Goal: Task Accomplishment & Management: Use online tool/utility

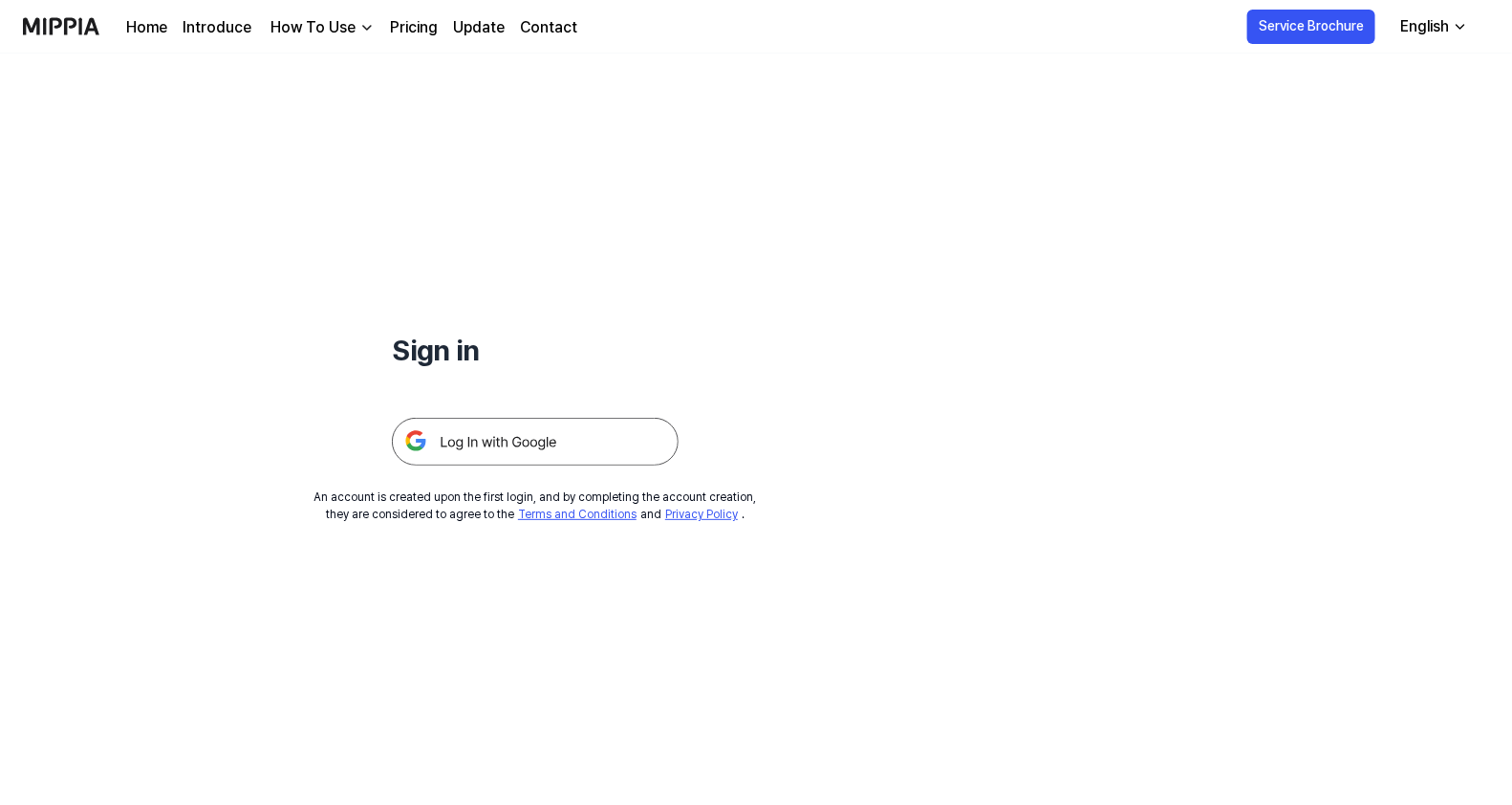
click at [510, 428] on img at bounding box center [536, 441] width 287 height 48
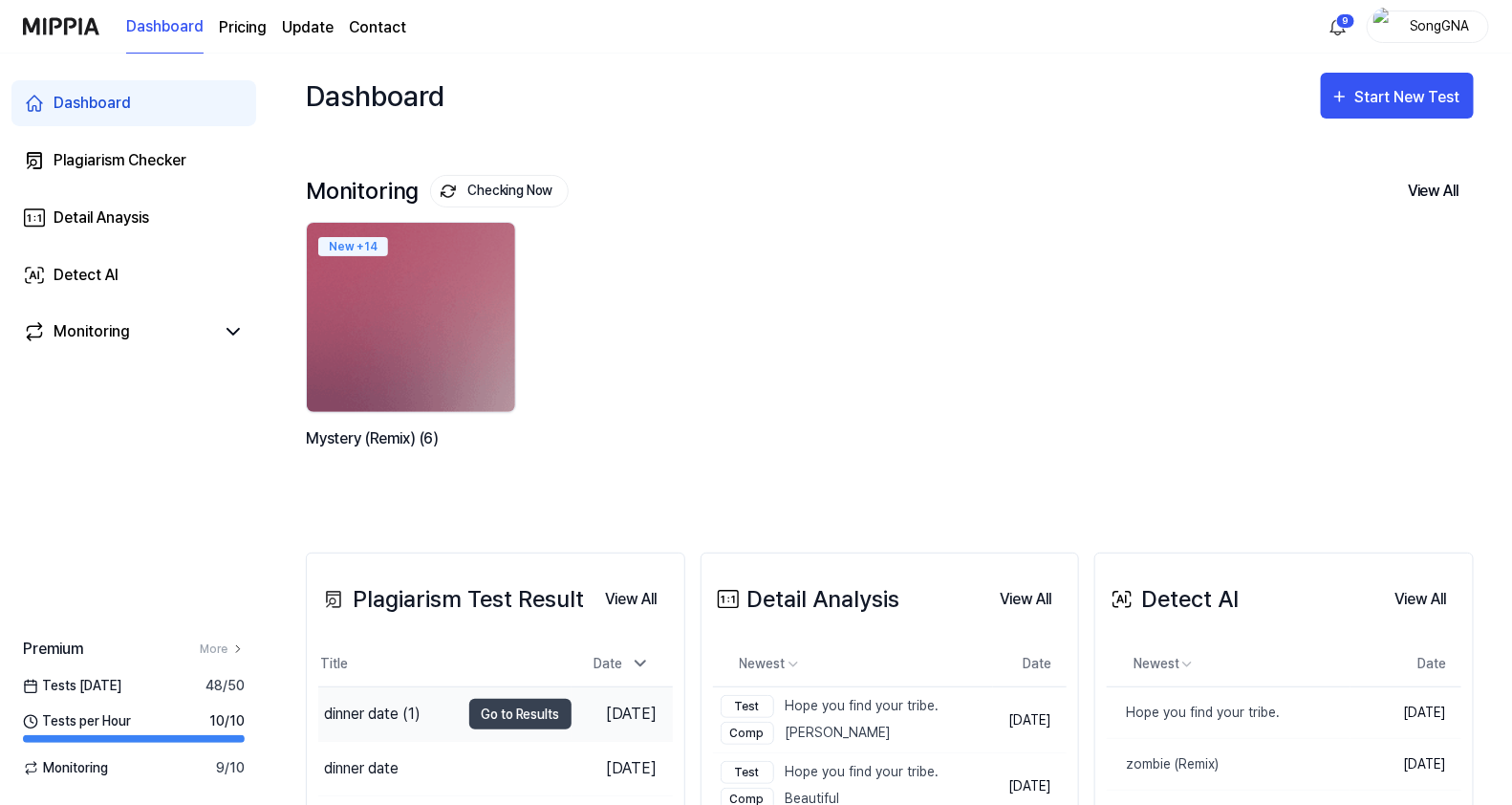
click at [361, 703] on div "dinner date (1)" at bounding box center [373, 714] width 96 height 23
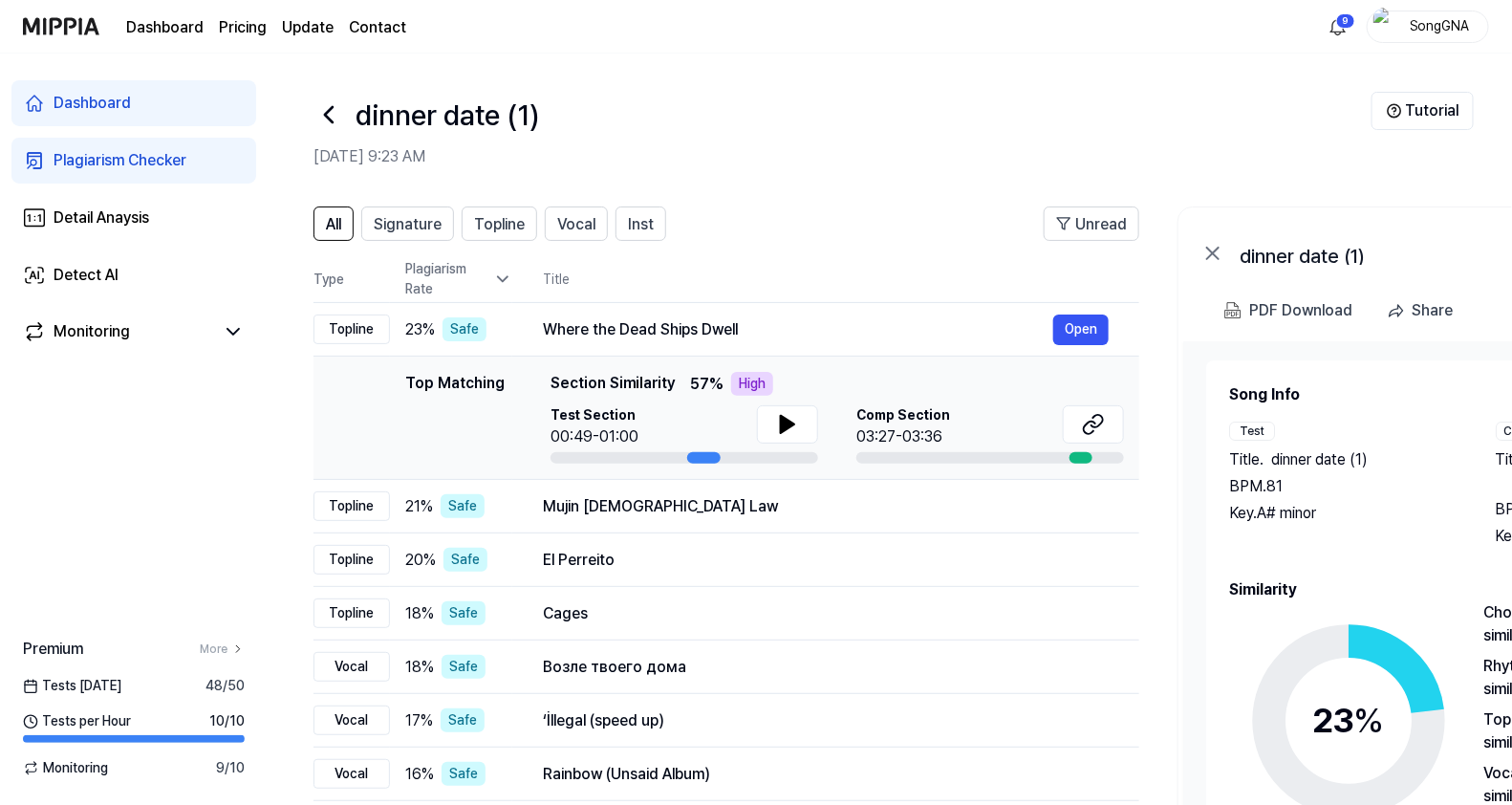
click at [320, 115] on icon at bounding box center [328, 114] width 30 height 30
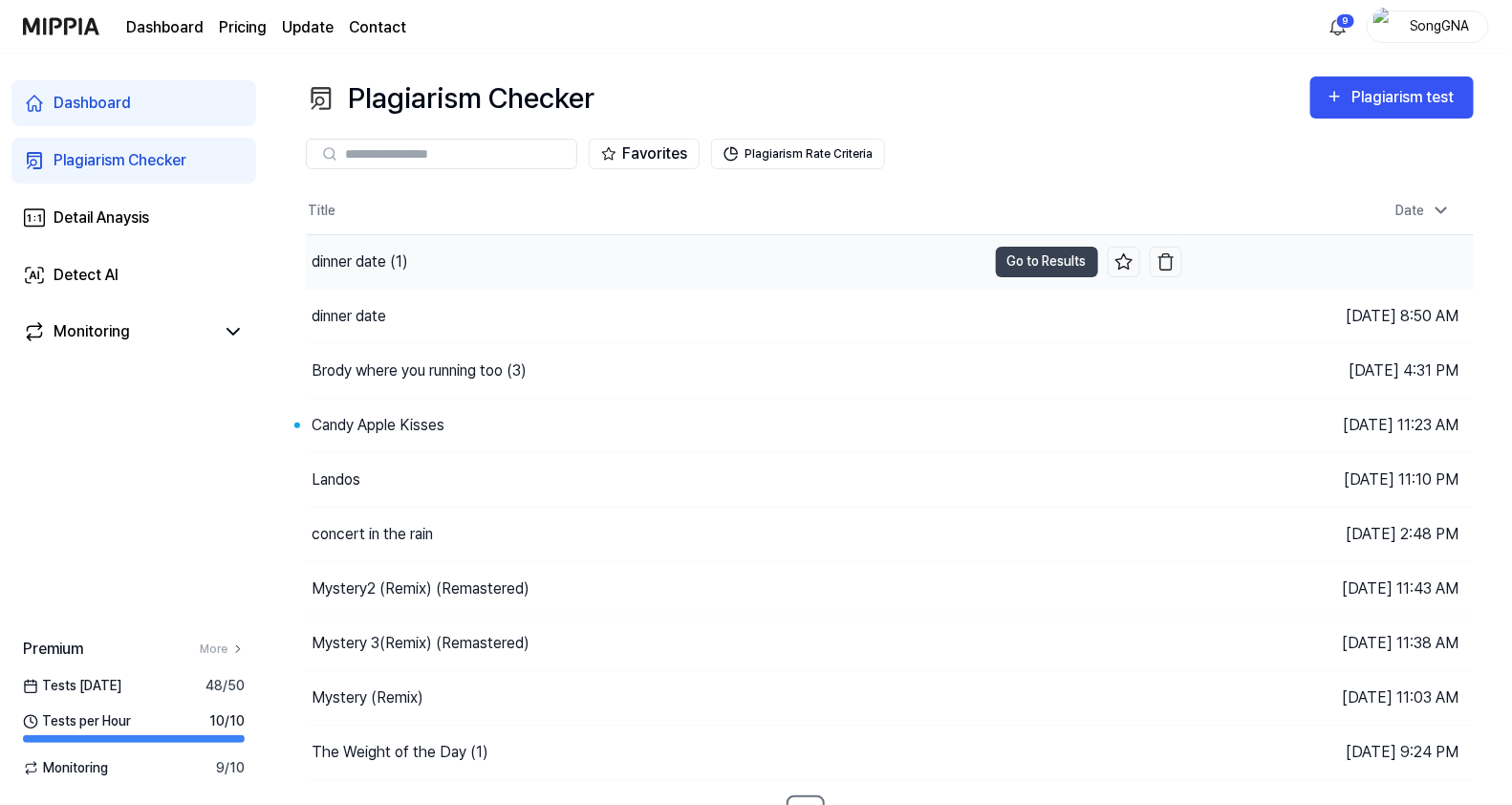
click at [368, 261] on div "dinner date (1)" at bounding box center [360, 261] width 96 height 23
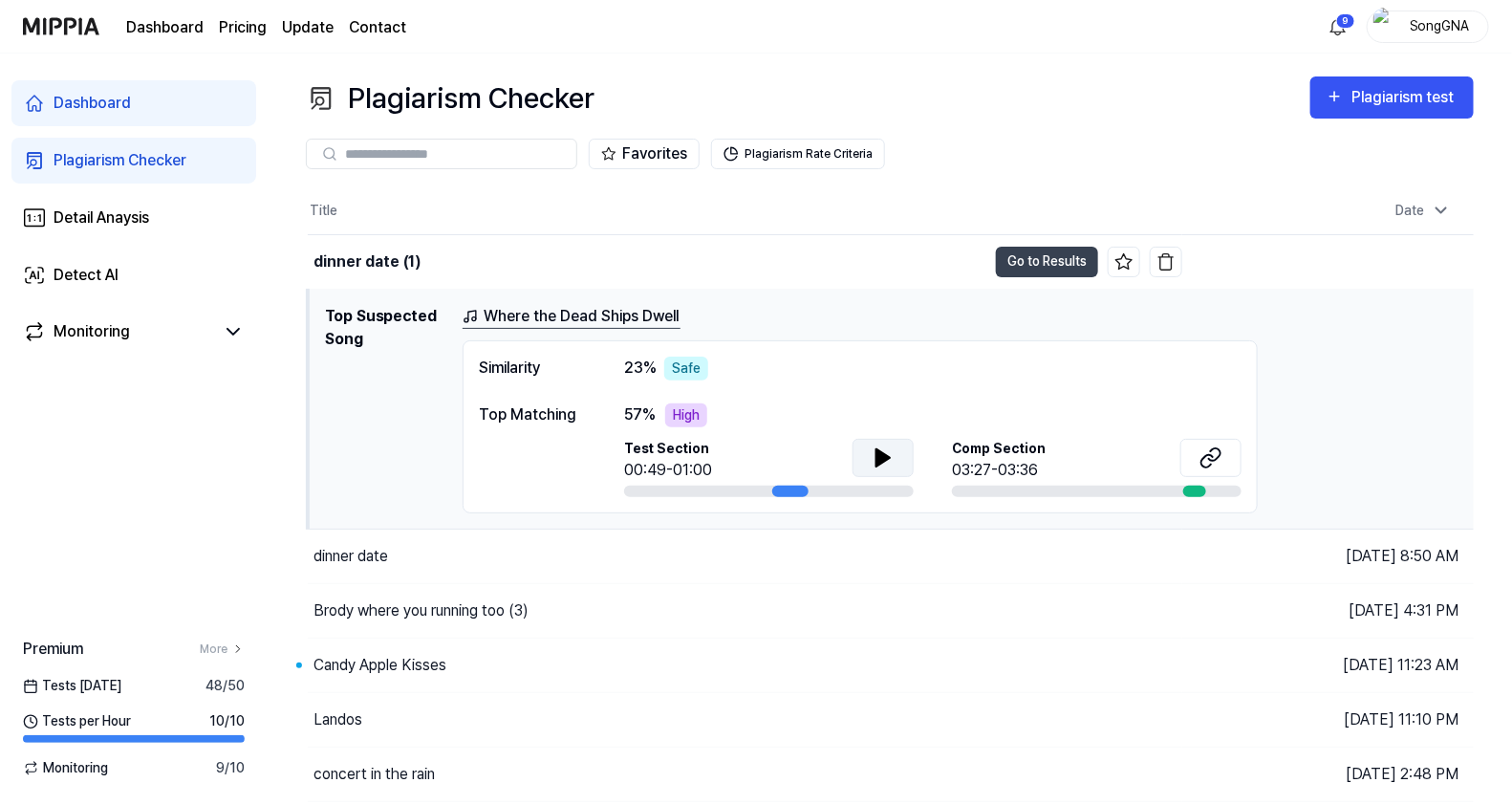
click at [874, 441] on button at bounding box center [883, 457] width 61 height 38
click at [1045, 260] on button "Go to Results" at bounding box center [1047, 261] width 102 height 30
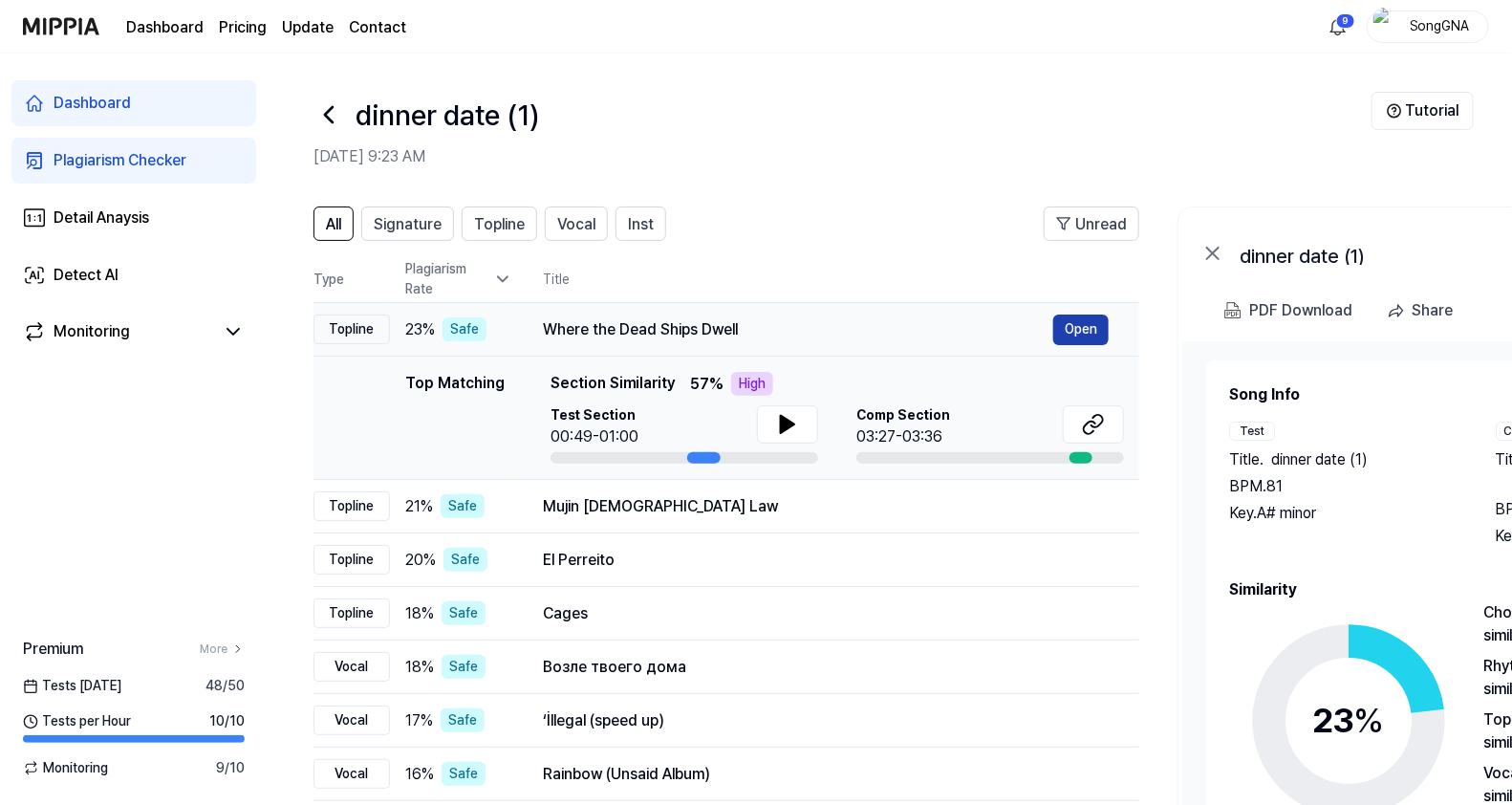
click at [1076, 337] on button "Open" at bounding box center [1080, 329] width 55 height 30
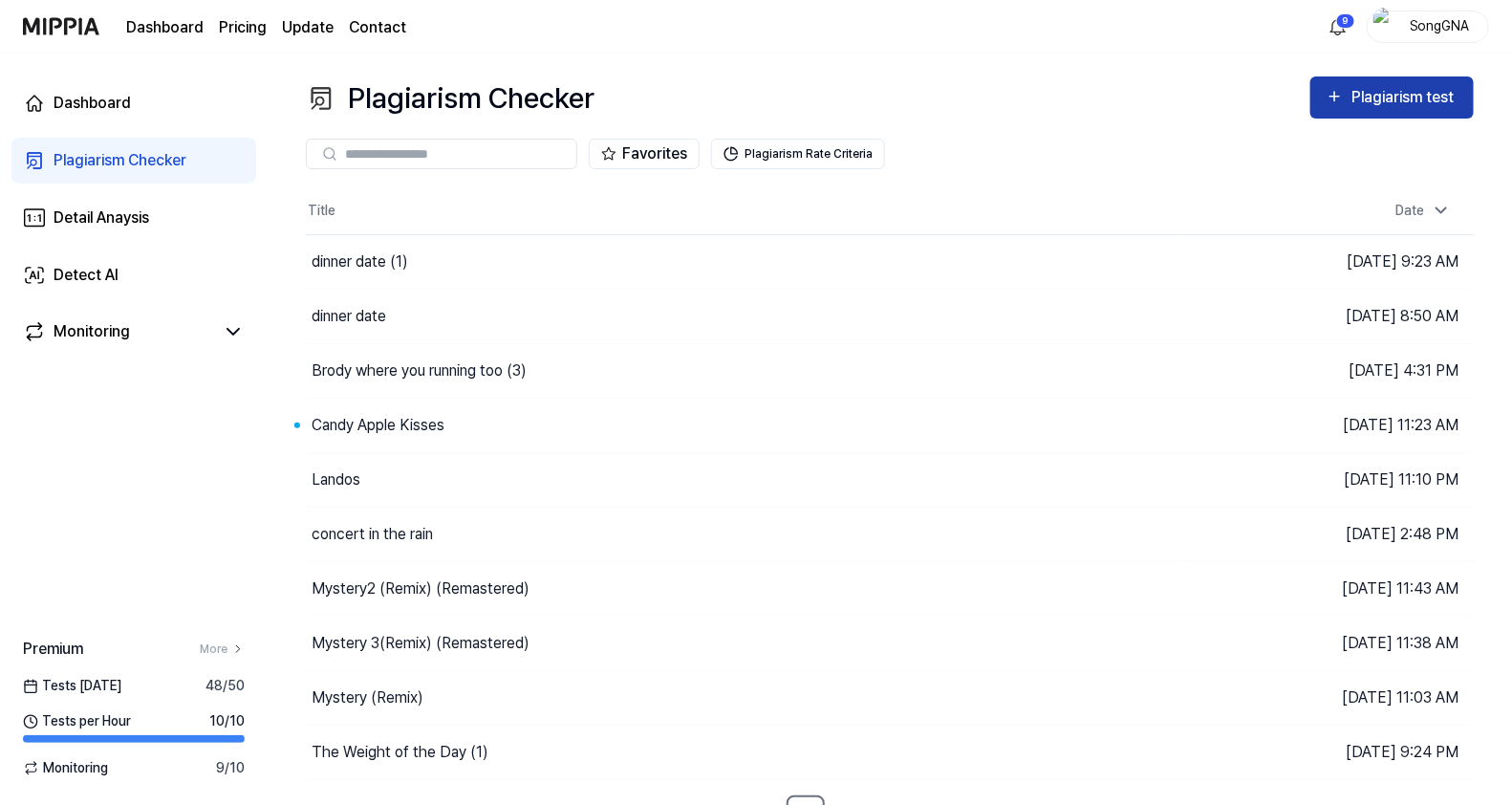
click at [1348, 95] on div "Plagiarism test" at bounding box center [1391, 97] width 133 height 25
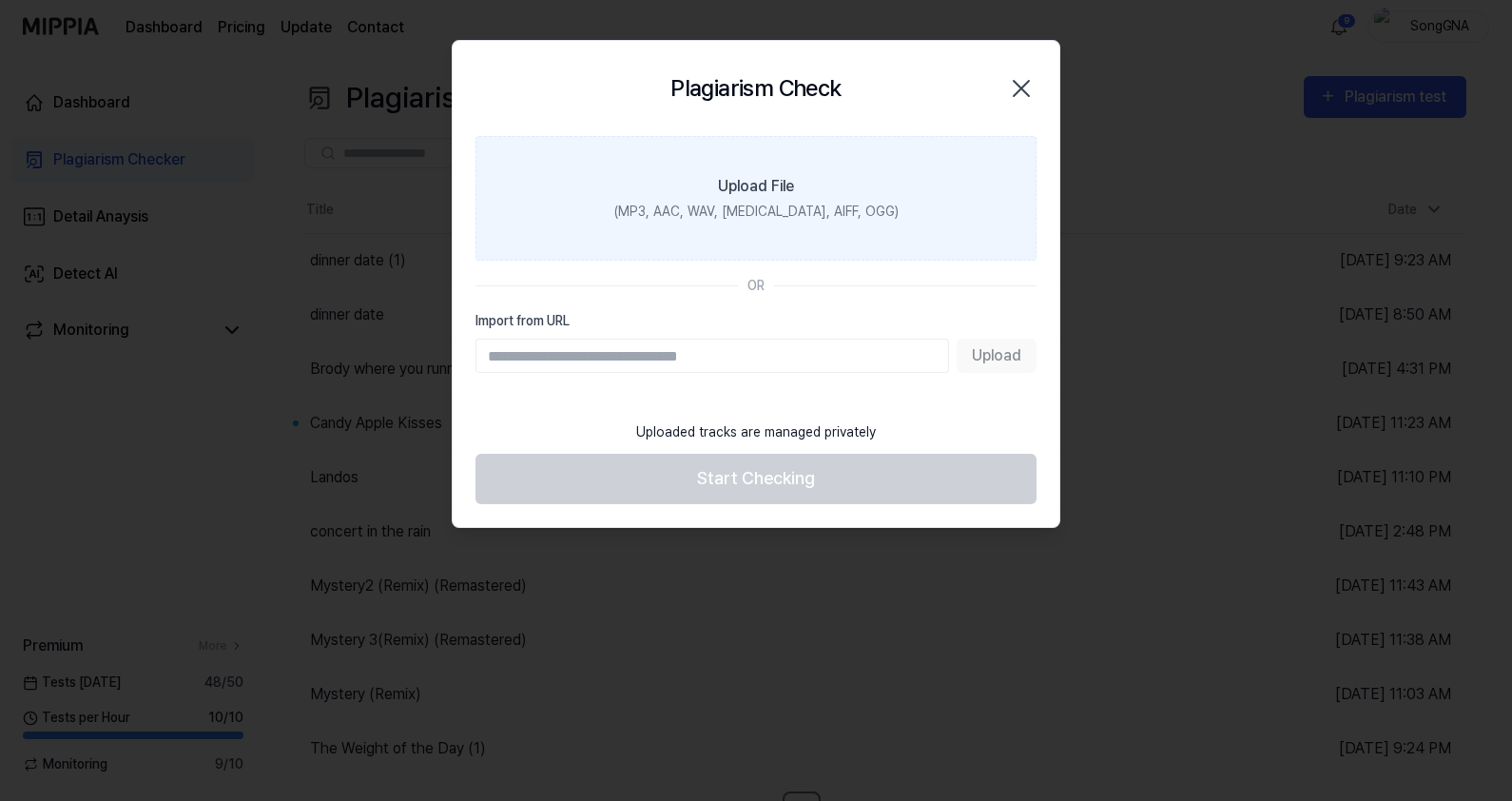
click at [827, 194] on label "Upload File (MP3, AAC, WAV, [MEDICAL_DATA], AIFF, OGG)" at bounding box center [756, 198] width 561 height 124
click at [0, 0] on input "Upload File (MP3, AAC, WAV, [MEDICAL_DATA], AIFF, OGG)" at bounding box center [0, 0] width 0 height 0
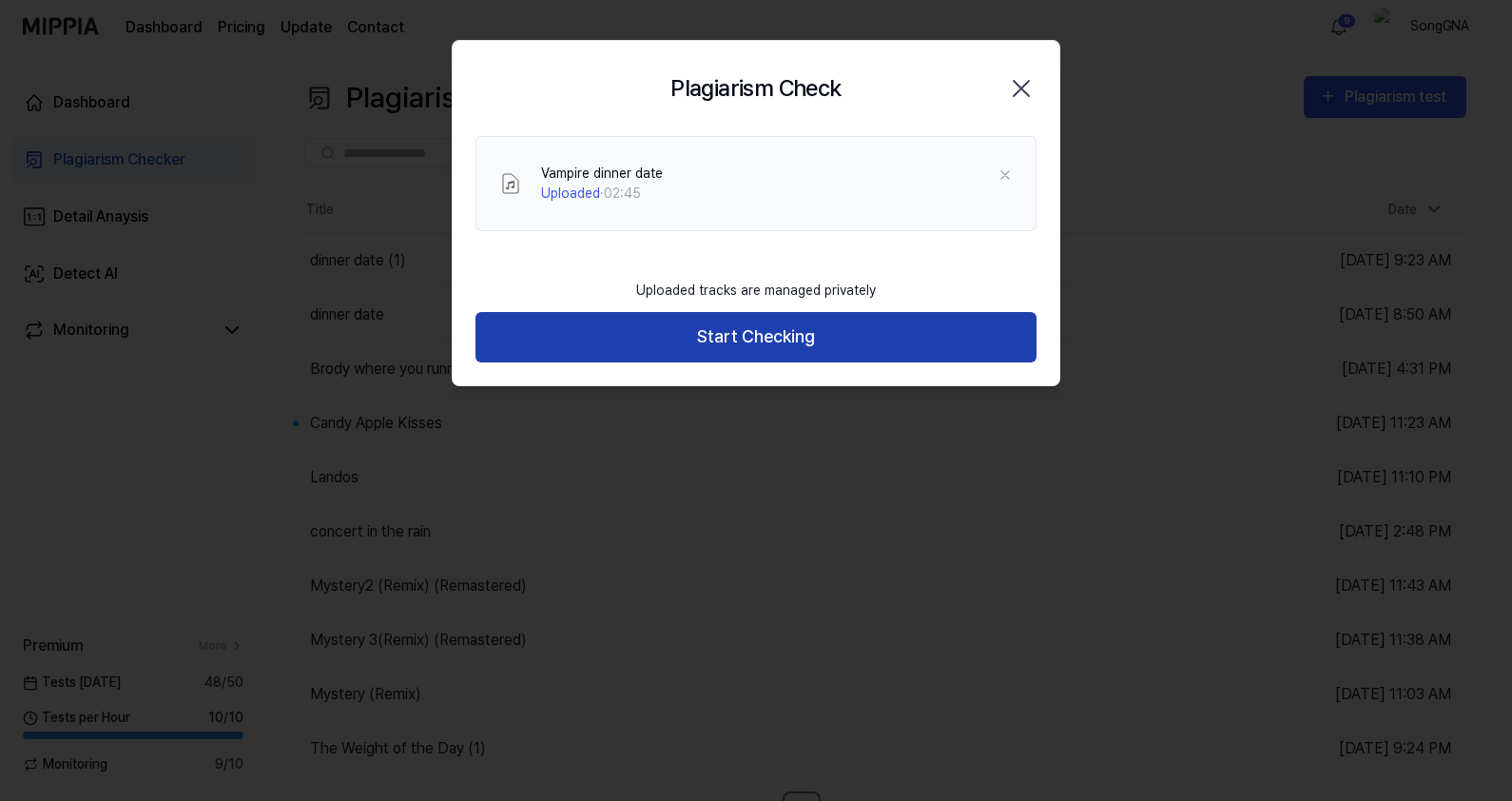
click at [773, 340] on button "Start Checking" at bounding box center [756, 337] width 561 height 51
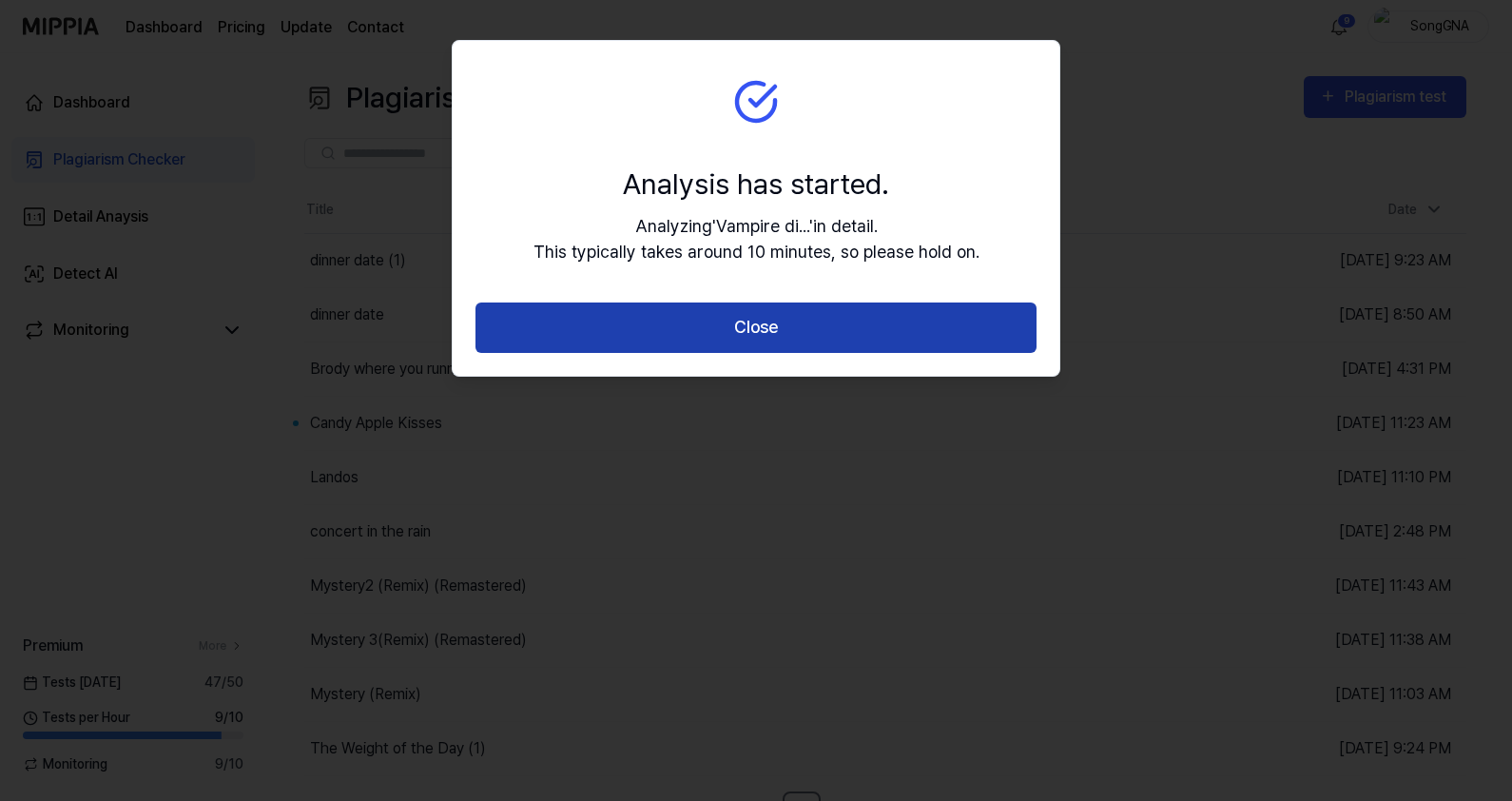
click at [778, 328] on button "Close" at bounding box center [756, 328] width 561 height 51
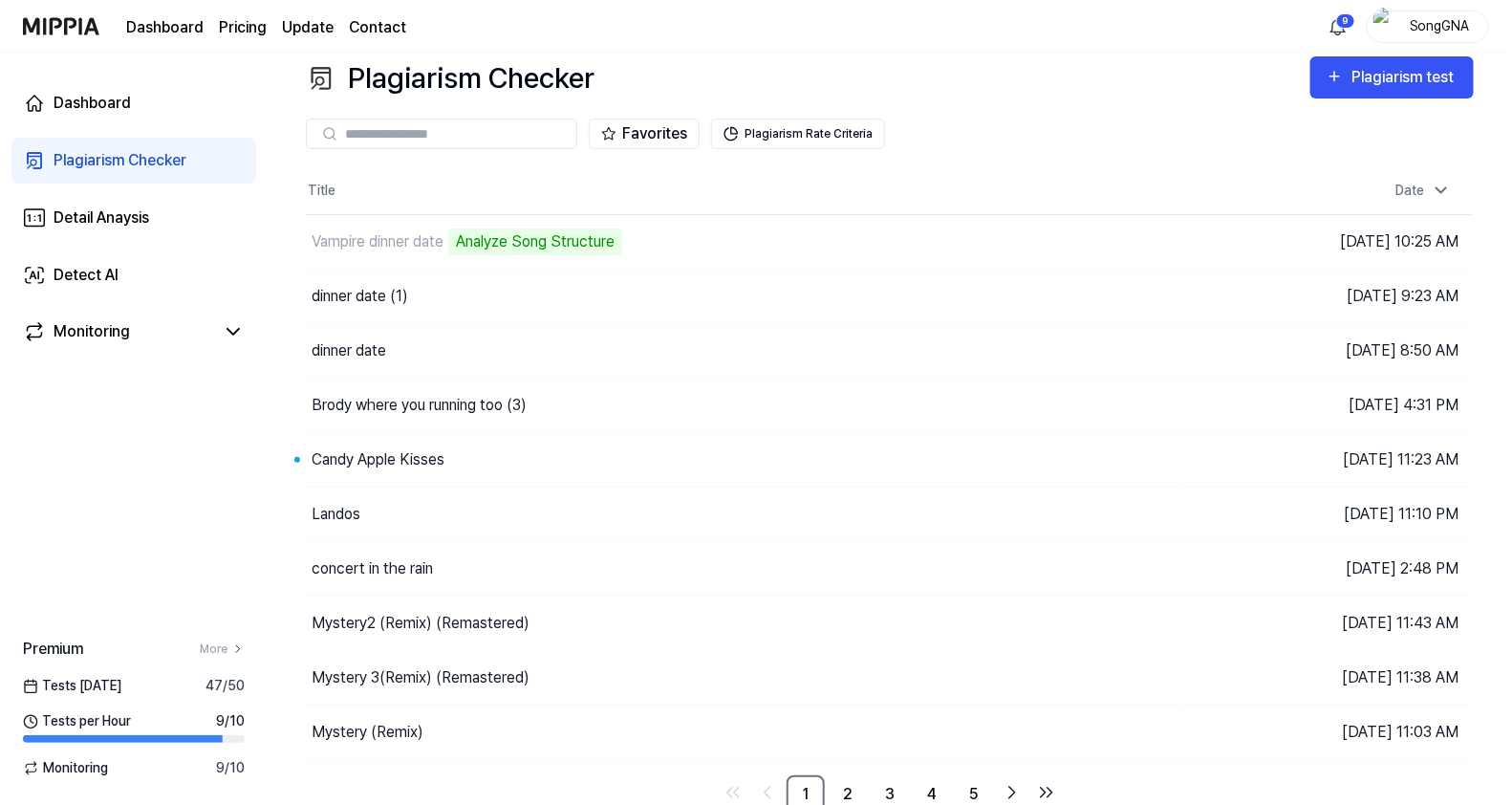
scroll to position [25, 0]
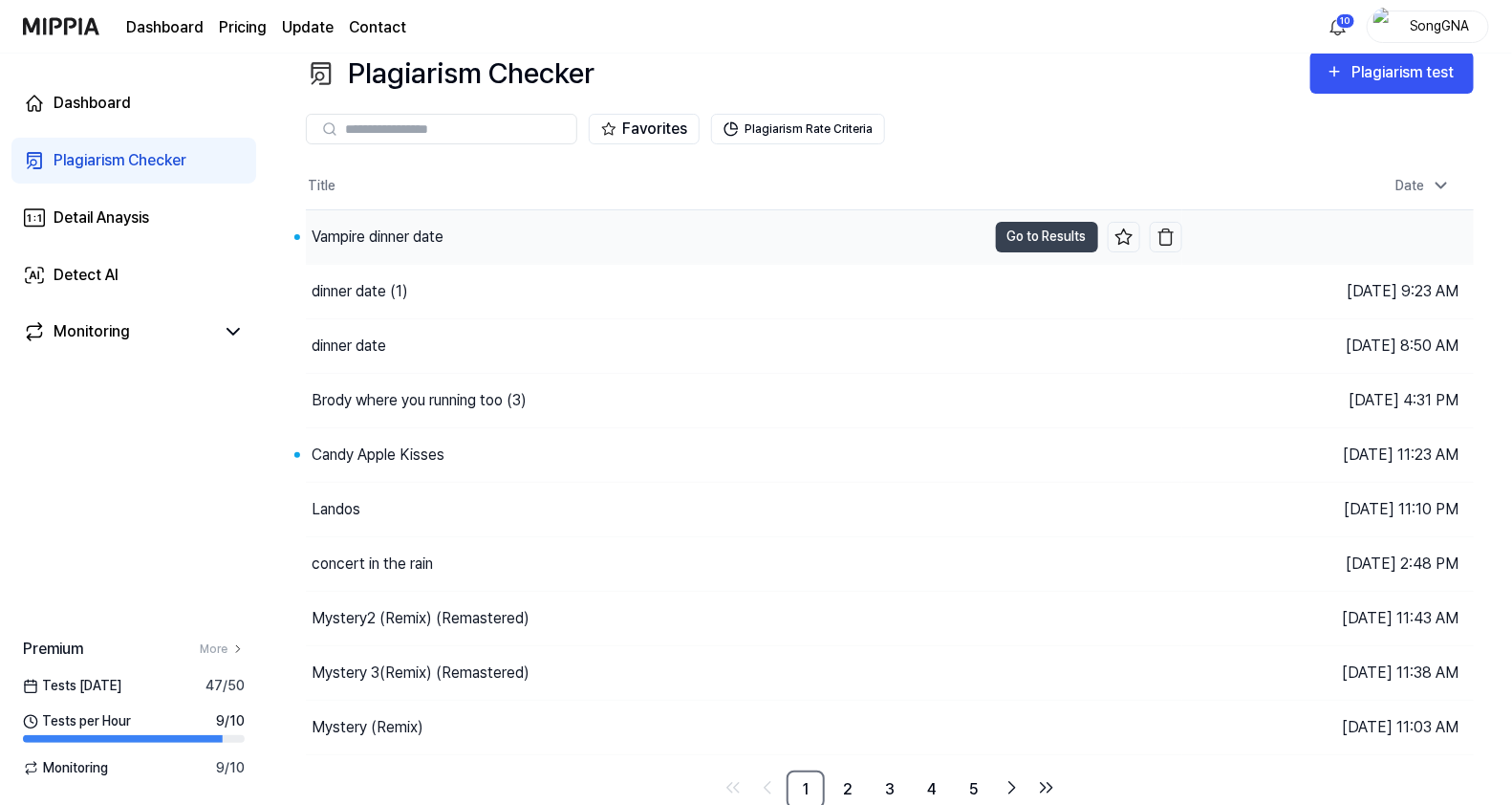
click at [427, 233] on div "Vampire dinner date" at bounding box center [378, 236] width 132 height 23
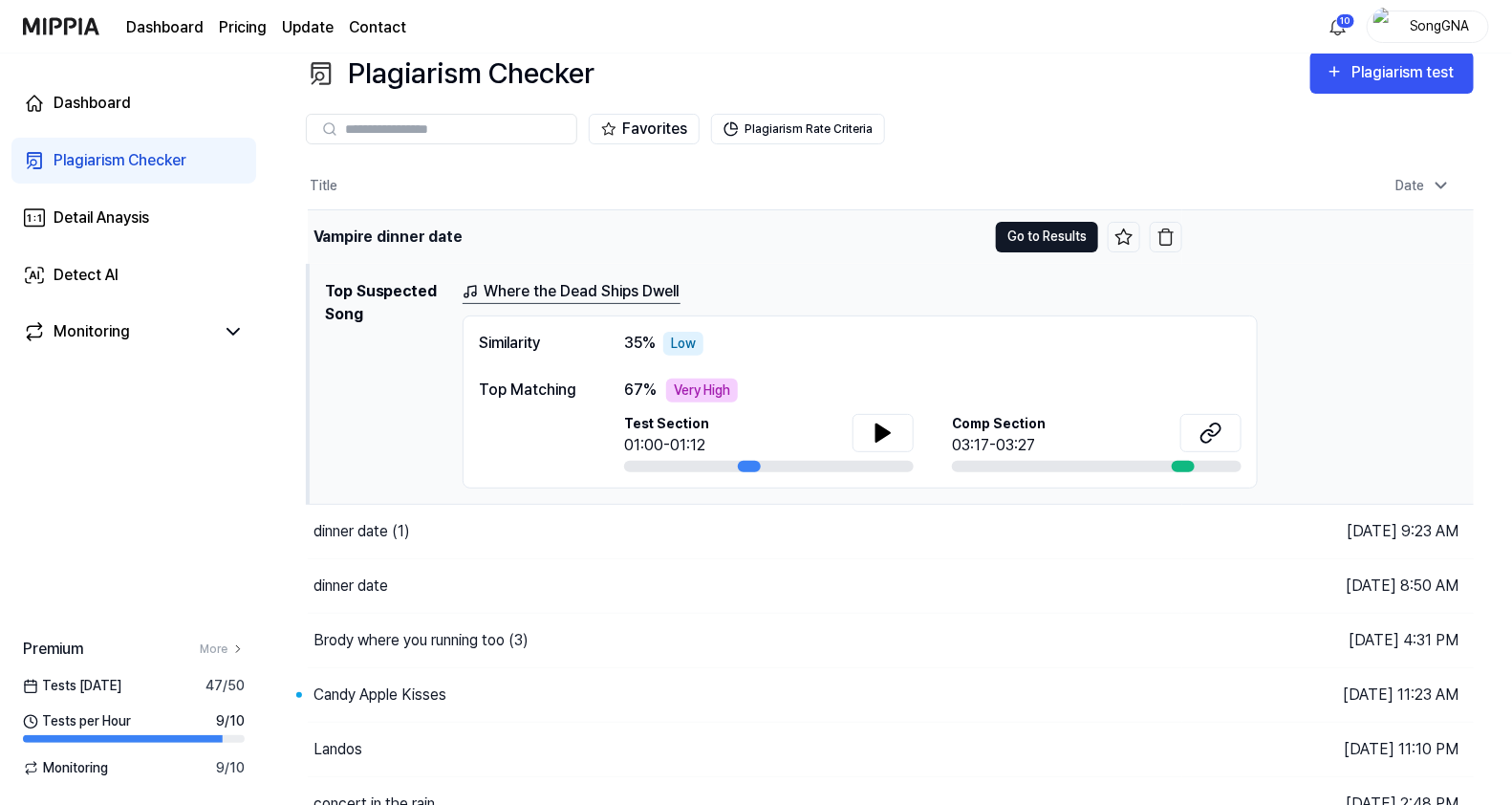
click at [1050, 235] on button "Go to Results" at bounding box center [1047, 237] width 102 height 30
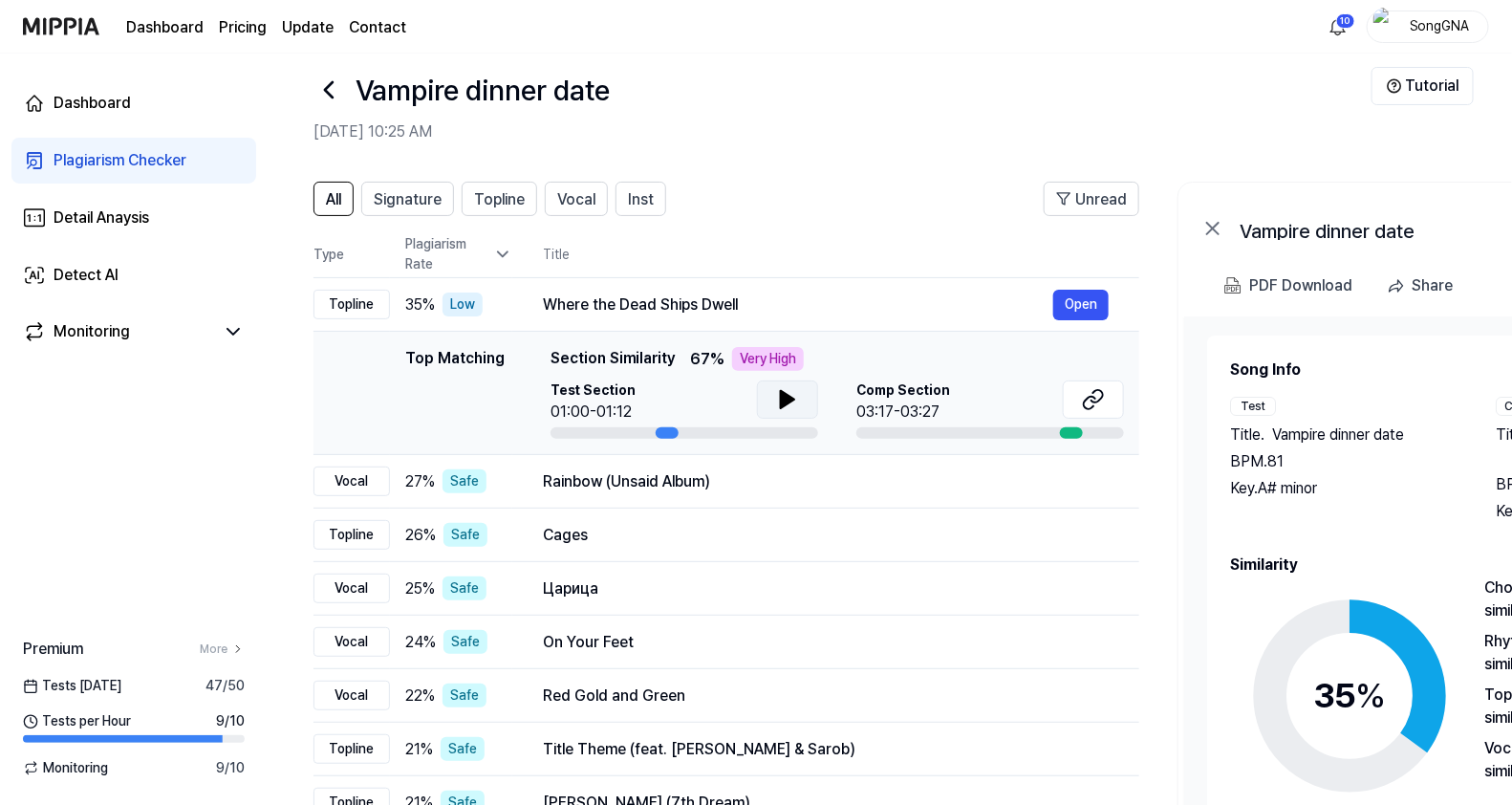
click at [772, 398] on button at bounding box center [787, 399] width 61 height 38
click at [785, 388] on icon at bounding box center [786, 399] width 23 height 23
click at [1107, 403] on button at bounding box center [1093, 399] width 61 height 38
click at [796, 204] on header "All Signature Topline Vocal Inst Unread" at bounding box center [727, 206] width 826 height 50
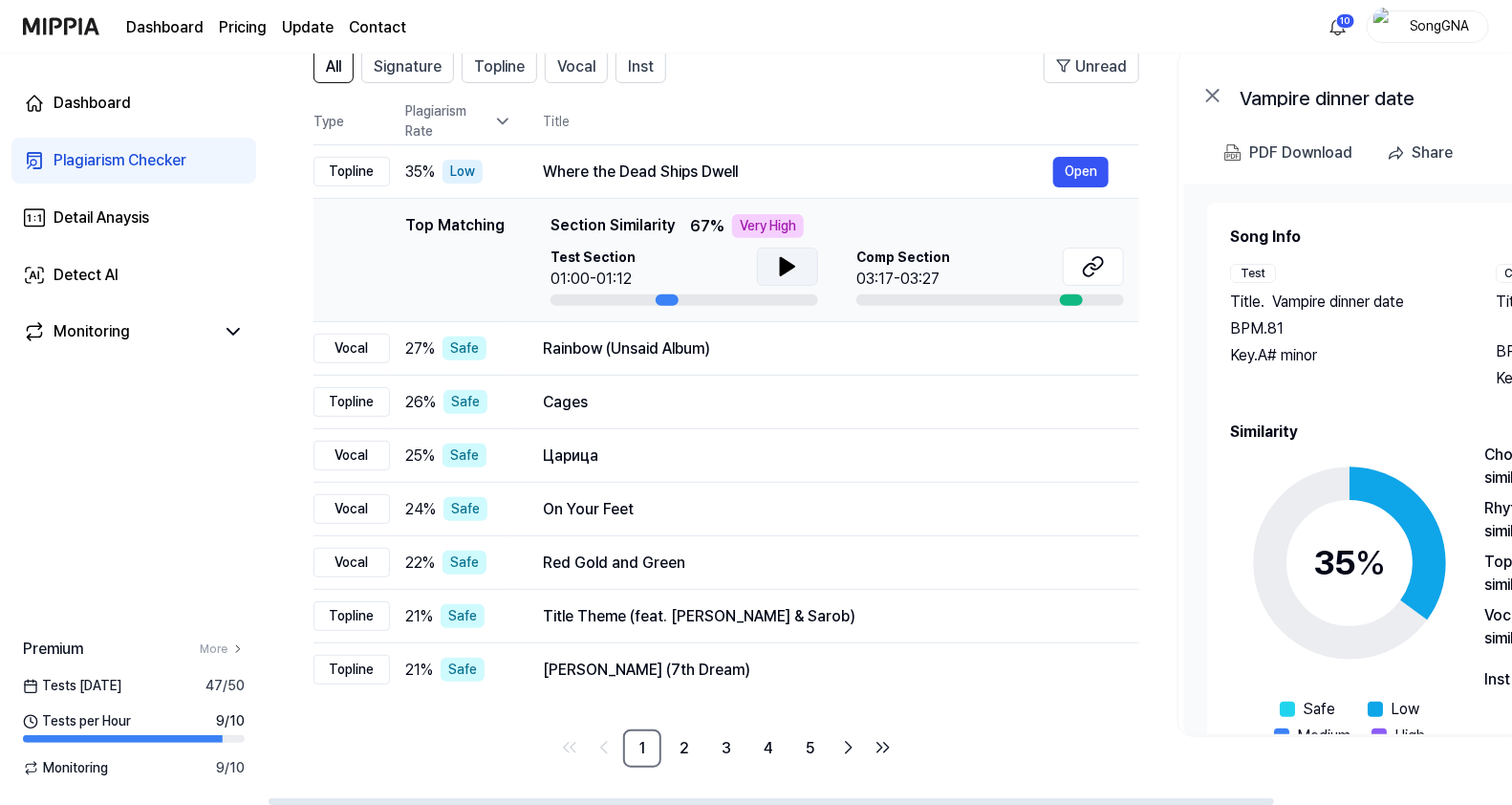
scroll to position [38, 0]
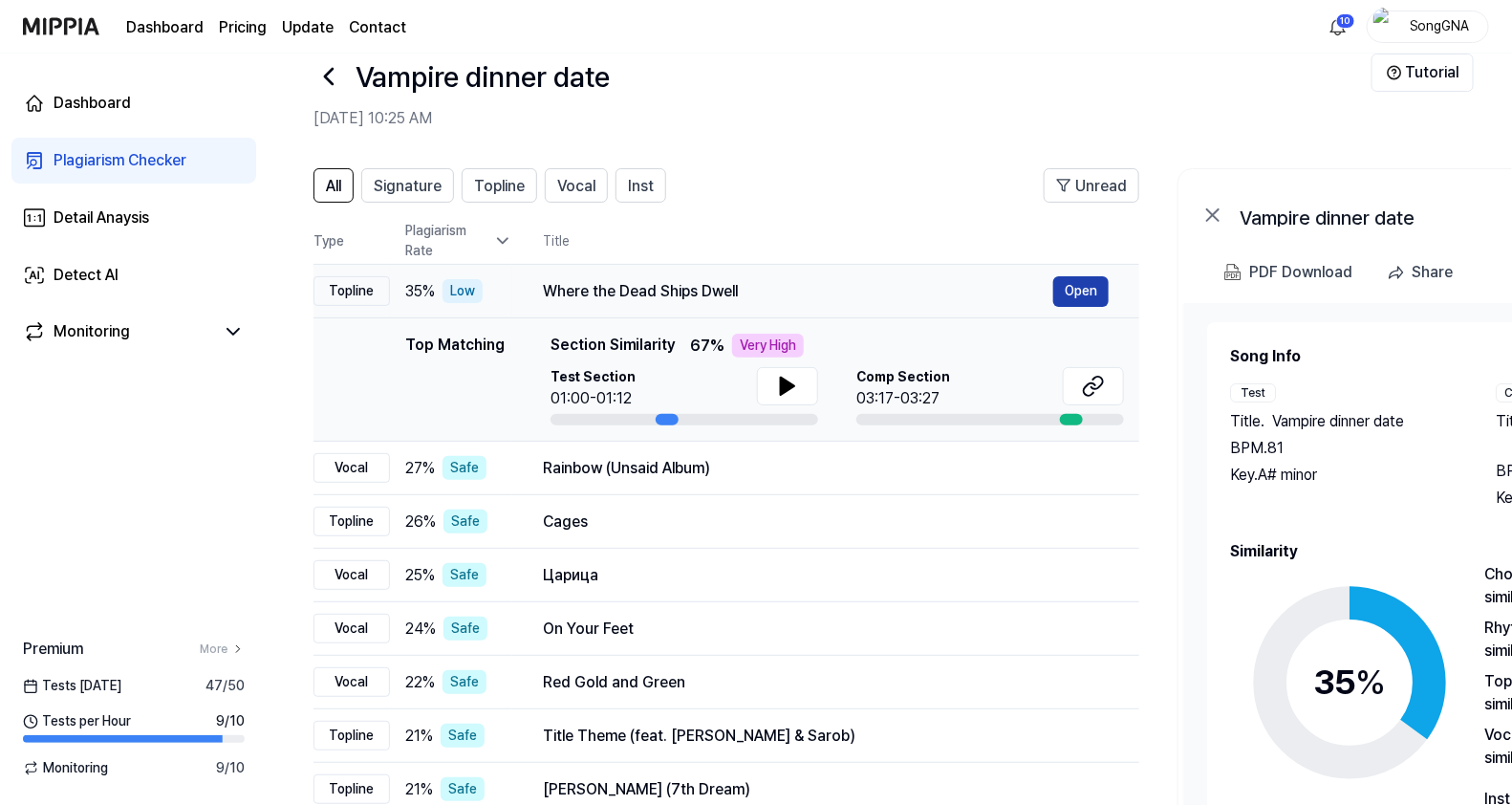
click at [1099, 288] on button "Open" at bounding box center [1080, 291] width 55 height 30
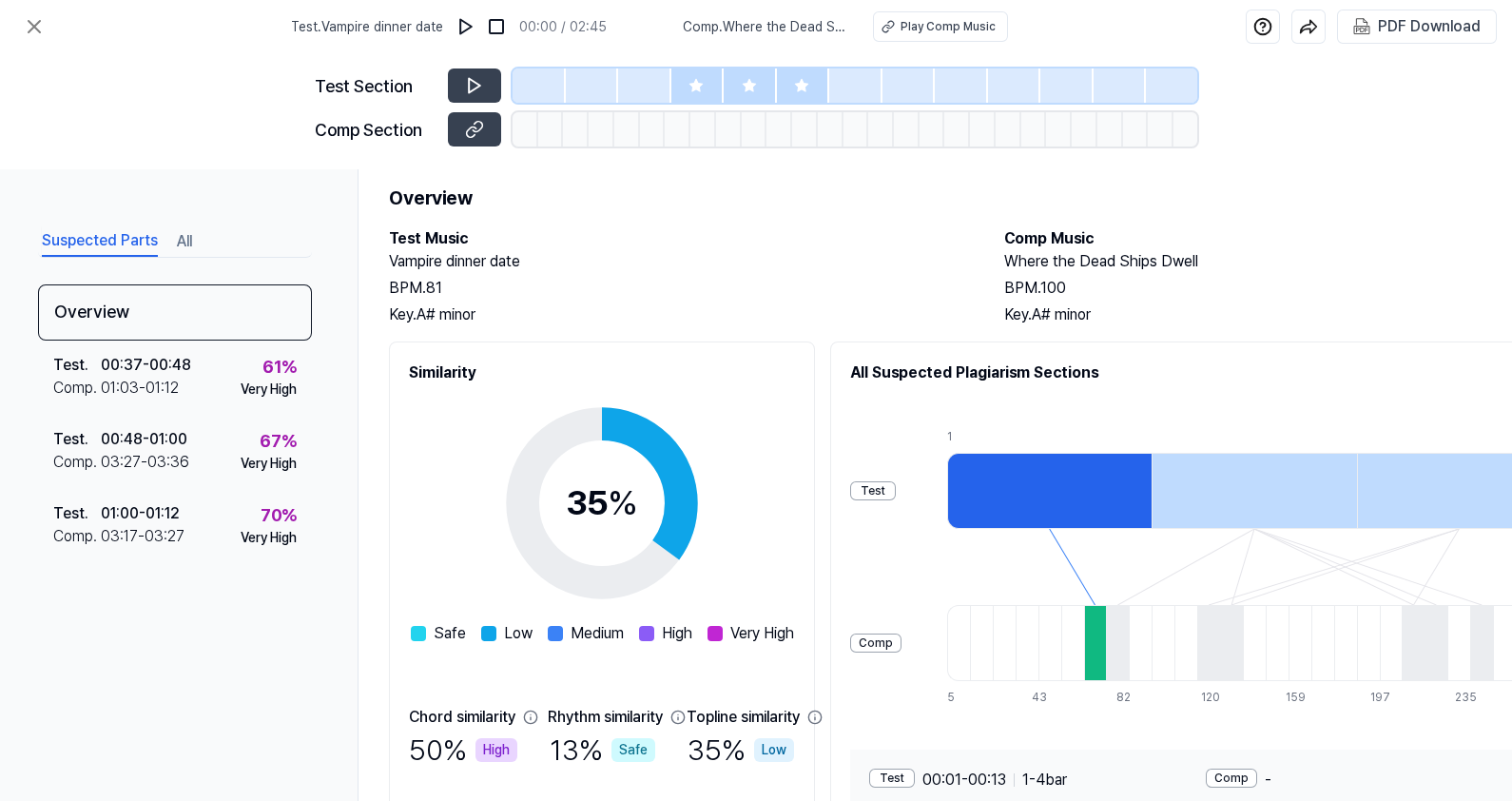
scroll to position [0, 0]
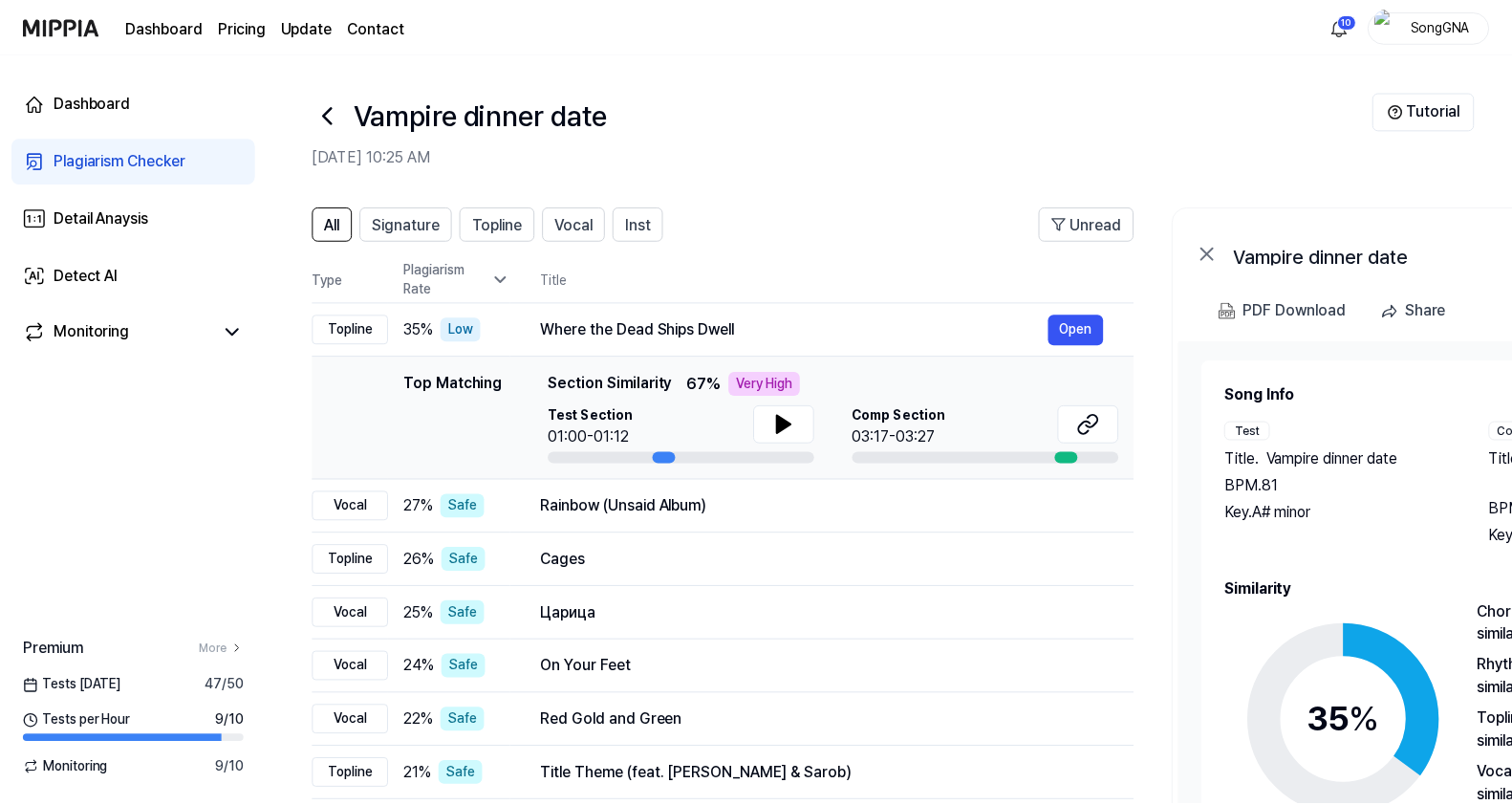
scroll to position [38, 0]
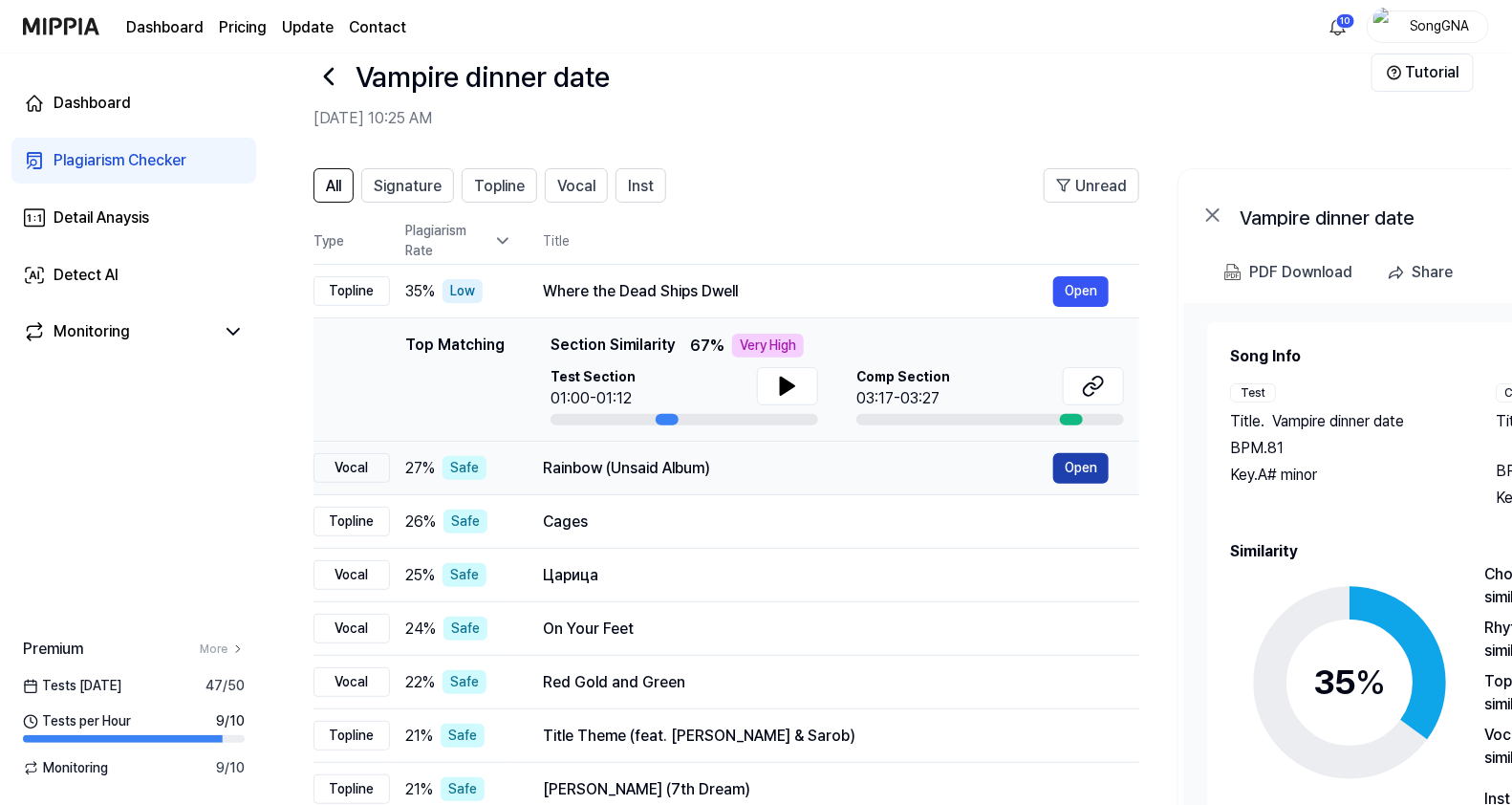
click at [1061, 463] on button "Open" at bounding box center [1080, 468] width 55 height 30
click at [1090, 461] on button "Open" at bounding box center [1080, 468] width 55 height 30
click at [1096, 513] on button "Open" at bounding box center [1079, 521] width 55 height 30
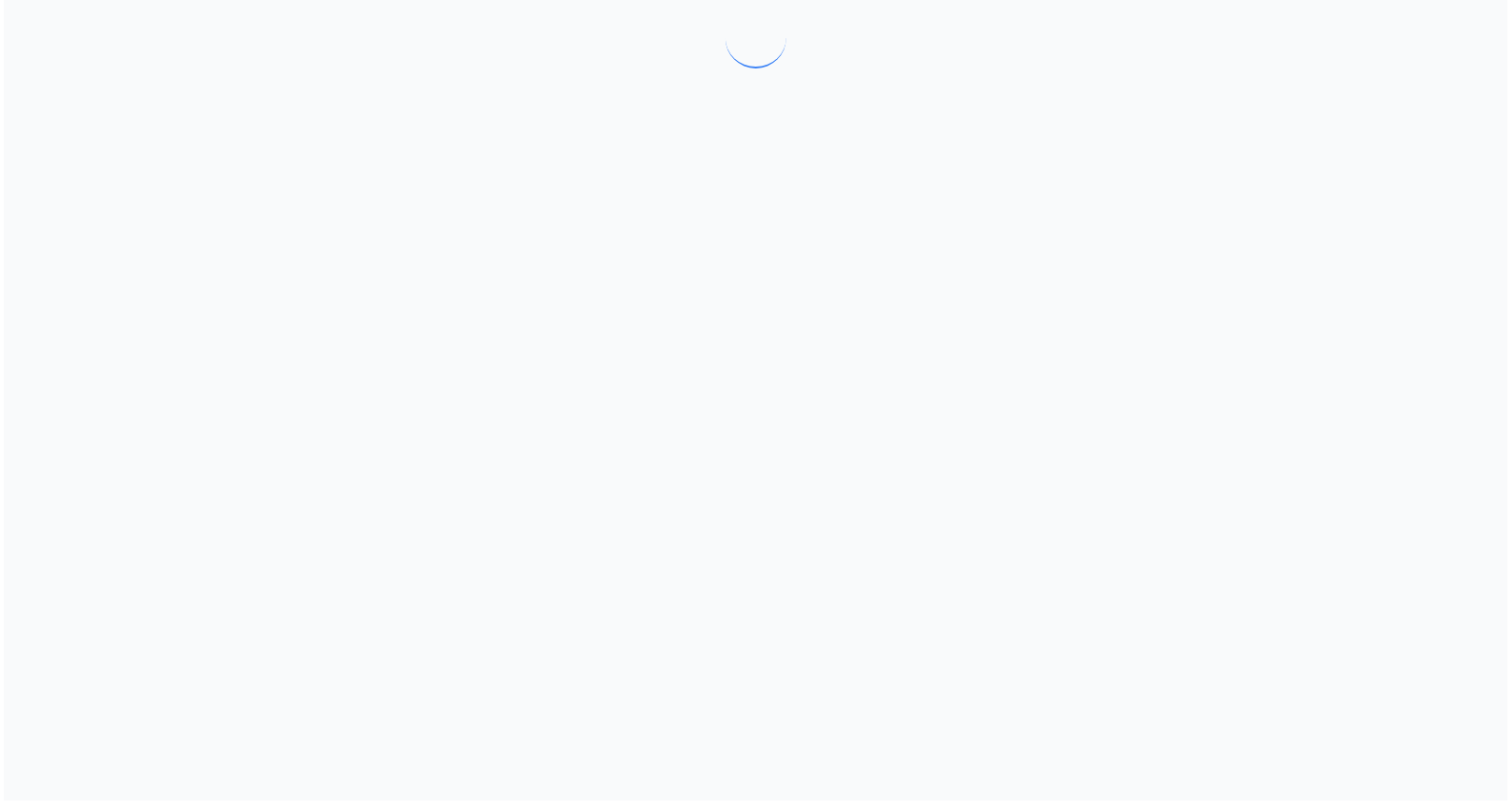
scroll to position [0, 0]
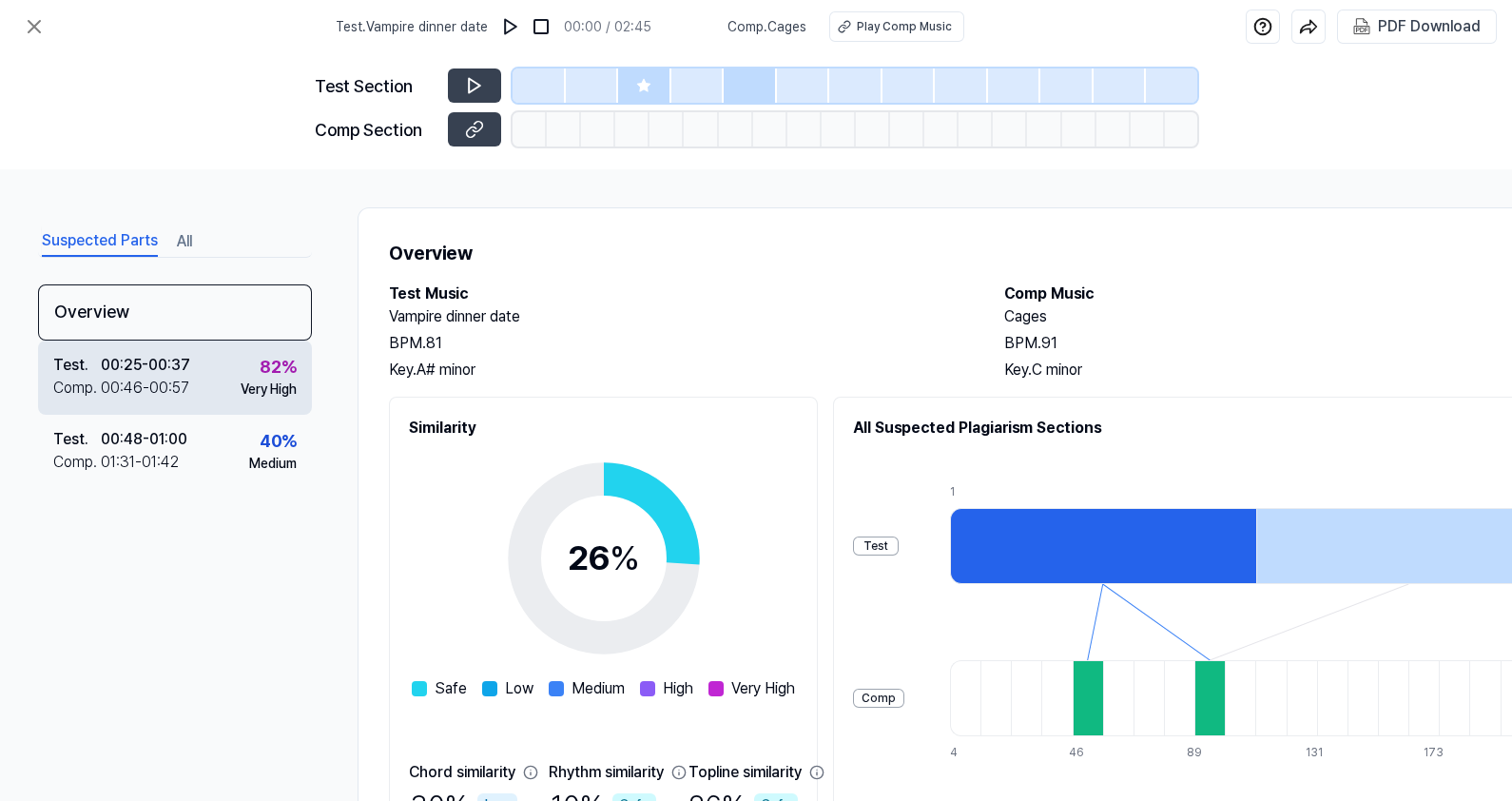
click at [84, 364] on div "Test ." at bounding box center [76, 365] width 48 height 22
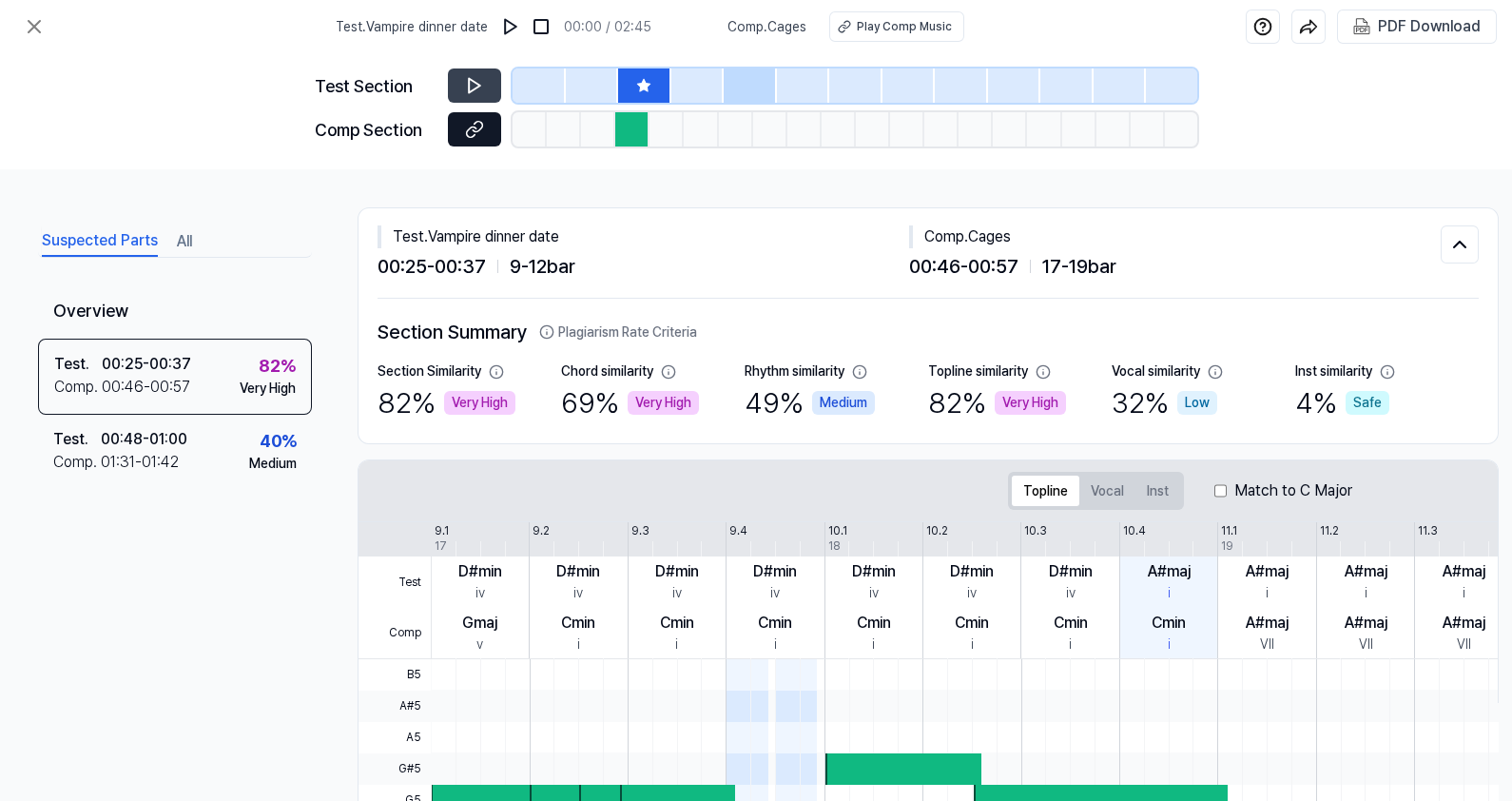
click at [453, 128] on button at bounding box center [474, 129] width 53 height 34
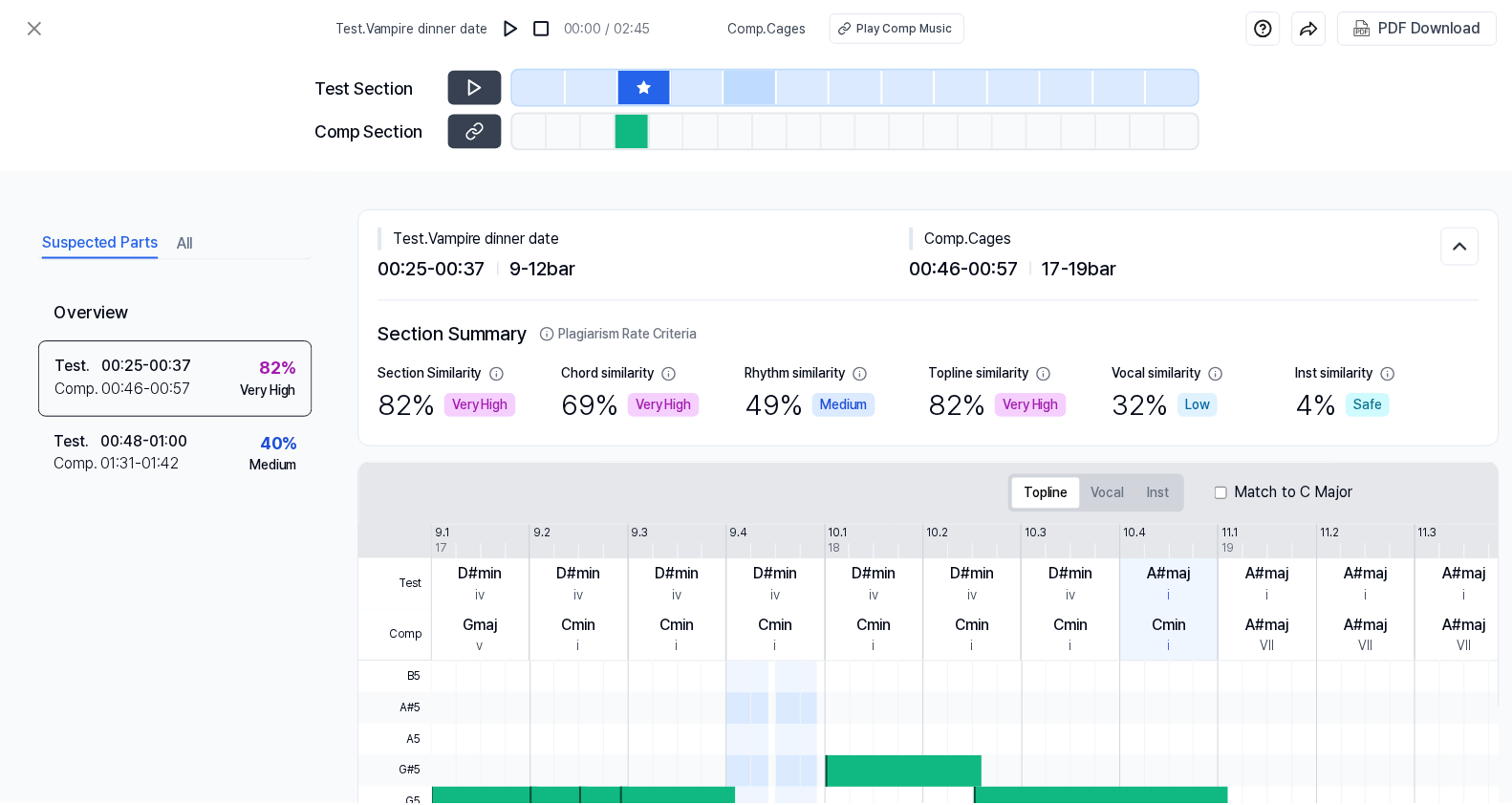
scroll to position [38, 0]
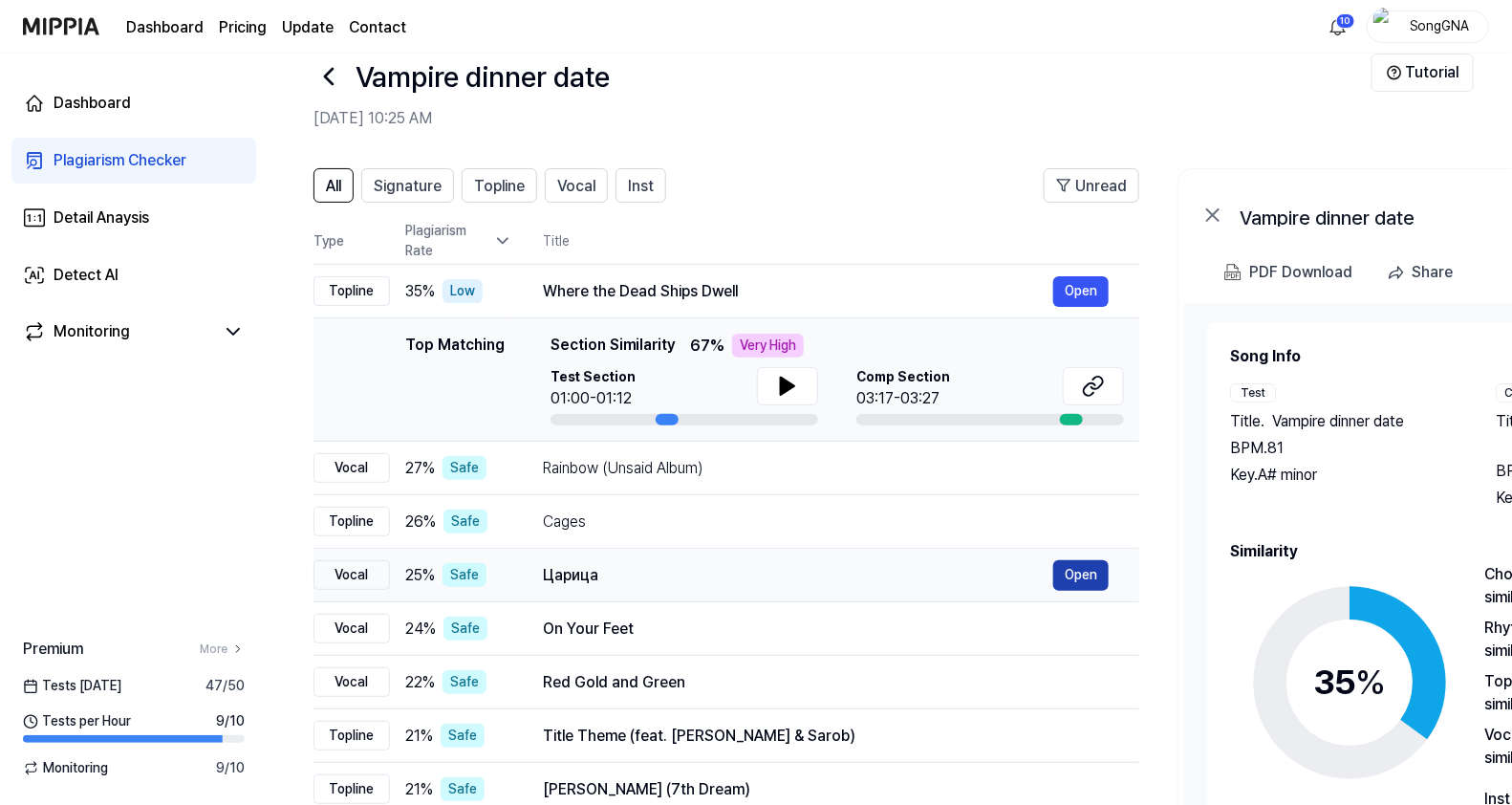
click at [1065, 577] on button "Open" at bounding box center [1080, 575] width 55 height 30
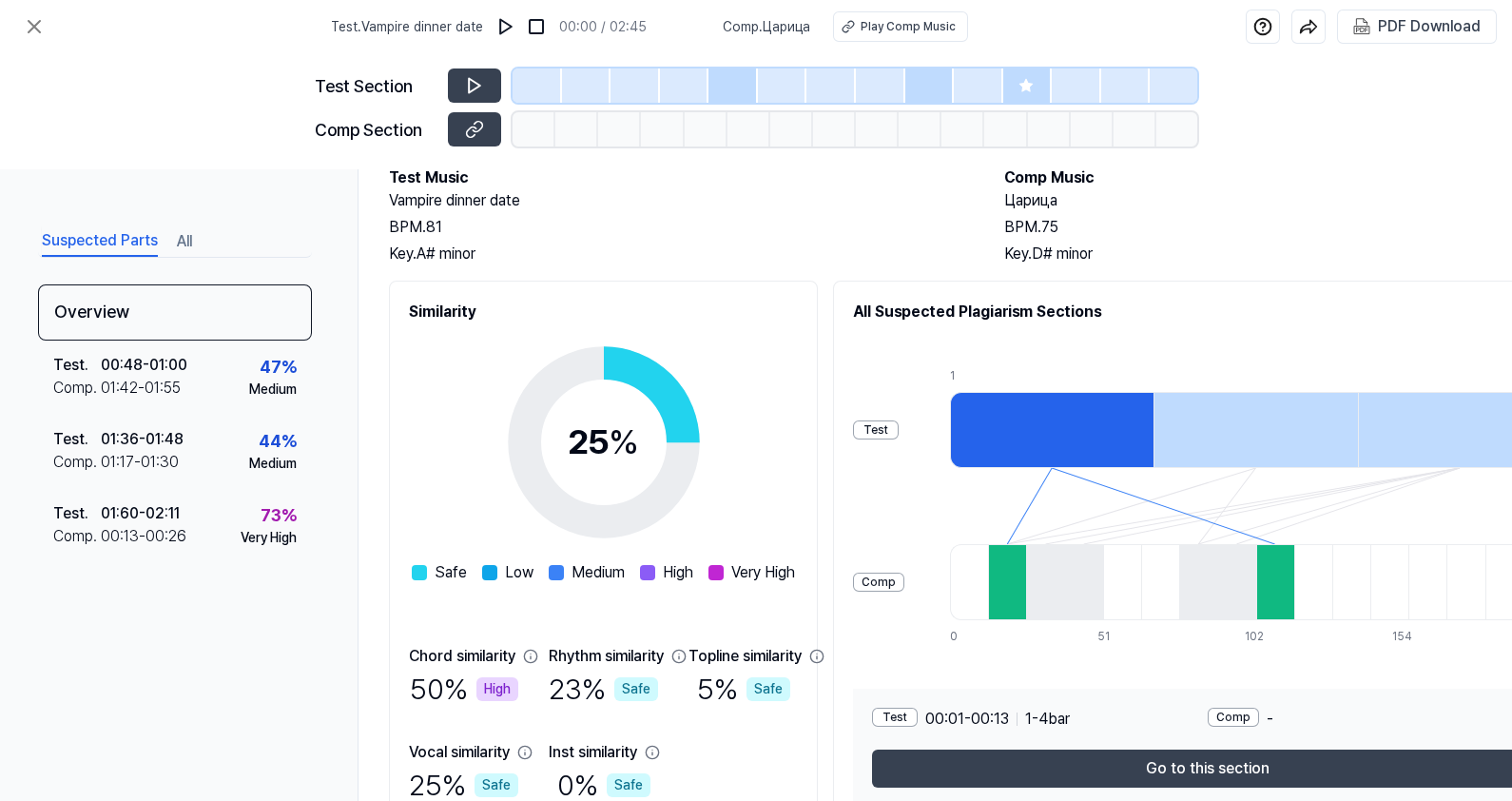
scroll to position [0, 0]
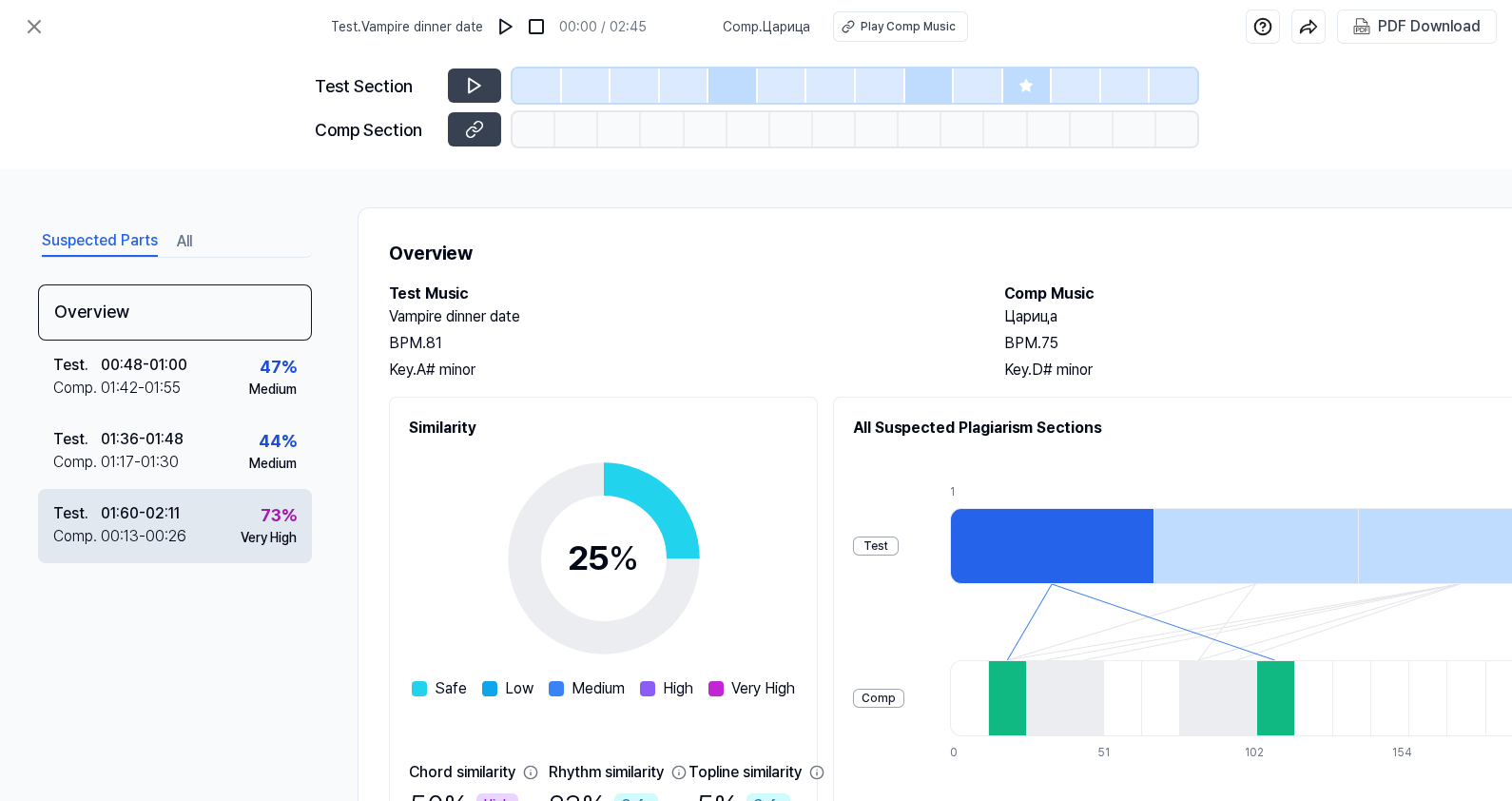
click at [154, 517] on div "01:60 - 02:11" at bounding box center [140, 512] width 79 height 22
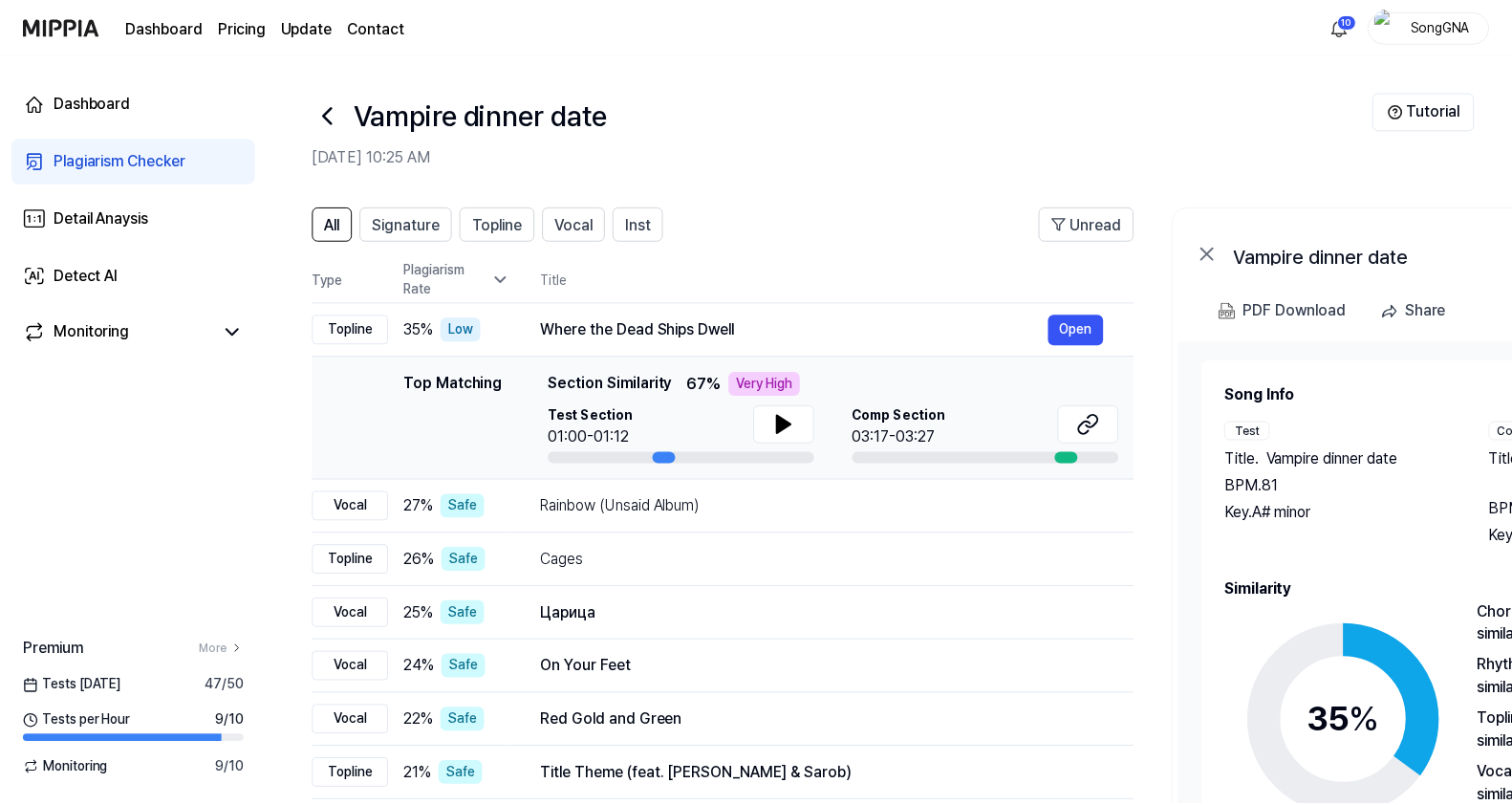
scroll to position [38, 0]
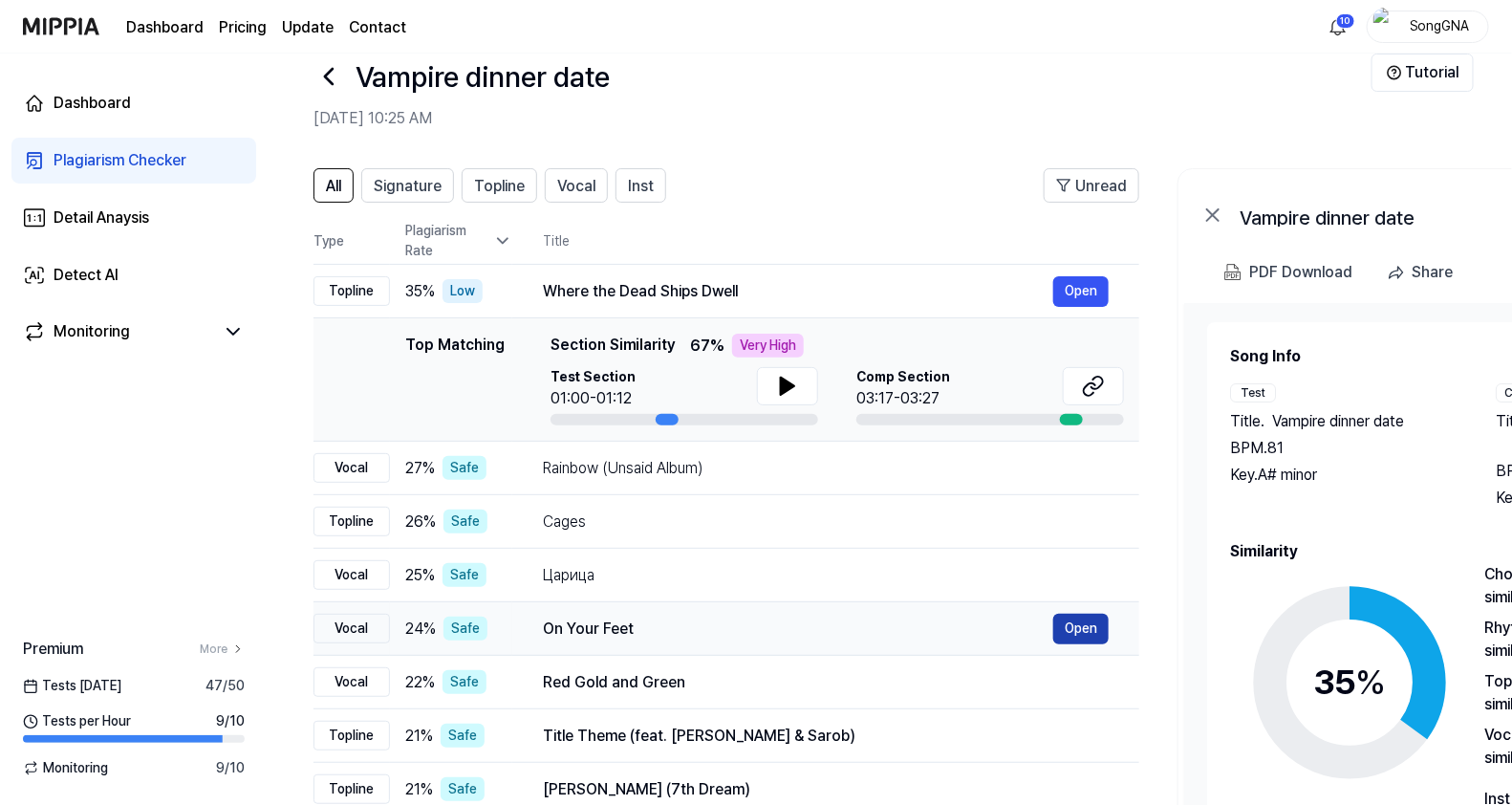
click at [1064, 621] on button "Open" at bounding box center [1080, 628] width 55 height 30
click at [1084, 677] on button "Open" at bounding box center [1080, 682] width 55 height 30
click at [1087, 735] on button "Open" at bounding box center [1080, 735] width 55 height 30
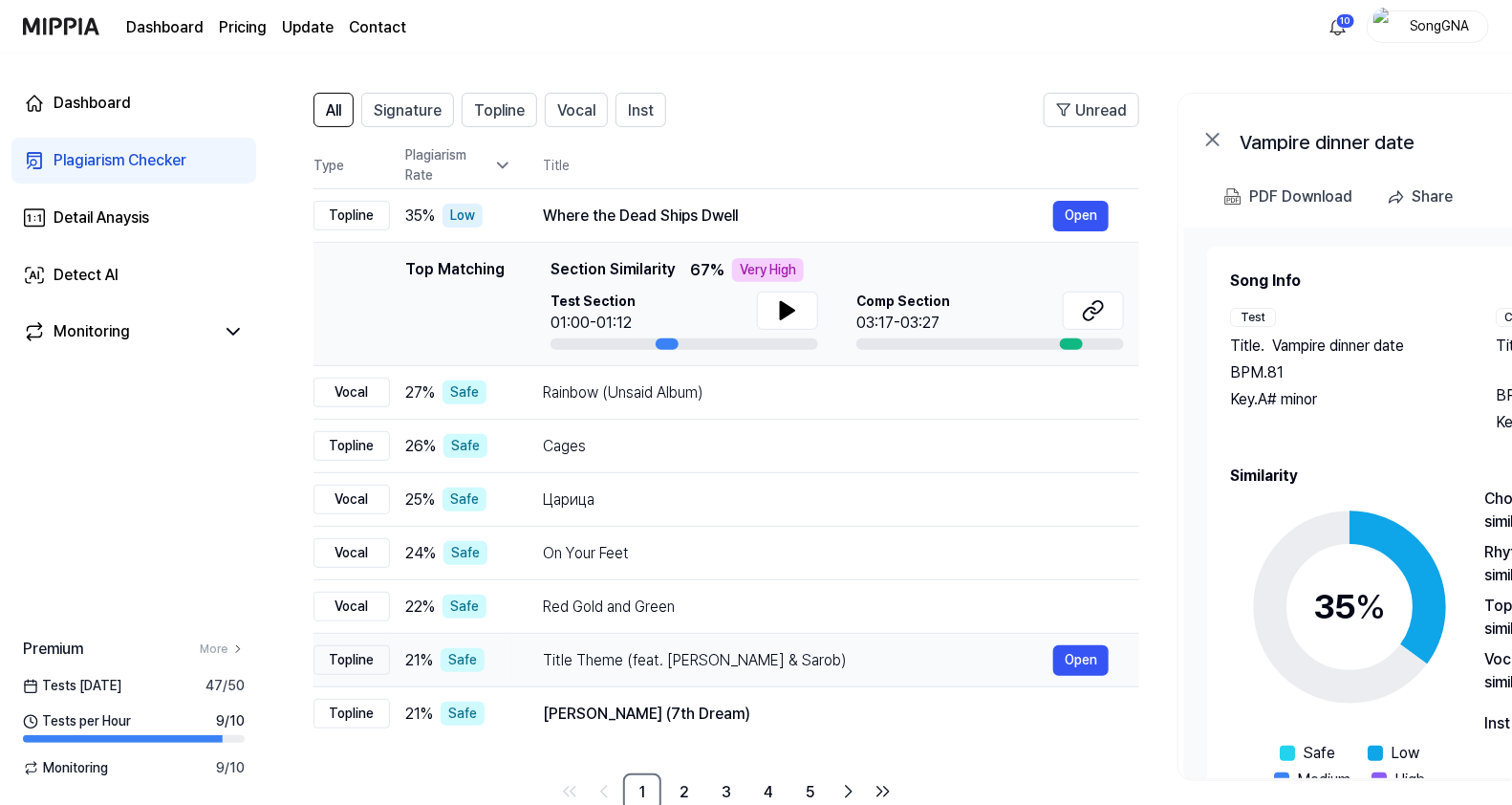
scroll to position [157, 0]
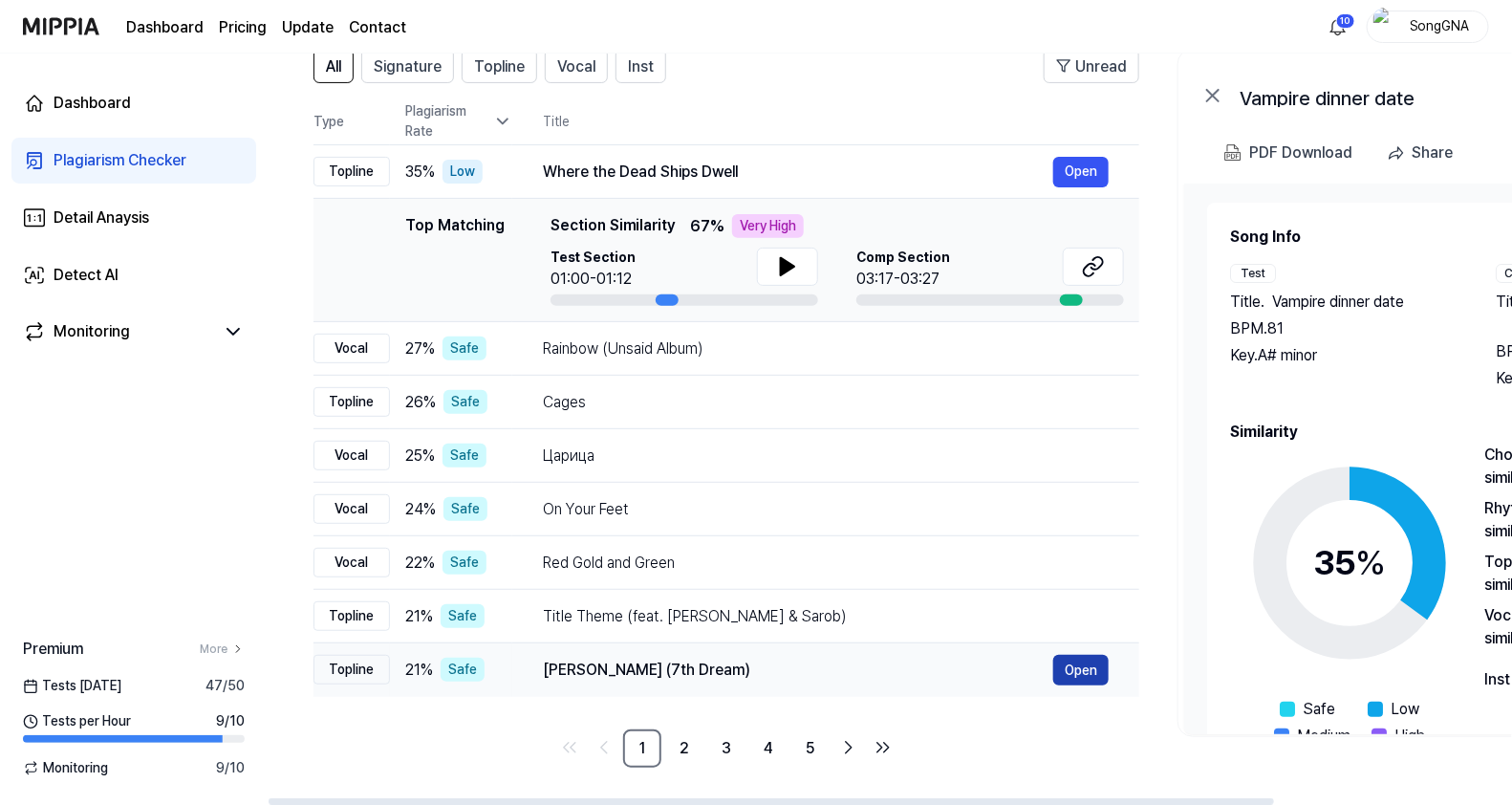
click at [1099, 661] on button "Open" at bounding box center [1080, 669] width 55 height 30
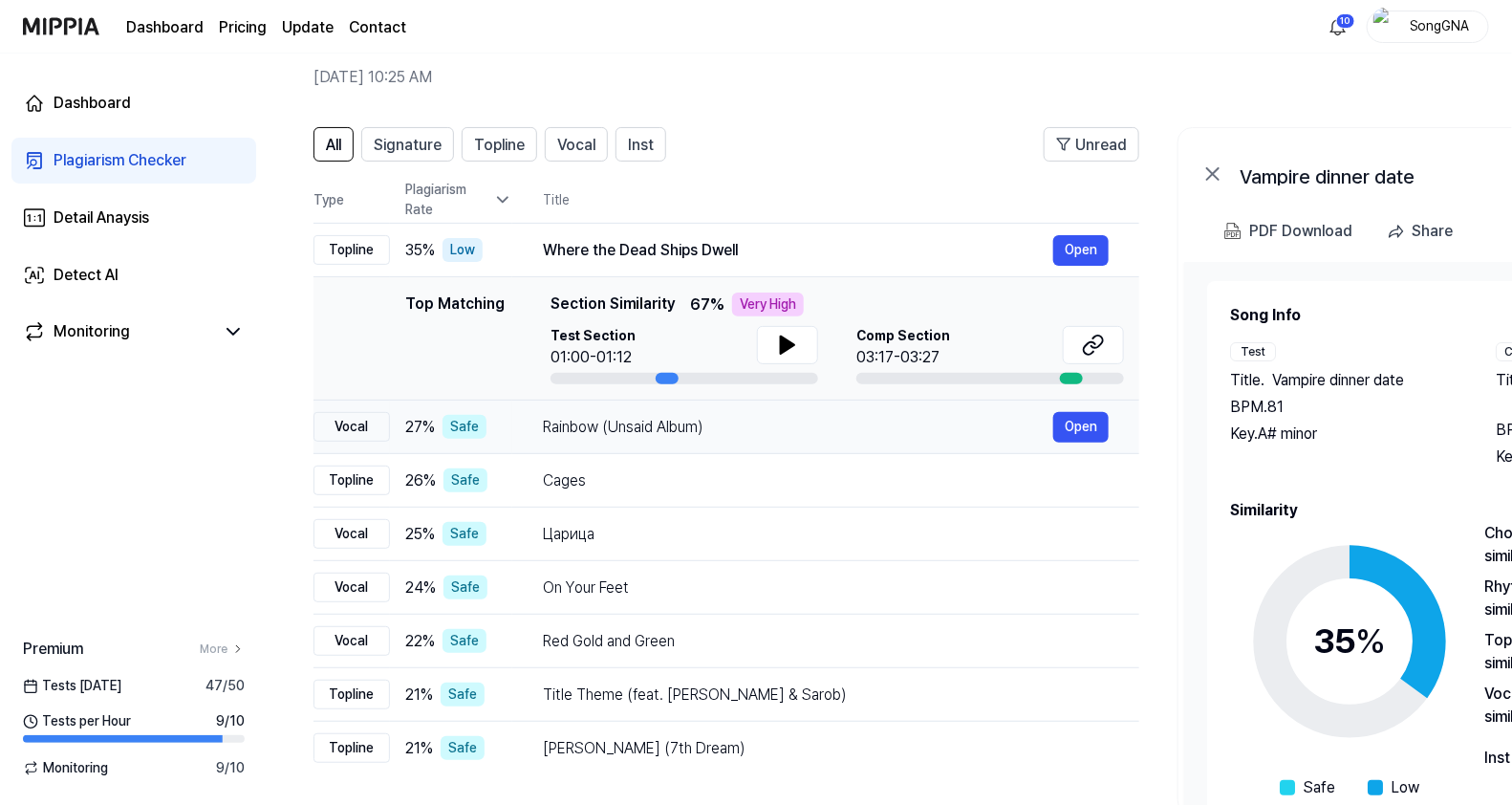
scroll to position [0, 0]
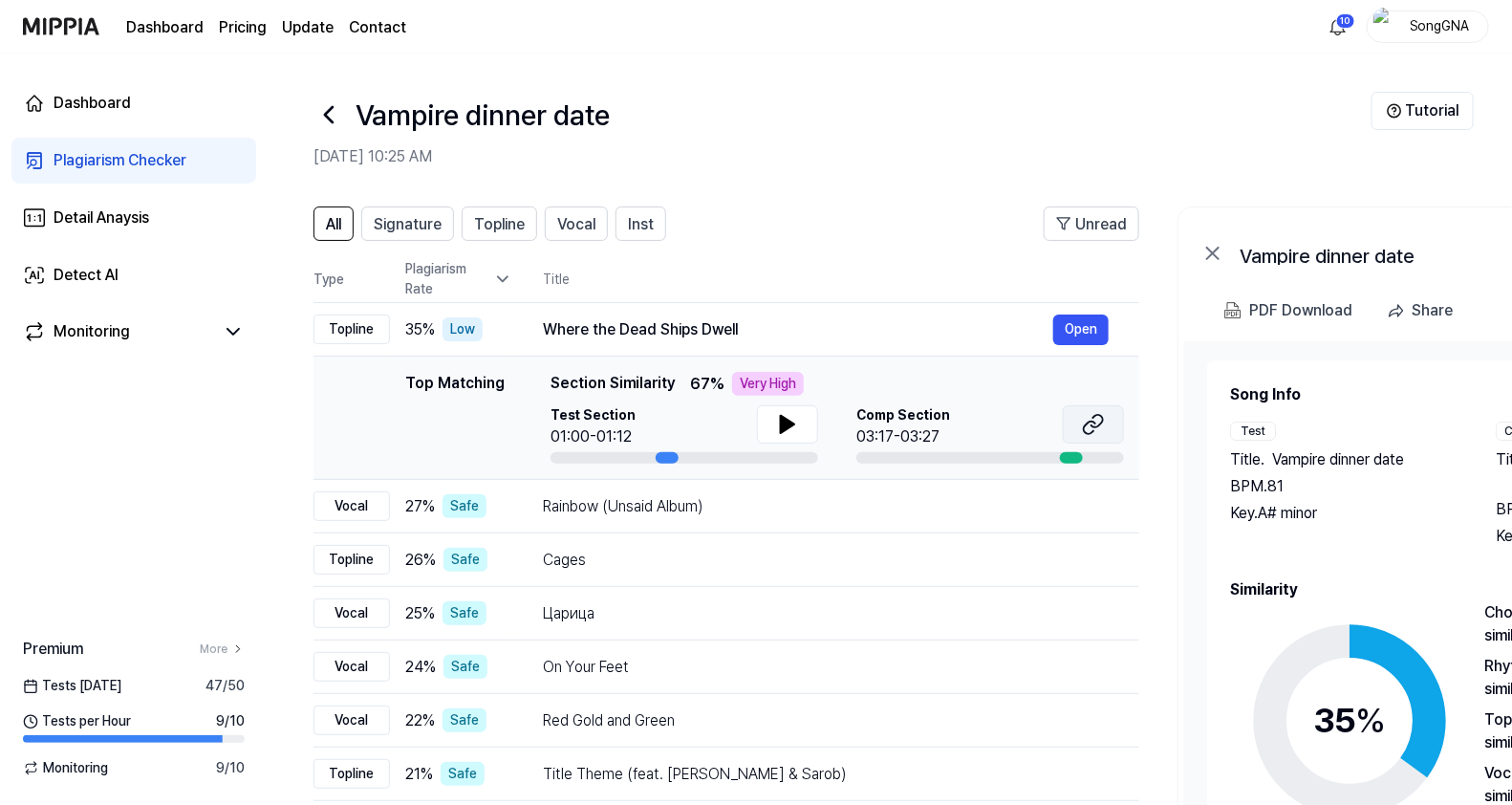
click at [1096, 429] on icon at bounding box center [1092, 424] width 23 height 23
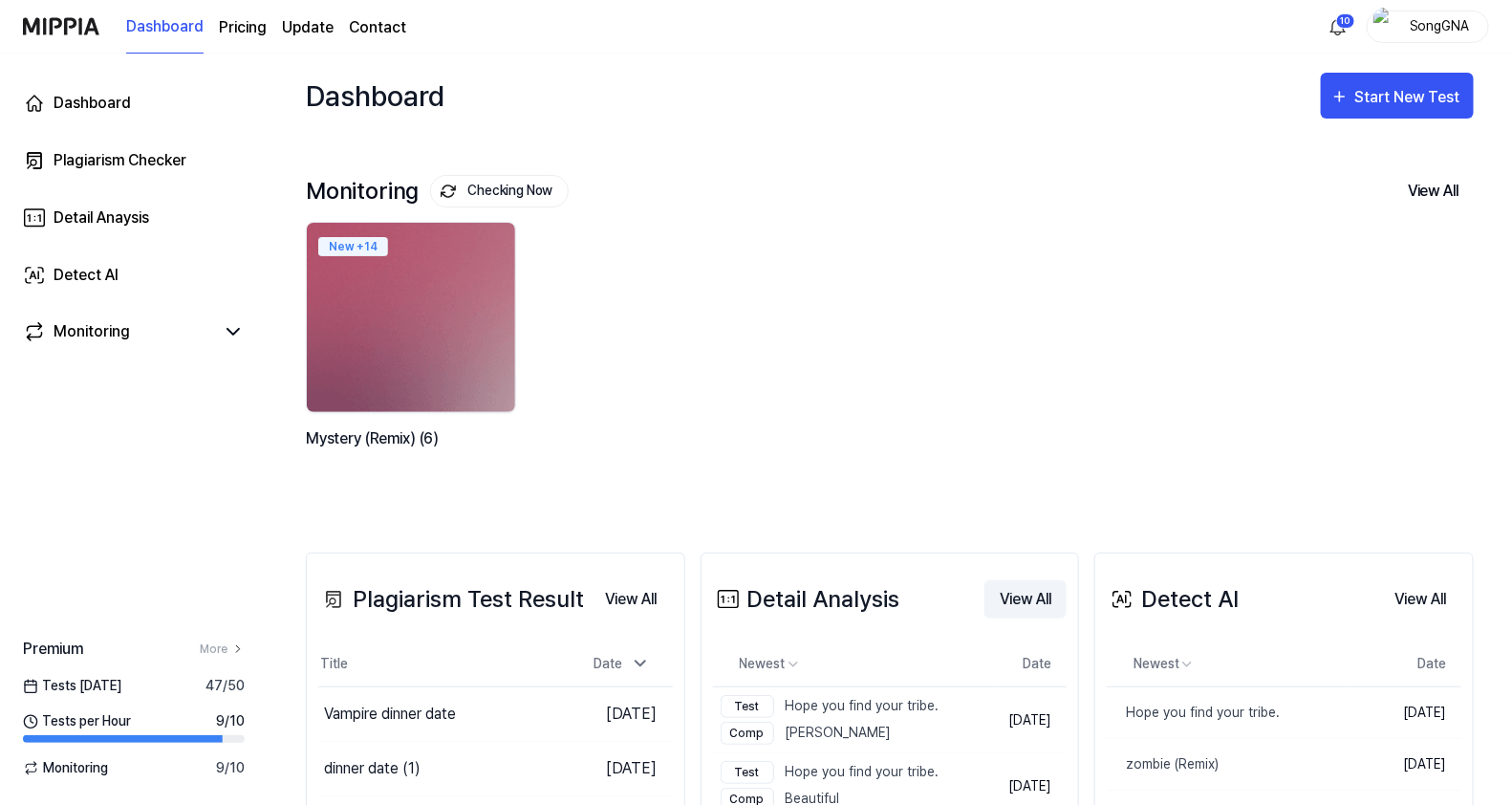
click at [1022, 597] on button "View All" at bounding box center [1025, 599] width 83 height 38
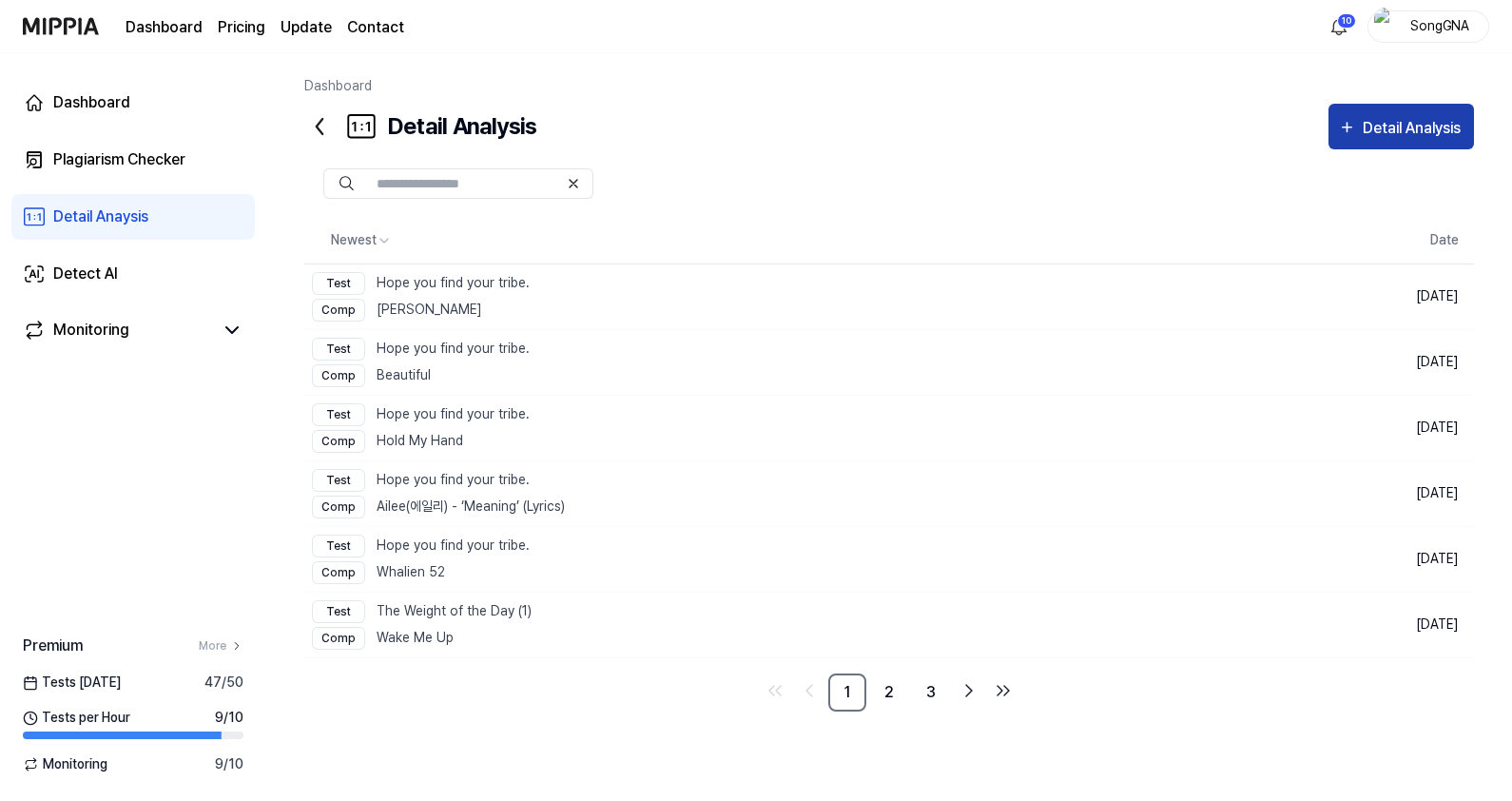
click at [1362, 127] on div "Detail Analysis" at bounding box center [1413, 128] width 103 height 24
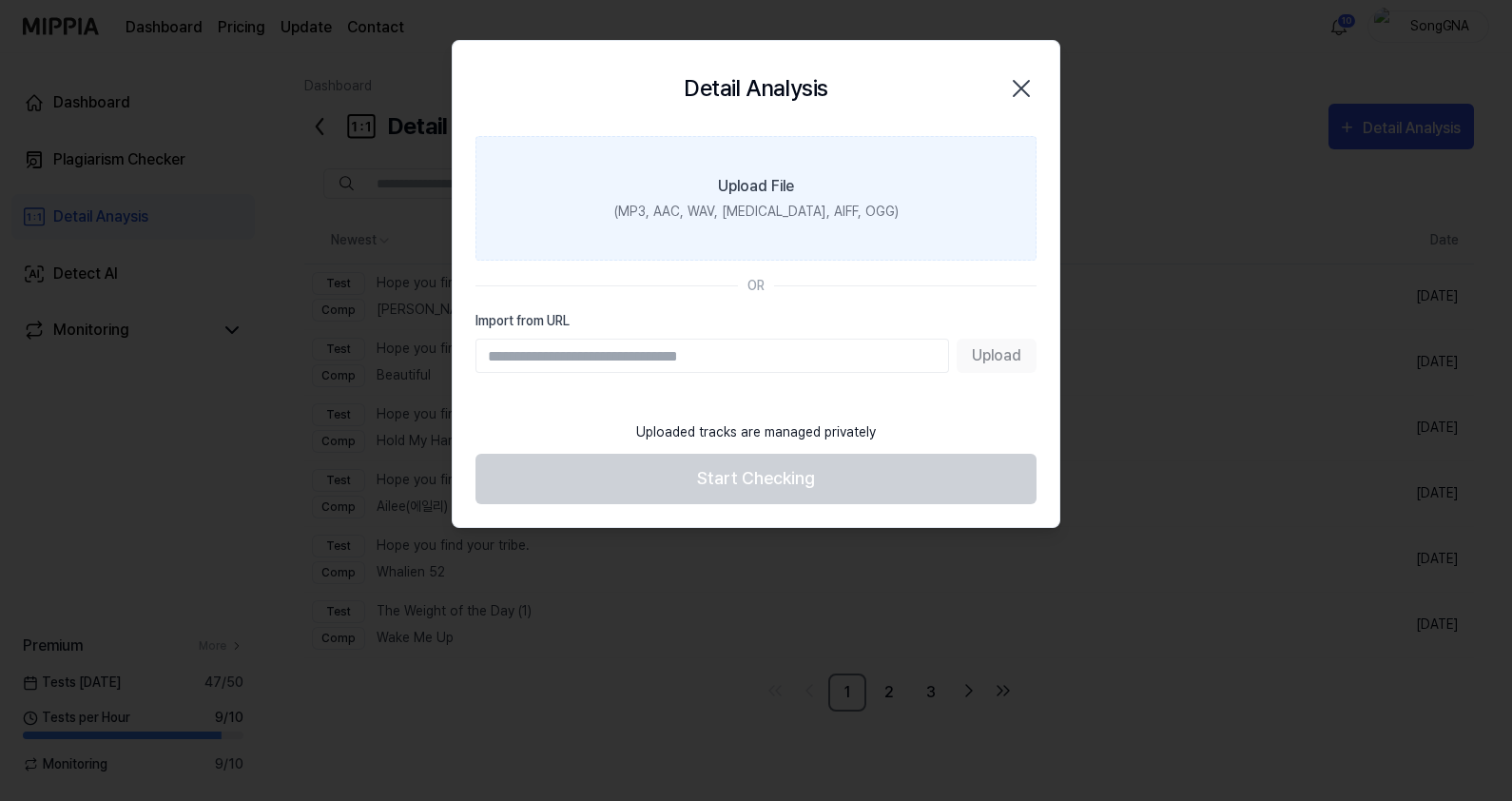
click at [746, 195] on div "Upload File" at bounding box center [756, 186] width 76 height 22
click at [0, 0] on input "Upload File (MP3, AAC, WAV, [MEDICAL_DATA], AIFF, OGG)" at bounding box center [0, 0] width 0 height 0
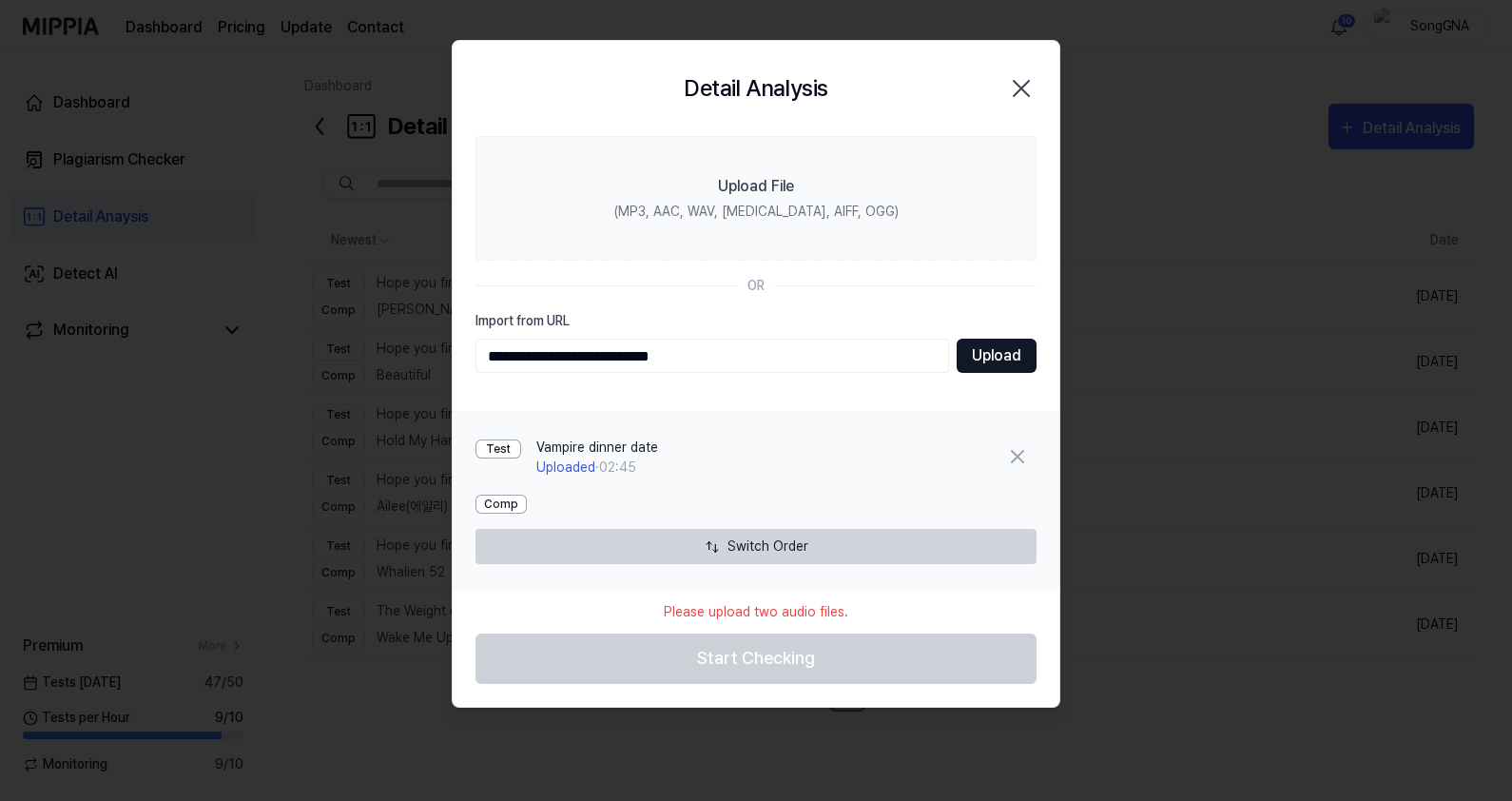
type input "**********"
click at [1017, 356] on button "Upload" at bounding box center [997, 355] width 80 height 34
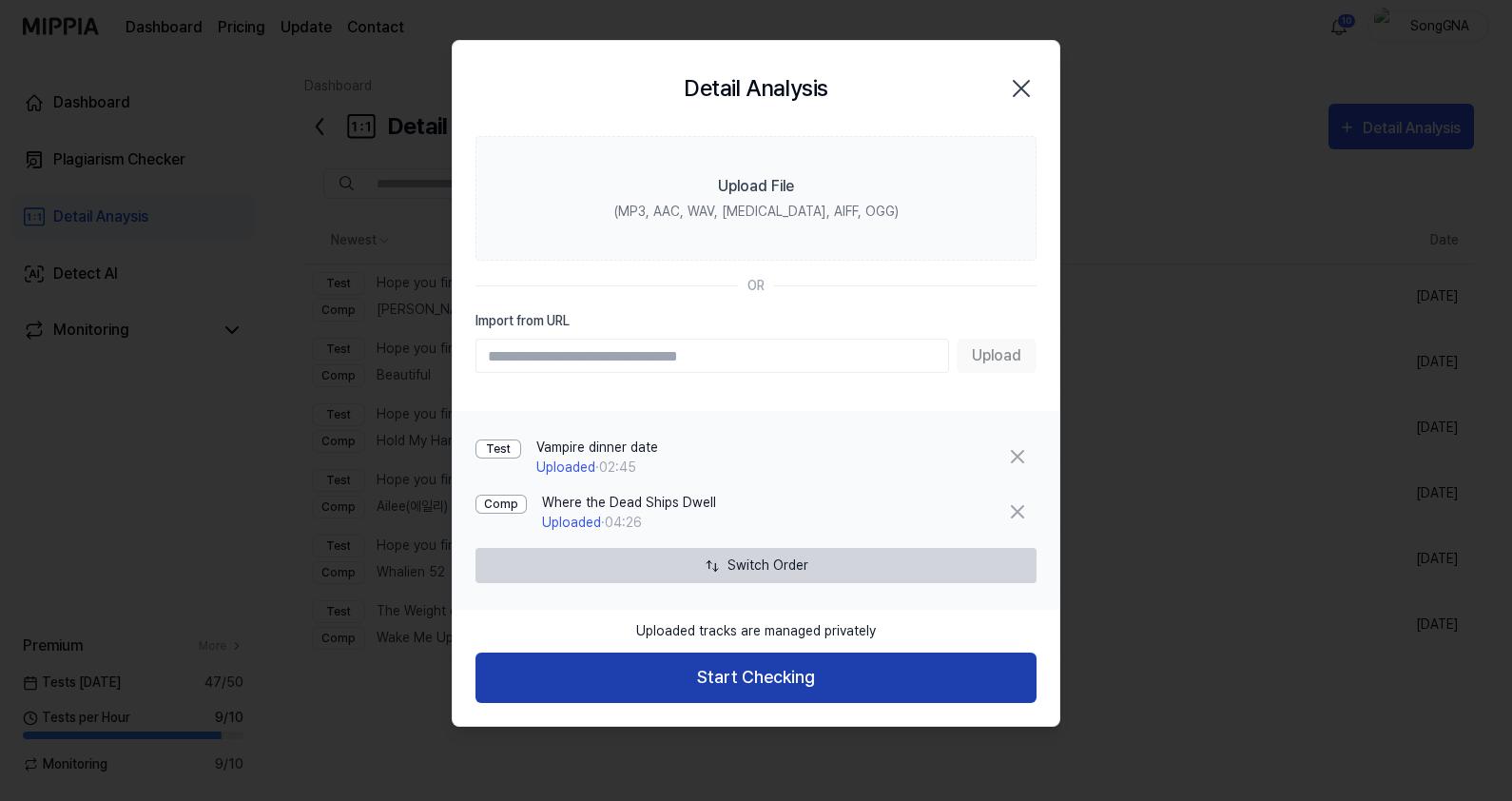
click at [862, 682] on button "Start Checking" at bounding box center [756, 678] width 561 height 51
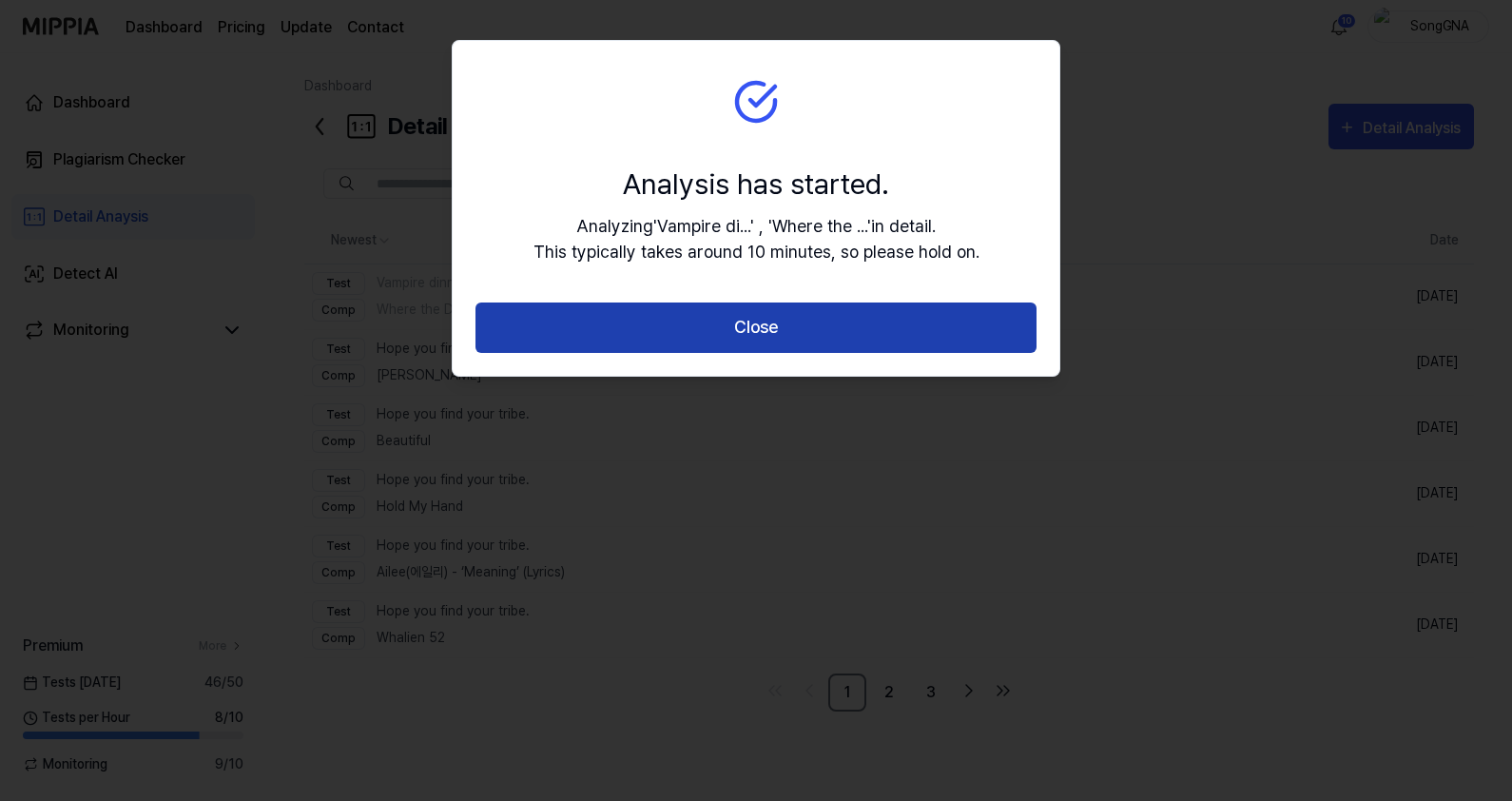
click at [764, 333] on button "Close" at bounding box center [756, 328] width 561 height 51
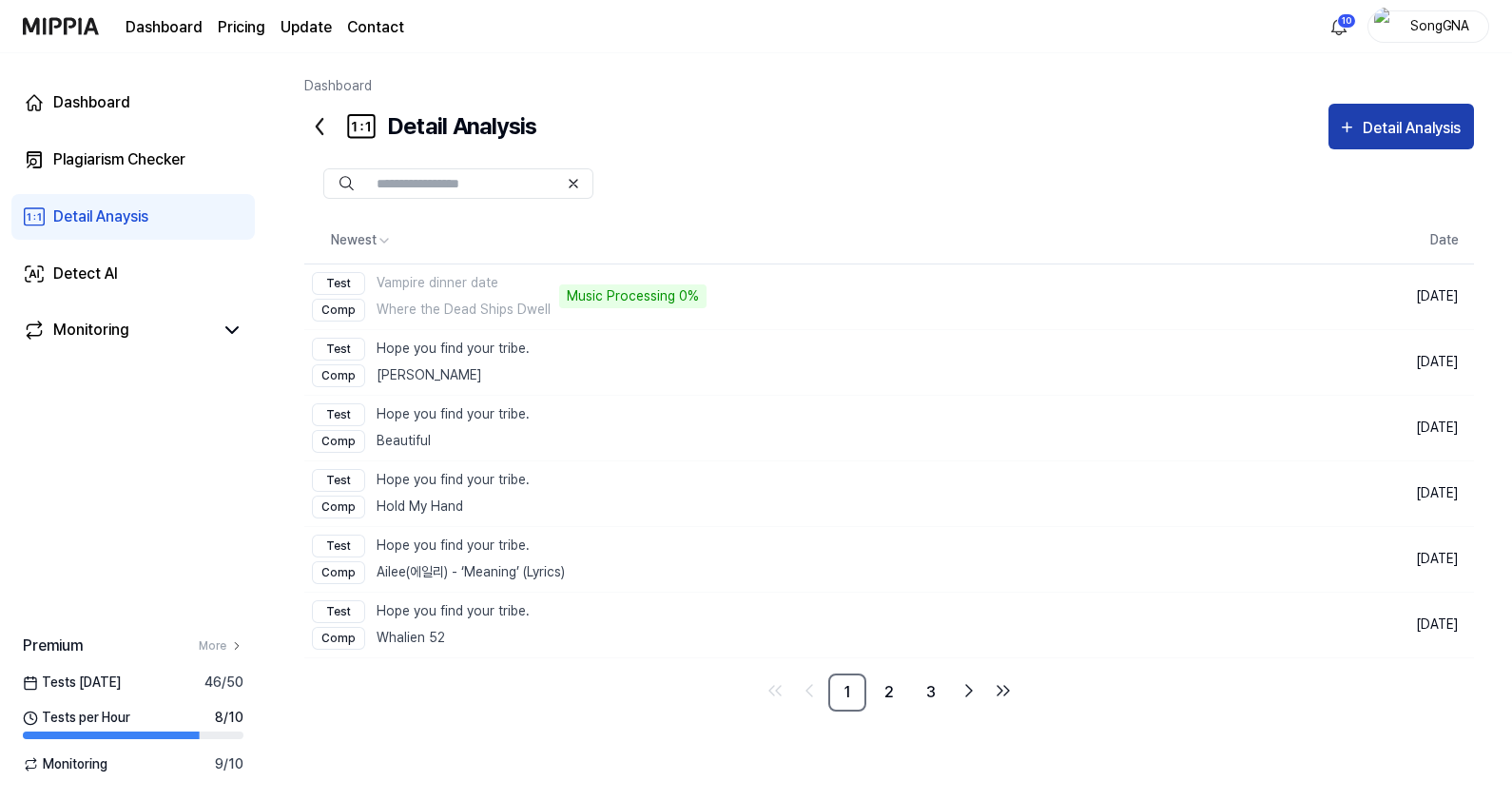
click at [1396, 125] on div "Detail Analysis" at bounding box center [1413, 128] width 103 height 24
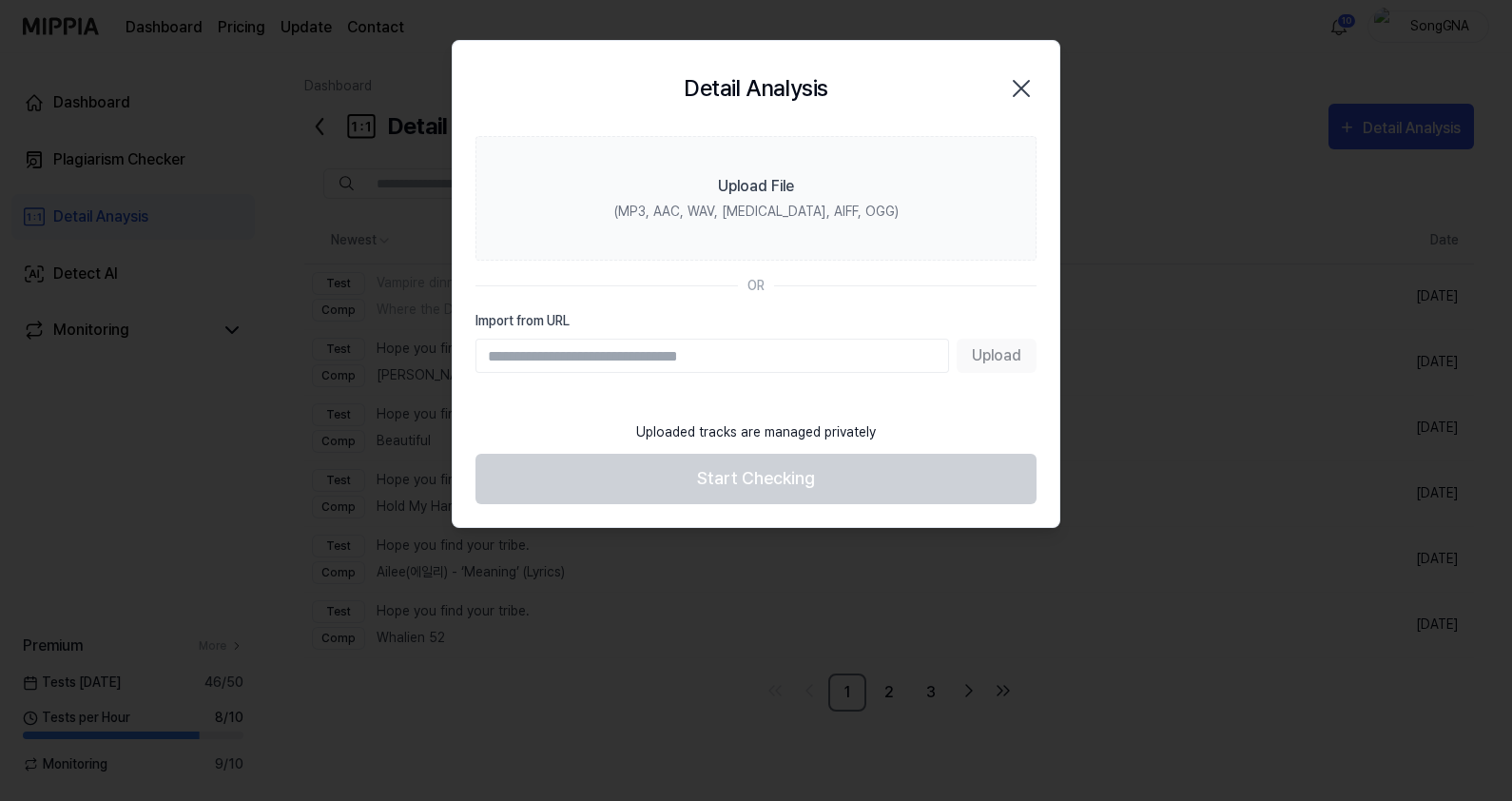
click at [1013, 91] on icon "button" at bounding box center [1021, 88] width 30 height 30
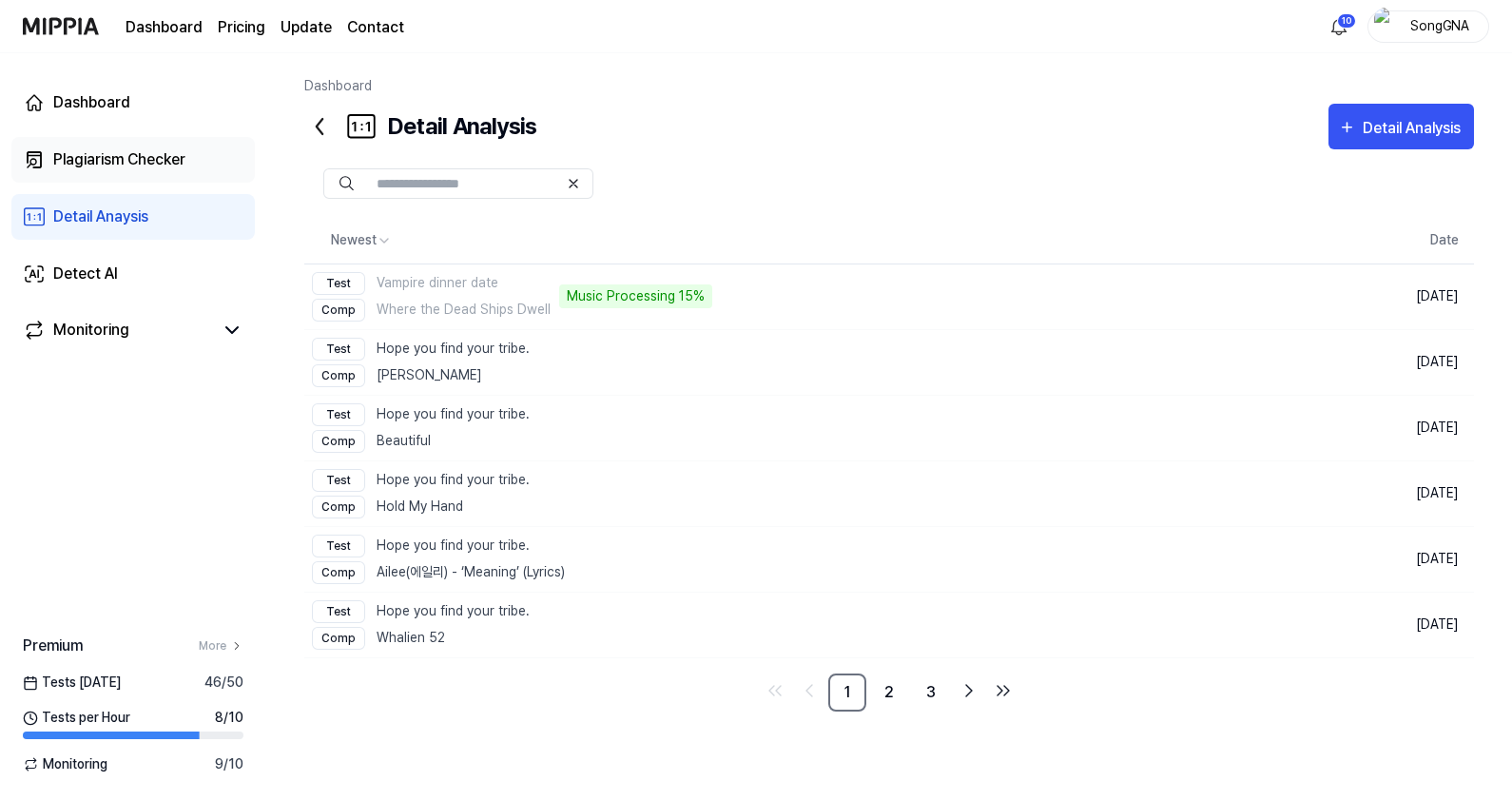
click at [123, 154] on div "Plagiarism Checker" at bounding box center [118, 159] width 132 height 22
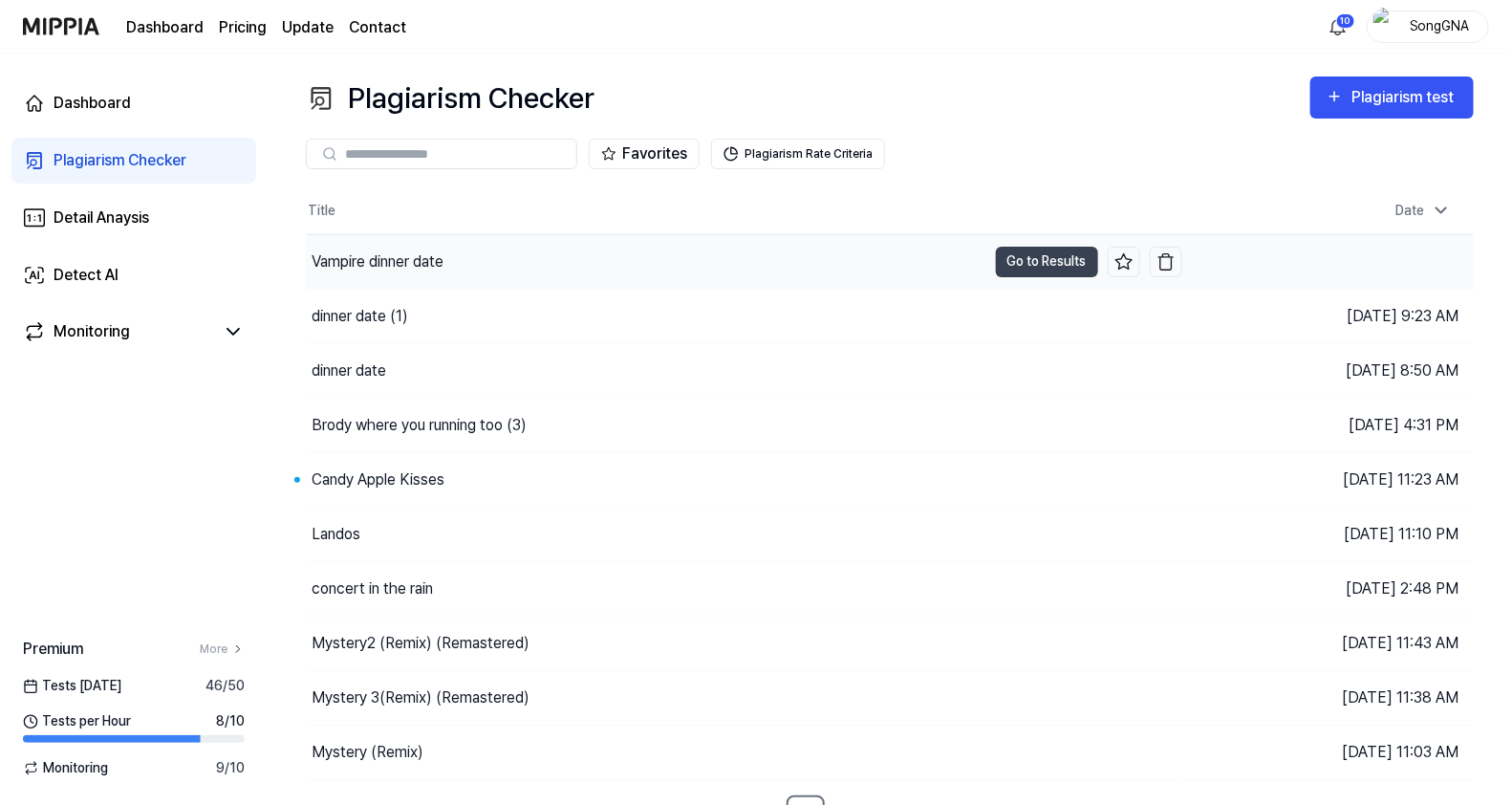
click at [409, 272] on div "Vampire dinner date" at bounding box center [646, 261] width 680 height 53
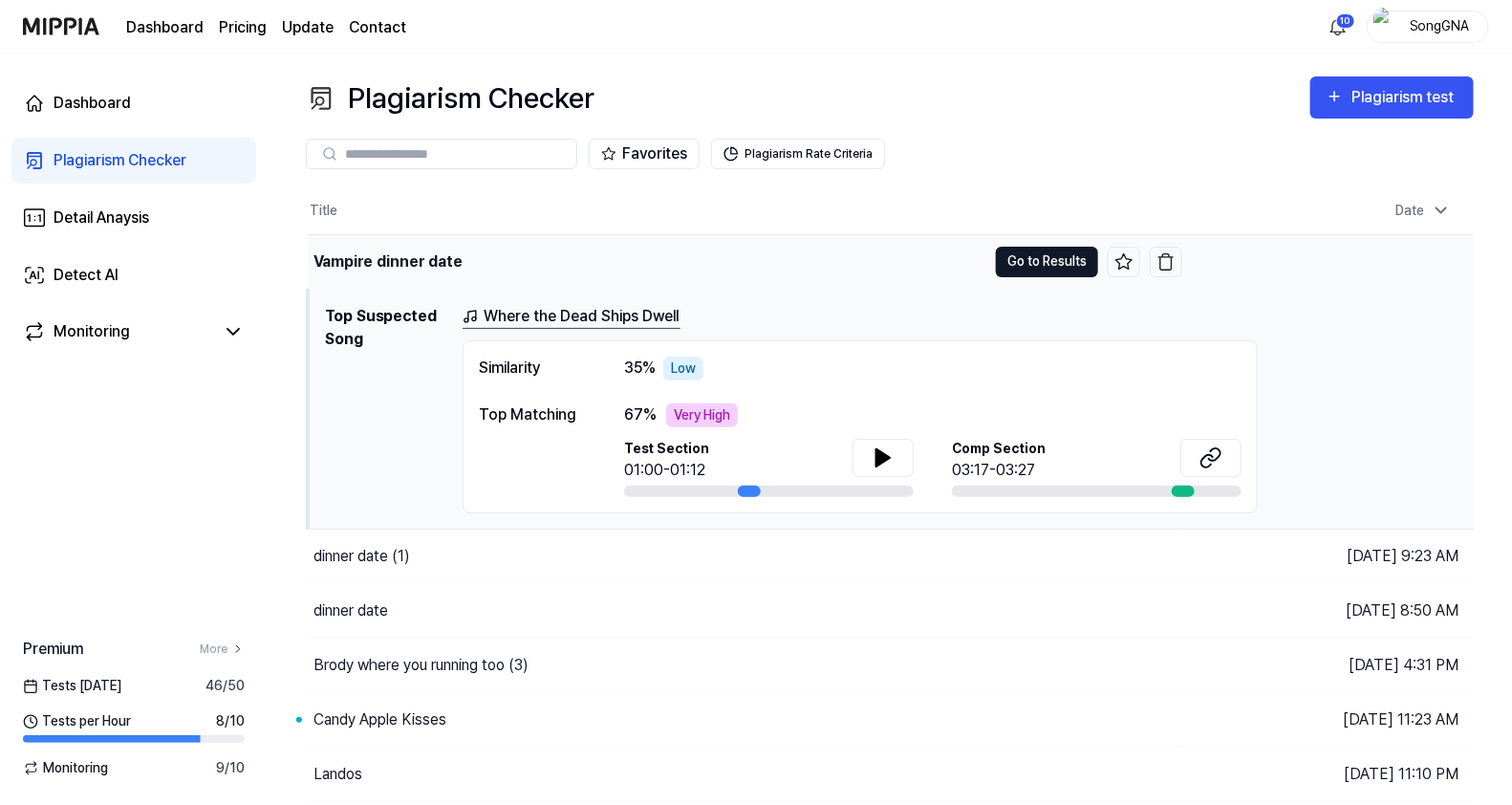
click at [1027, 260] on button "Go to Results" at bounding box center [1047, 261] width 102 height 30
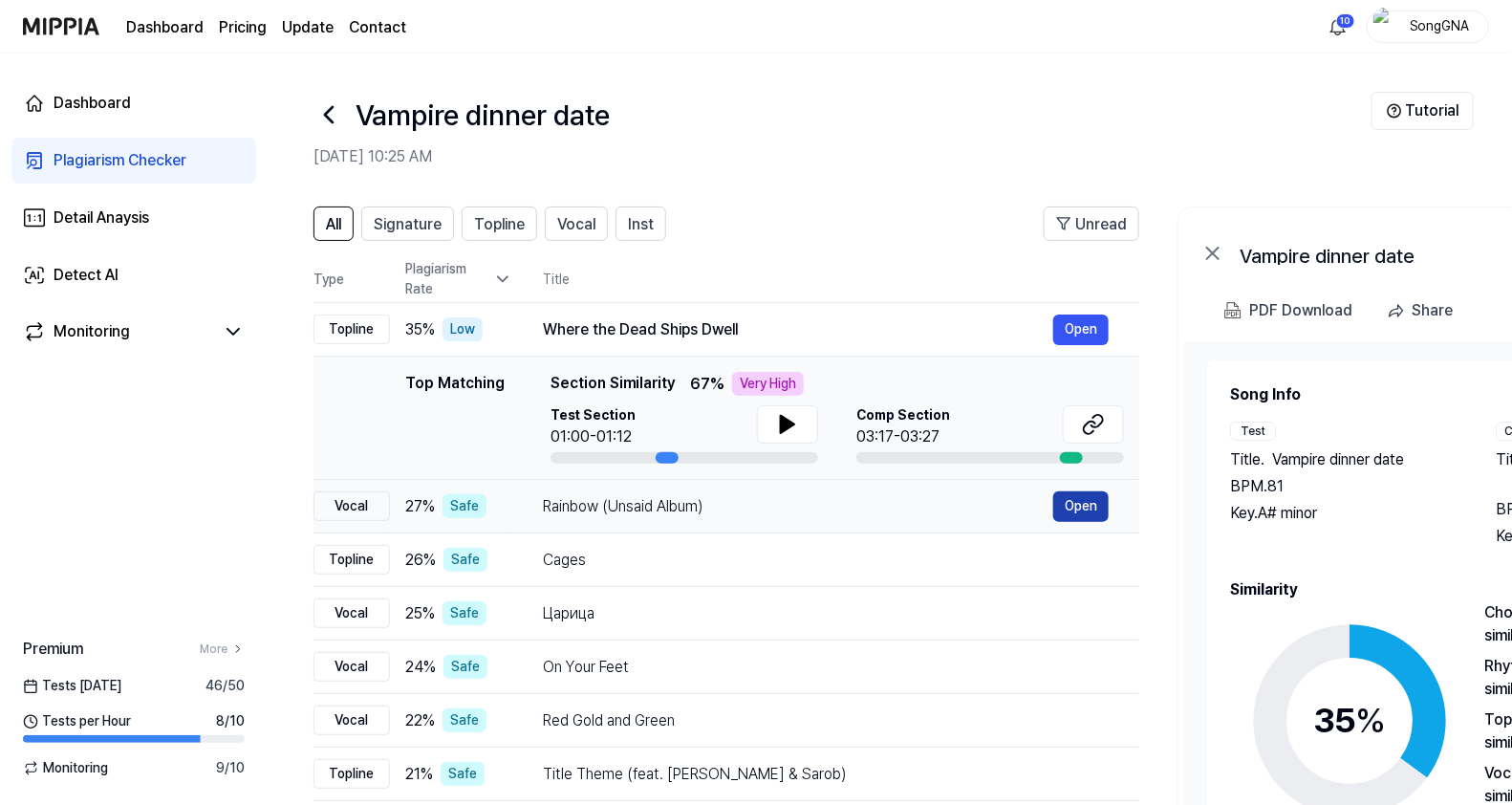
click at [1091, 506] on button "Open" at bounding box center [1080, 506] width 55 height 30
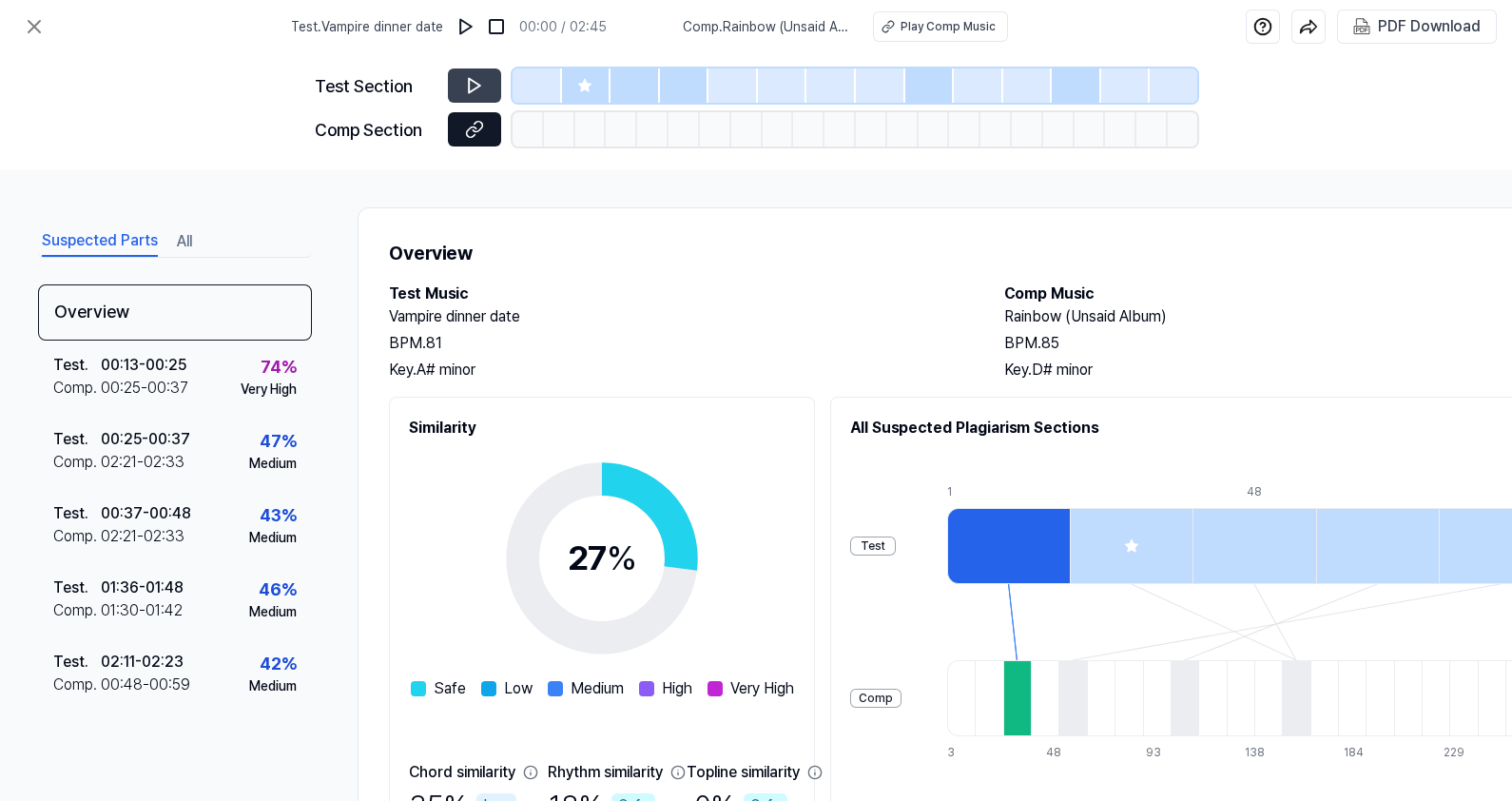
click at [467, 133] on icon at bounding box center [473, 128] width 19 height 19
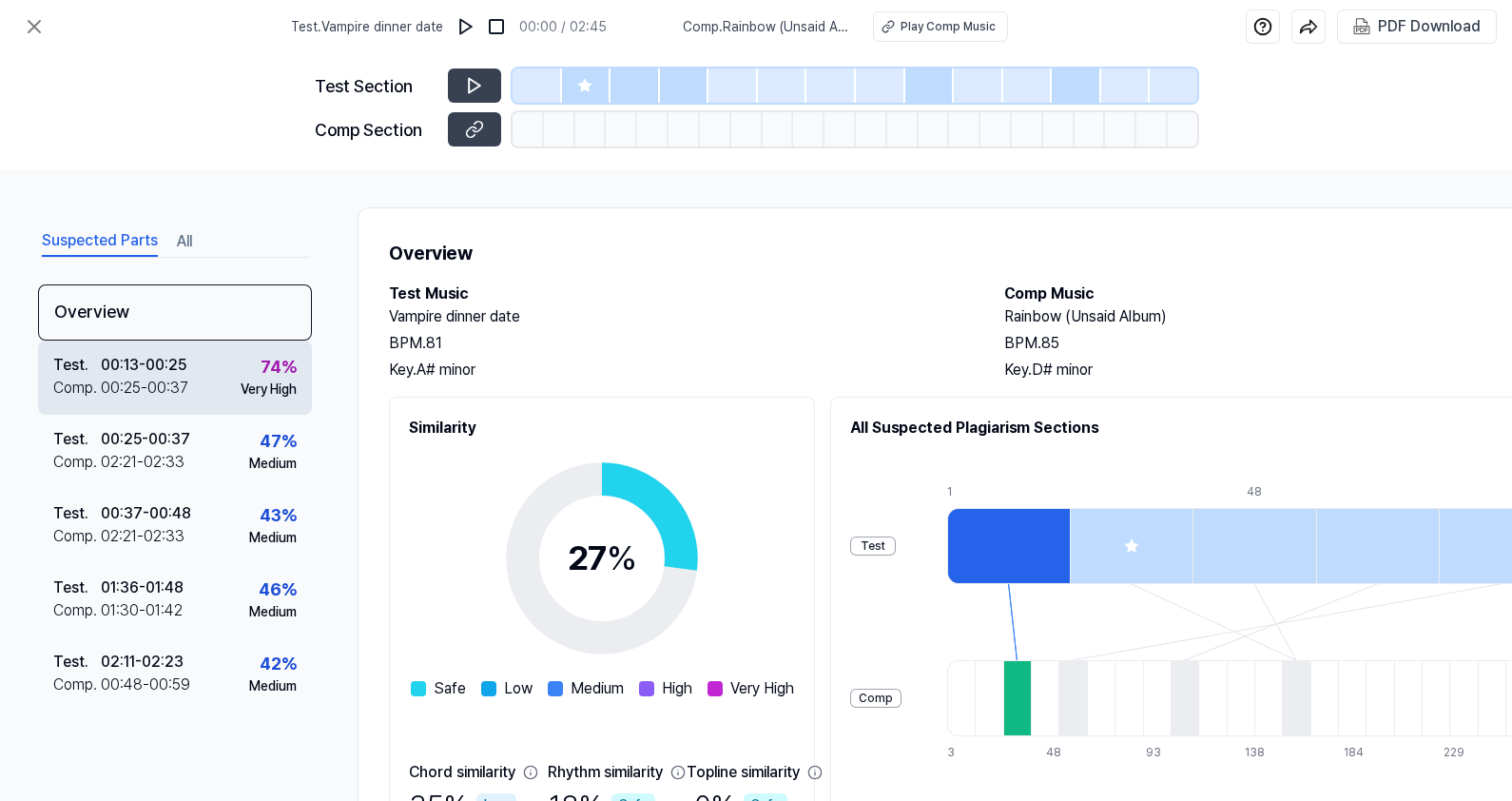
click at [137, 365] on div "00:13 - 00:25" at bounding box center [143, 365] width 85 height 22
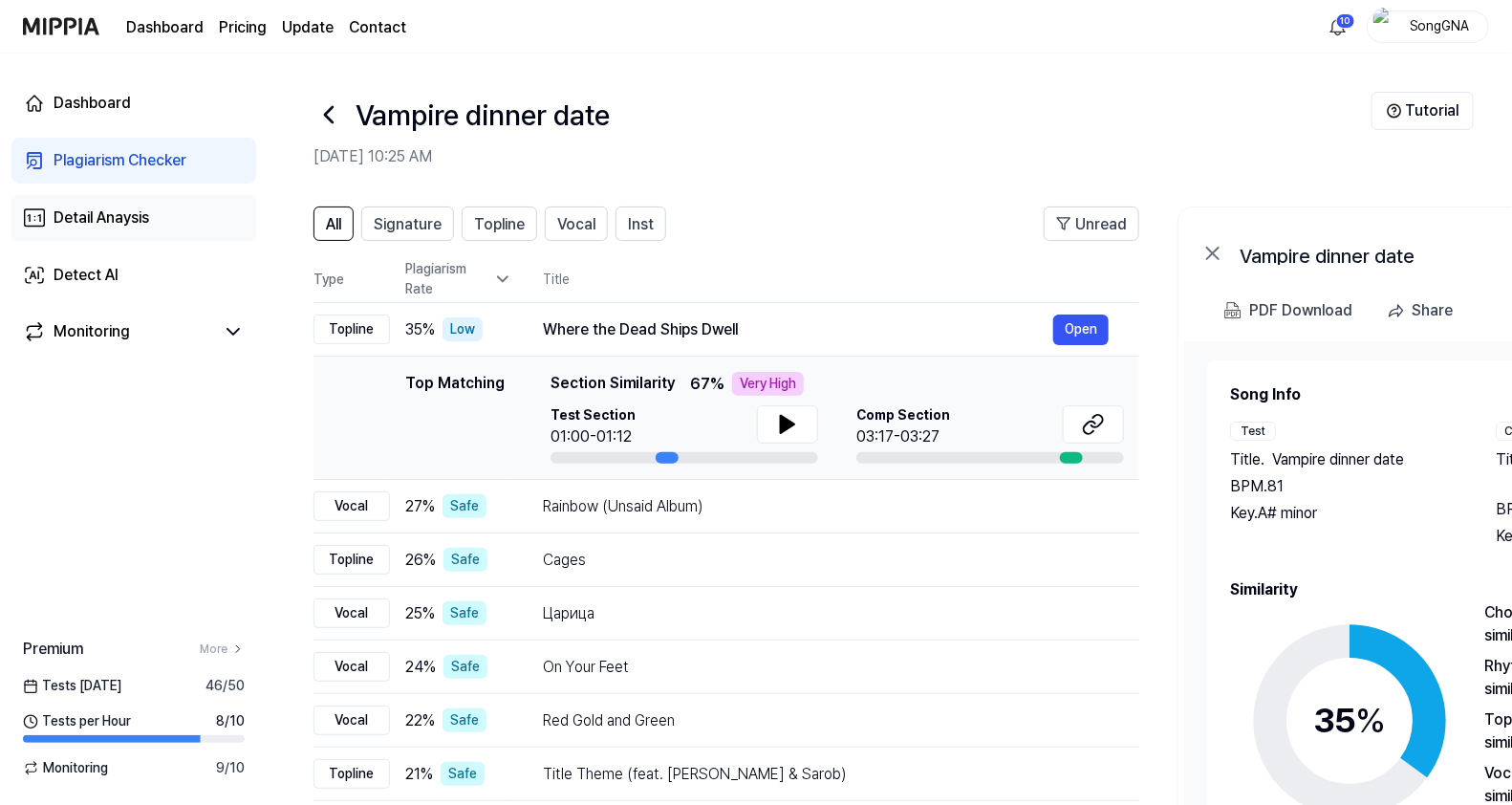
click at [124, 218] on div "Detail Anaysis" at bounding box center [100, 217] width 95 height 23
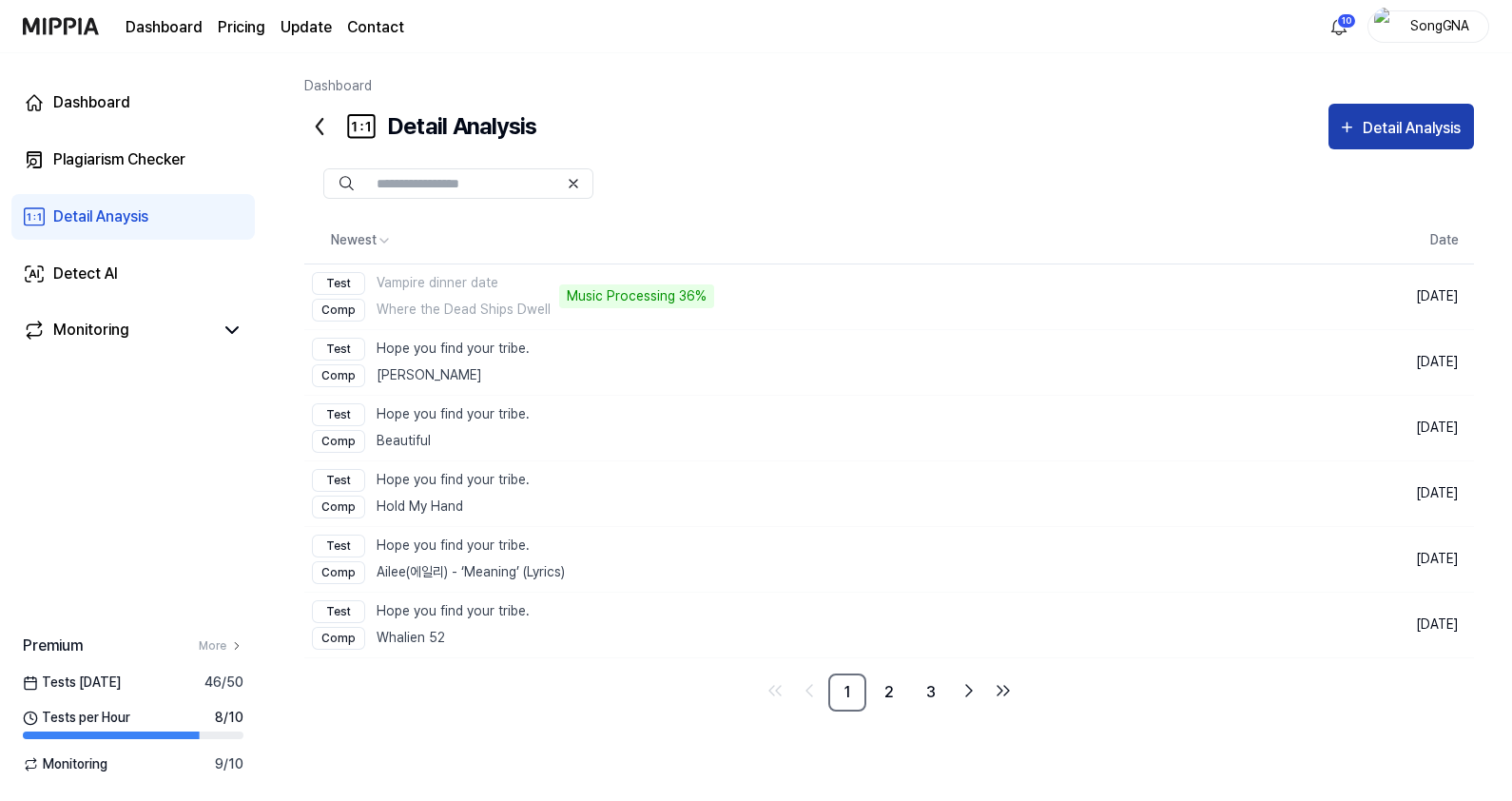
click at [1366, 131] on div "Detail Analysis" at bounding box center [1413, 128] width 103 height 24
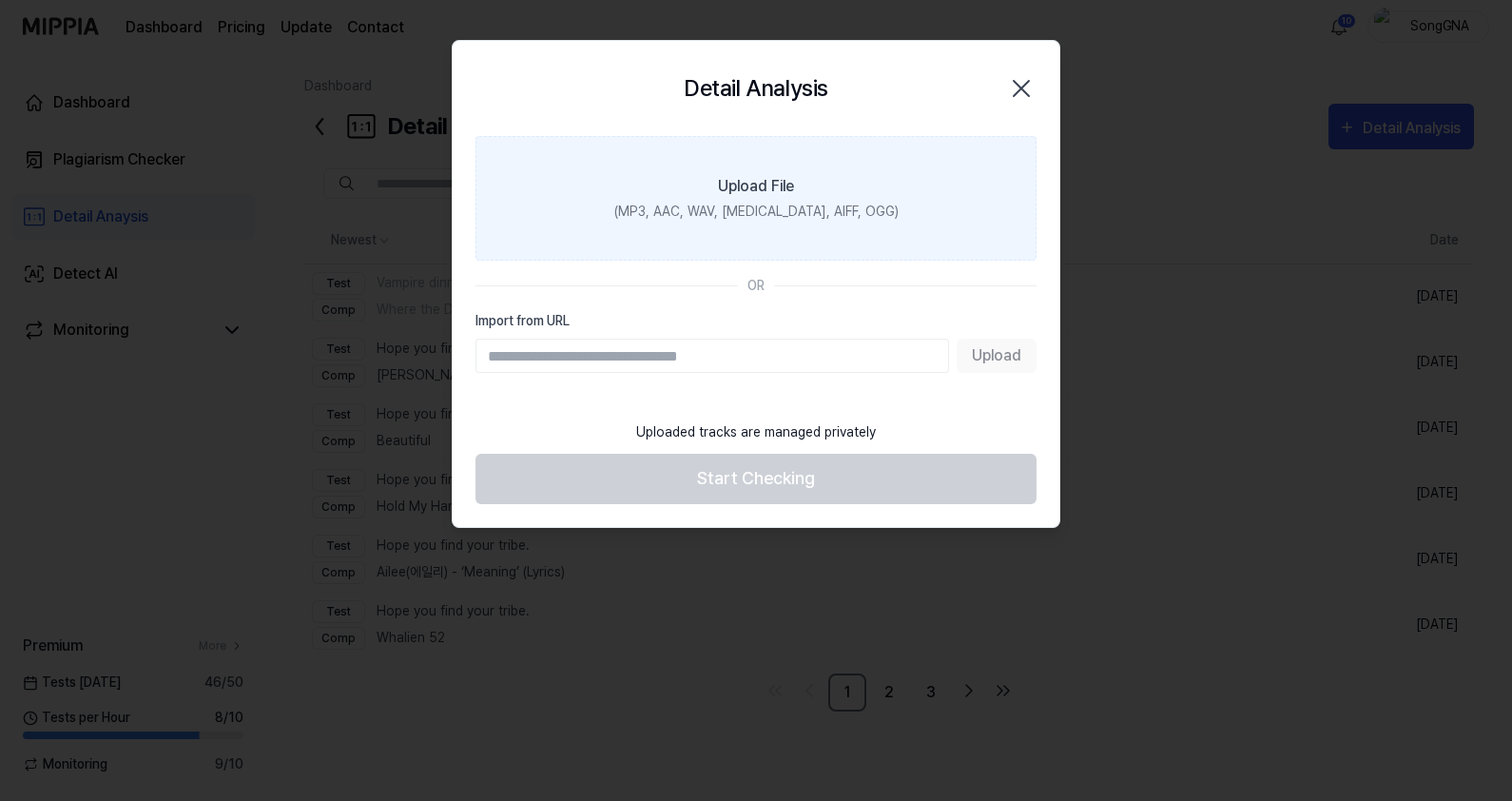
click at [734, 203] on div "(MP3, AAC, WAV, [MEDICAL_DATA], AIFF, OGG)" at bounding box center [756, 211] width 285 height 20
click at [0, 0] on input "Upload File (MP3, AAC, WAV, [MEDICAL_DATA], AIFF, OGG)" at bounding box center [0, 0] width 0 height 0
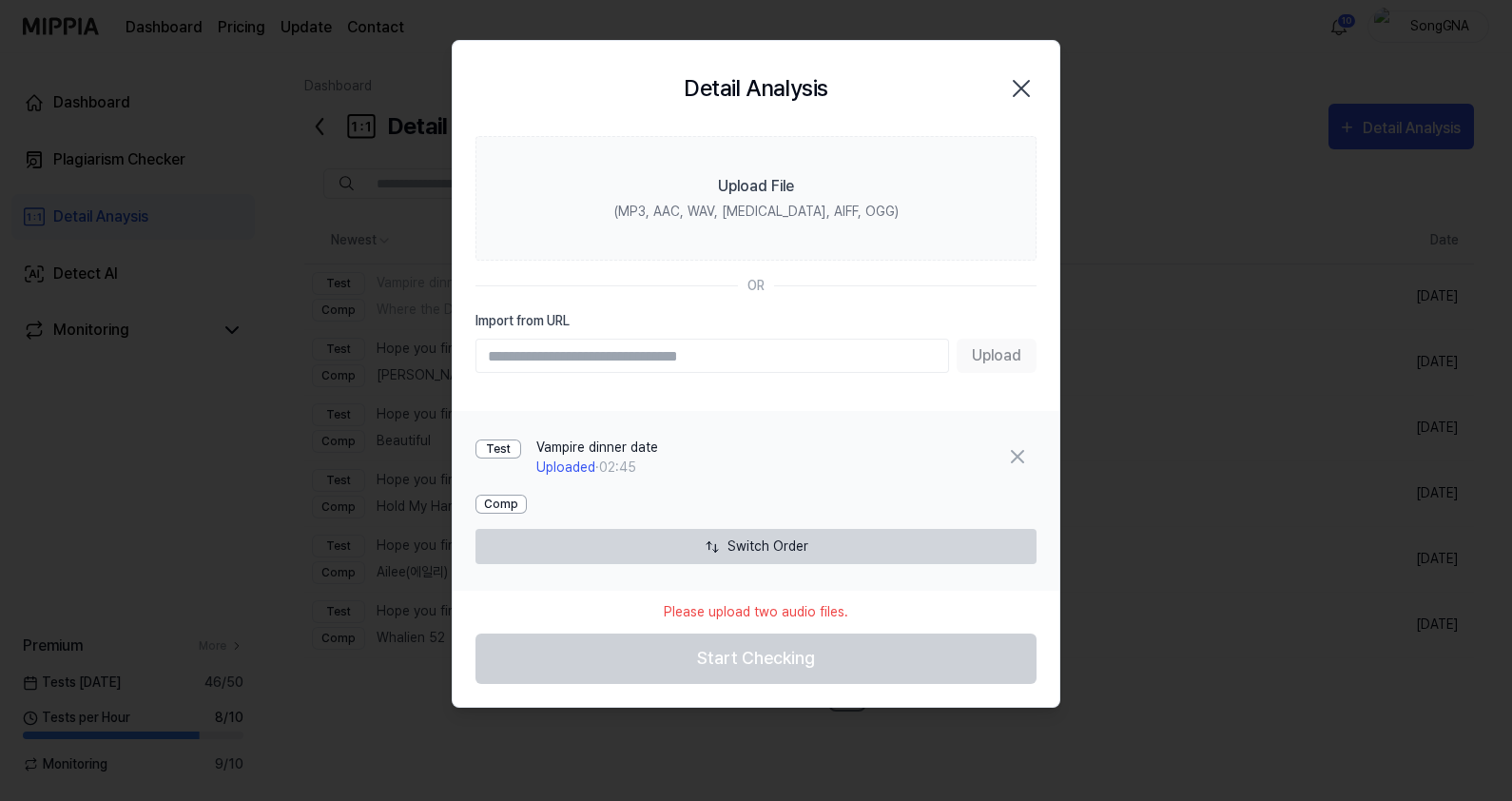
click at [652, 353] on input "Import from URL" at bounding box center [712, 355] width 473 height 34
type input "**********"
click at [1006, 358] on button "Upload" at bounding box center [997, 355] width 80 height 34
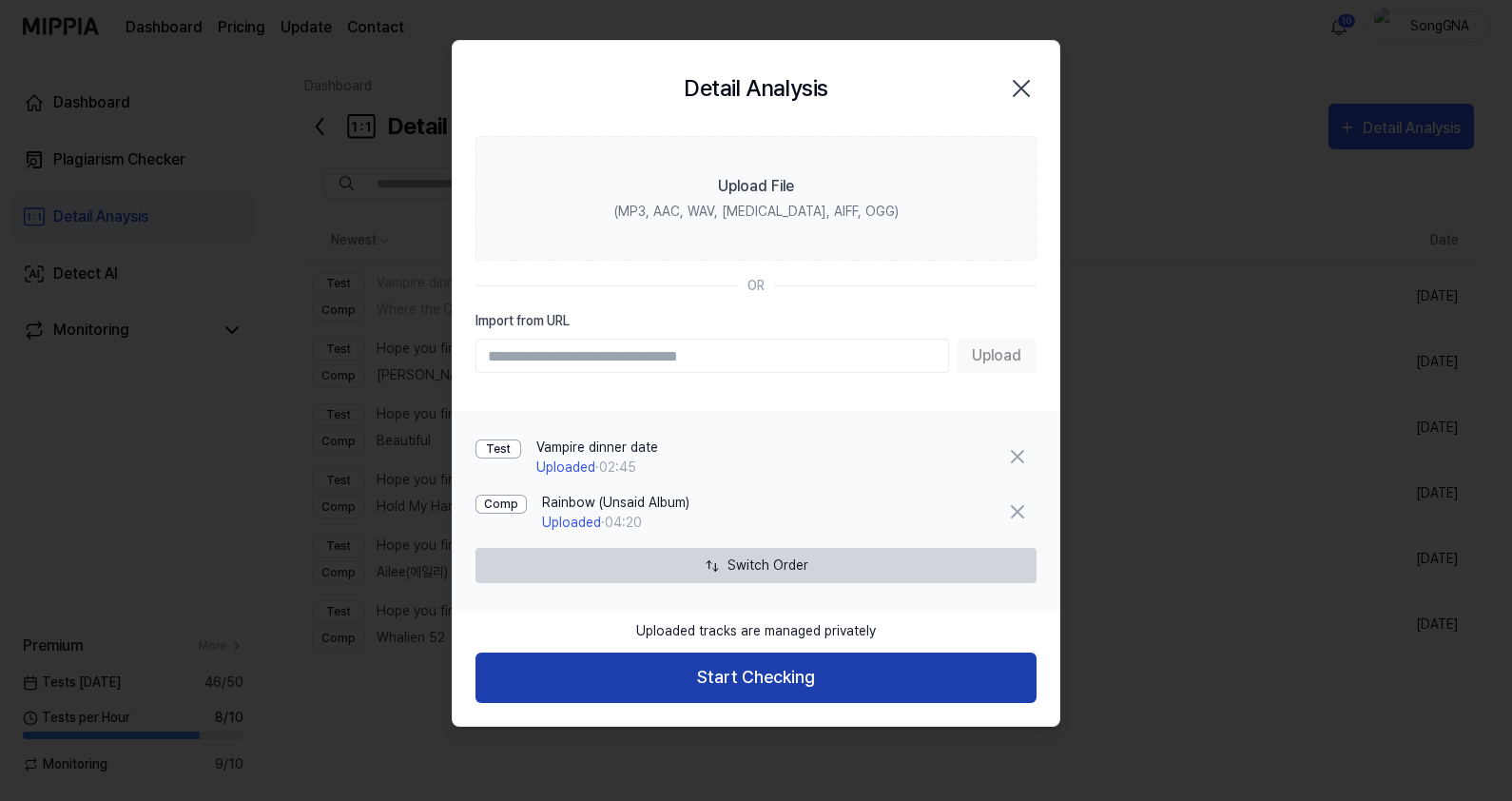
click at [812, 663] on button "Start Checking" at bounding box center [756, 678] width 561 height 51
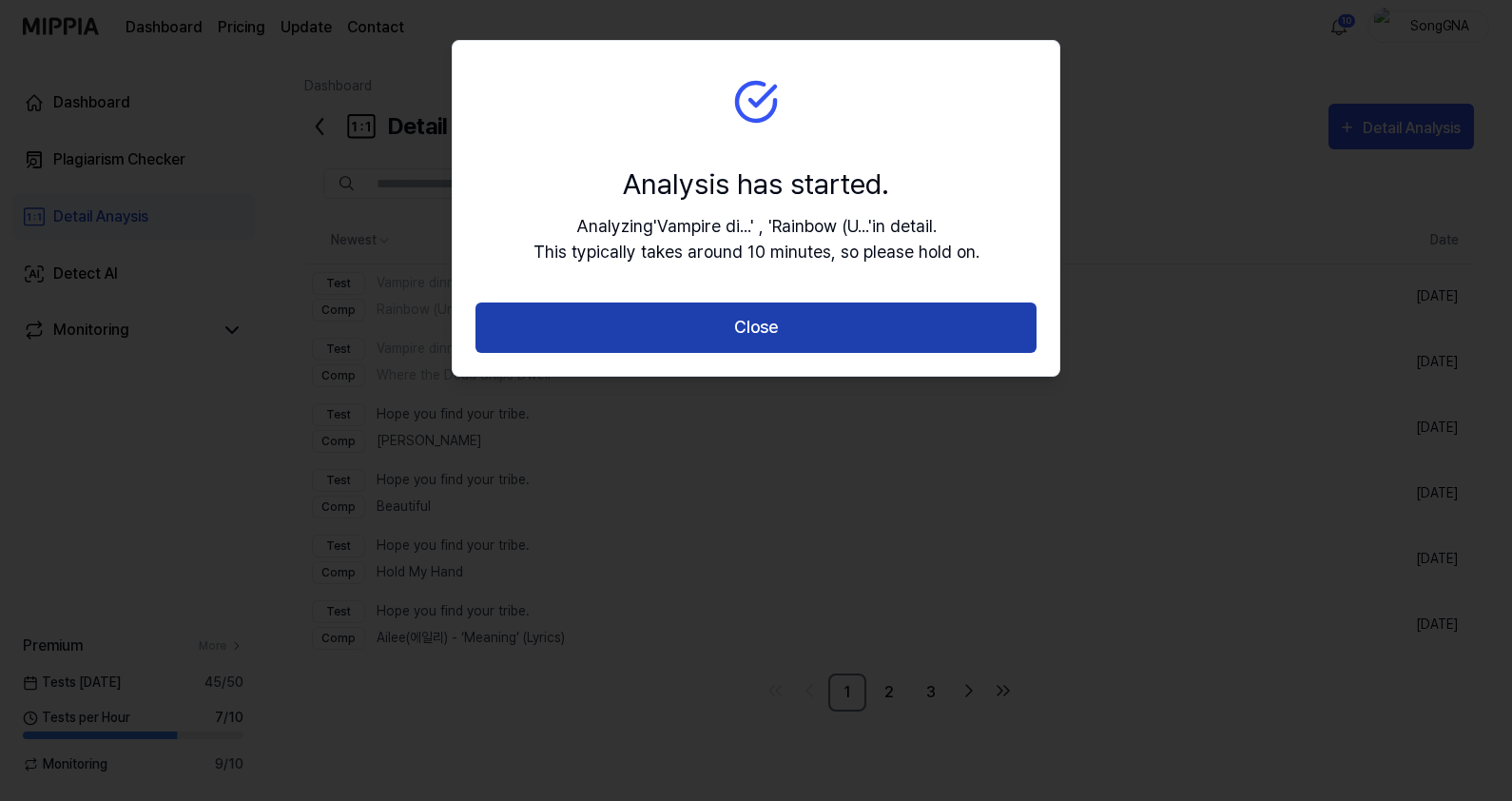
click at [785, 346] on button "Close" at bounding box center [756, 328] width 561 height 51
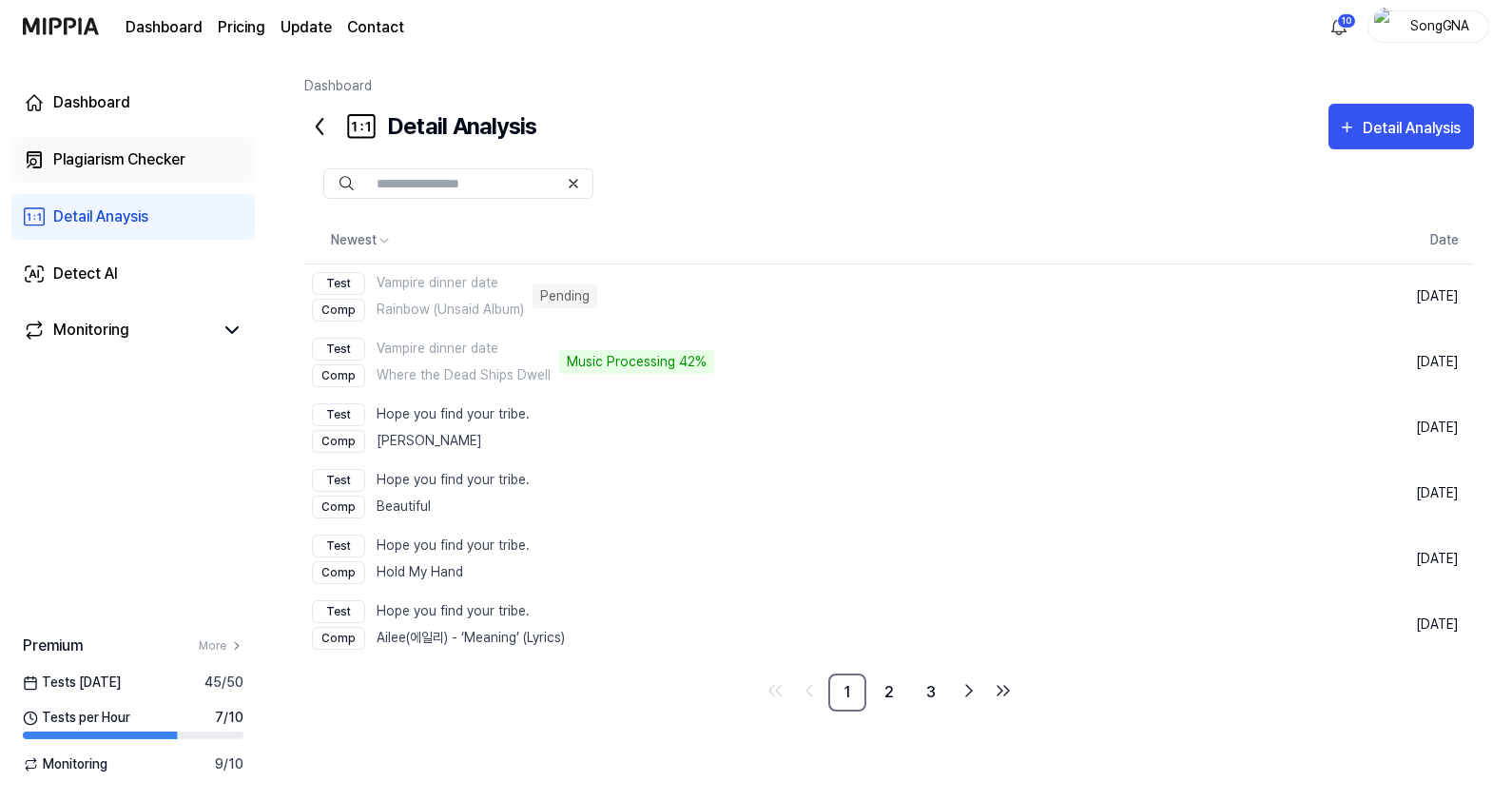
click at [90, 156] on div "Plagiarism Checker" at bounding box center [118, 159] width 132 height 22
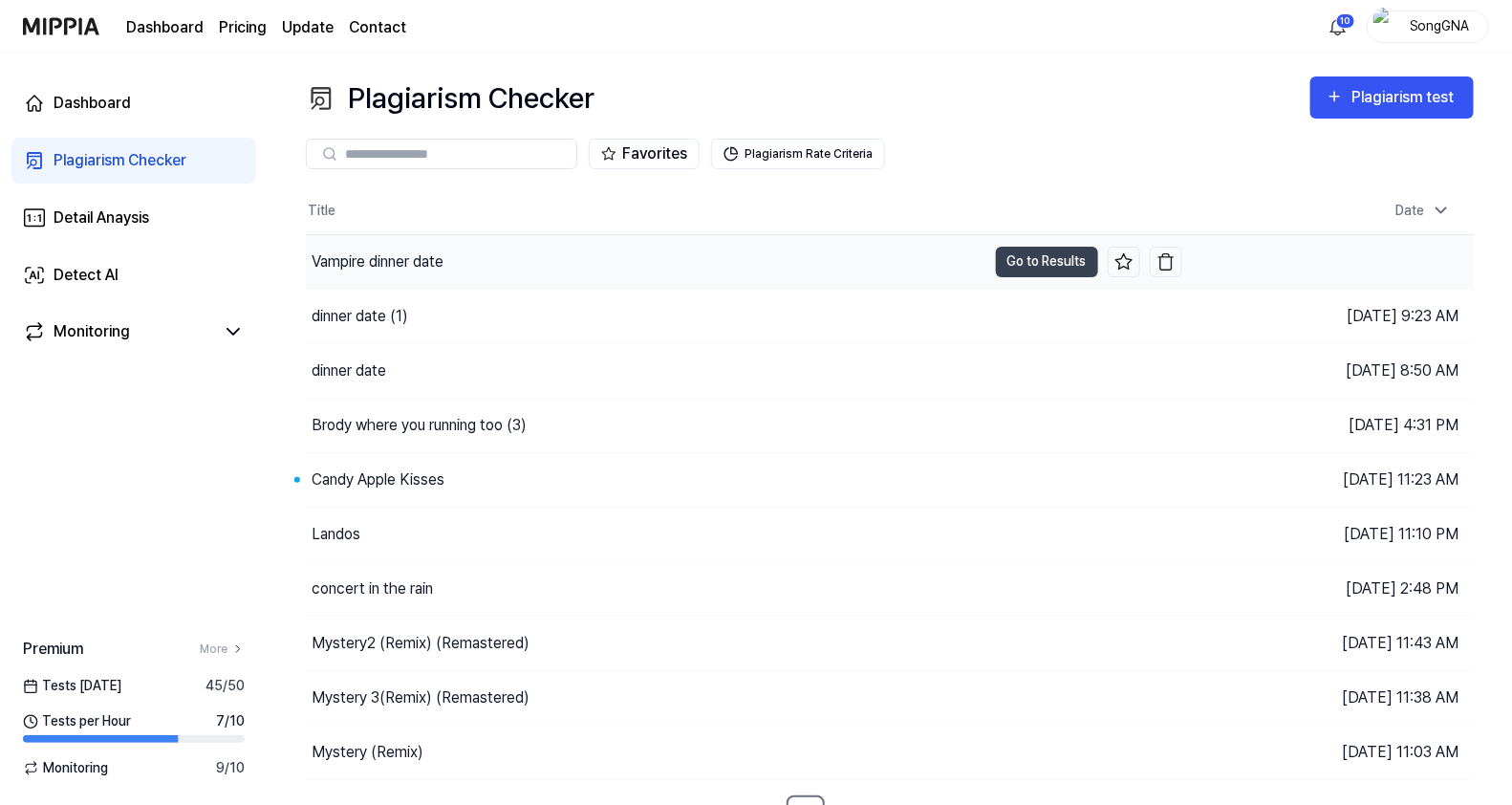
click at [354, 266] on div "Vampire dinner date" at bounding box center [378, 261] width 132 height 23
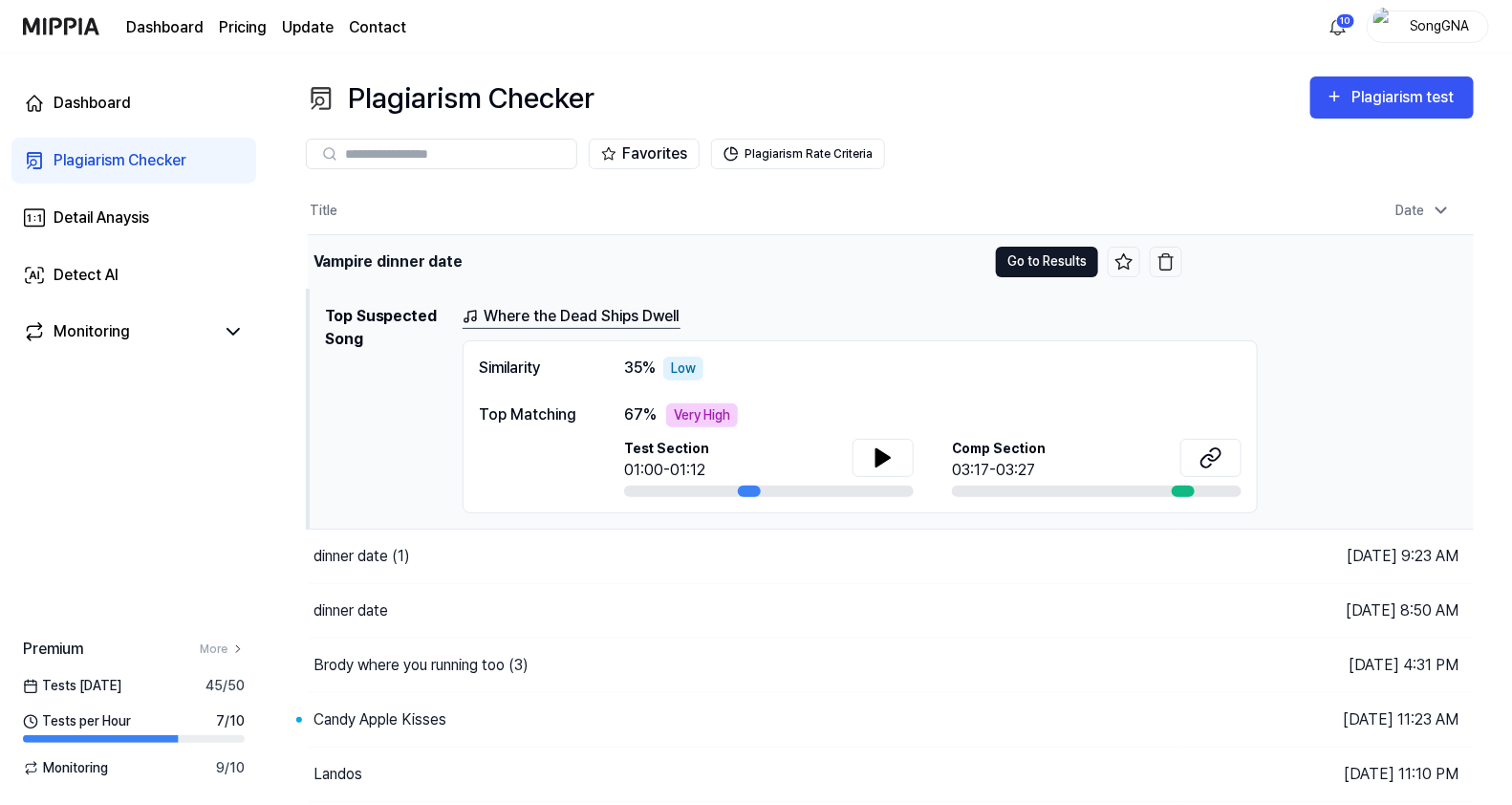
click at [1046, 272] on button "Go to Results" at bounding box center [1047, 261] width 102 height 30
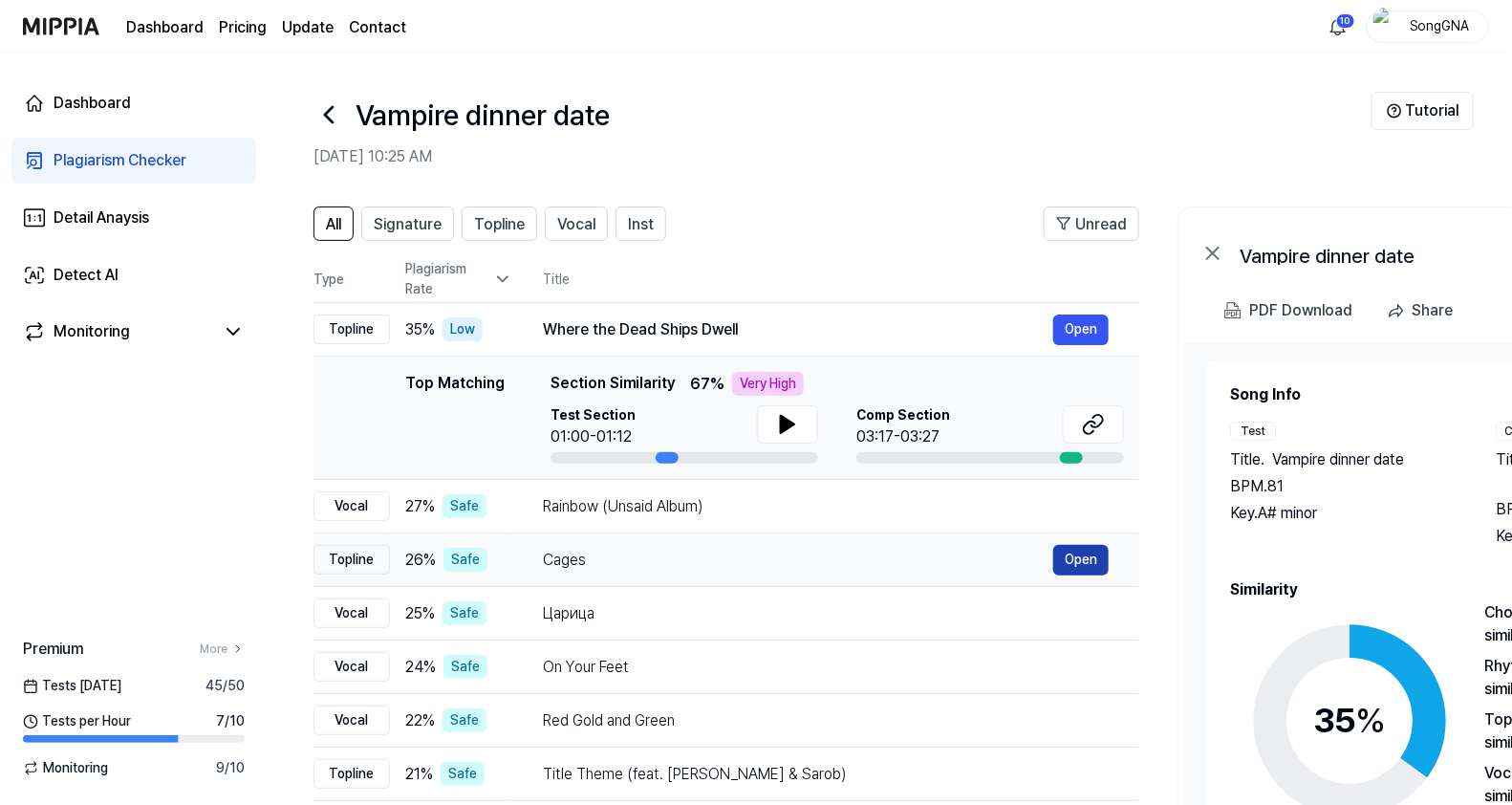
click at [1076, 554] on button "Open" at bounding box center [1080, 559] width 55 height 30
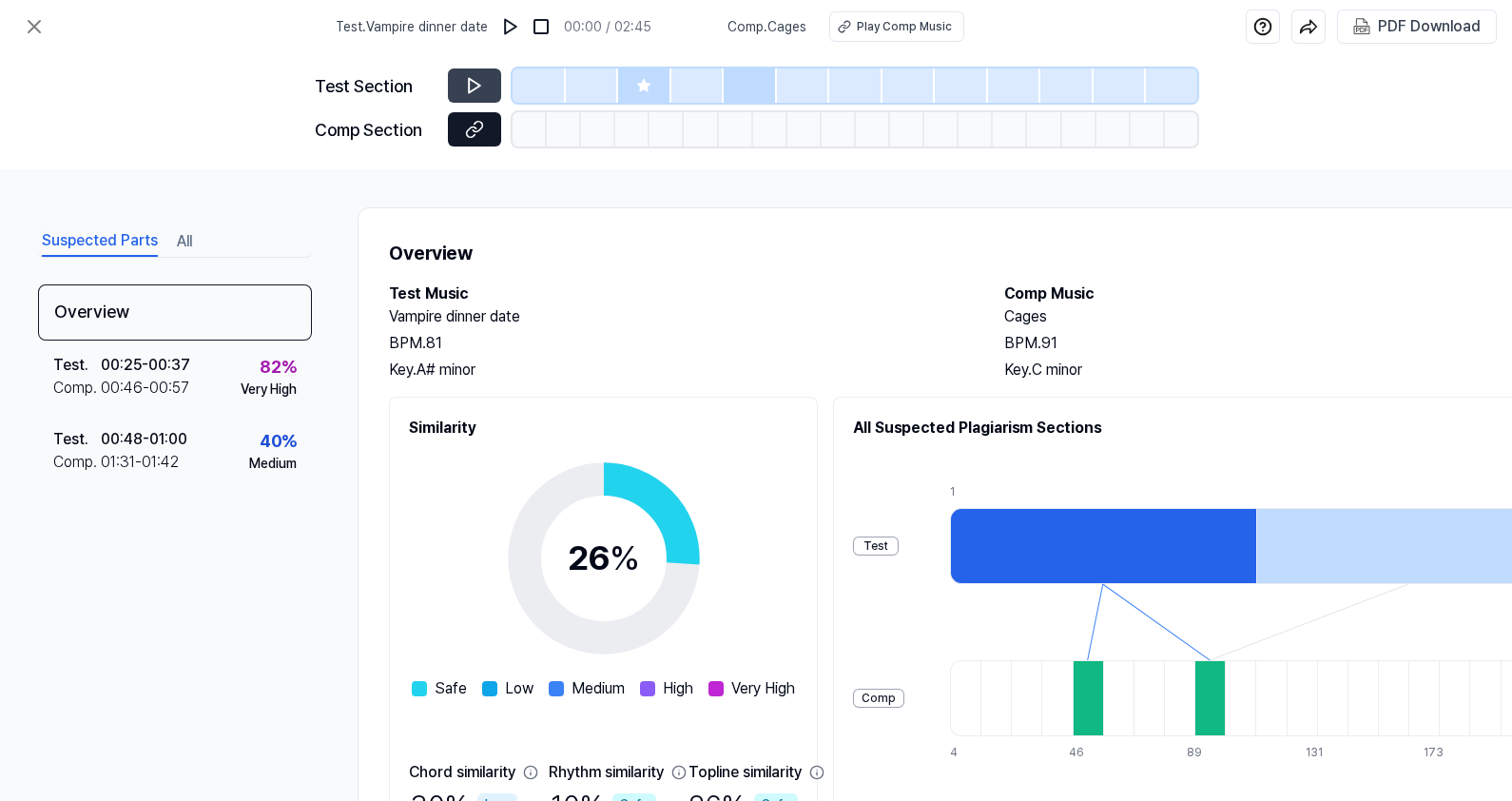
click at [476, 114] on button at bounding box center [474, 129] width 53 height 34
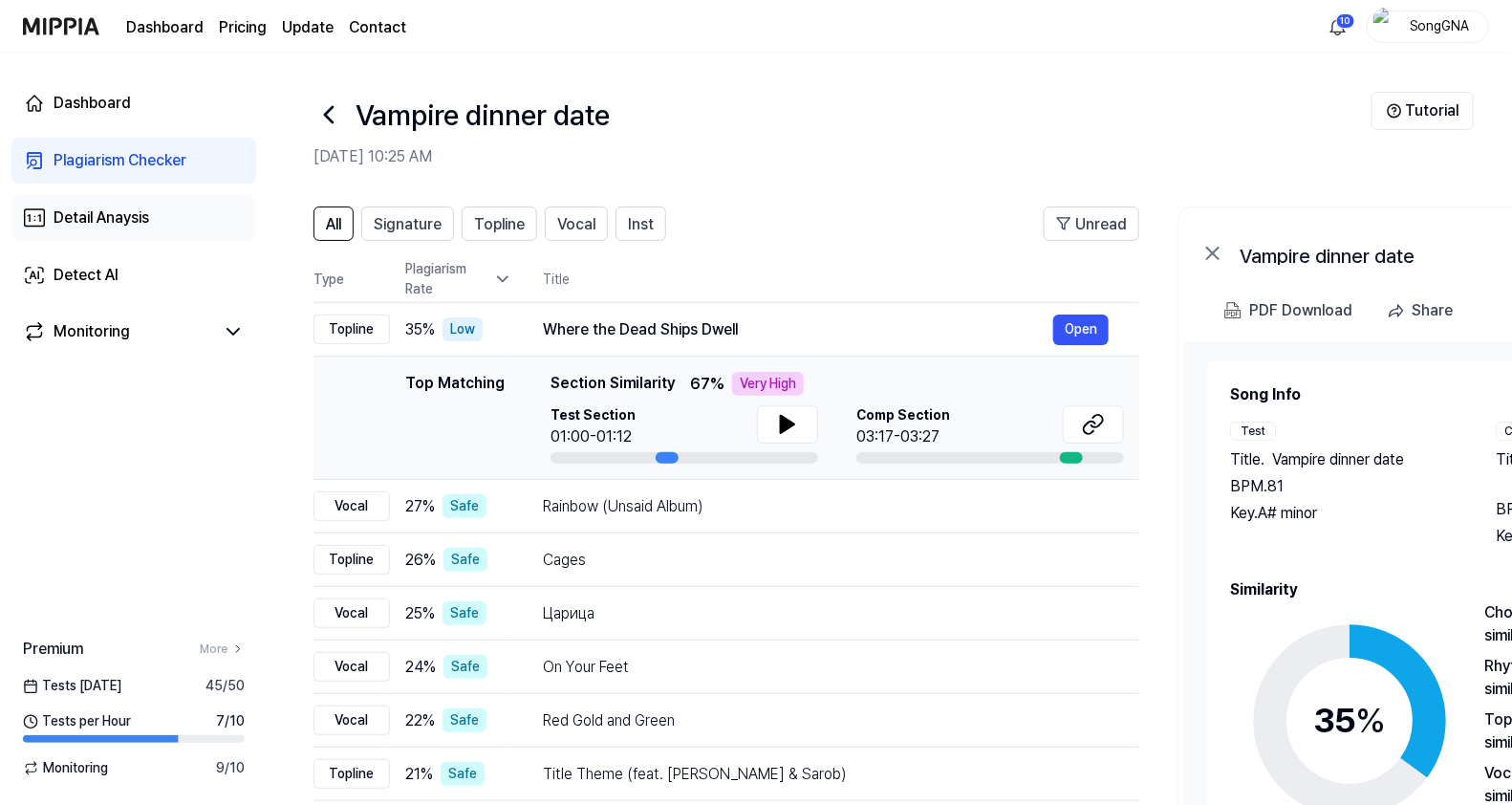
click at [120, 207] on div "Detail Anaysis" at bounding box center [100, 217] width 95 height 23
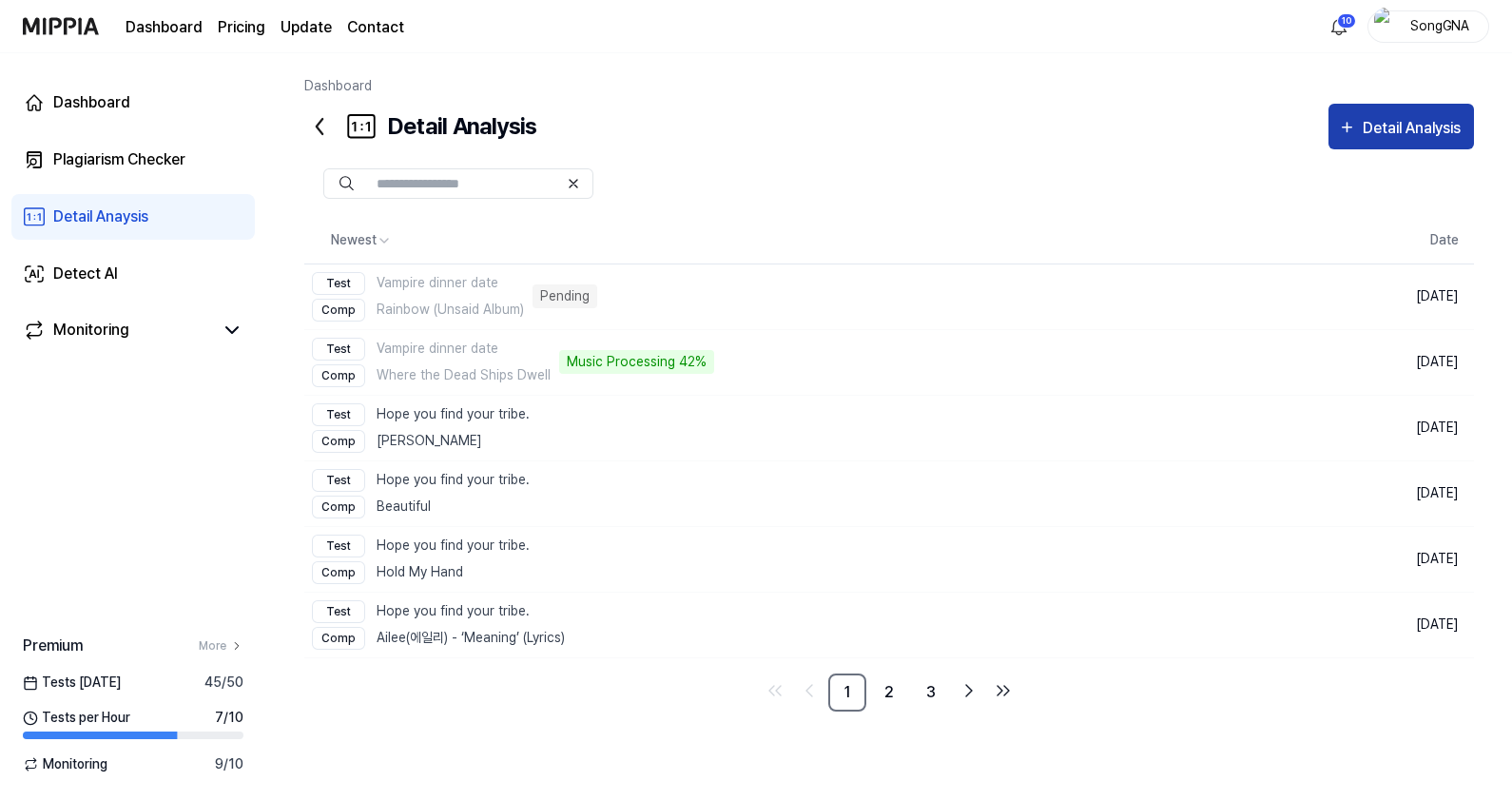
click at [1378, 125] on div "Detail Analysis" at bounding box center [1413, 128] width 103 height 24
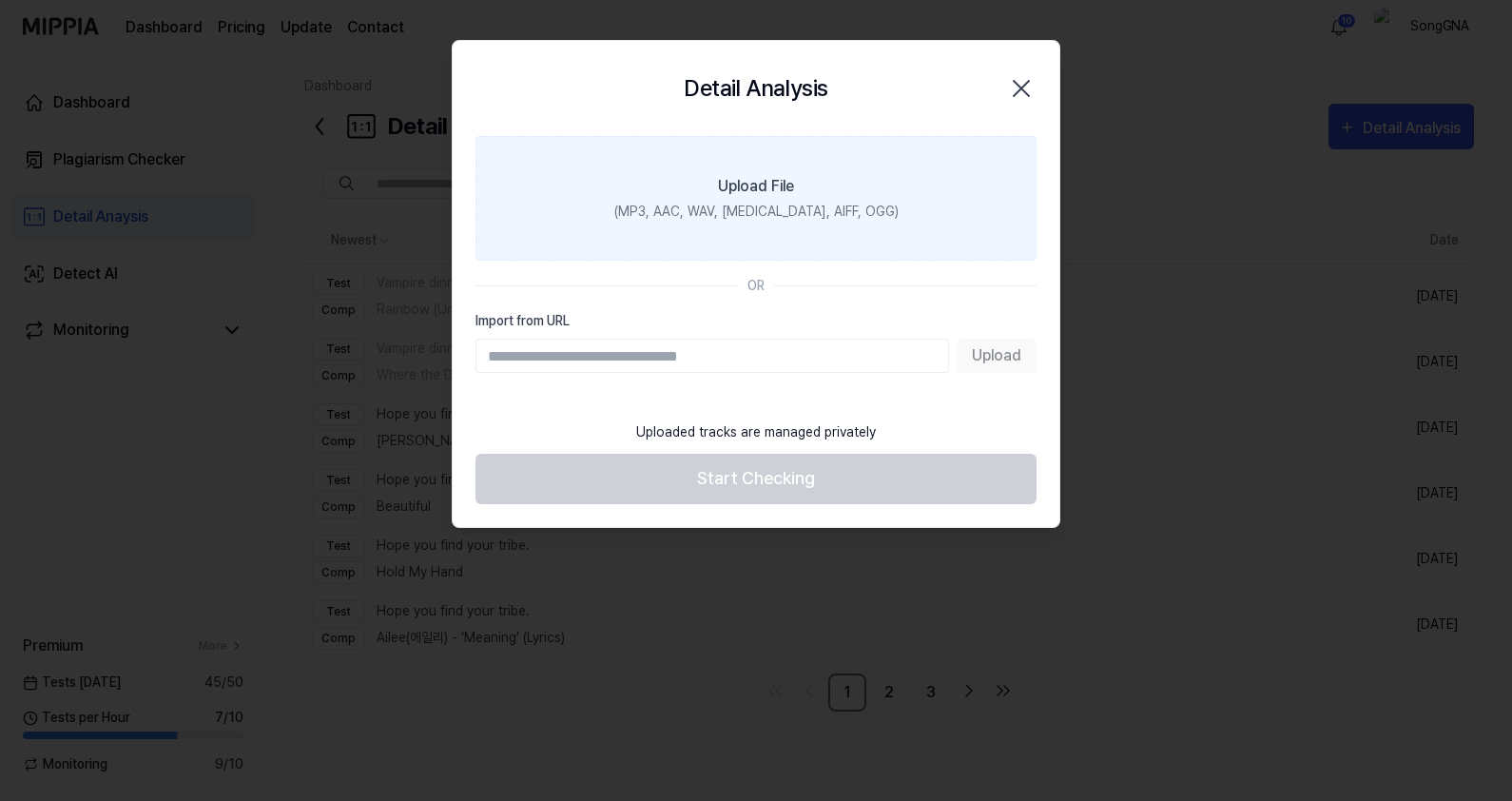
click at [775, 210] on div "(MP3, AAC, WAV, [MEDICAL_DATA], AIFF, OGG)" at bounding box center [756, 211] width 285 height 20
click at [0, 0] on input "Upload File (MP3, AAC, WAV, [MEDICAL_DATA], AIFF, OGG)" at bounding box center [0, 0] width 0 height 0
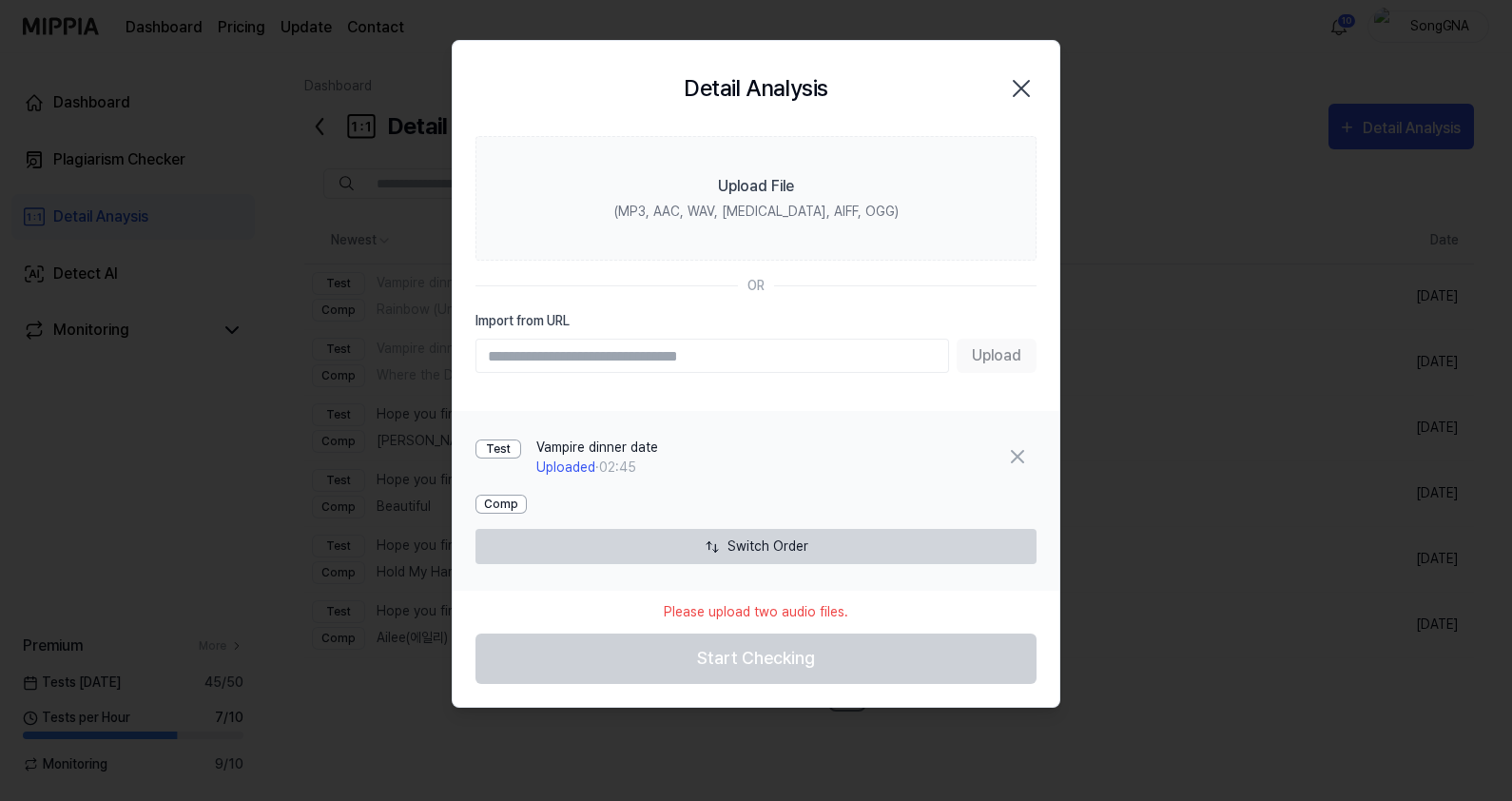
click at [666, 352] on input "Import from URL" at bounding box center [712, 355] width 473 height 34
type input "**********"
click at [984, 348] on button "Upload" at bounding box center [997, 355] width 80 height 34
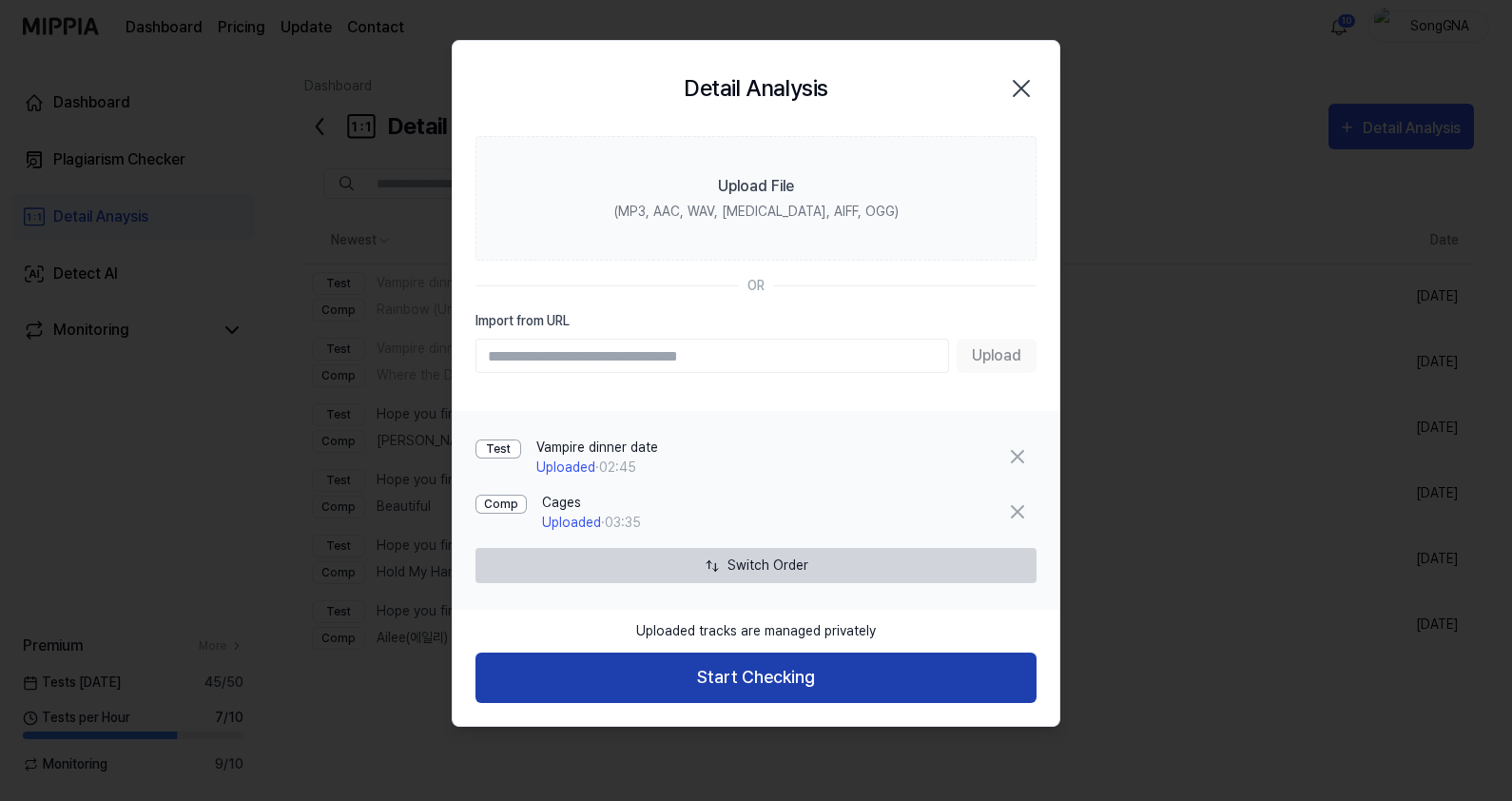
click at [842, 690] on button "Start Checking" at bounding box center [756, 678] width 561 height 51
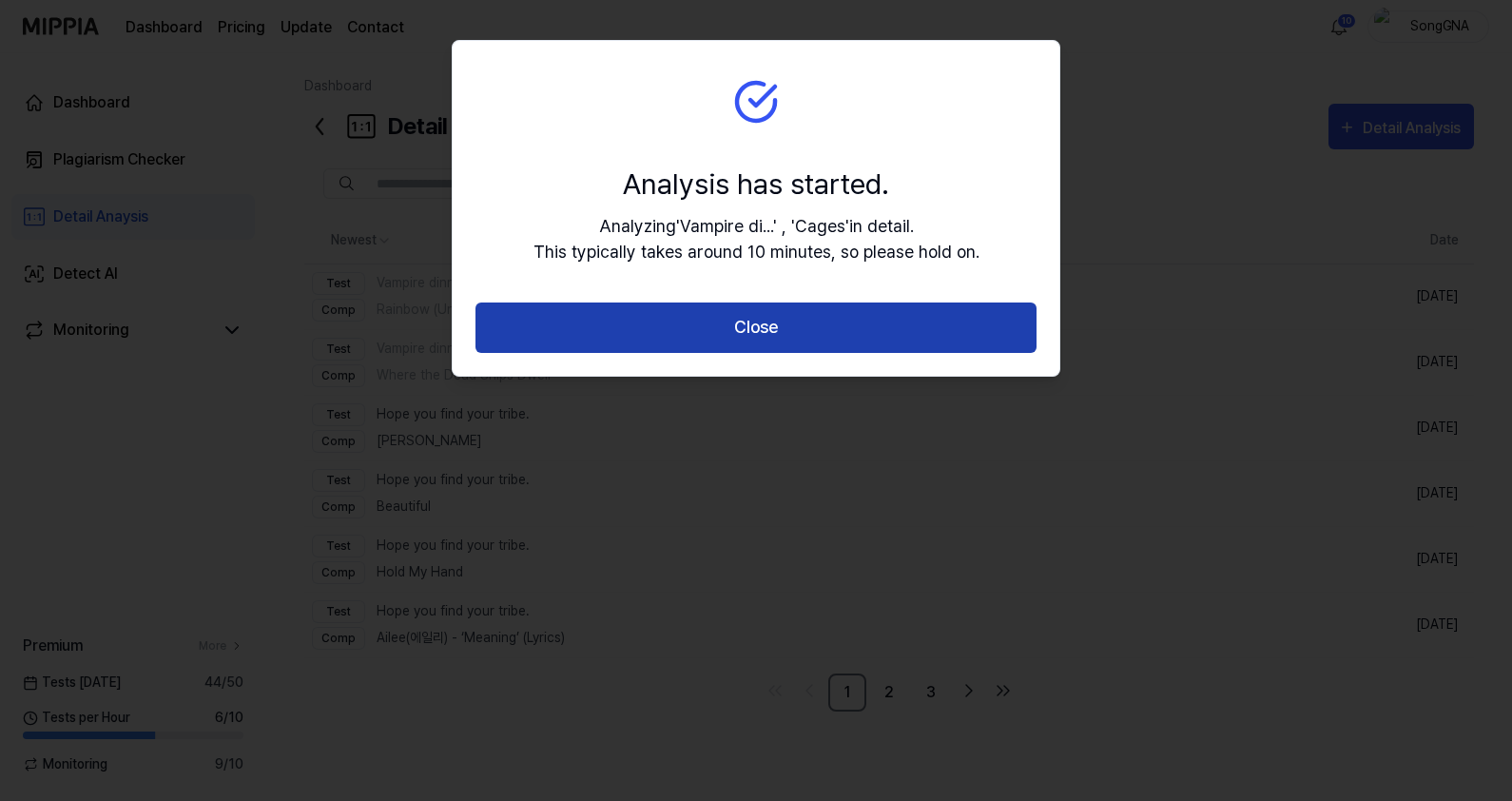
click at [811, 339] on button "Close" at bounding box center [756, 328] width 561 height 51
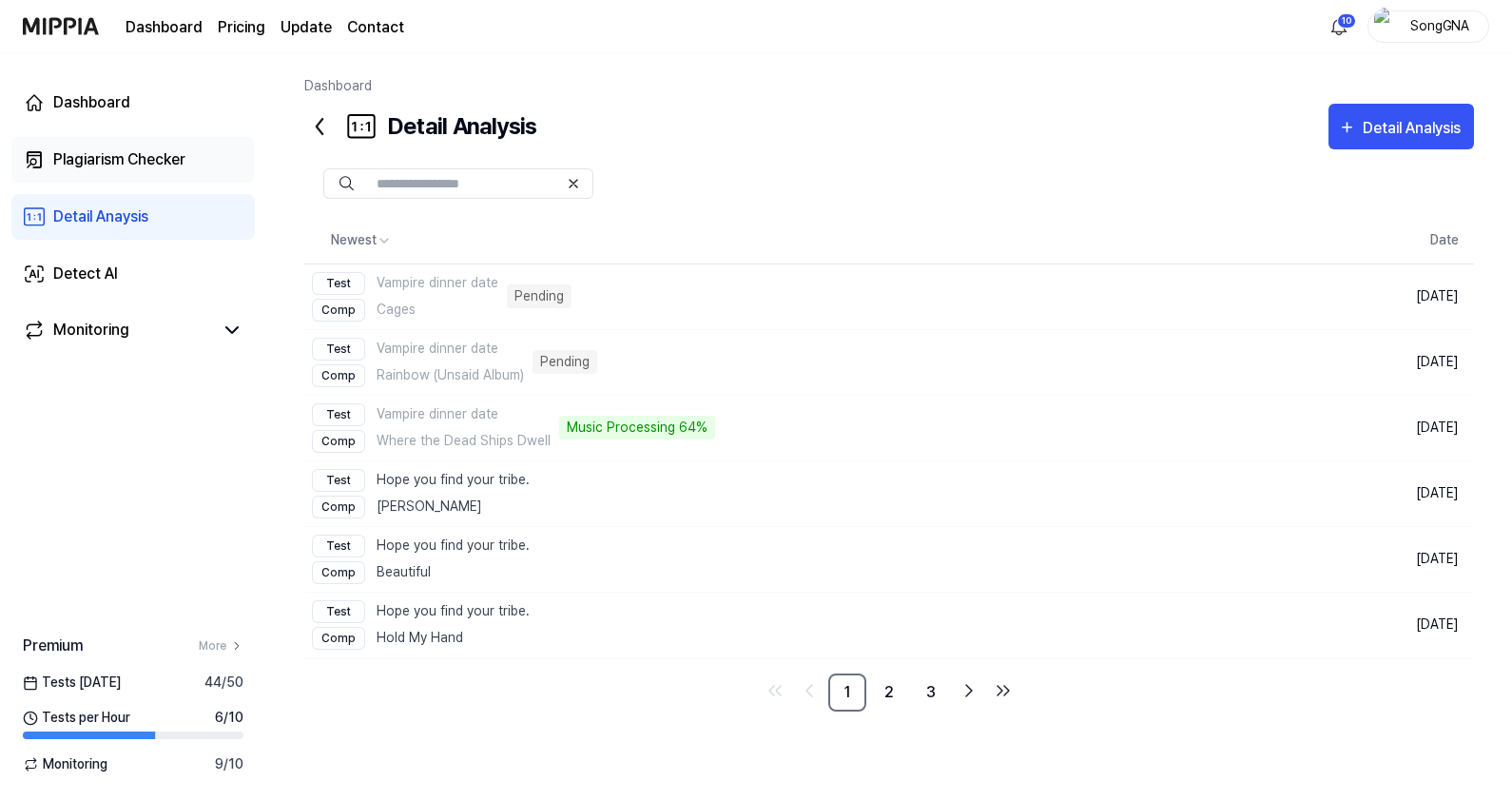
click at [81, 153] on div "Plagiarism Checker" at bounding box center [118, 159] width 132 height 22
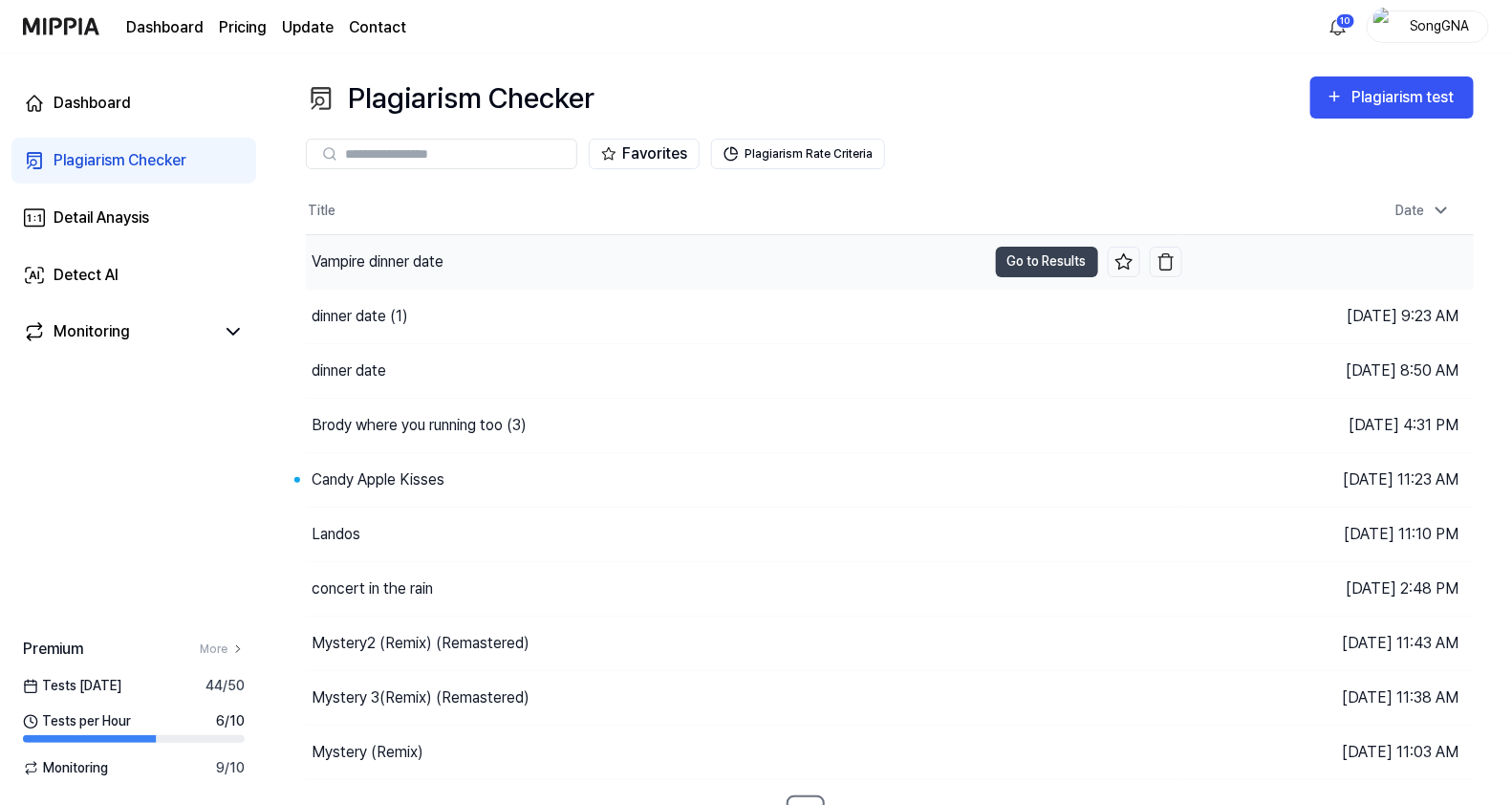
click at [532, 255] on div "Vampire dinner date" at bounding box center [646, 261] width 680 height 53
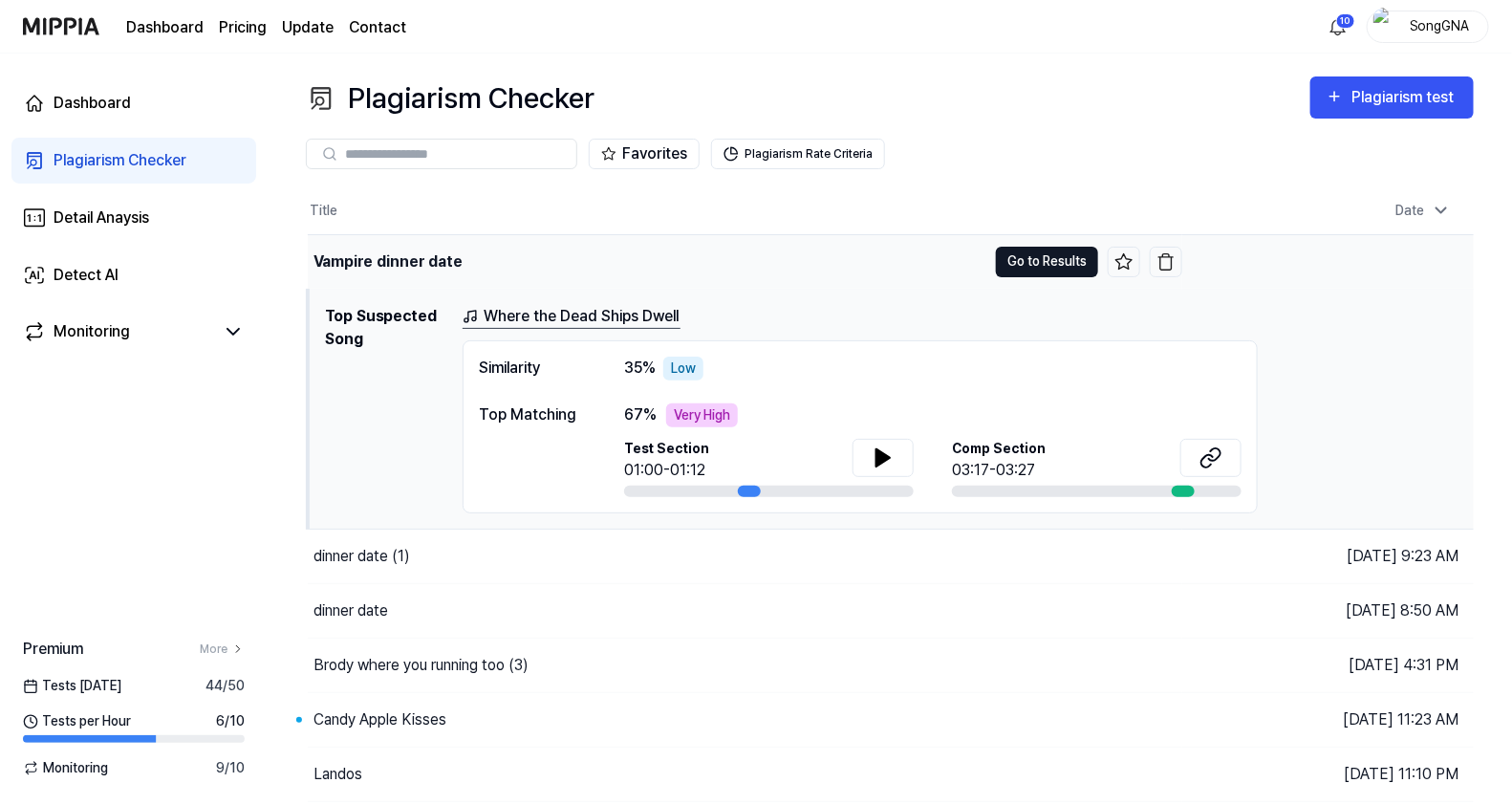
click at [1002, 264] on button "Go to Results" at bounding box center [1047, 261] width 102 height 30
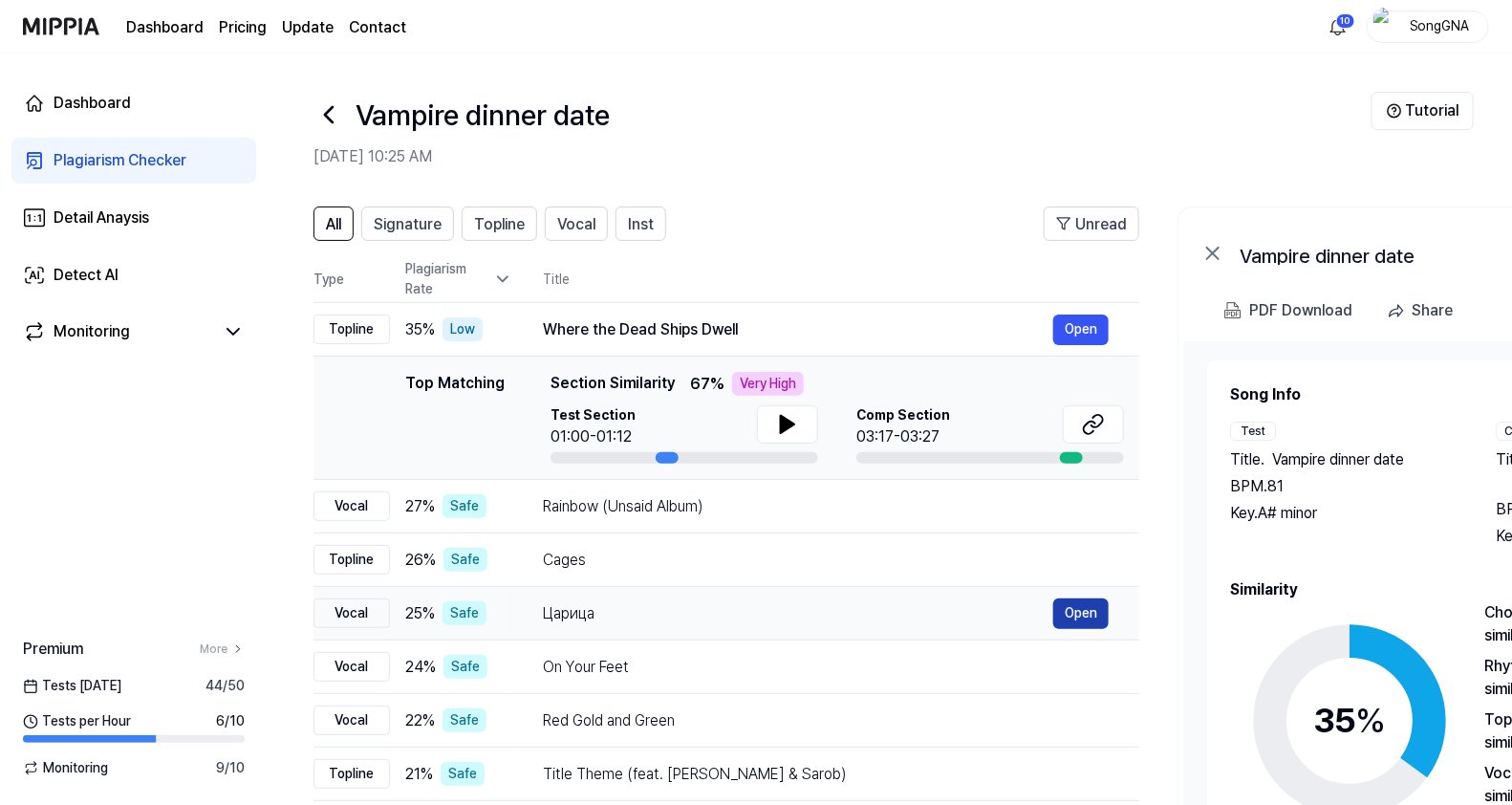
click at [1078, 606] on button "Open" at bounding box center [1080, 613] width 55 height 30
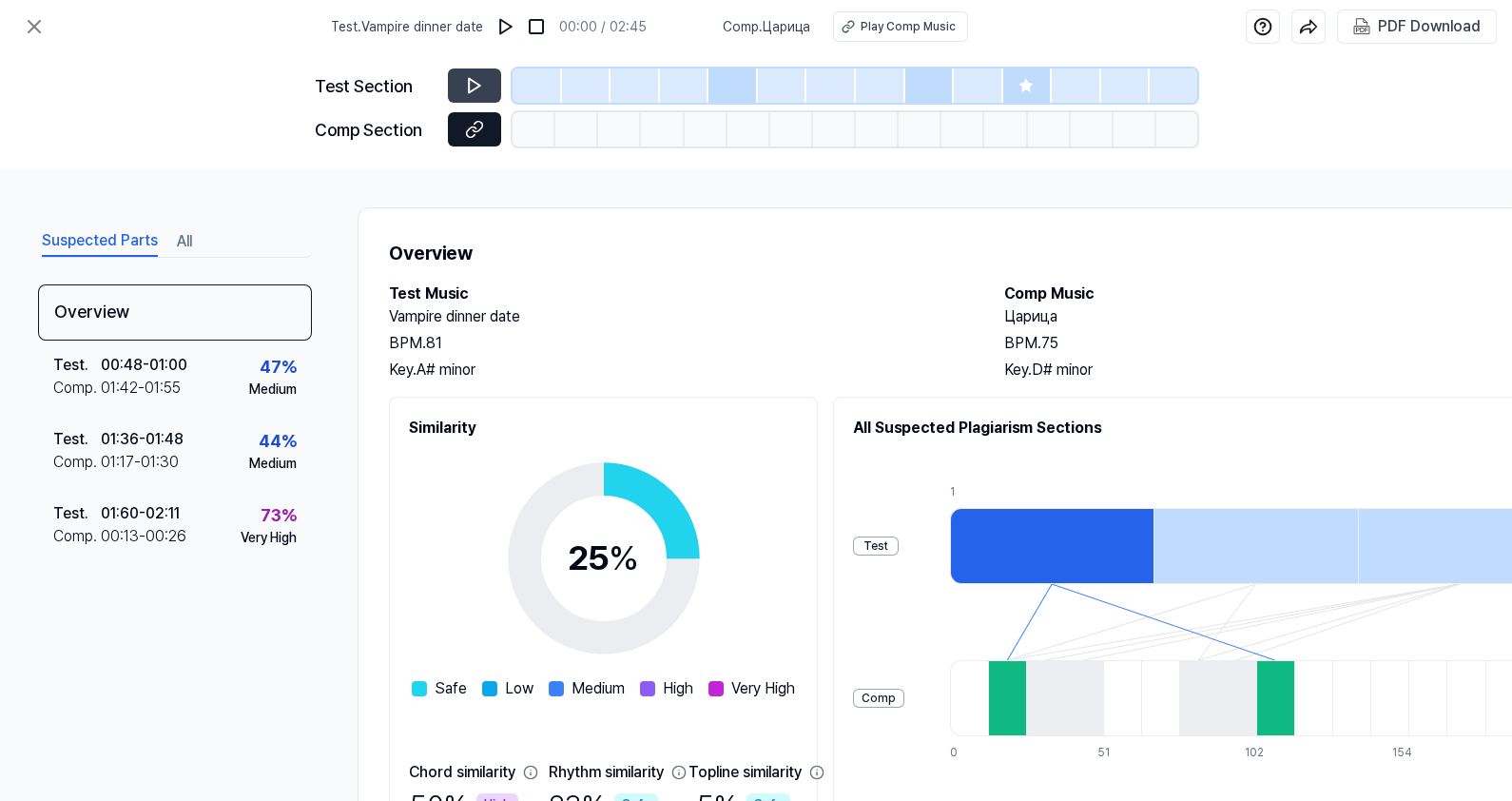
click at [455, 126] on button at bounding box center [474, 129] width 53 height 34
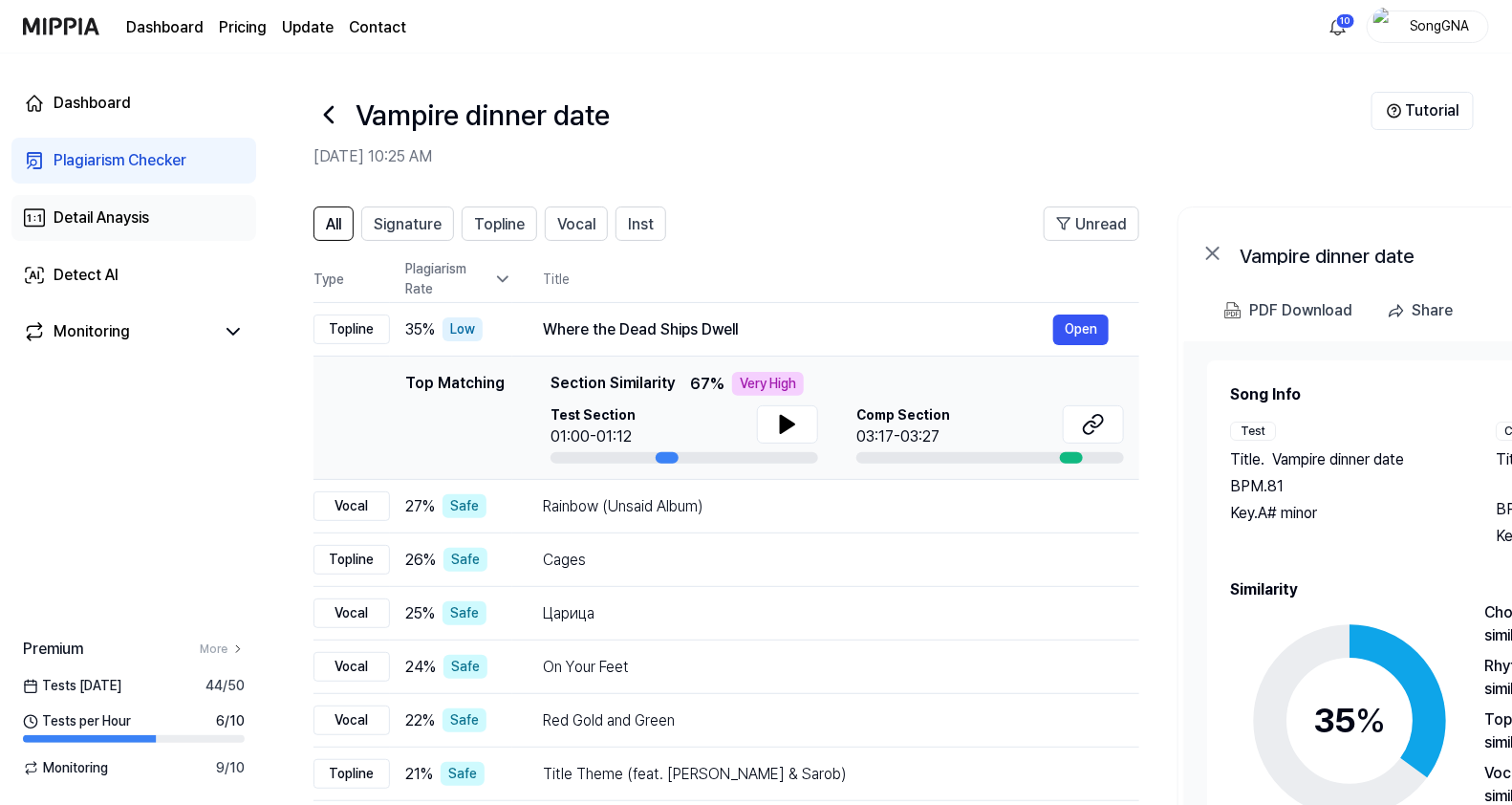
click at [120, 201] on link "Detail Anaysis" at bounding box center [134, 217] width 245 height 46
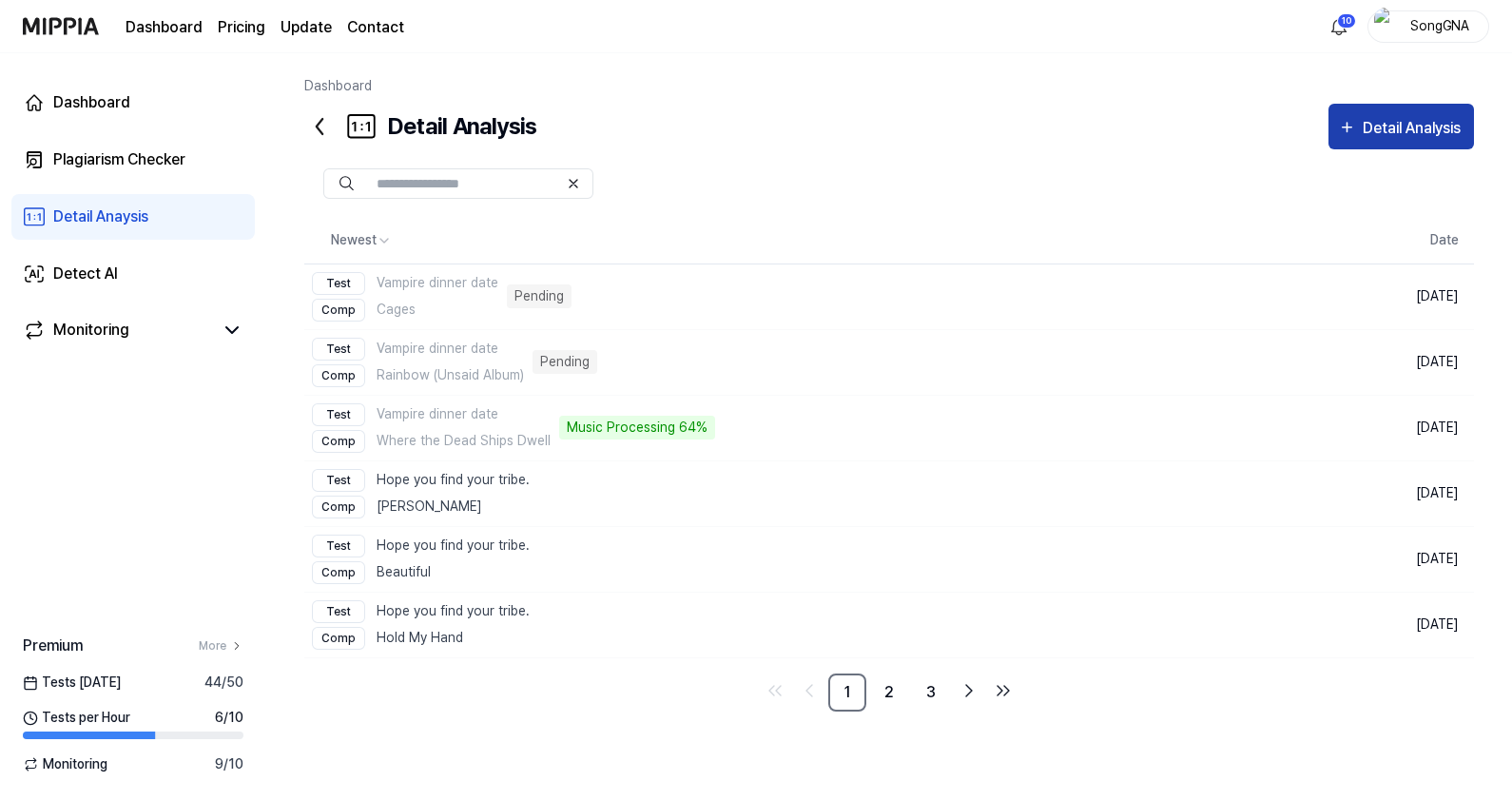
click at [1412, 126] on div "Detail Analysis" at bounding box center [1413, 128] width 103 height 24
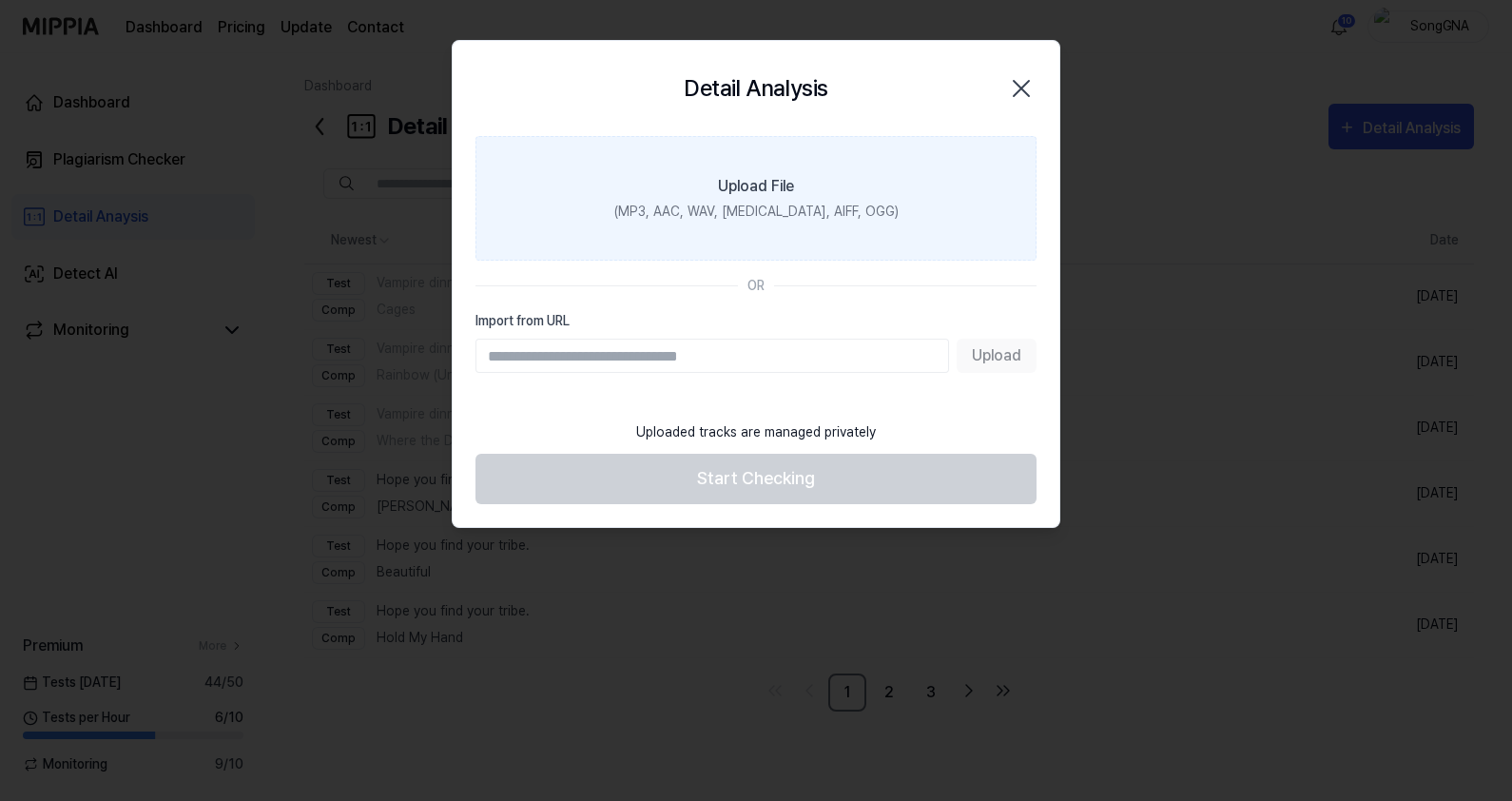
click at [728, 212] on div "(MP3, AAC, WAV, [MEDICAL_DATA], AIFF, OGG)" at bounding box center [756, 211] width 285 height 20
click at [0, 0] on input "Upload File (MP3, AAC, WAV, [MEDICAL_DATA], AIFF, OGG)" at bounding box center [0, 0] width 0 height 0
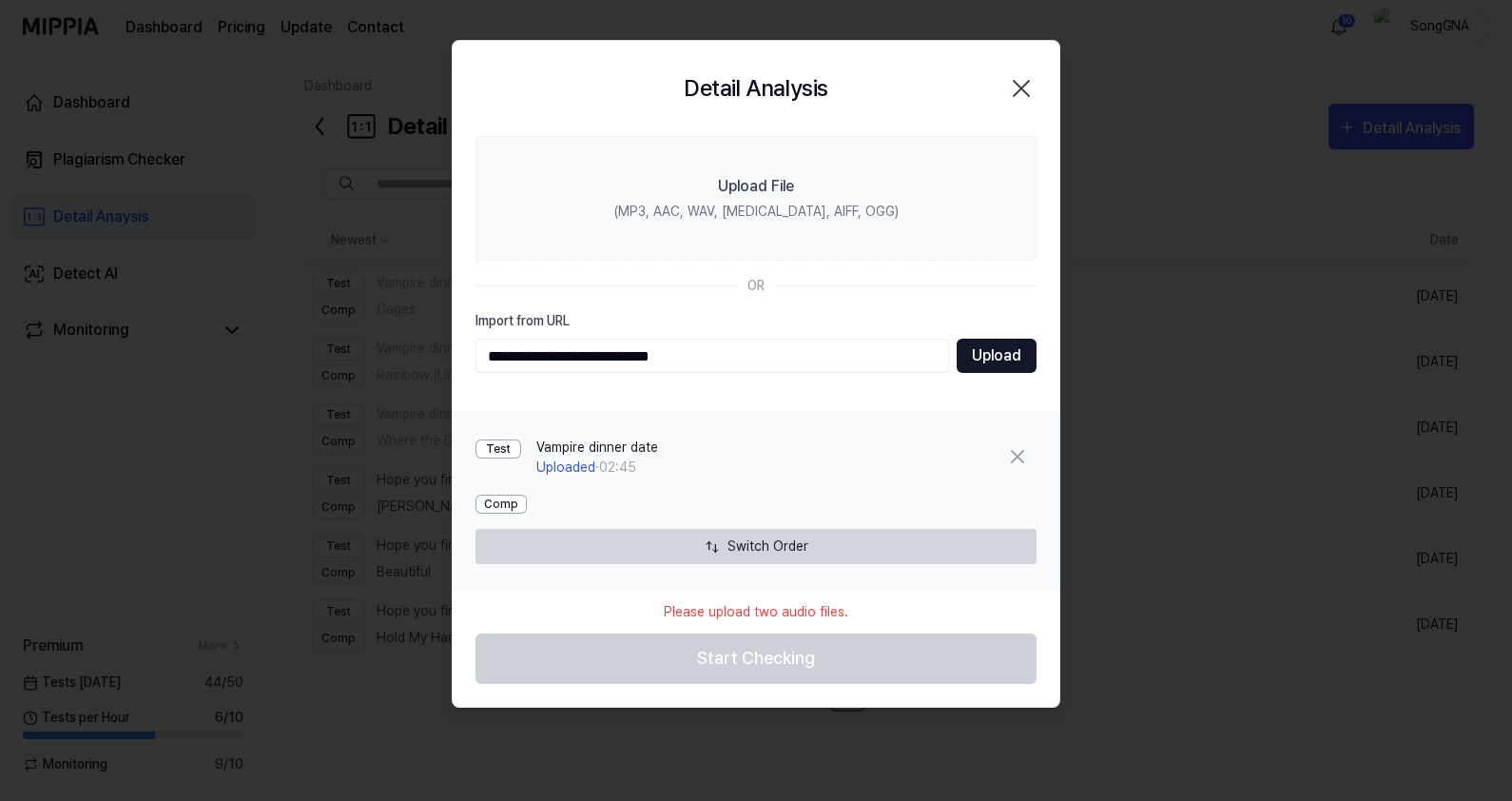
type input "**********"
click at [982, 347] on button "Upload" at bounding box center [997, 355] width 80 height 34
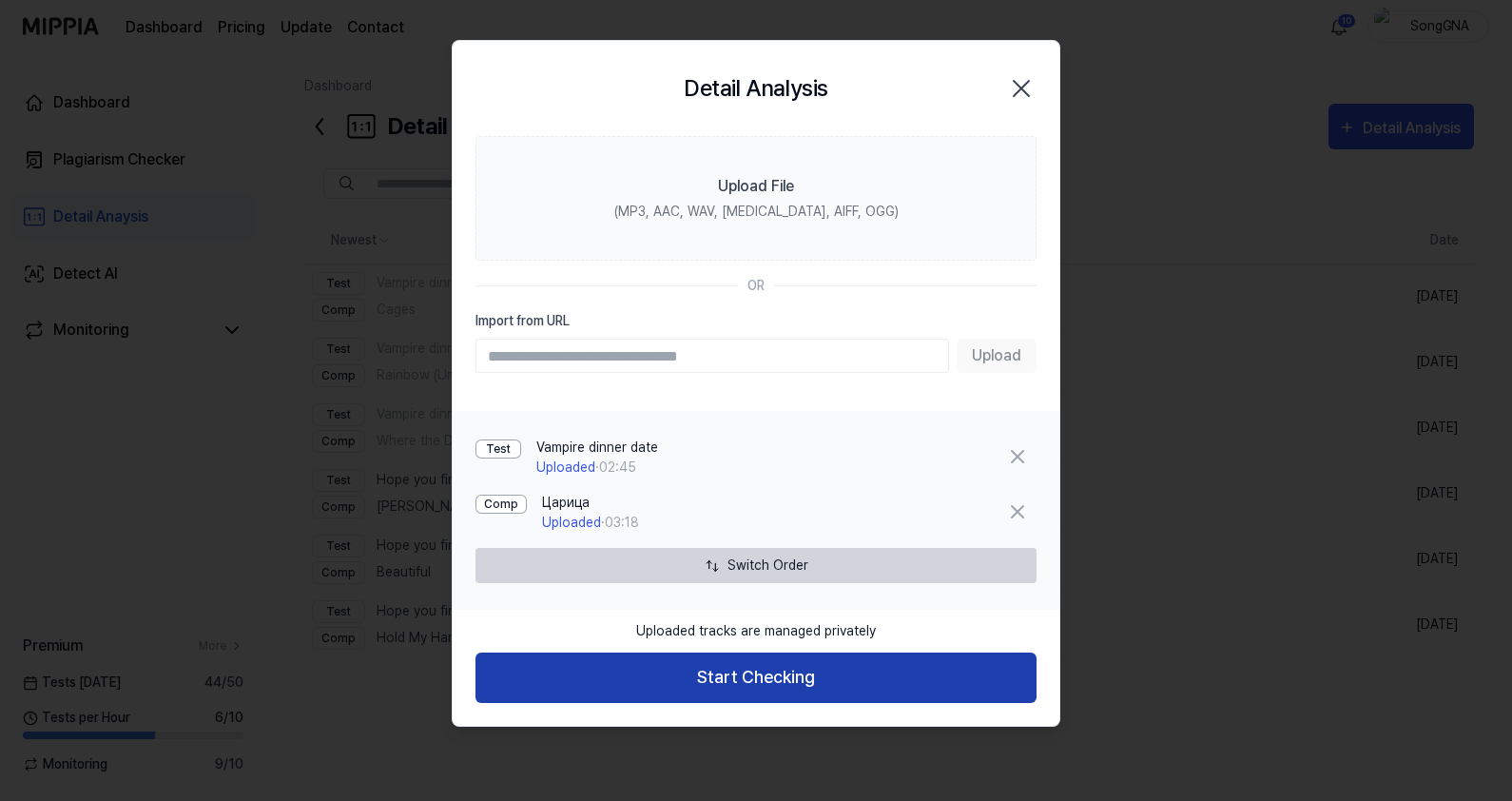
click at [839, 681] on button "Start Checking" at bounding box center [756, 678] width 561 height 51
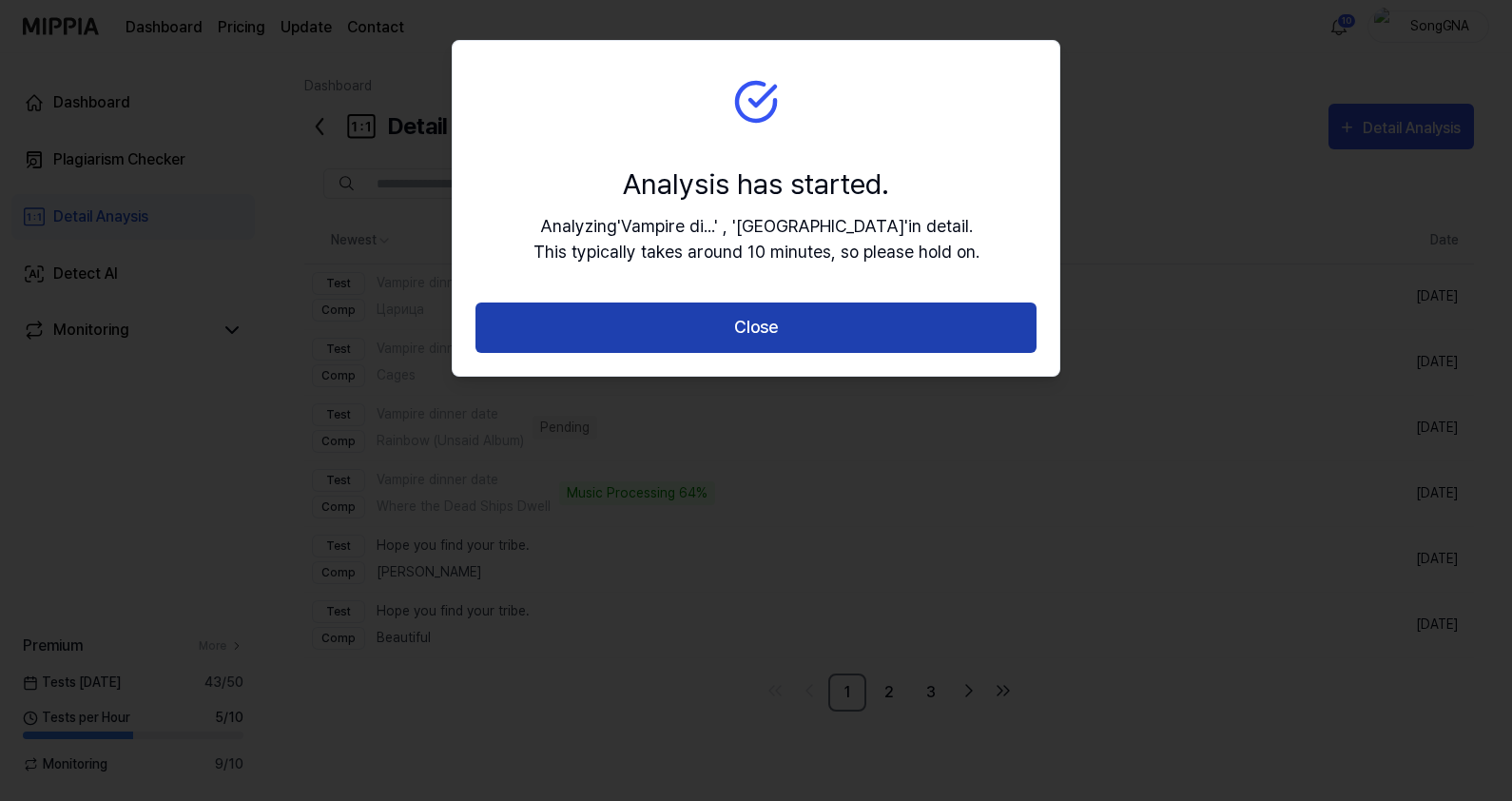
click at [791, 337] on button "Close" at bounding box center [756, 328] width 561 height 51
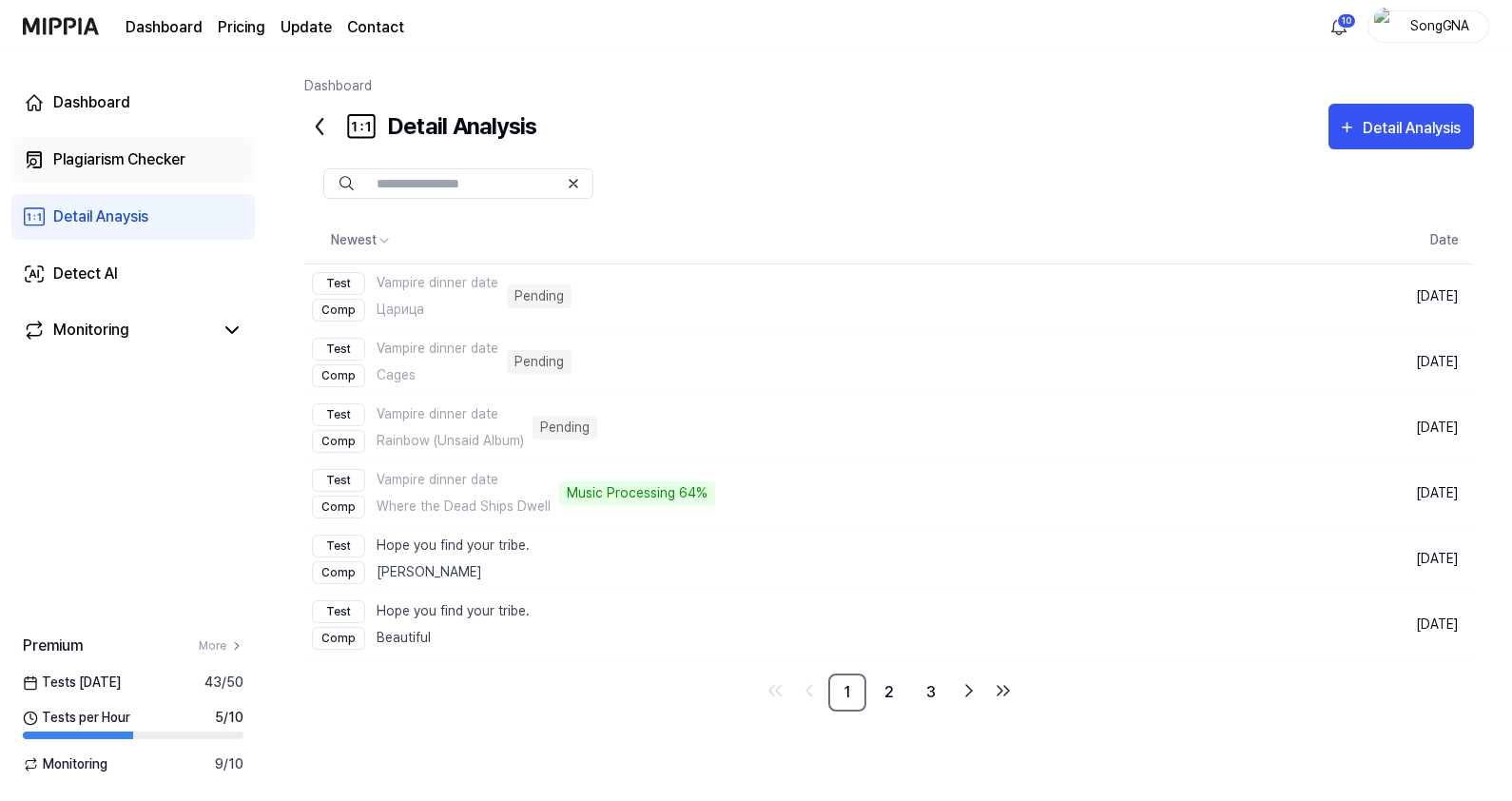
click at [50, 154] on link "Plagiarism Checker" at bounding box center [133, 159] width 244 height 46
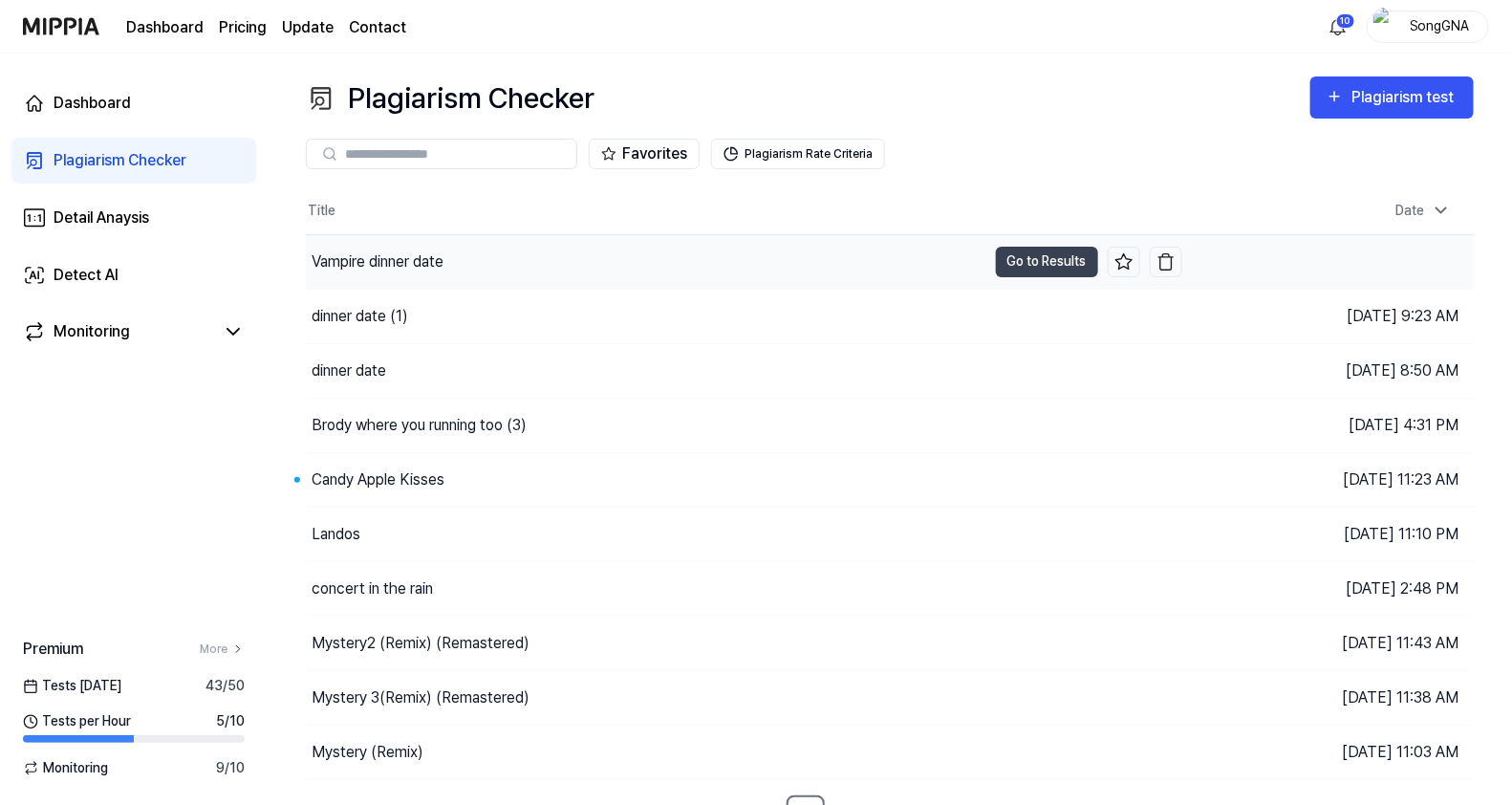
click at [427, 259] on div "Vampire dinner date" at bounding box center [378, 261] width 132 height 23
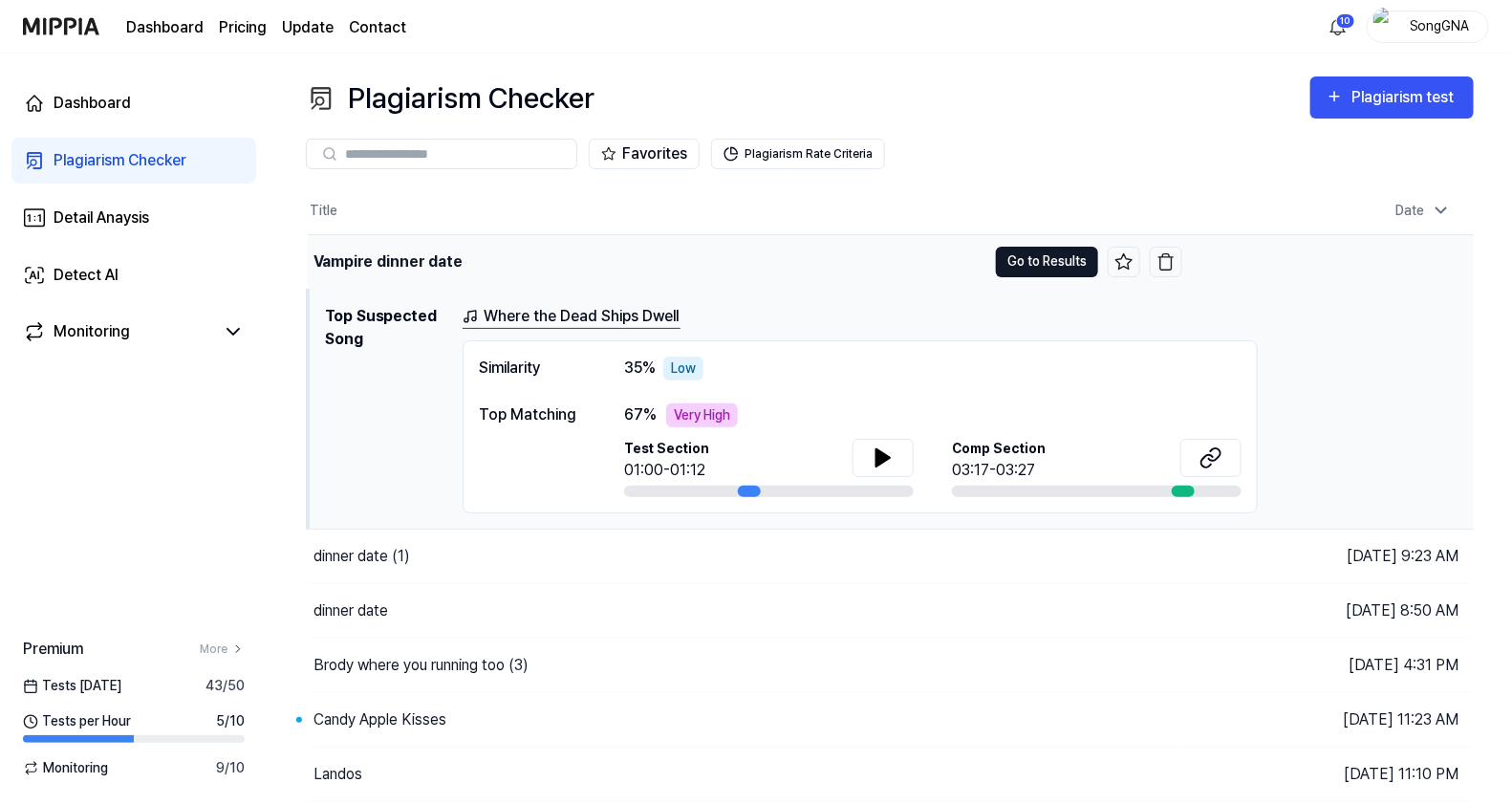
click at [1022, 255] on button "Go to Results" at bounding box center [1047, 261] width 102 height 30
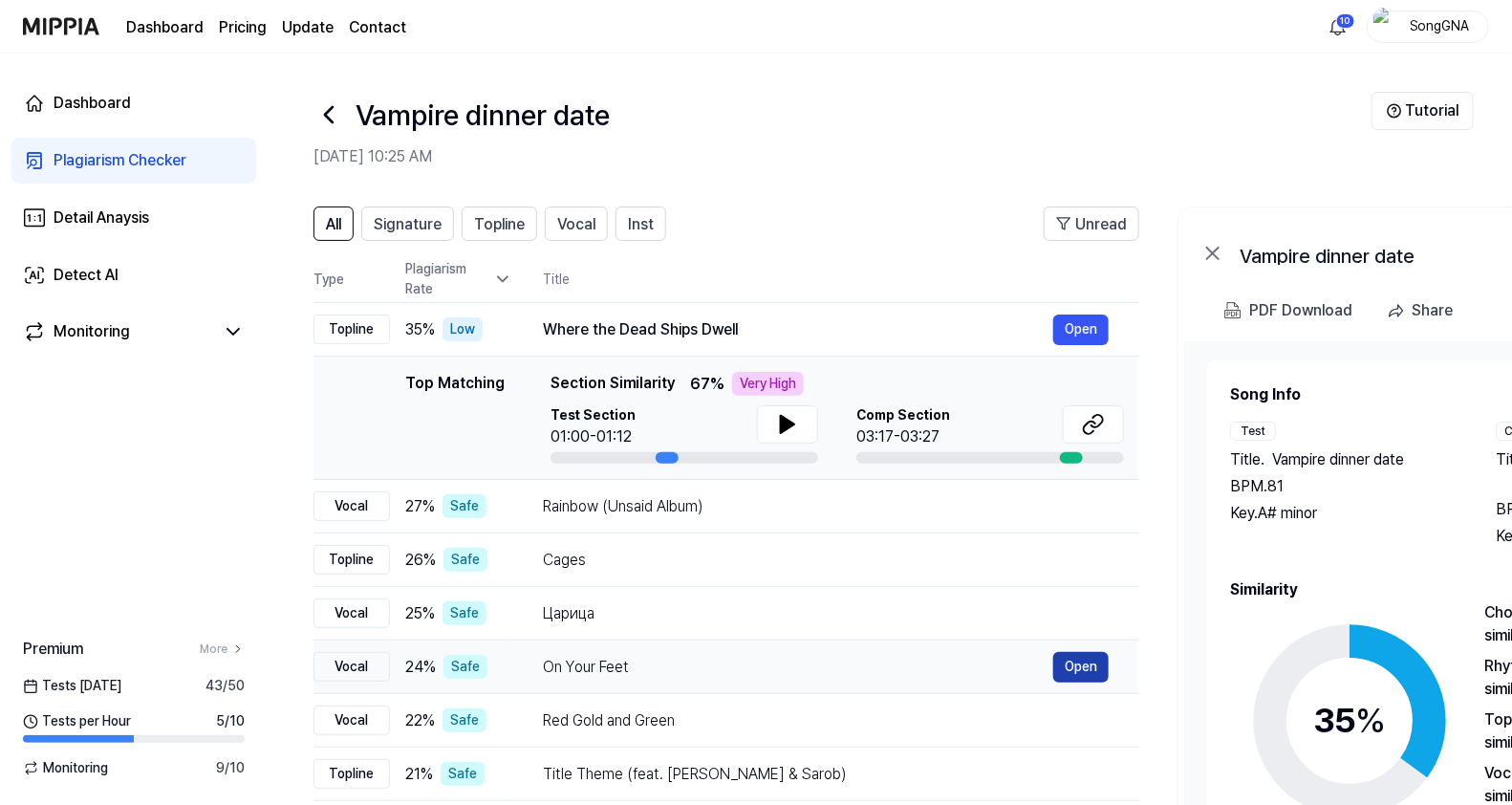
click at [1077, 664] on button "Open" at bounding box center [1080, 666] width 55 height 30
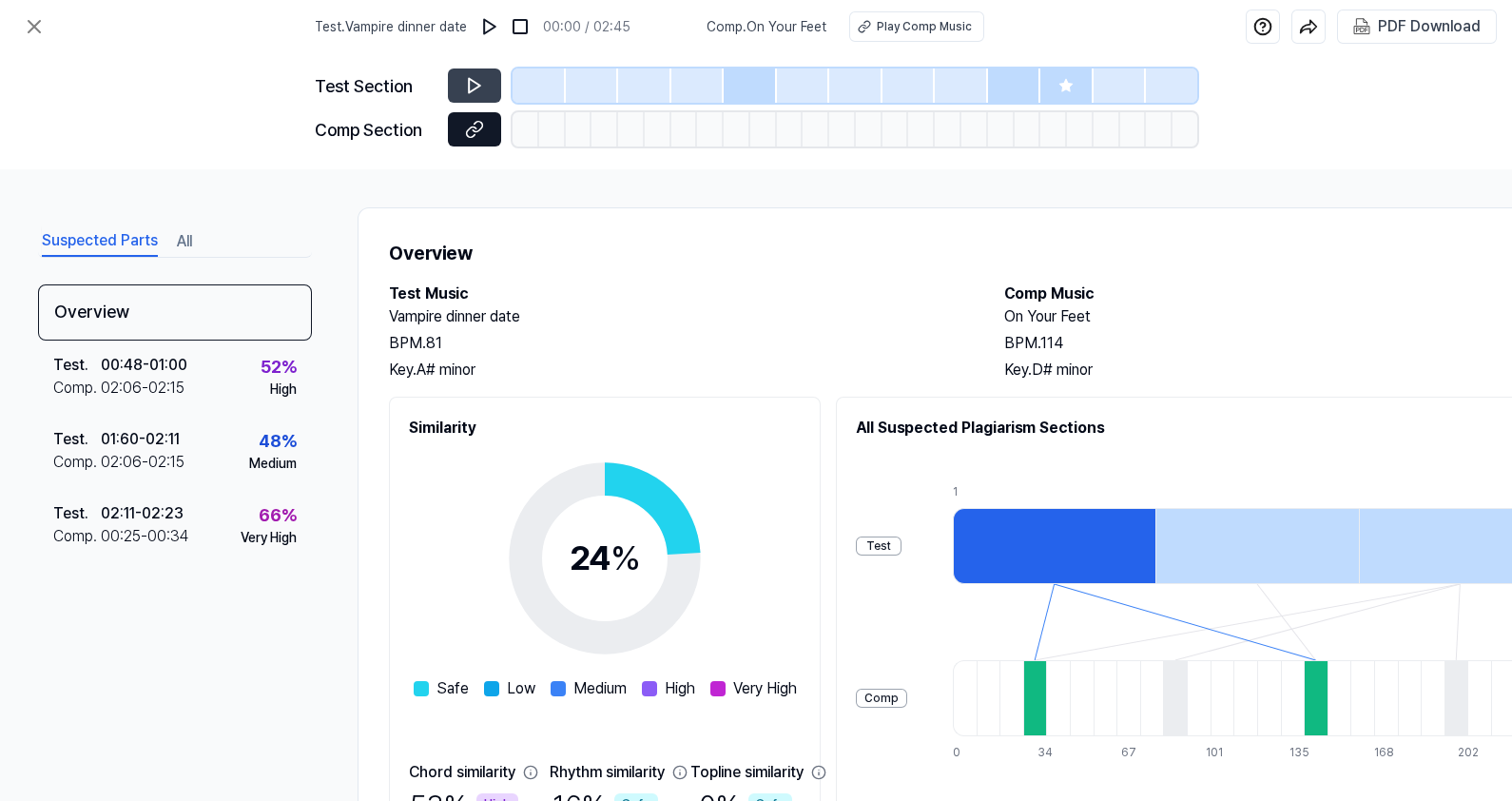
click at [455, 130] on button at bounding box center [474, 129] width 53 height 34
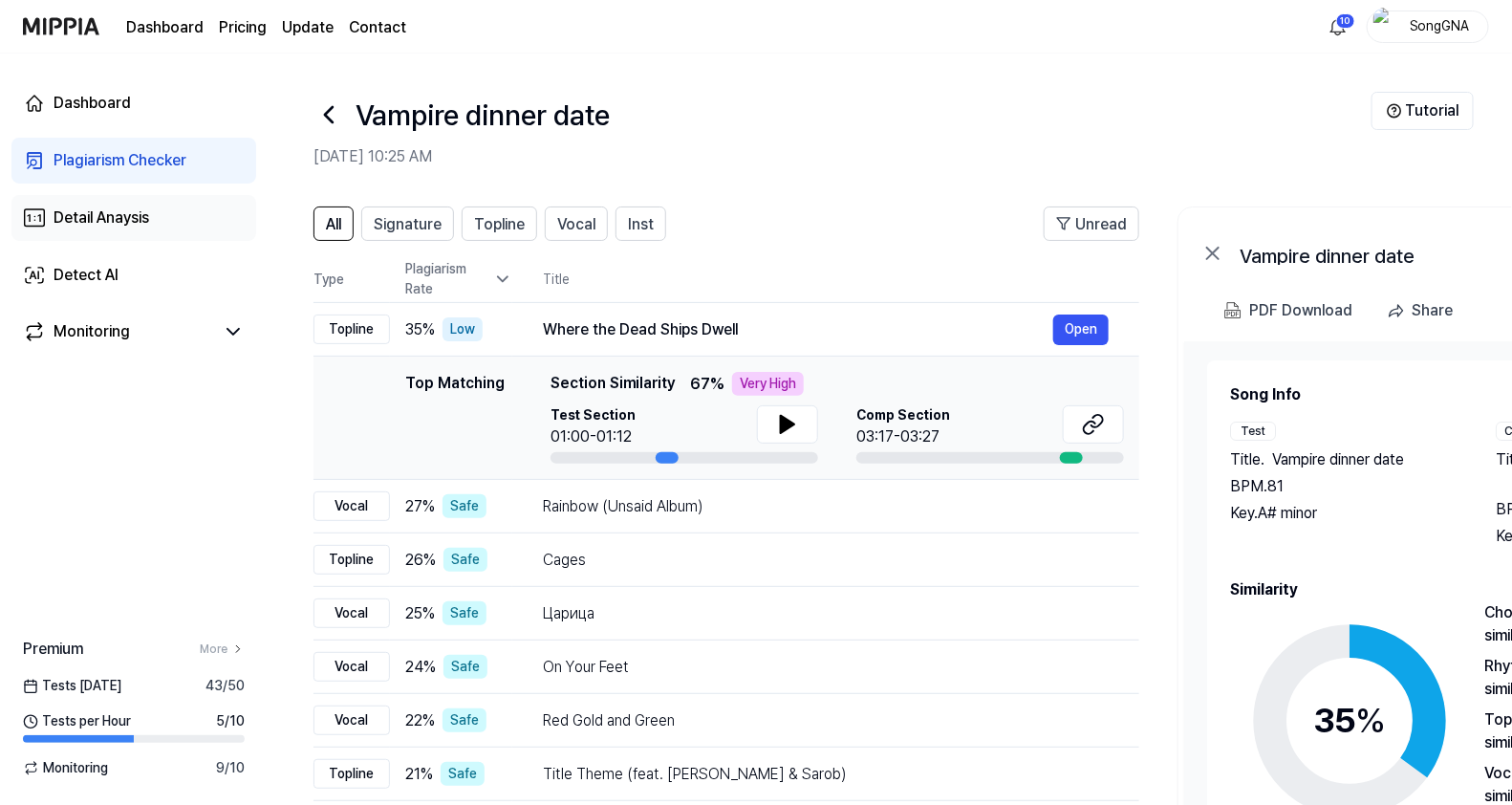
click at [148, 213] on div "Detail Anaysis" at bounding box center [100, 217] width 95 height 23
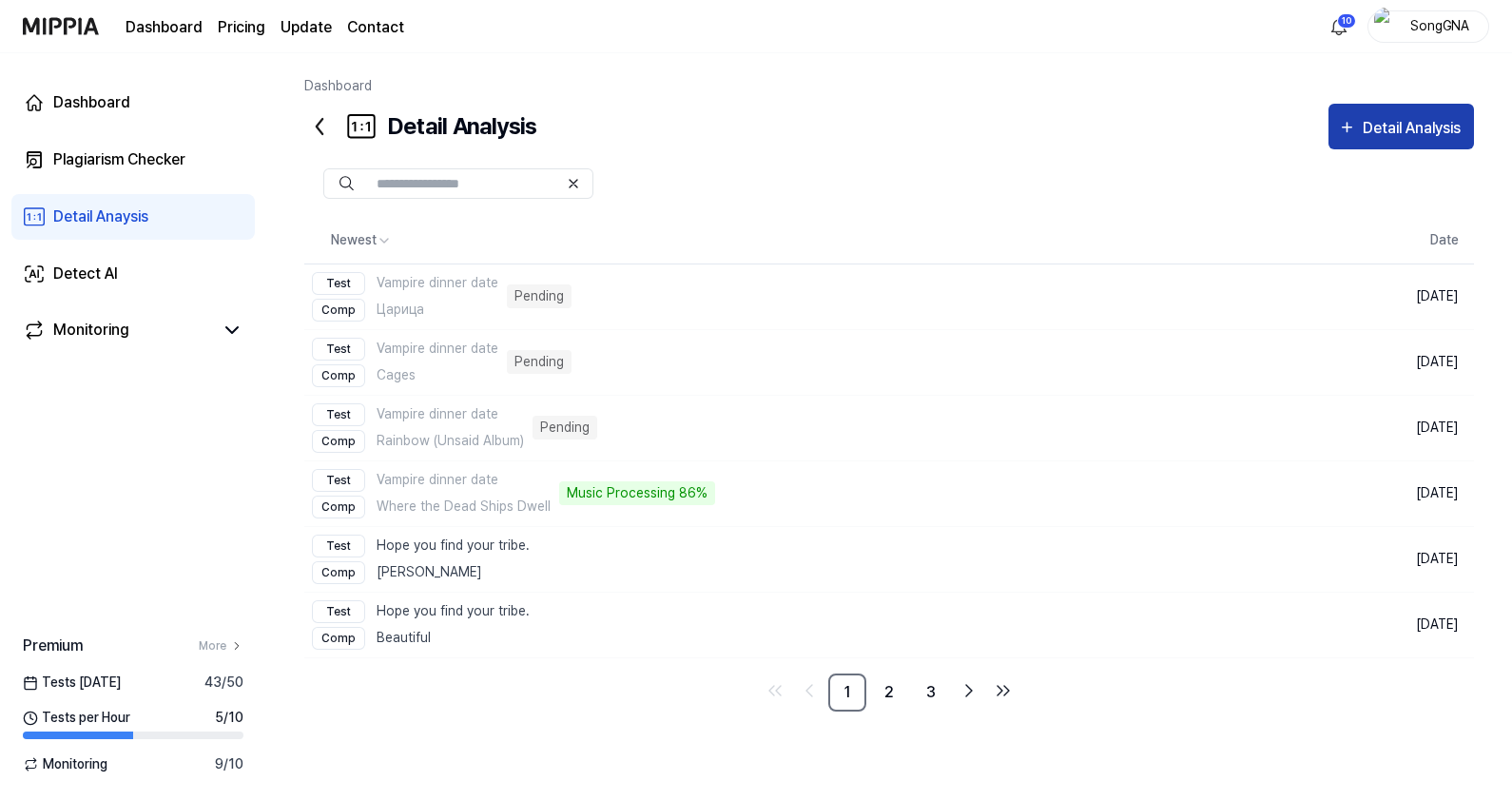
click at [1397, 131] on div "Detail Analysis" at bounding box center [1413, 128] width 103 height 24
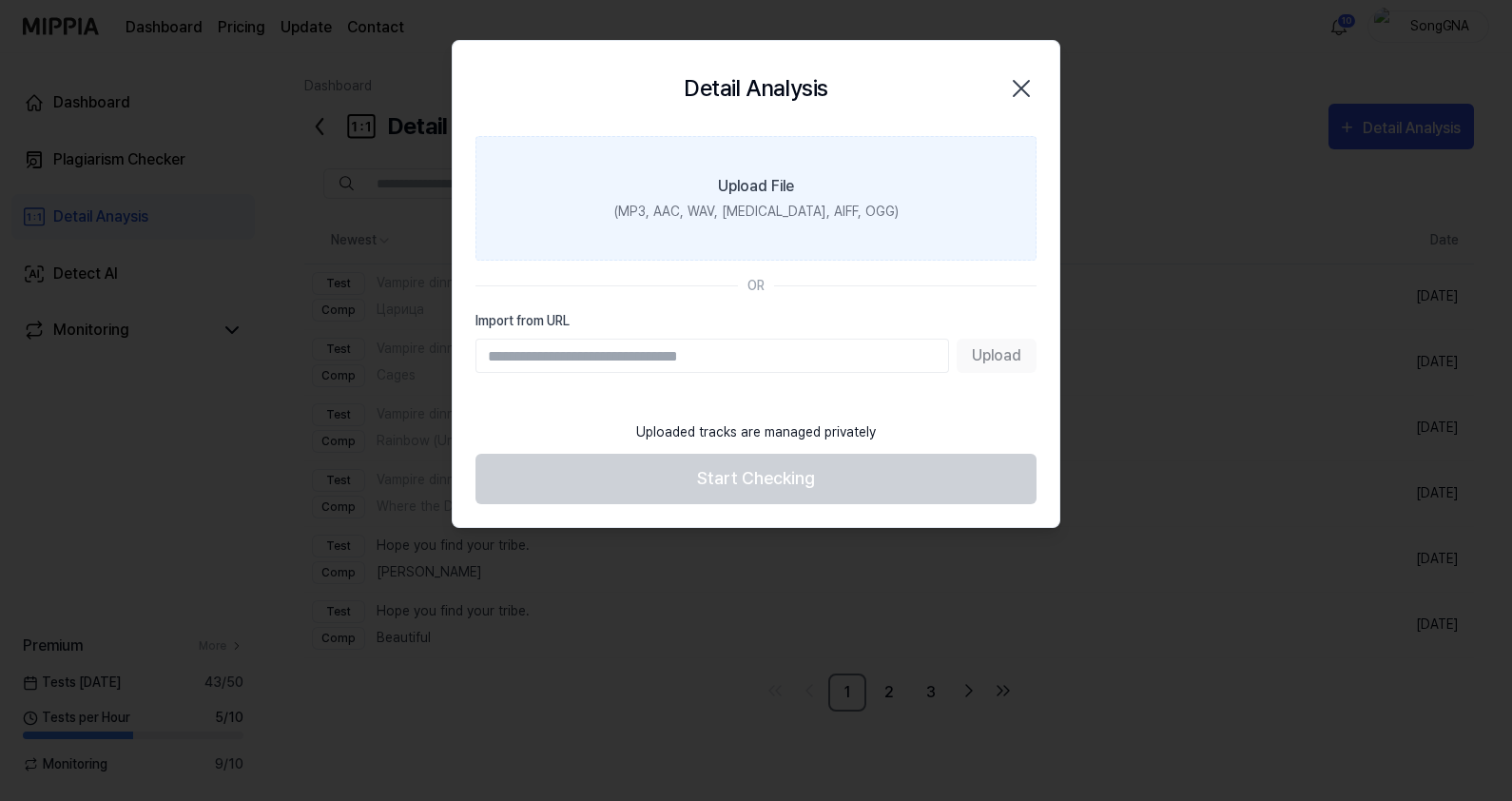
click at [720, 218] on div "(MP3, AAC, WAV, [MEDICAL_DATA], AIFF, OGG)" at bounding box center [756, 211] width 285 height 20
click at [0, 0] on input "Upload File (MP3, AAC, WAV, [MEDICAL_DATA], AIFF, OGG)" at bounding box center [0, 0] width 0 height 0
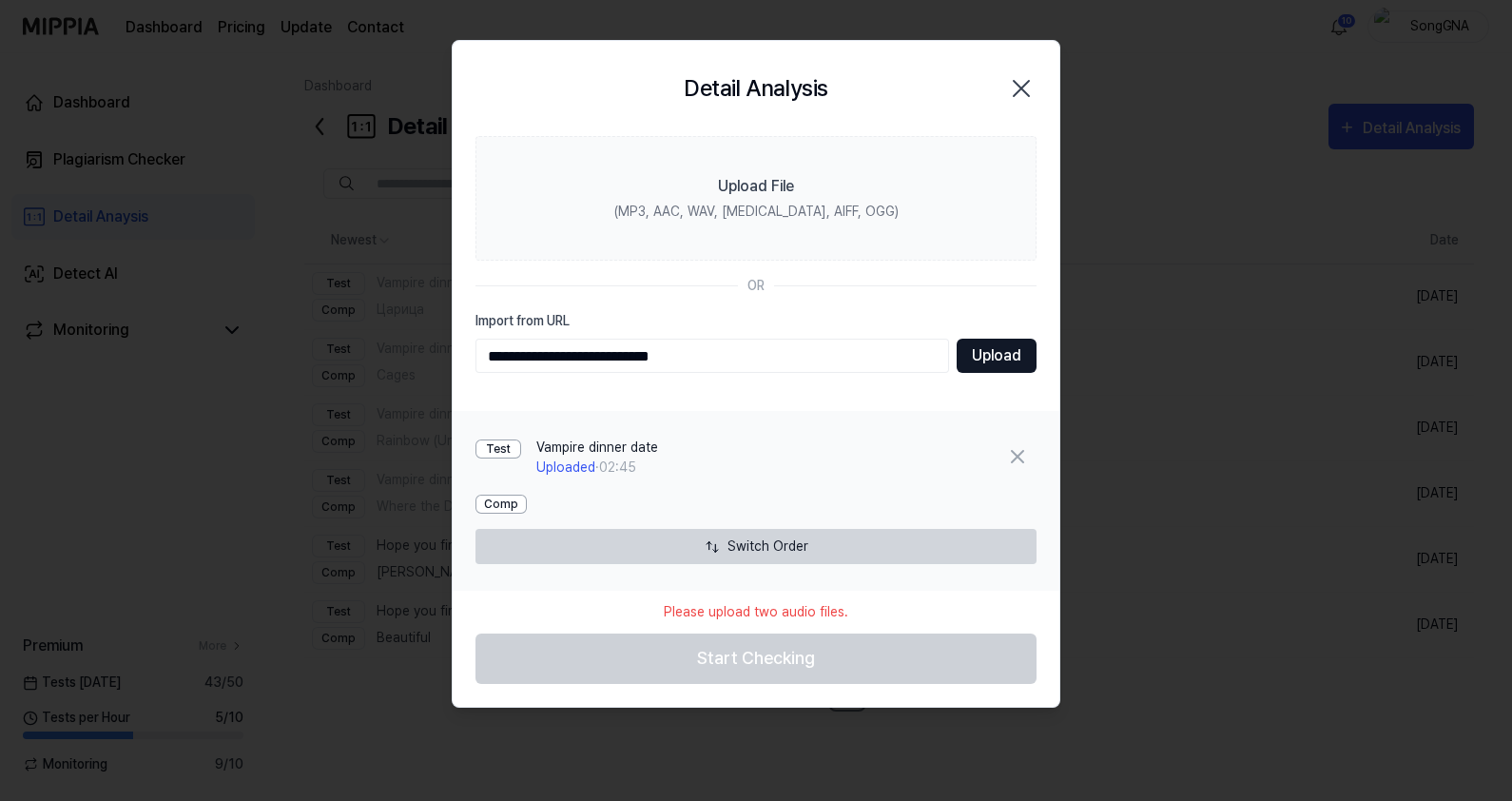
type input "**********"
click at [973, 365] on button "Upload" at bounding box center [997, 355] width 80 height 34
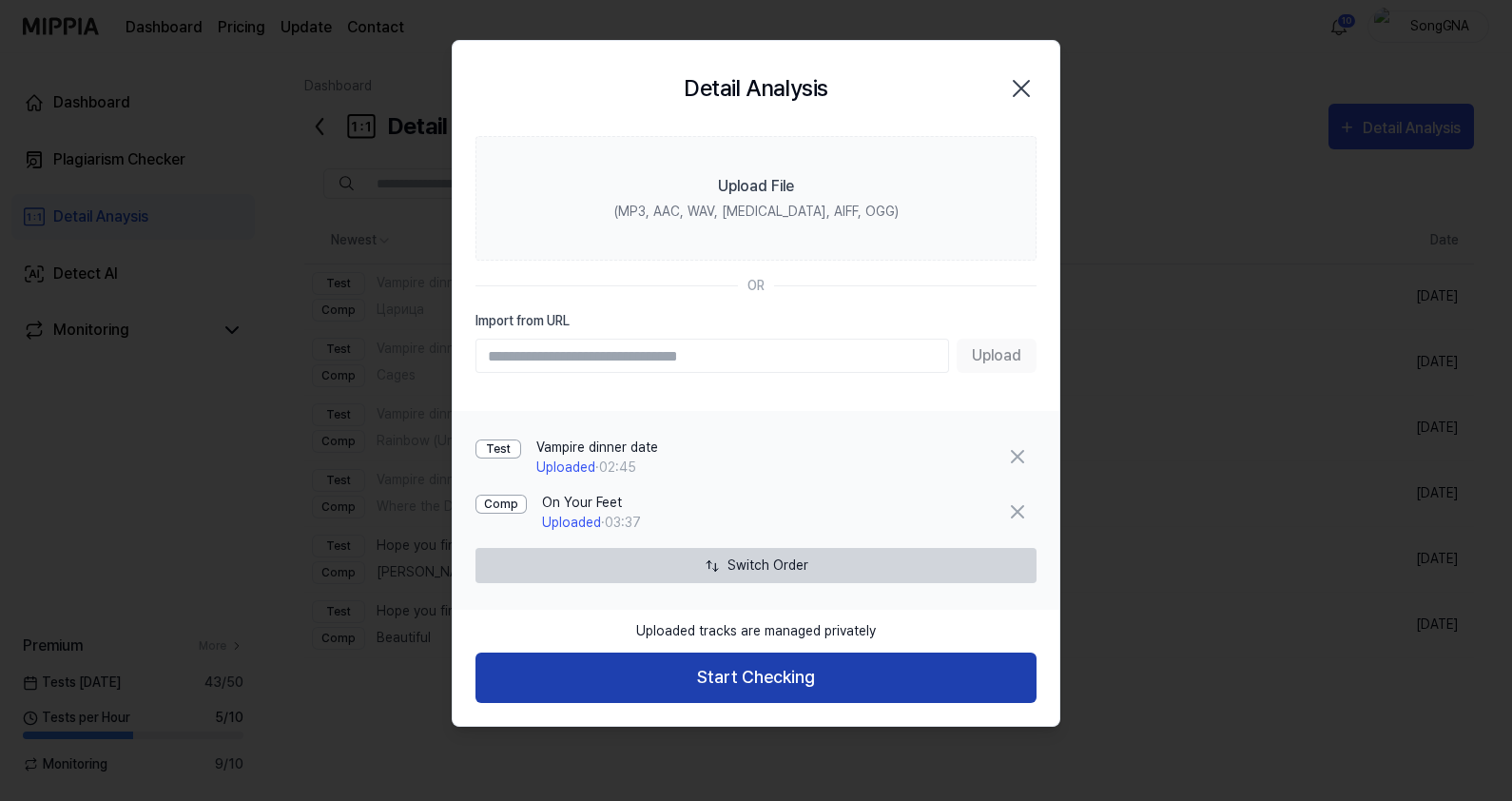
click at [785, 667] on button "Start Checking" at bounding box center [756, 678] width 561 height 51
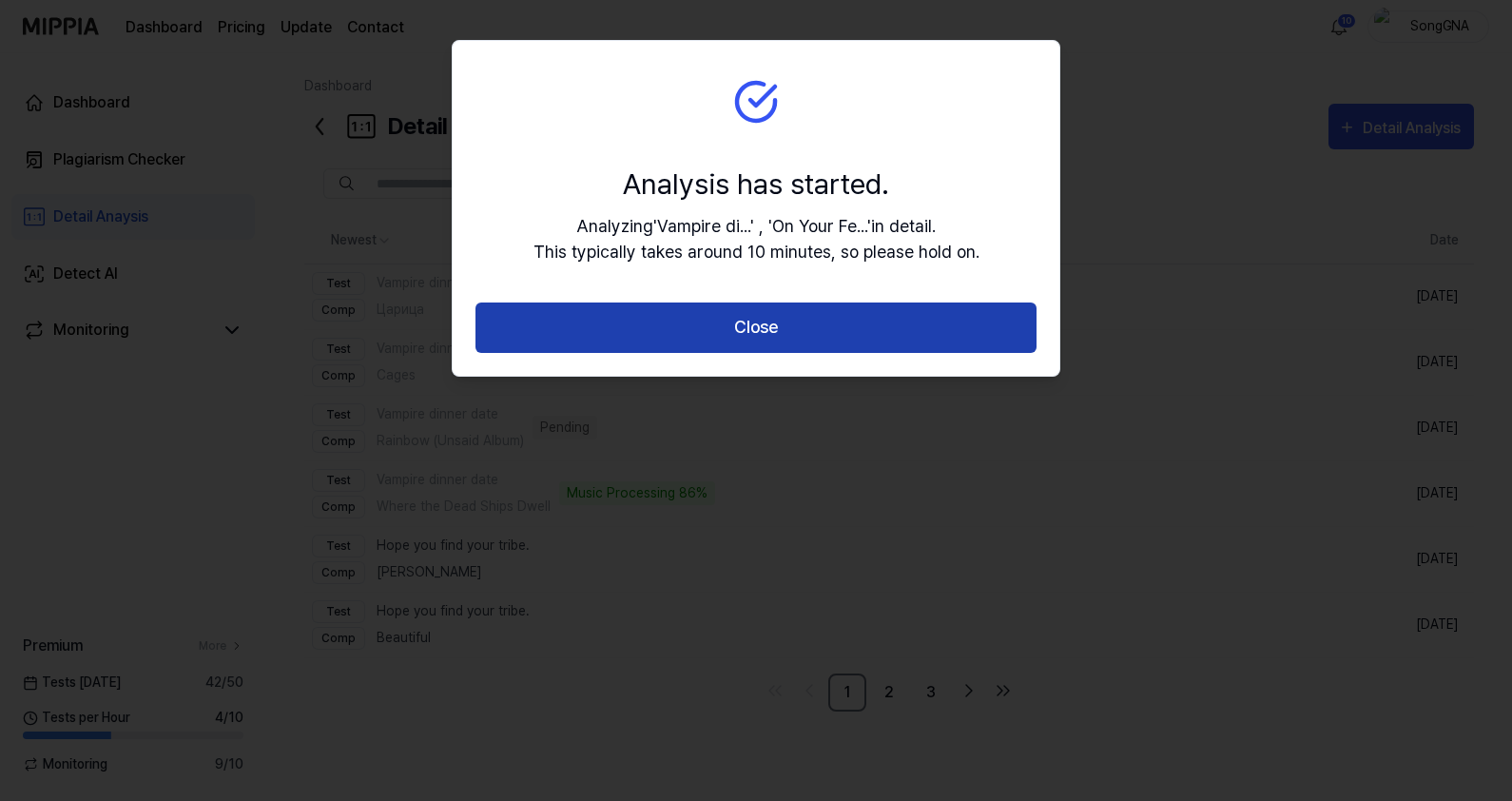
click at [763, 323] on button "Close" at bounding box center [756, 328] width 561 height 51
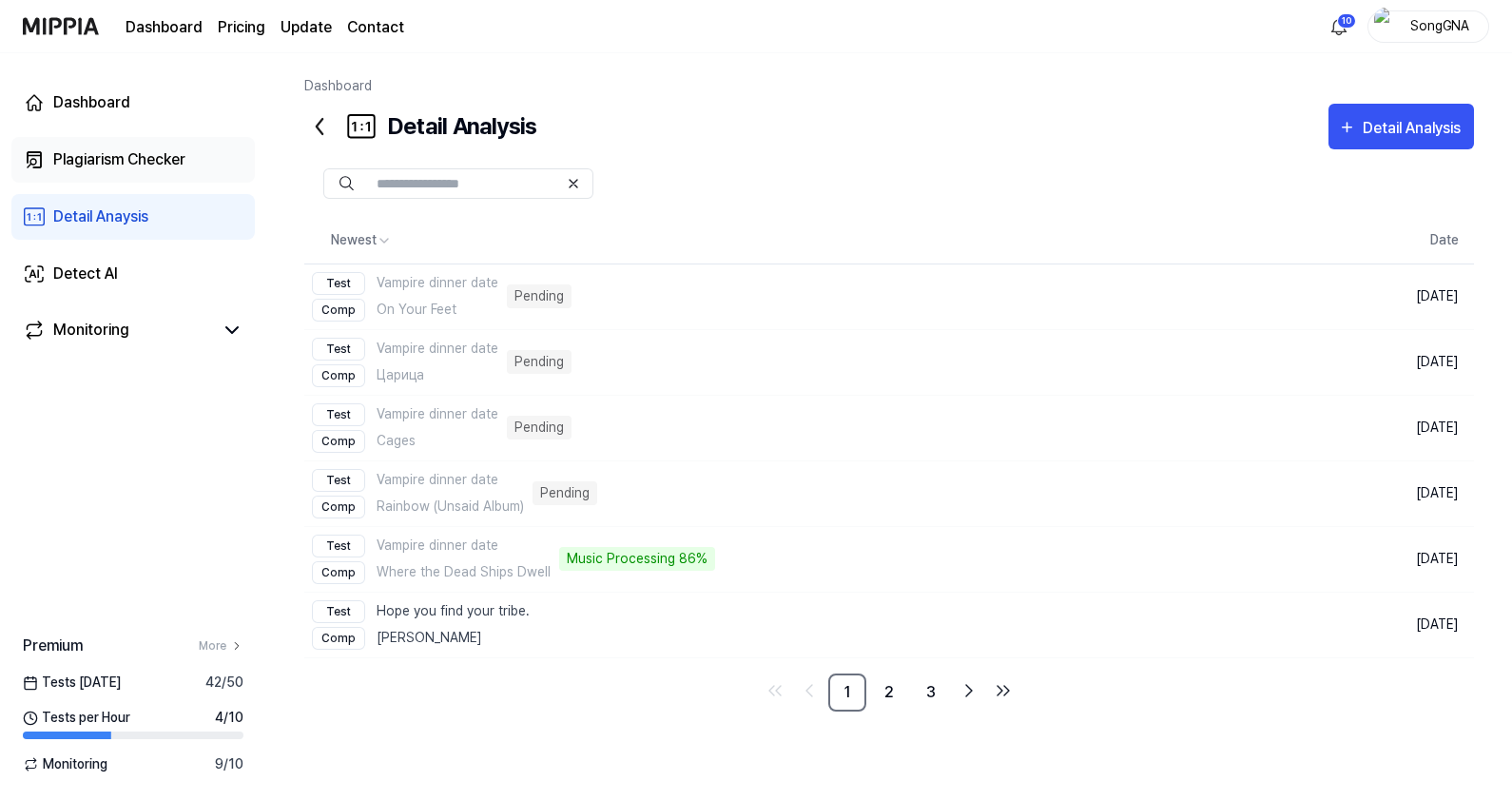
click at [72, 171] on link "Plagiarism Checker" at bounding box center [133, 159] width 244 height 46
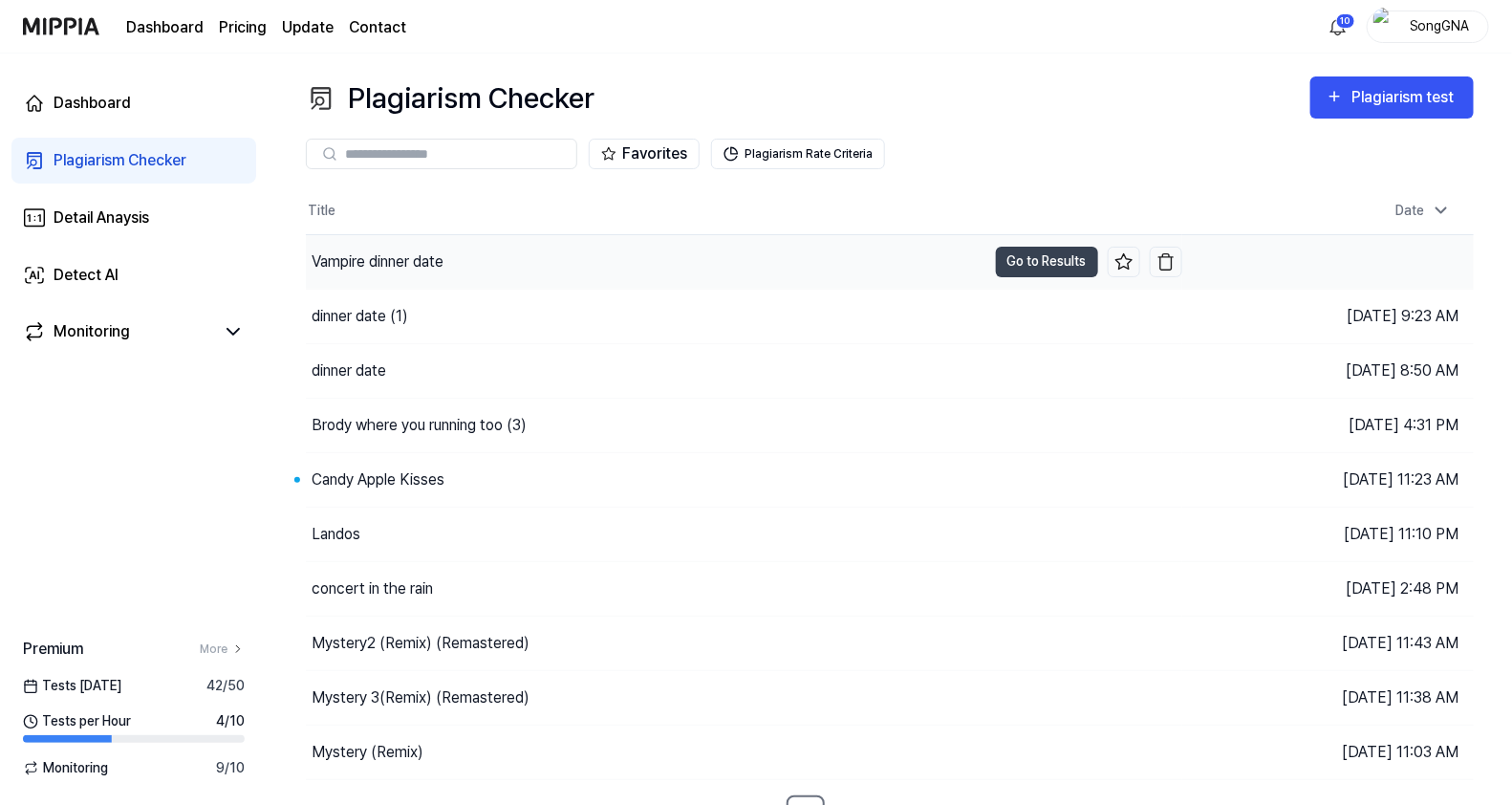
click at [428, 252] on div "Vampire dinner date" at bounding box center [378, 261] width 132 height 23
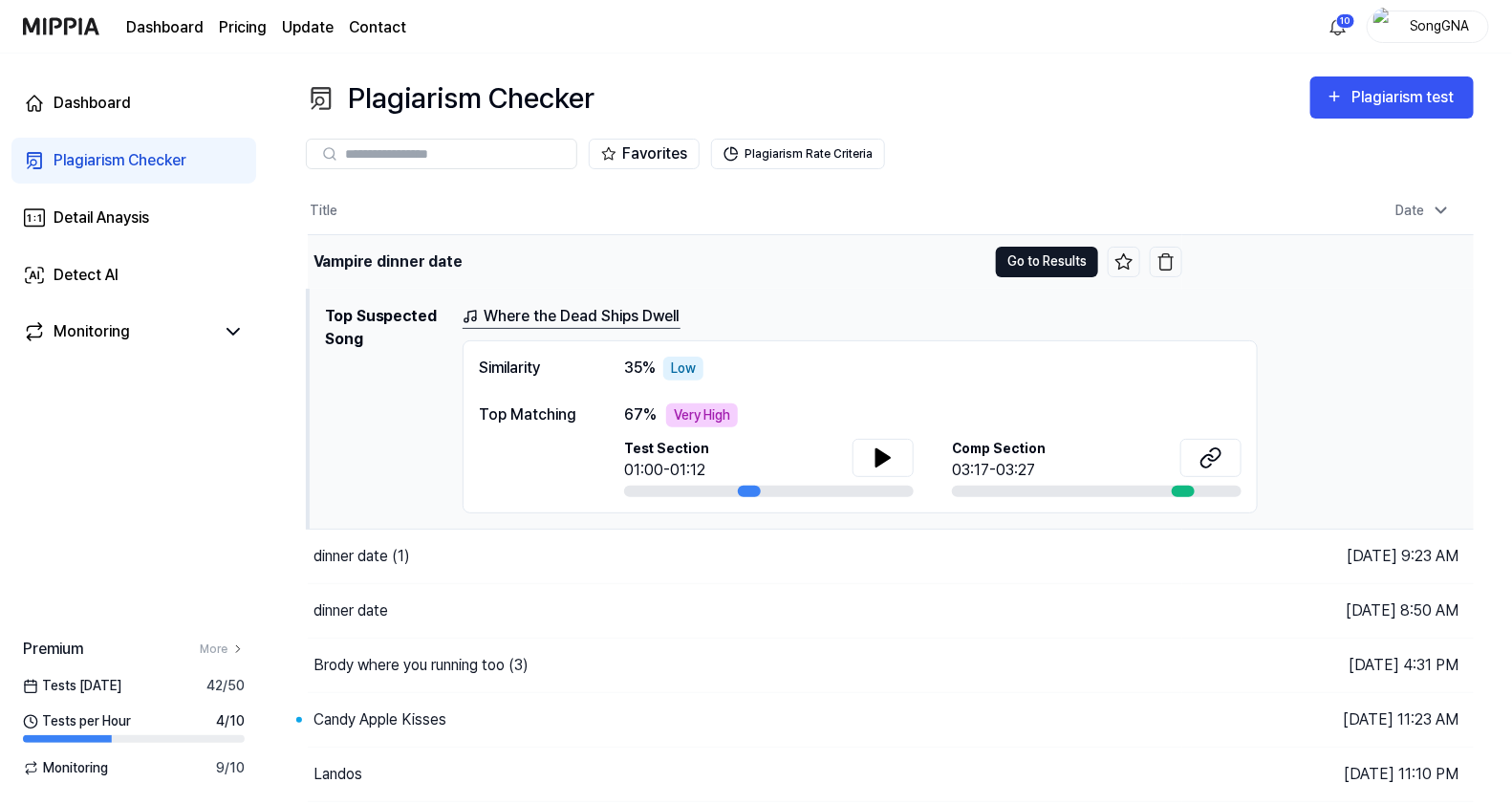
click at [1037, 259] on button "Go to Results" at bounding box center [1047, 261] width 102 height 30
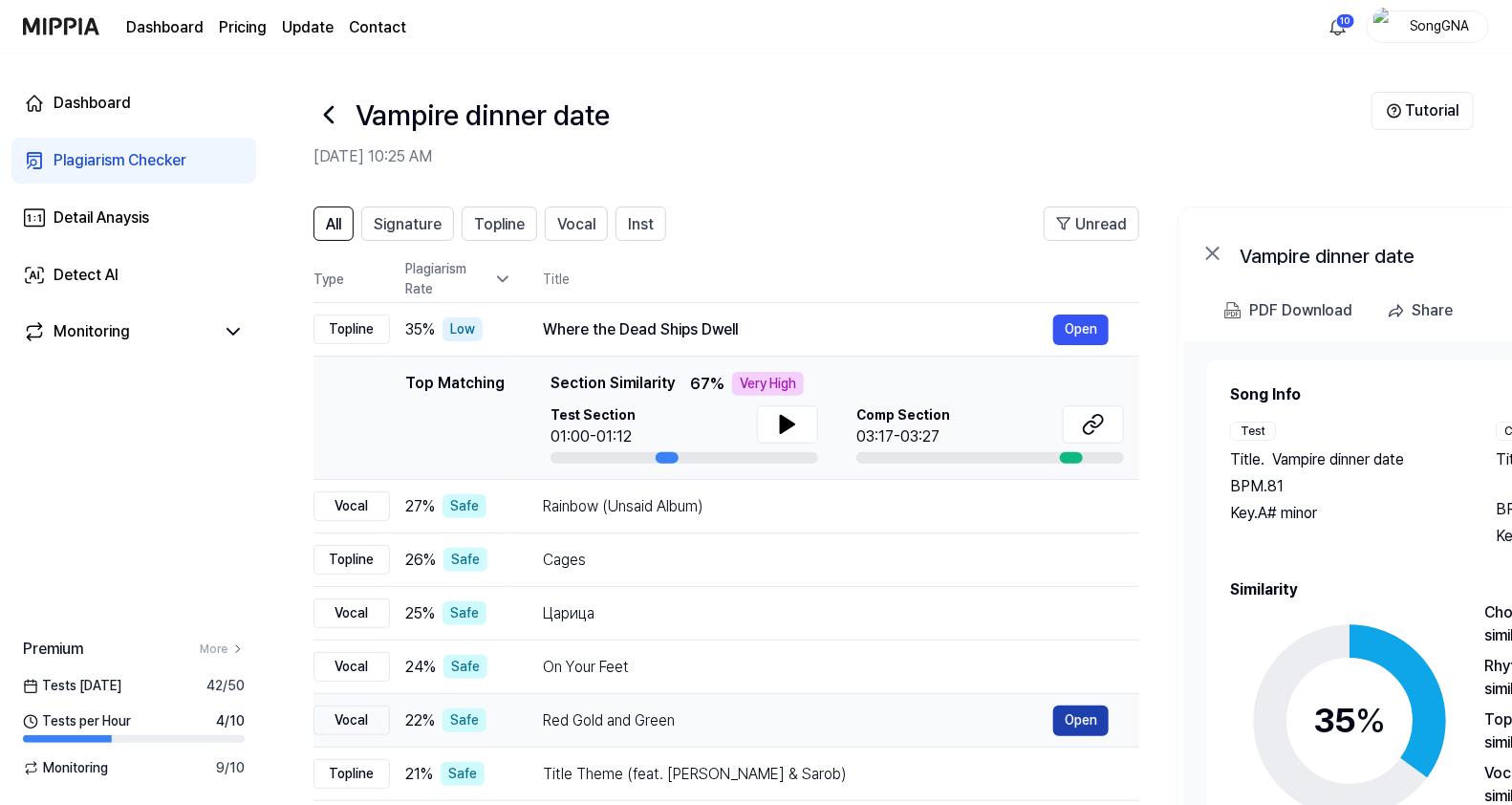
click at [1079, 719] on button "Open" at bounding box center [1080, 719] width 55 height 30
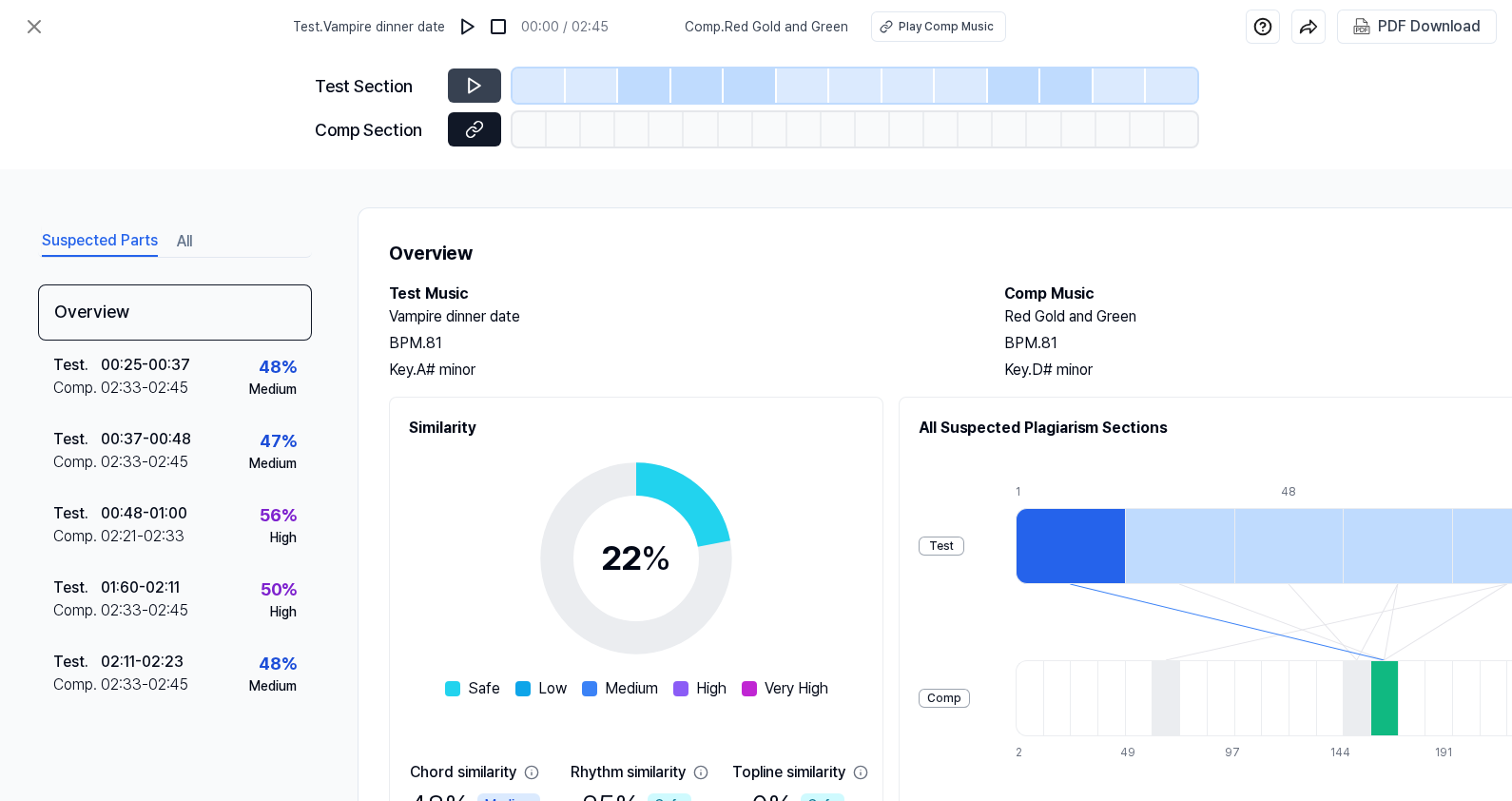
click at [474, 123] on icon at bounding box center [477, 126] width 10 height 11
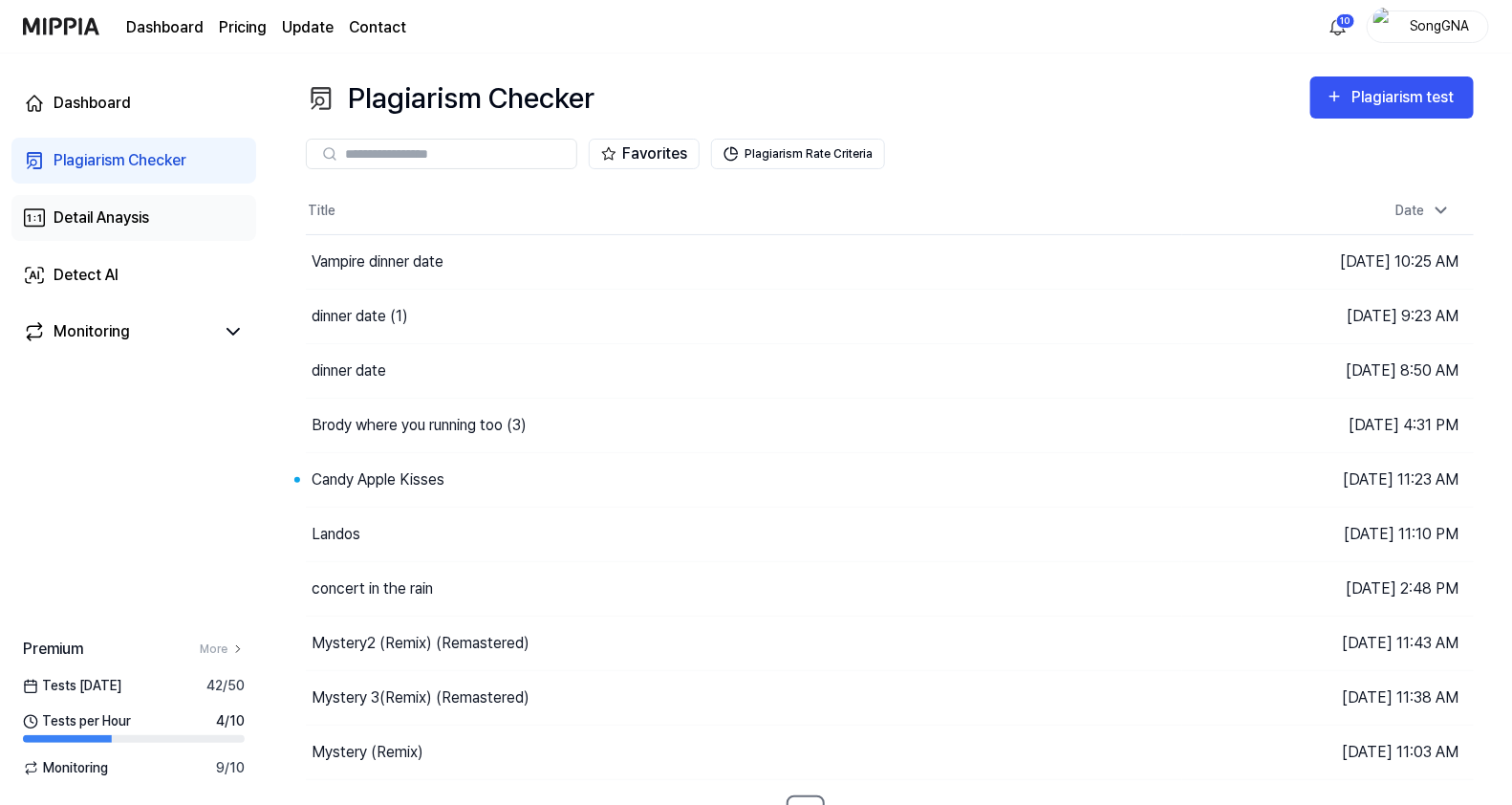
click at [144, 213] on div "Detail Anaysis" at bounding box center [100, 217] width 95 height 23
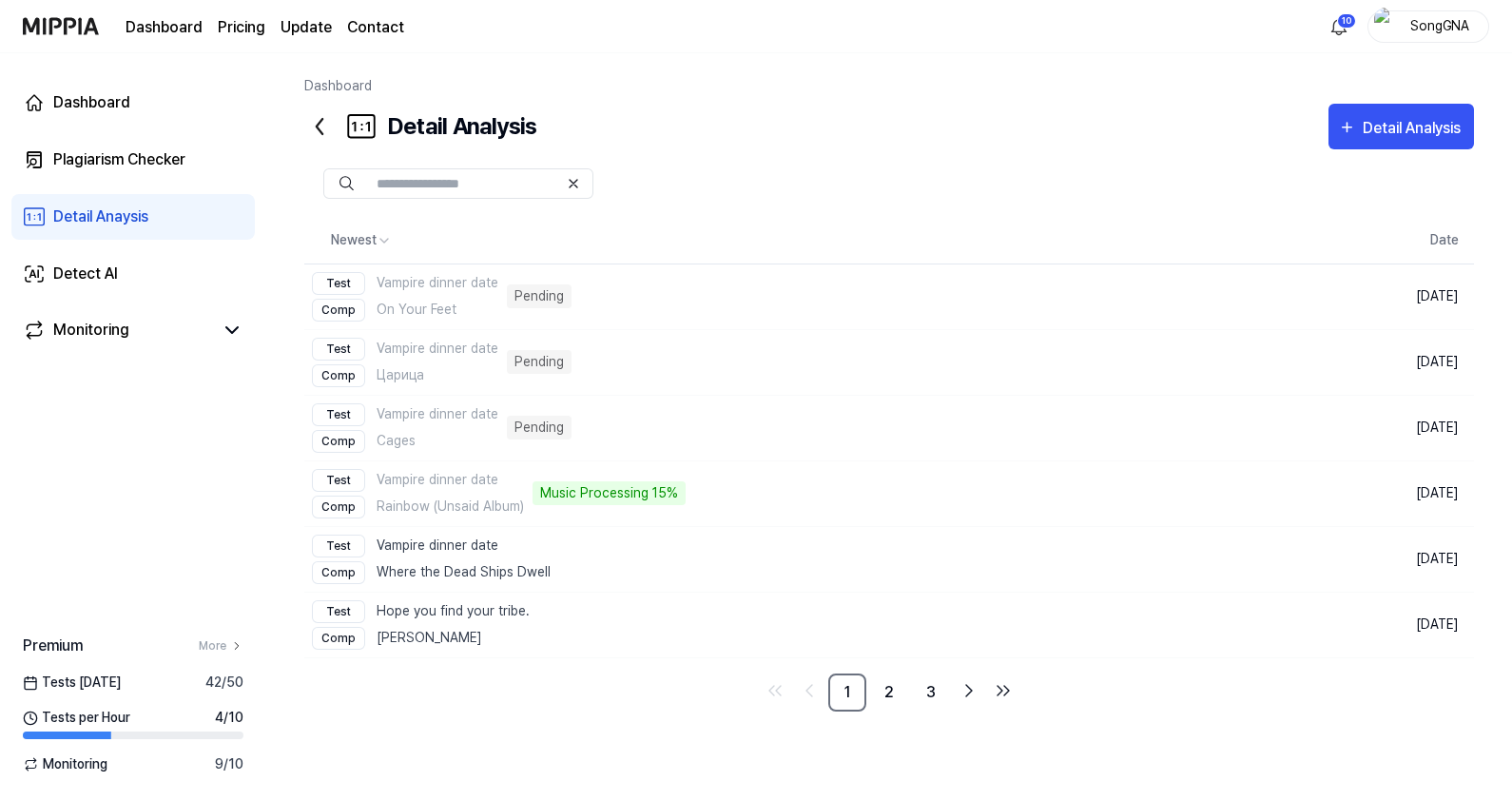
click at [139, 206] on div "Detail Anaysis" at bounding box center [100, 216] width 95 height 22
click at [1386, 132] on div "Detail Analysis" at bounding box center [1413, 128] width 103 height 24
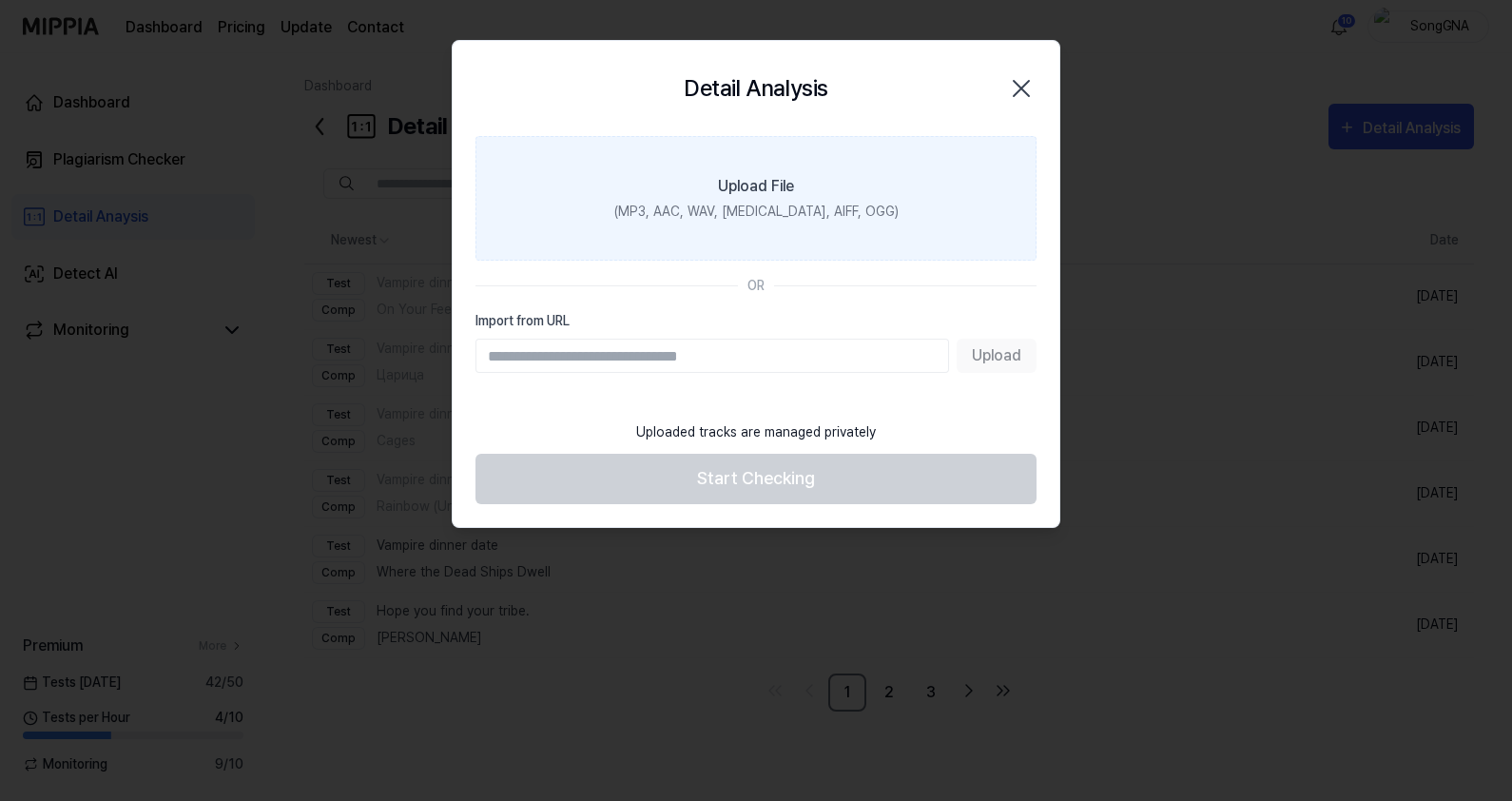
click at [822, 223] on label "Upload File (MP3, AAC, WAV, [MEDICAL_DATA], AIFF, OGG)" at bounding box center [756, 198] width 561 height 124
click at [0, 0] on input "Upload File (MP3, AAC, WAV, [MEDICAL_DATA], AIFF, OGG)" at bounding box center [0, 0] width 0 height 0
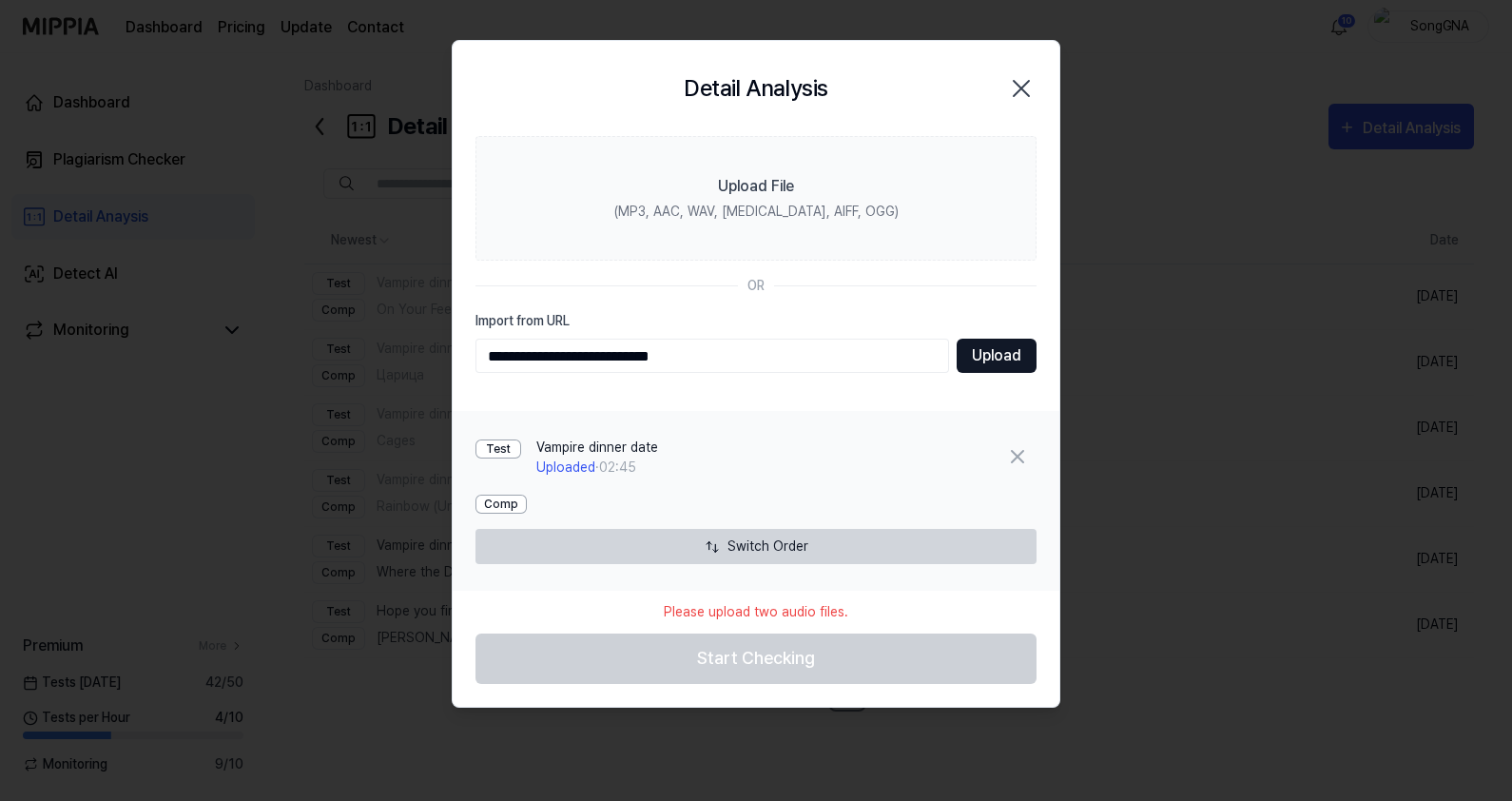
type input "**********"
click at [1001, 353] on button "Upload" at bounding box center [997, 355] width 80 height 34
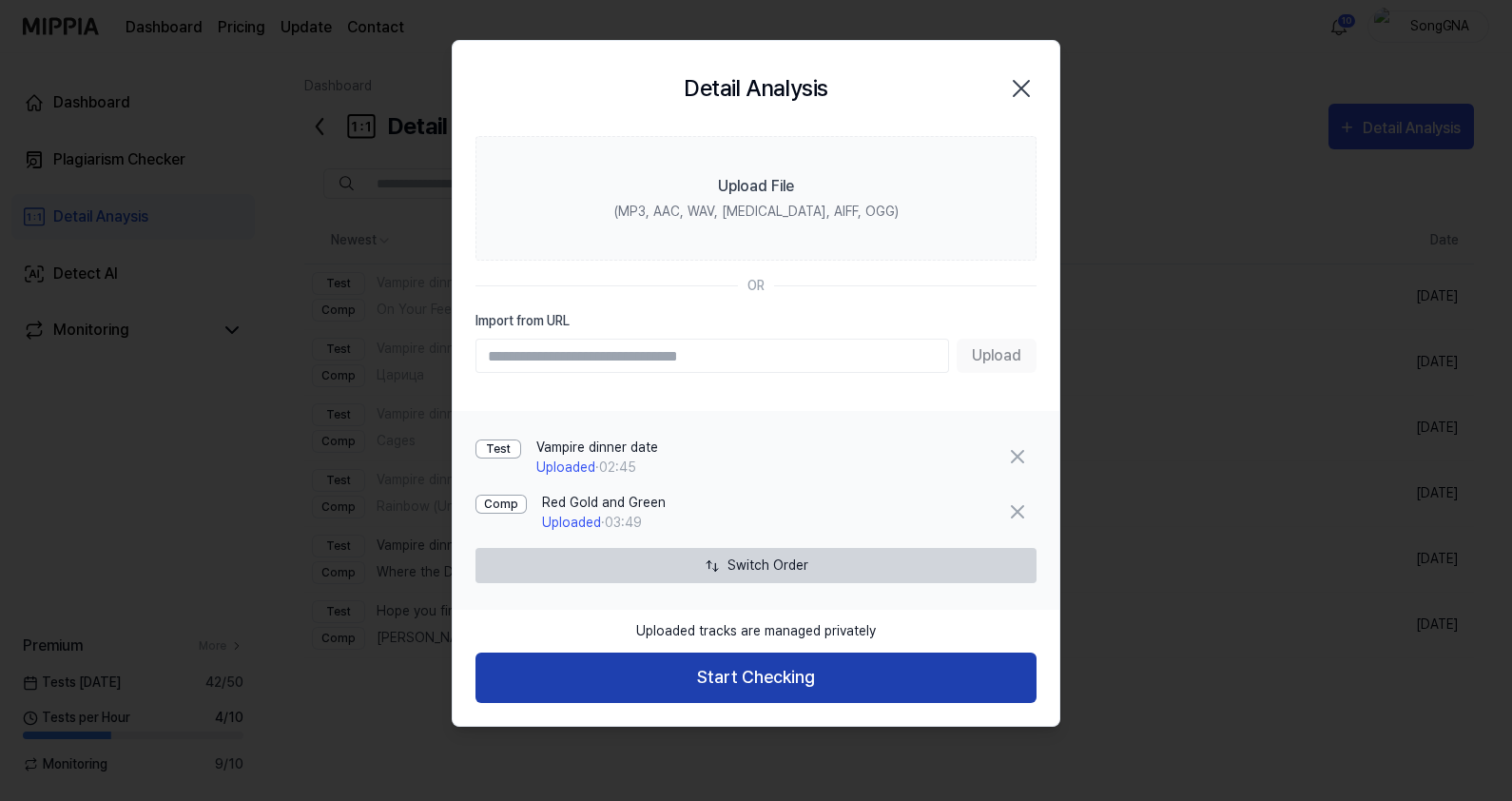
click at [856, 674] on button "Start Checking" at bounding box center [756, 678] width 561 height 51
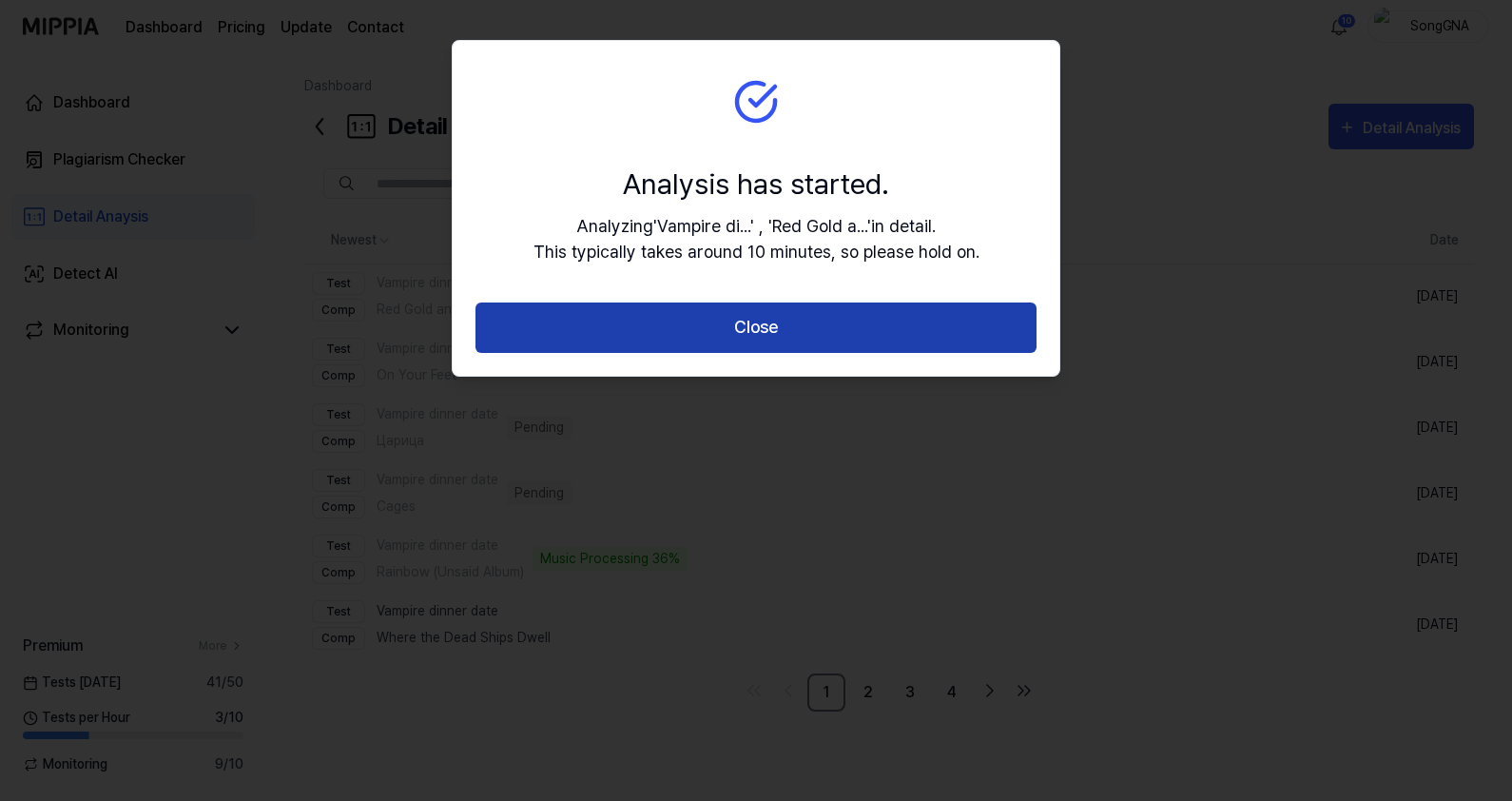
click at [869, 302] on button "Close" at bounding box center [756, 328] width 561 height 51
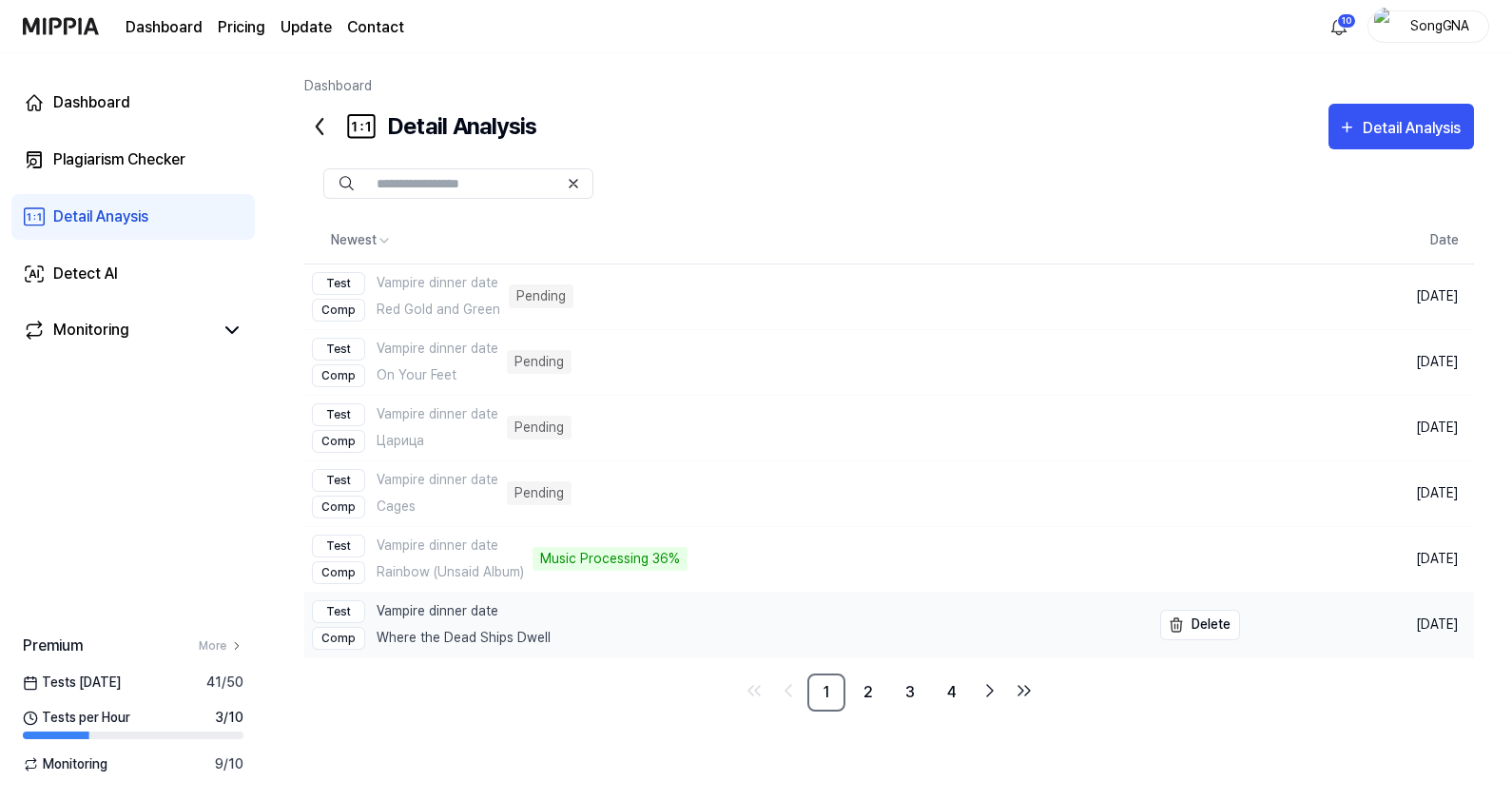
click at [440, 600] on div "Test Vampire dinner date" at bounding box center [431, 610] width 239 height 22
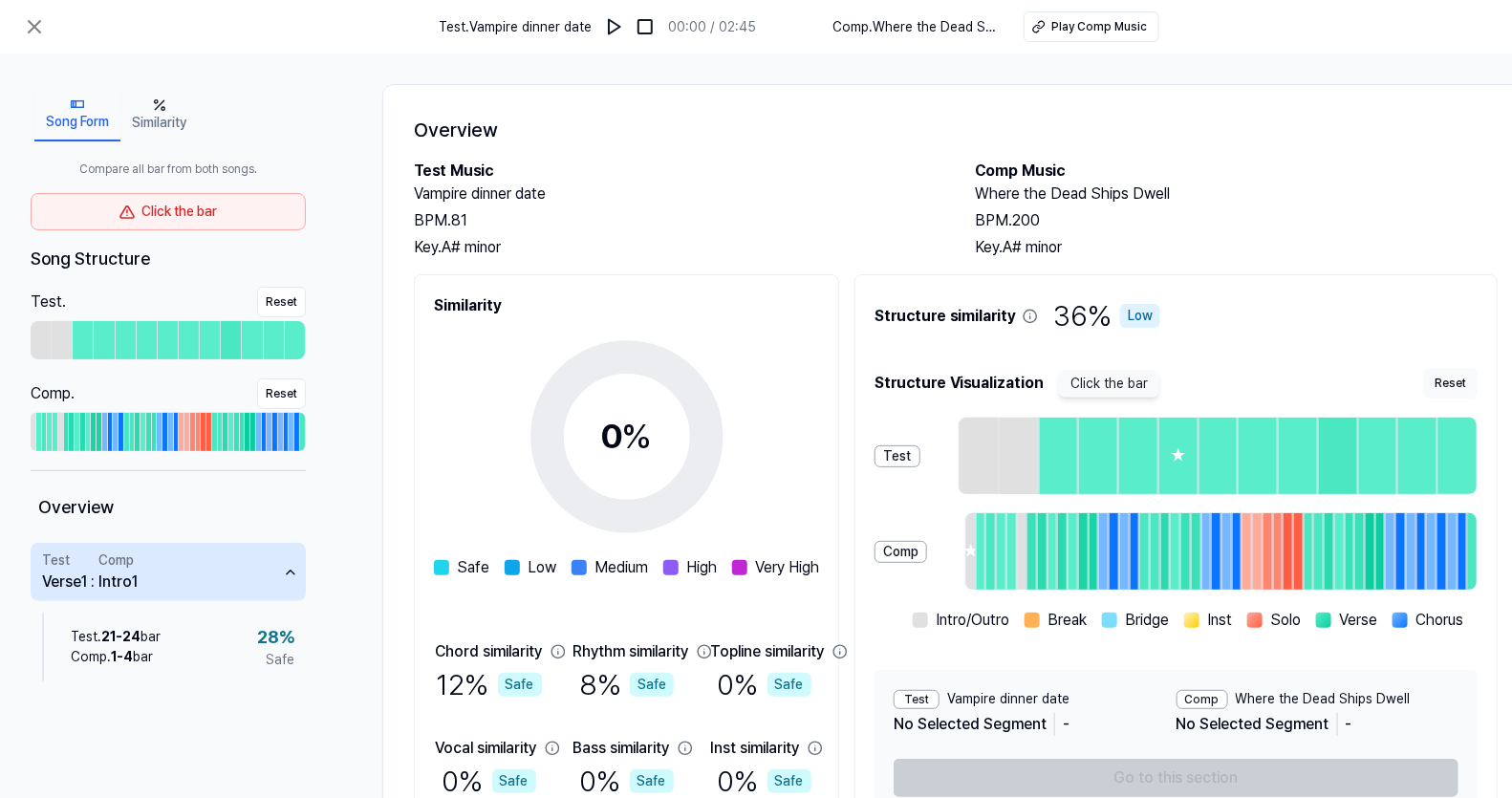
click at [167, 105] on icon "button" at bounding box center [160, 105] width 16 height 16
click at [90, 103] on button "Song Form" at bounding box center [77, 114] width 86 height 53
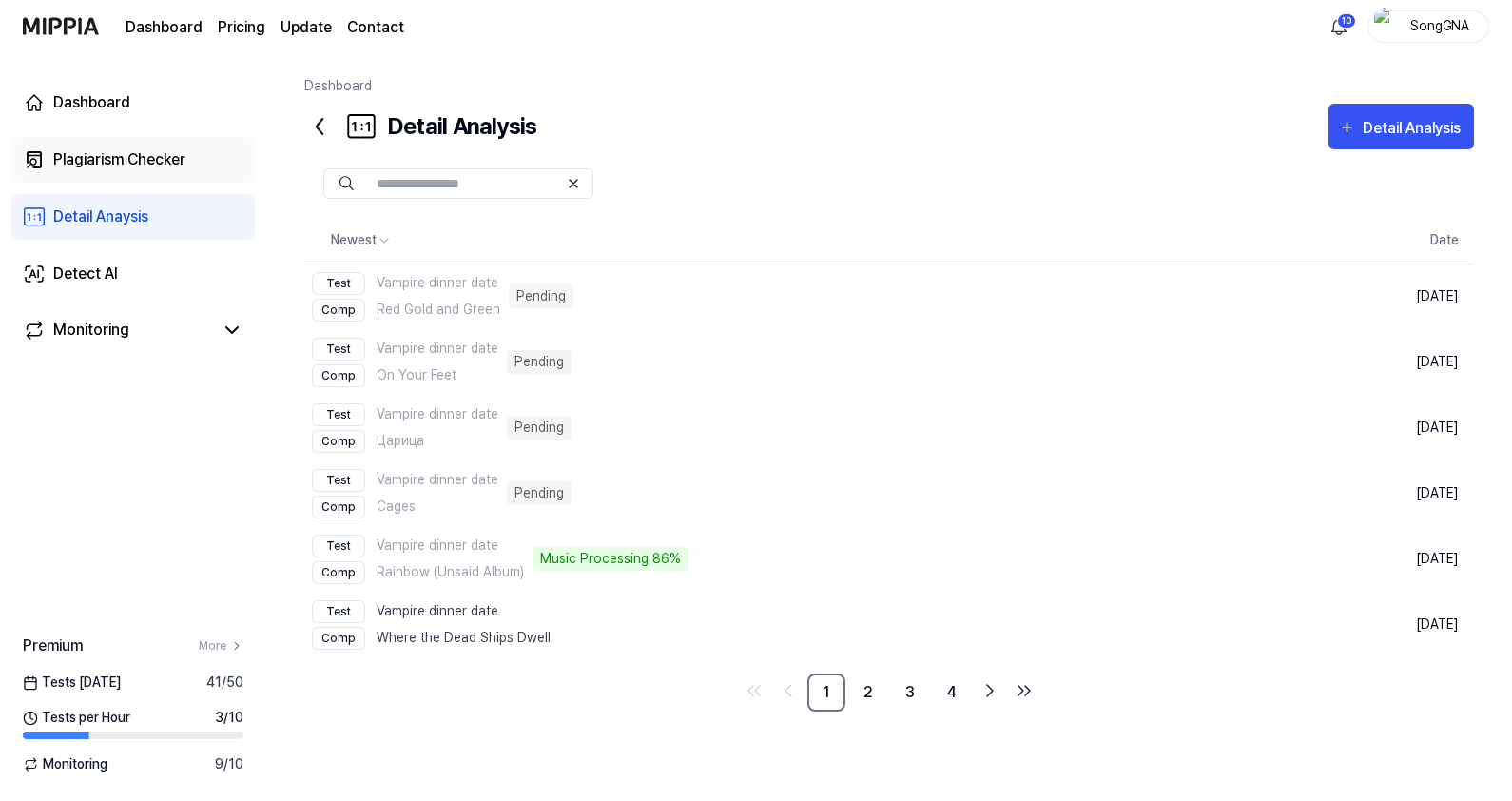
click at [124, 162] on div "Plagiarism Checker" at bounding box center [118, 159] width 132 height 22
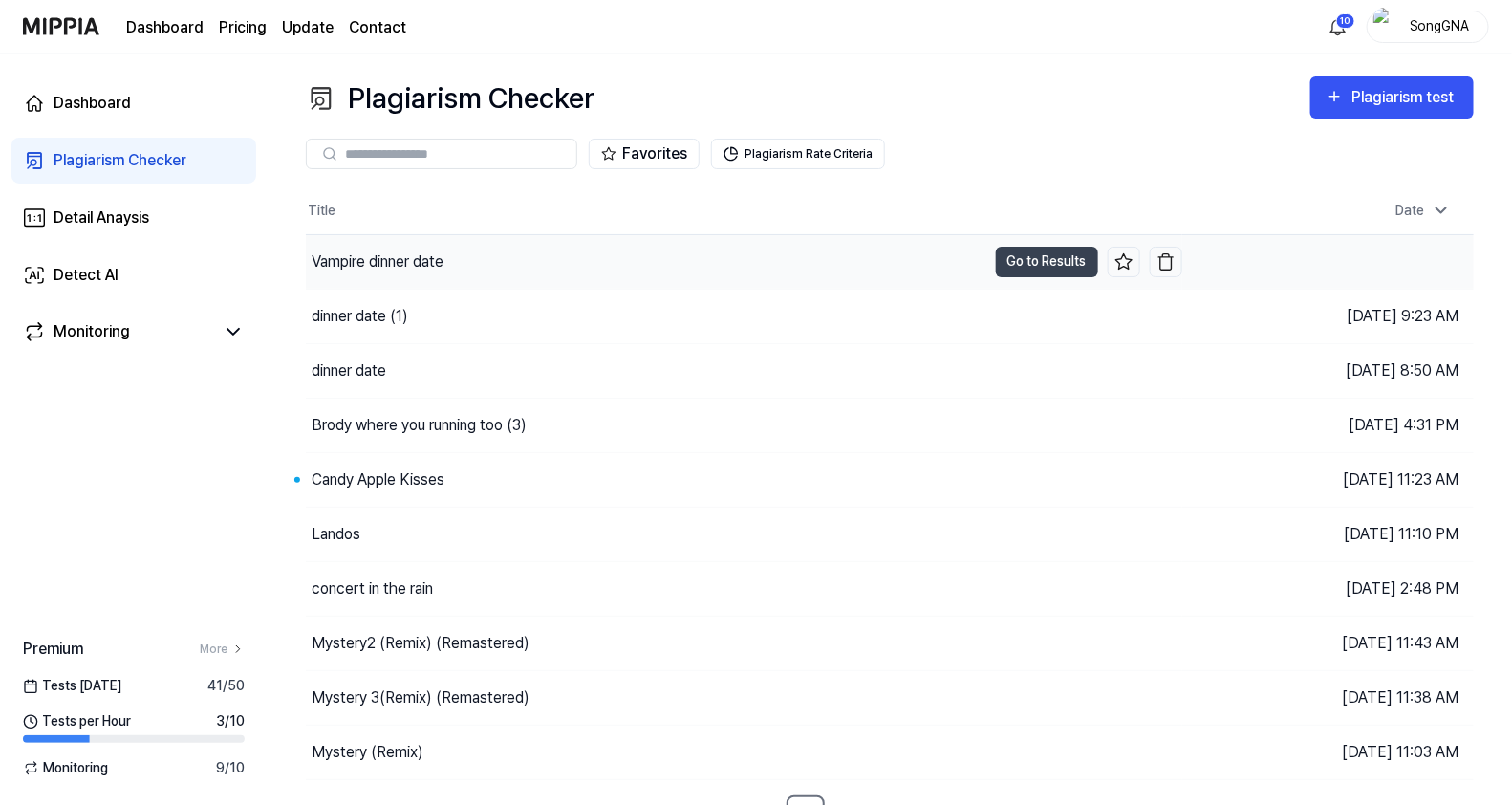
click at [344, 266] on div "Vampire dinner date" at bounding box center [378, 261] width 132 height 23
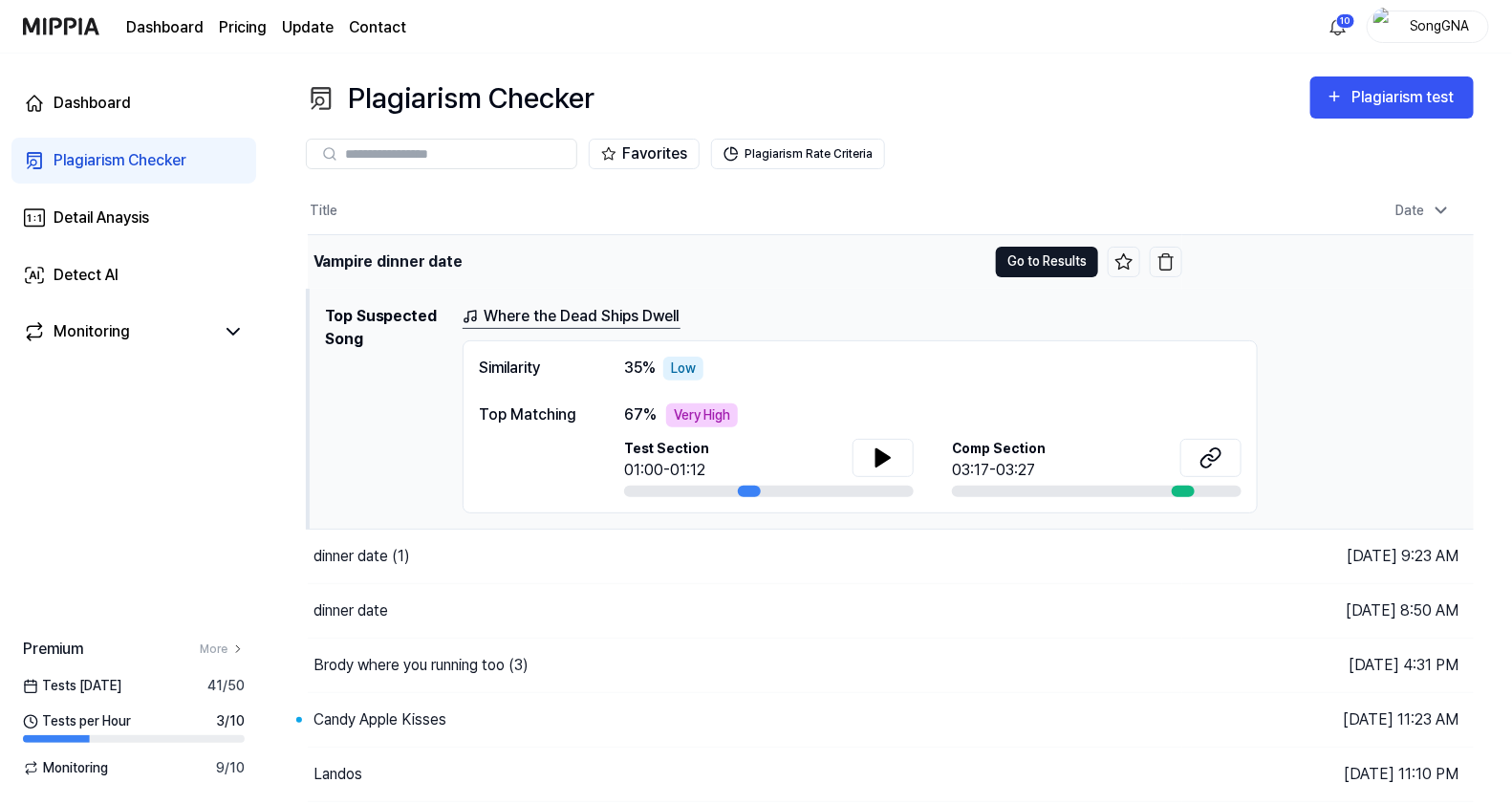
click at [1036, 269] on button "Go to Results" at bounding box center [1047, 261] width 102 height 30
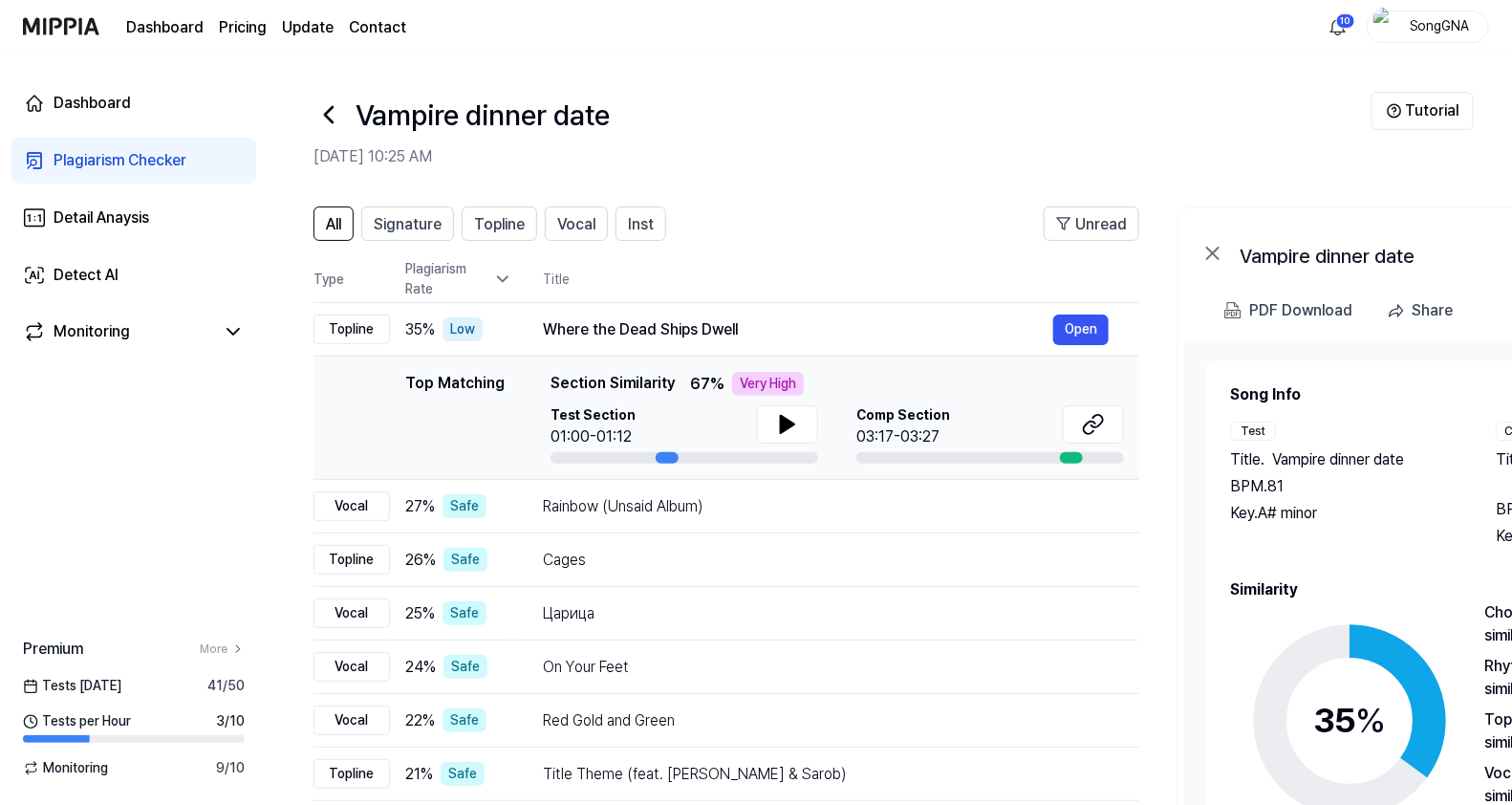
scroll to position [157, 0]
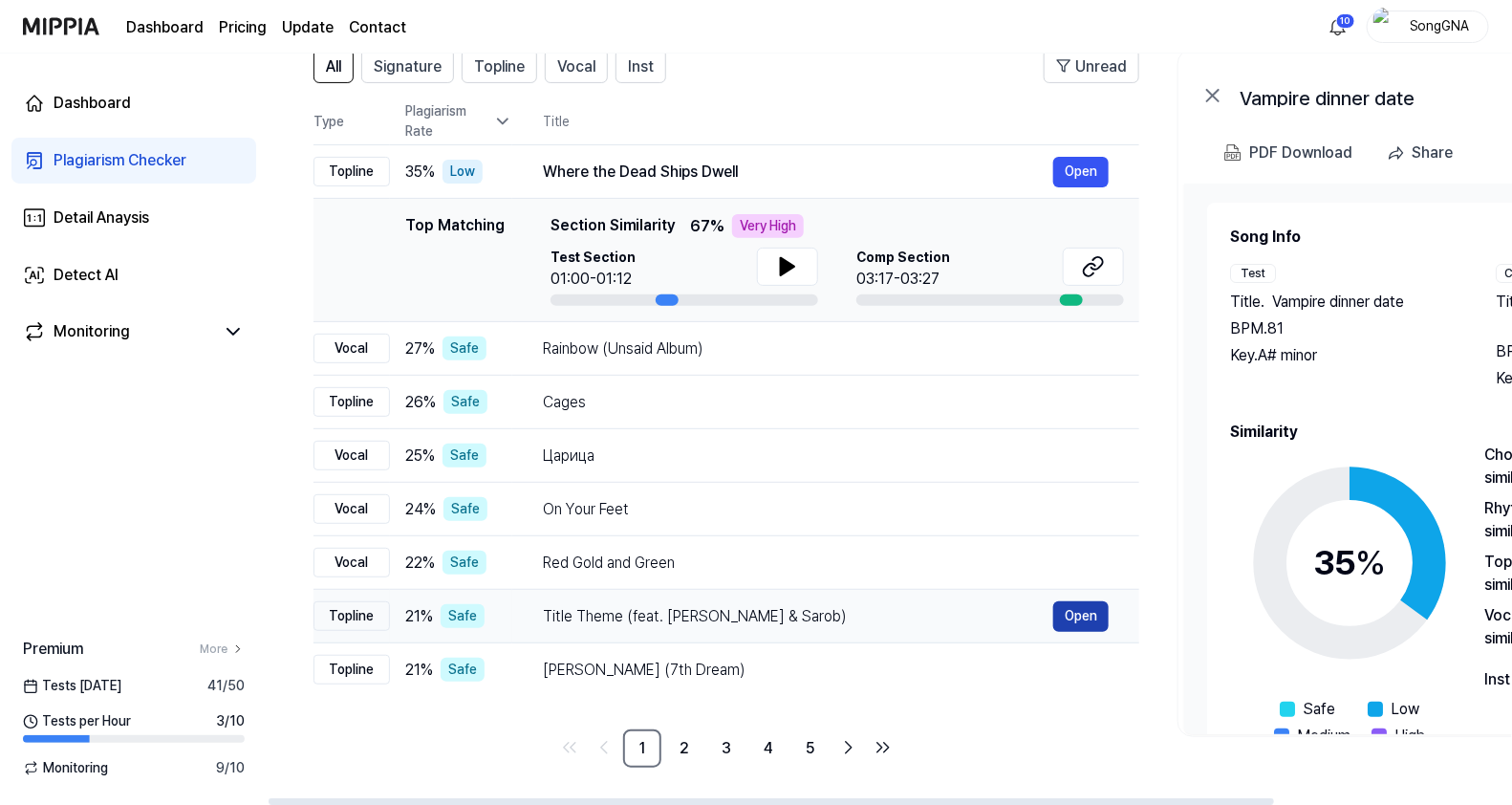
click at [1065, 611] on button "Open" at bounding box center [1080, 615] width 55 height 30
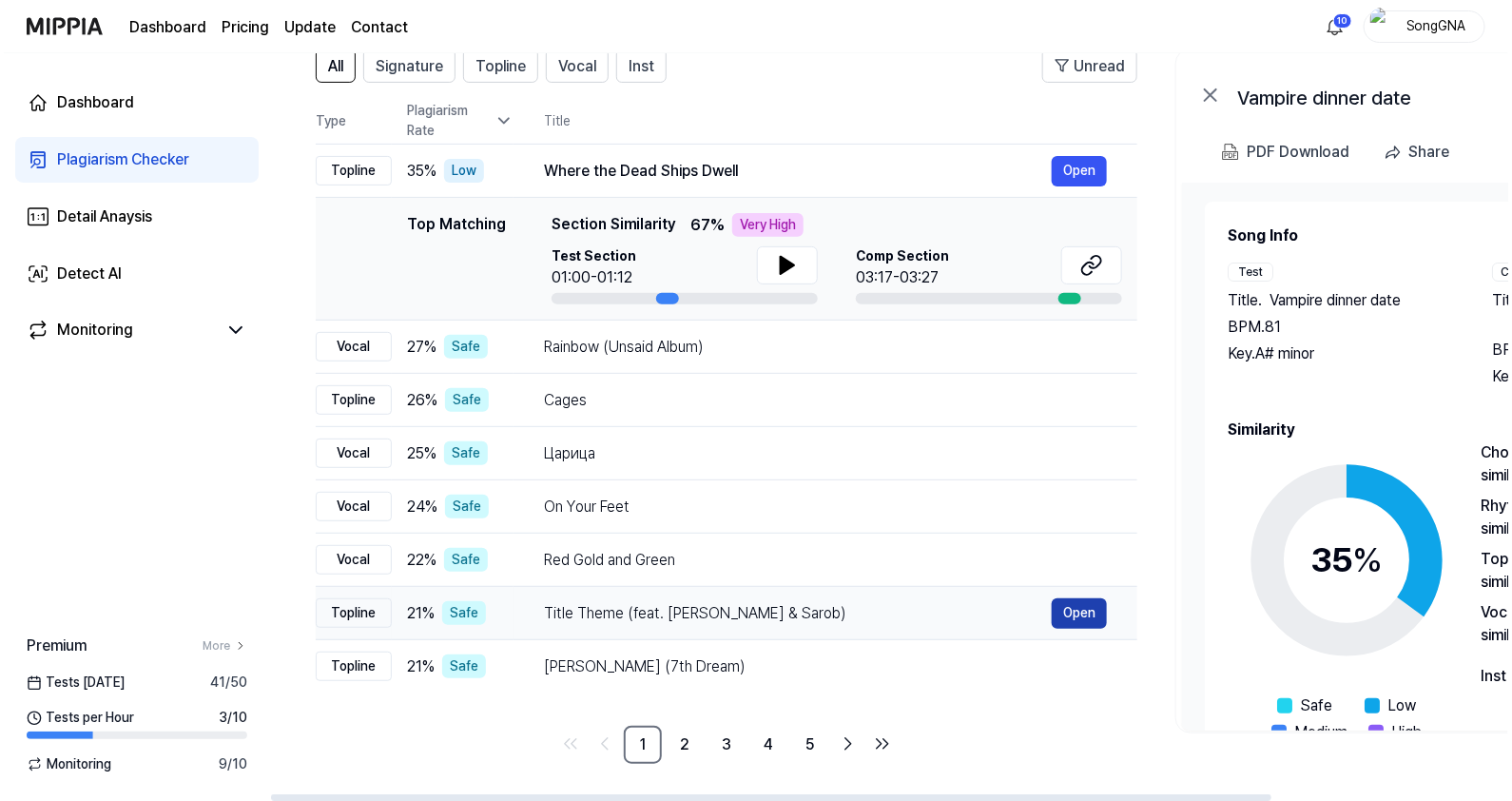
scroll to position [0, 0]
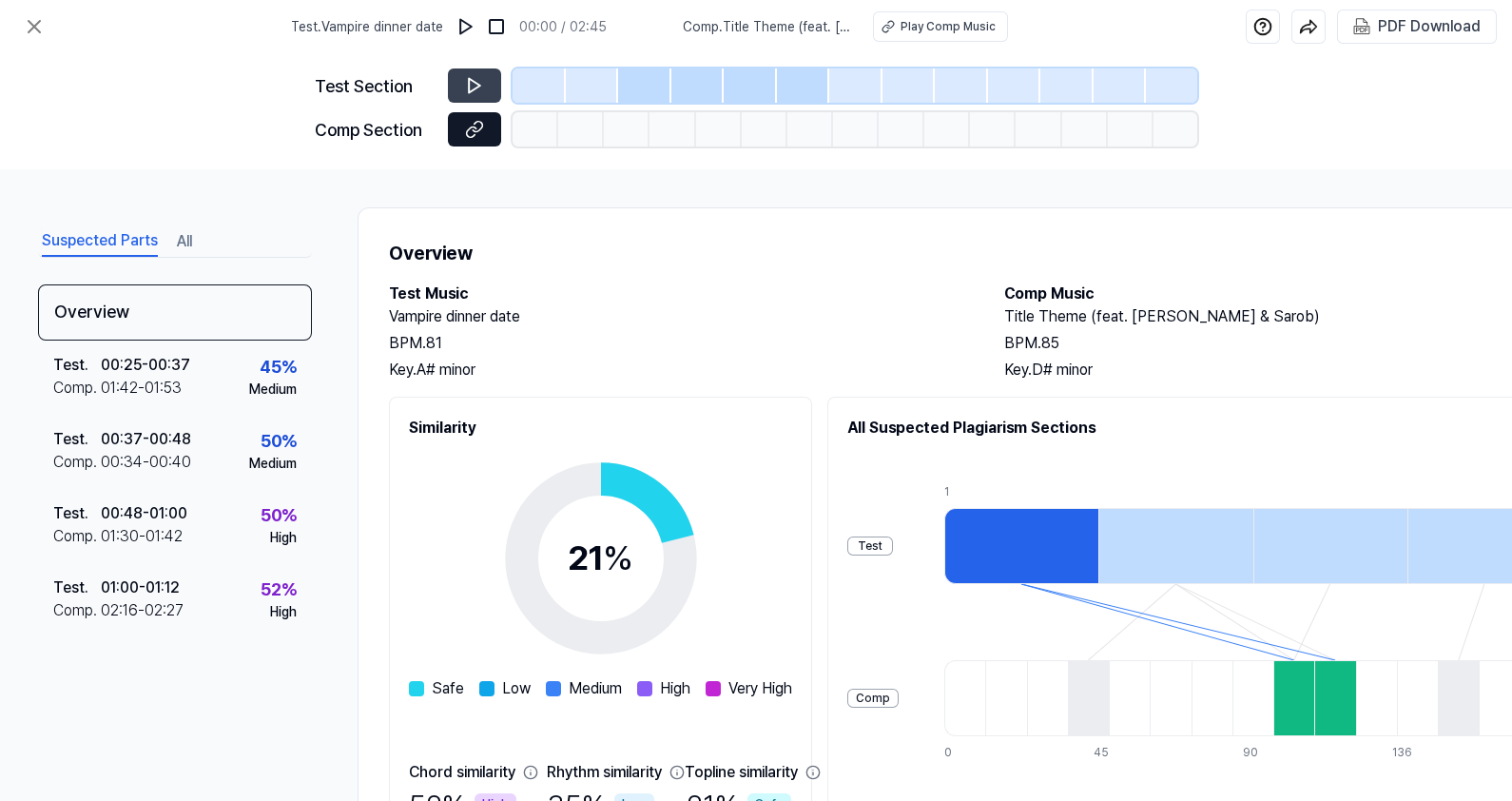
click at [481, 142] on button at bounding box center [474, 129] width 53 height 34
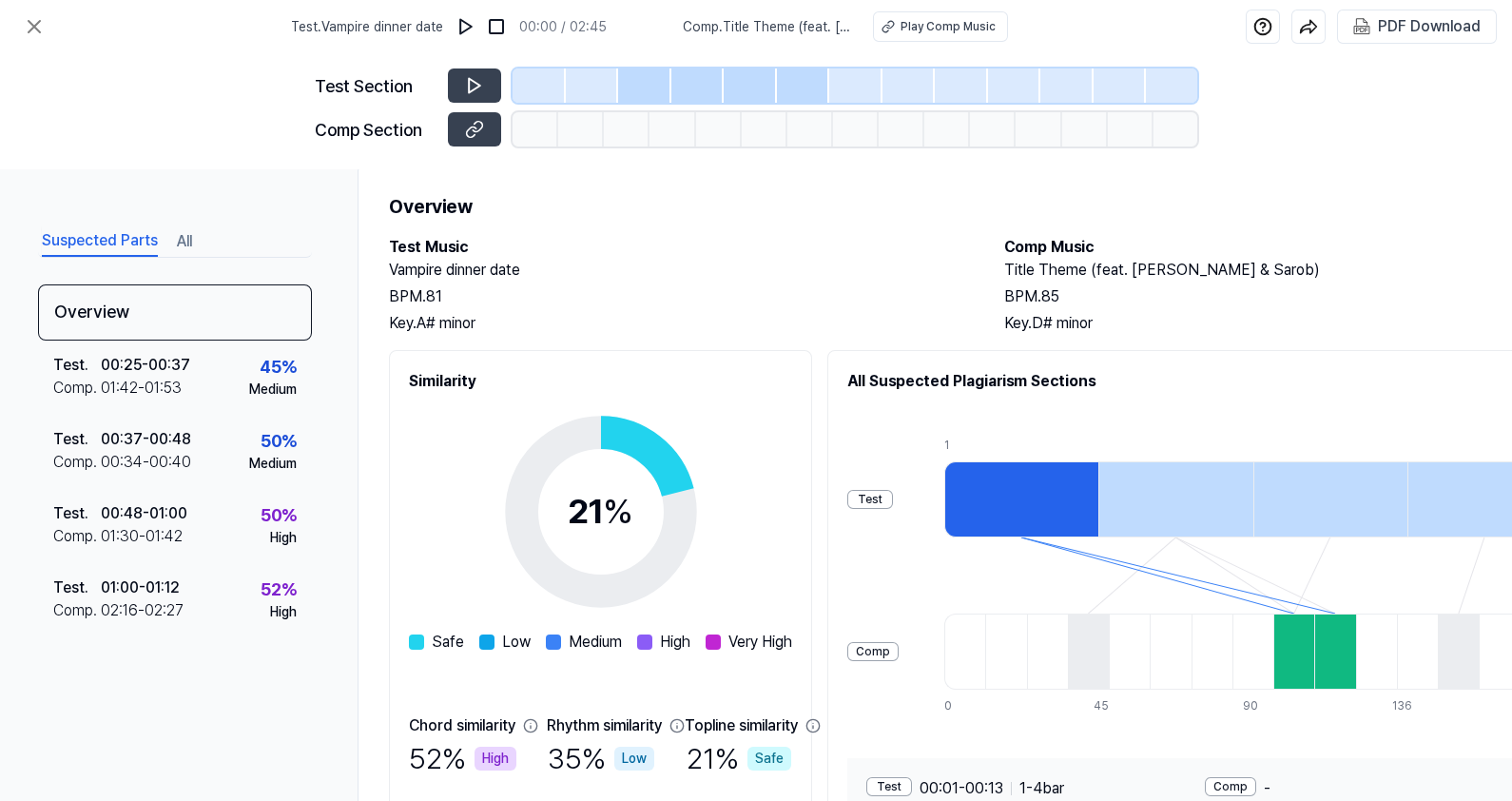
scroll to position [118, 0]
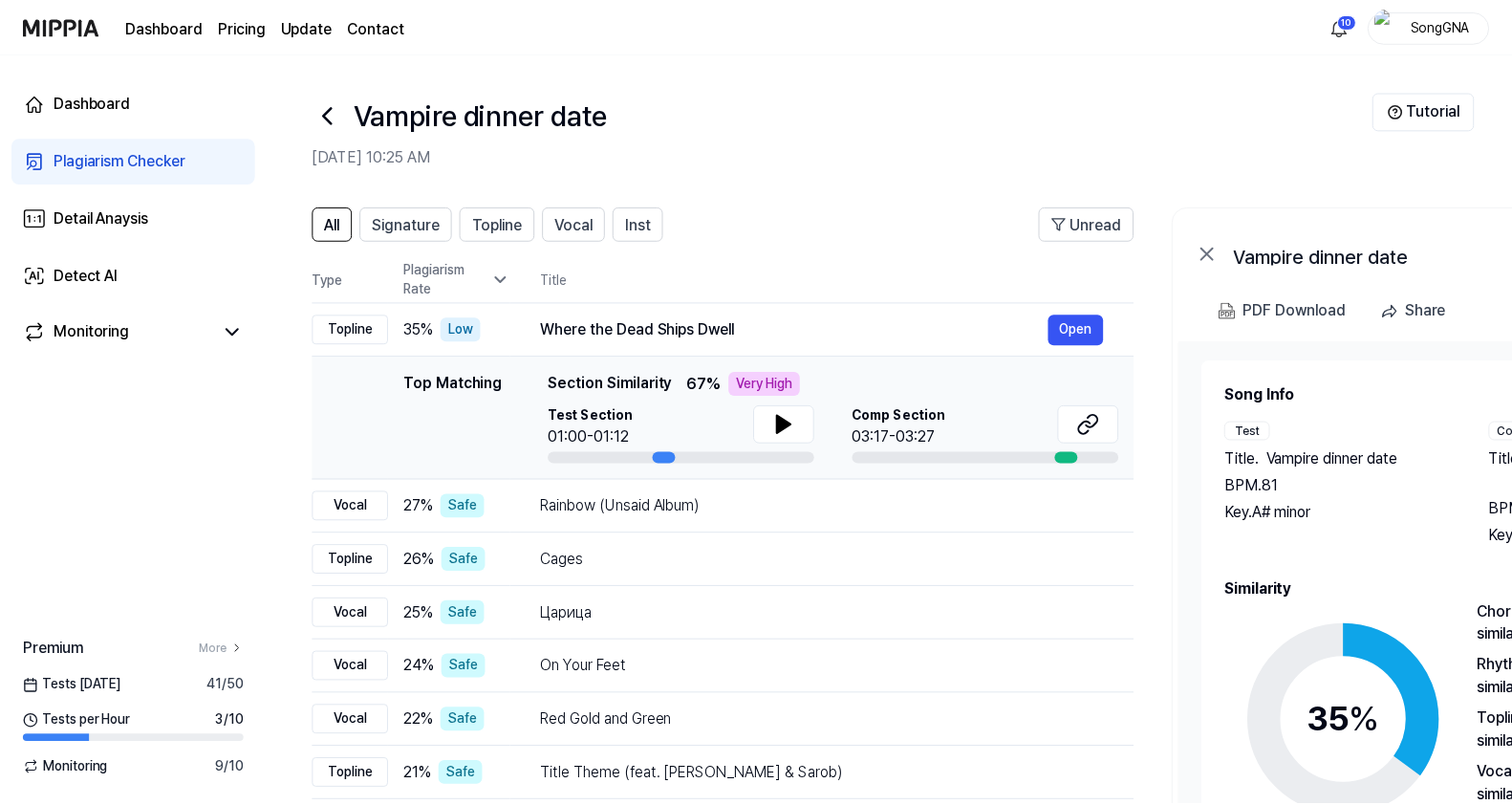
scroll to position [157, 0]
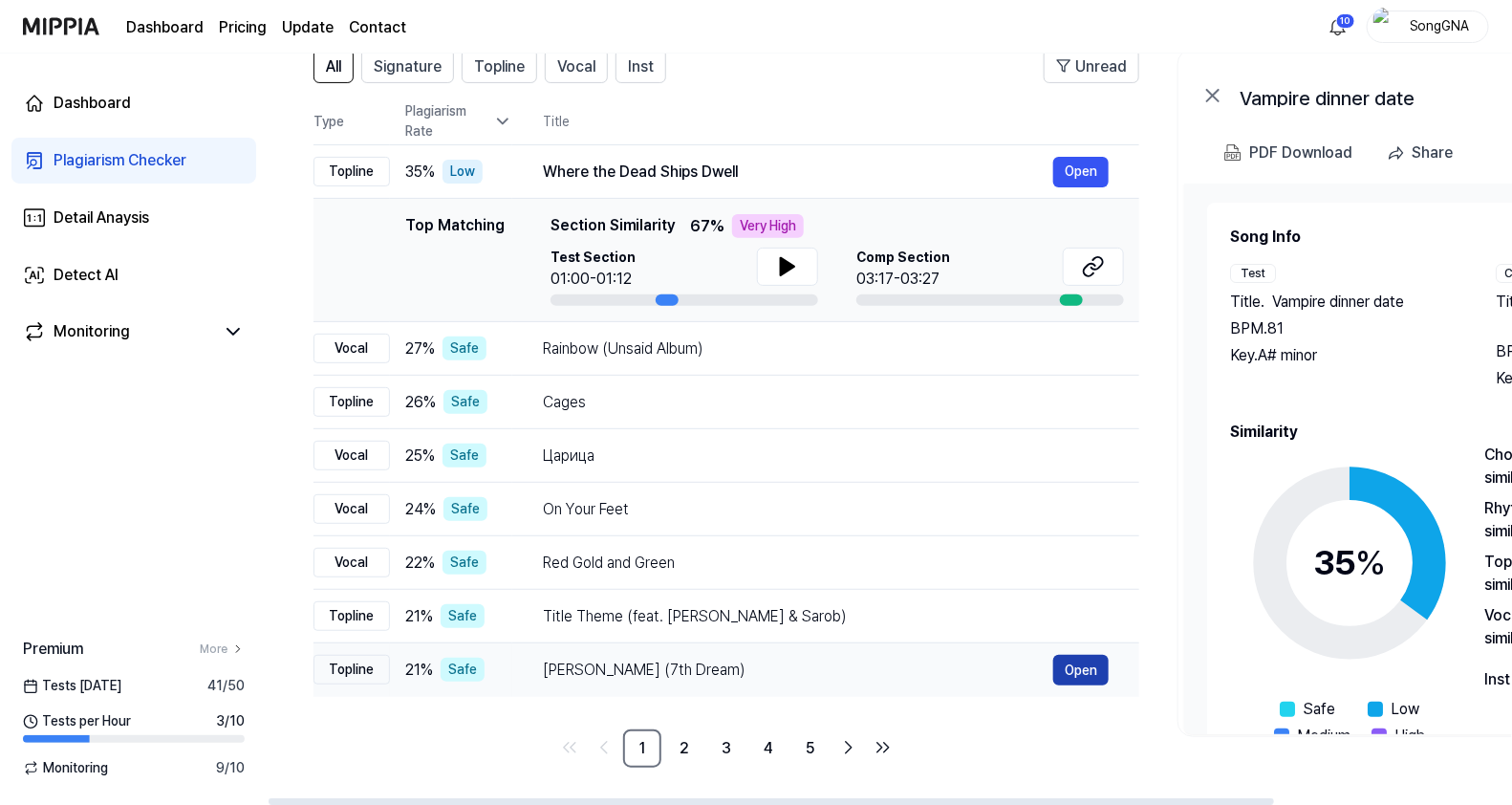
click at [1068, 671] on button "Open" at bounding box center [1080, 669] width 55 height 30
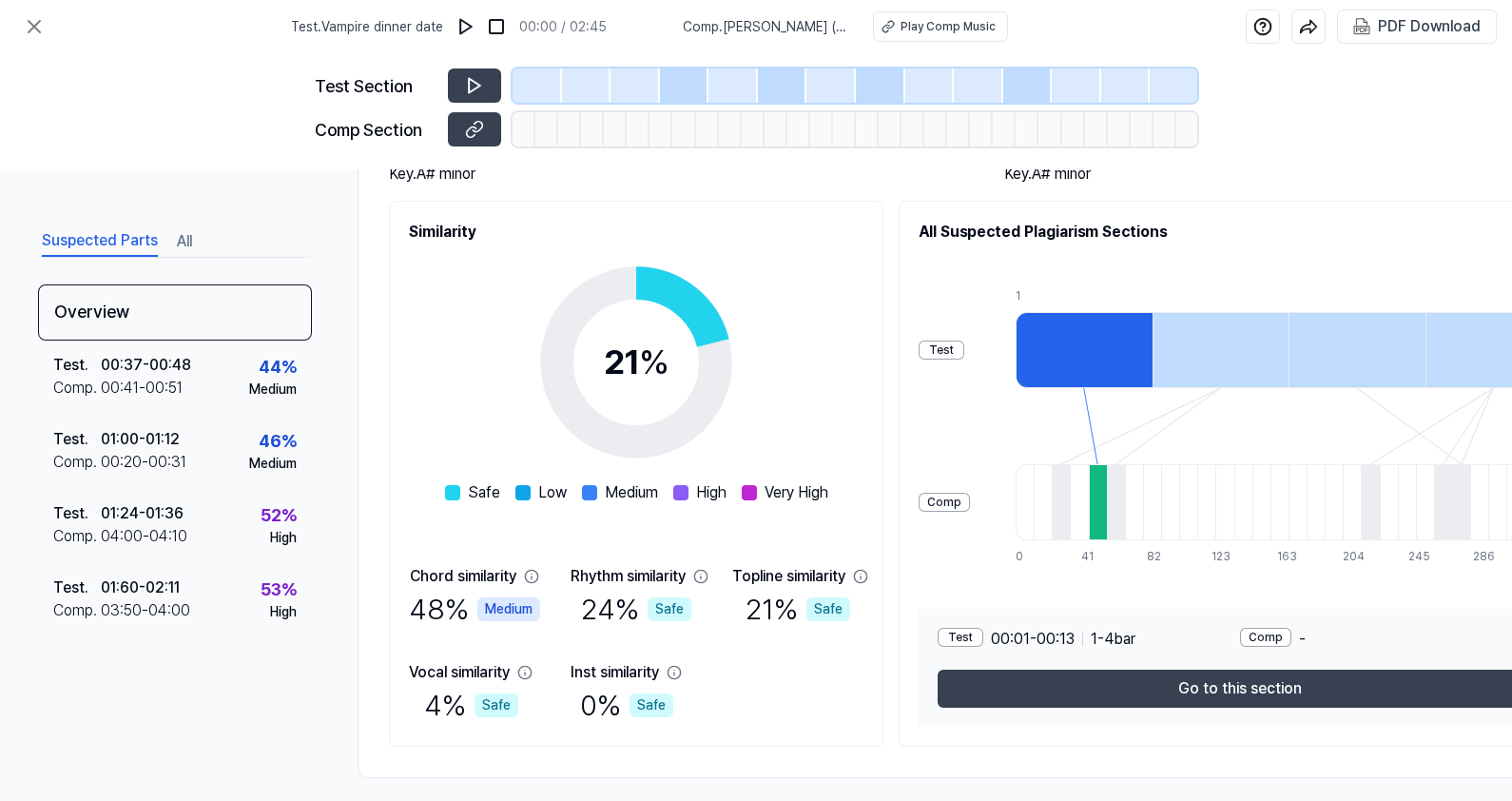
scroll to position [217, 0]
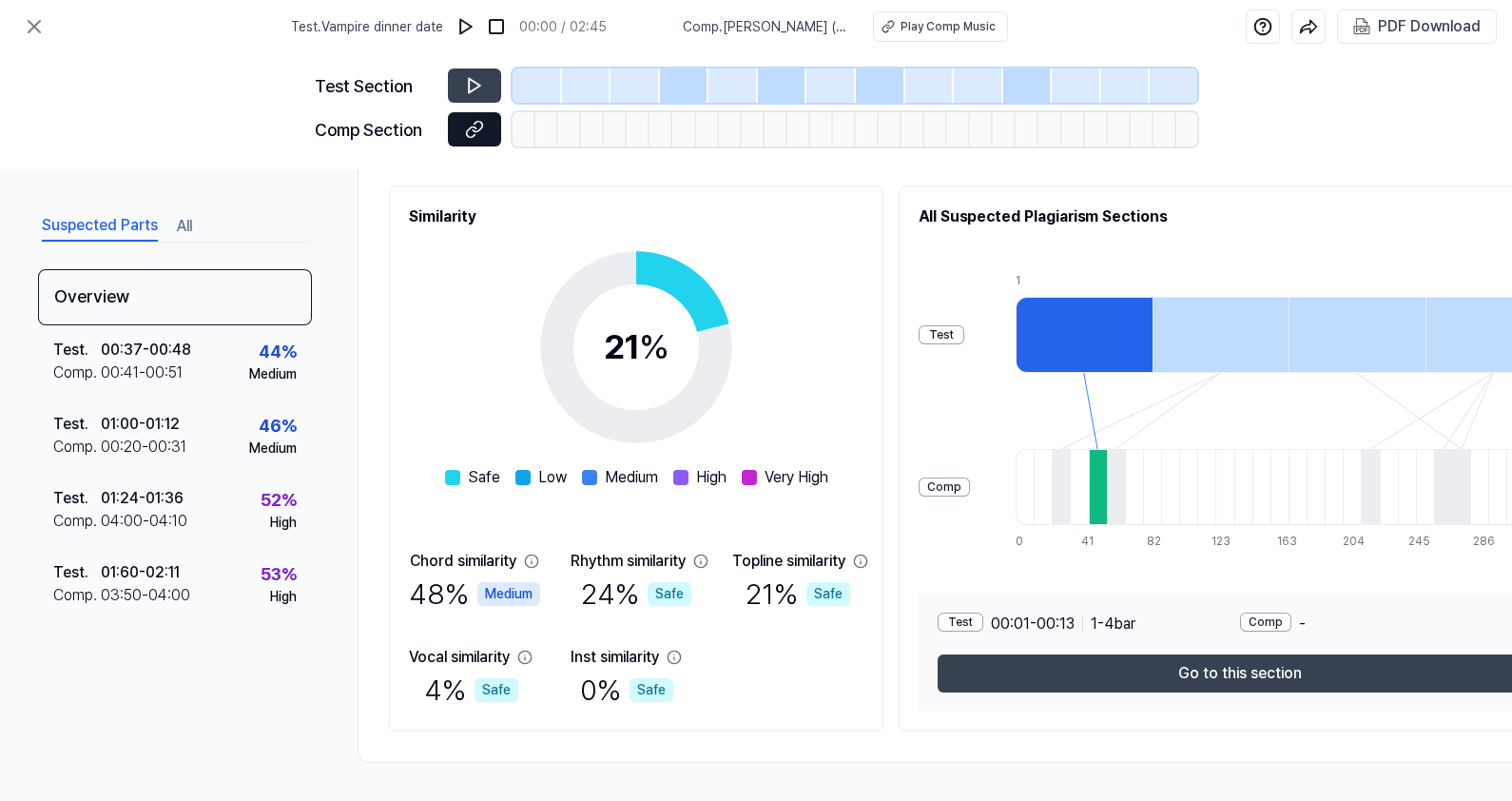
click at [461, 133] on button at bounding box center [474, 129] width 53 height 34
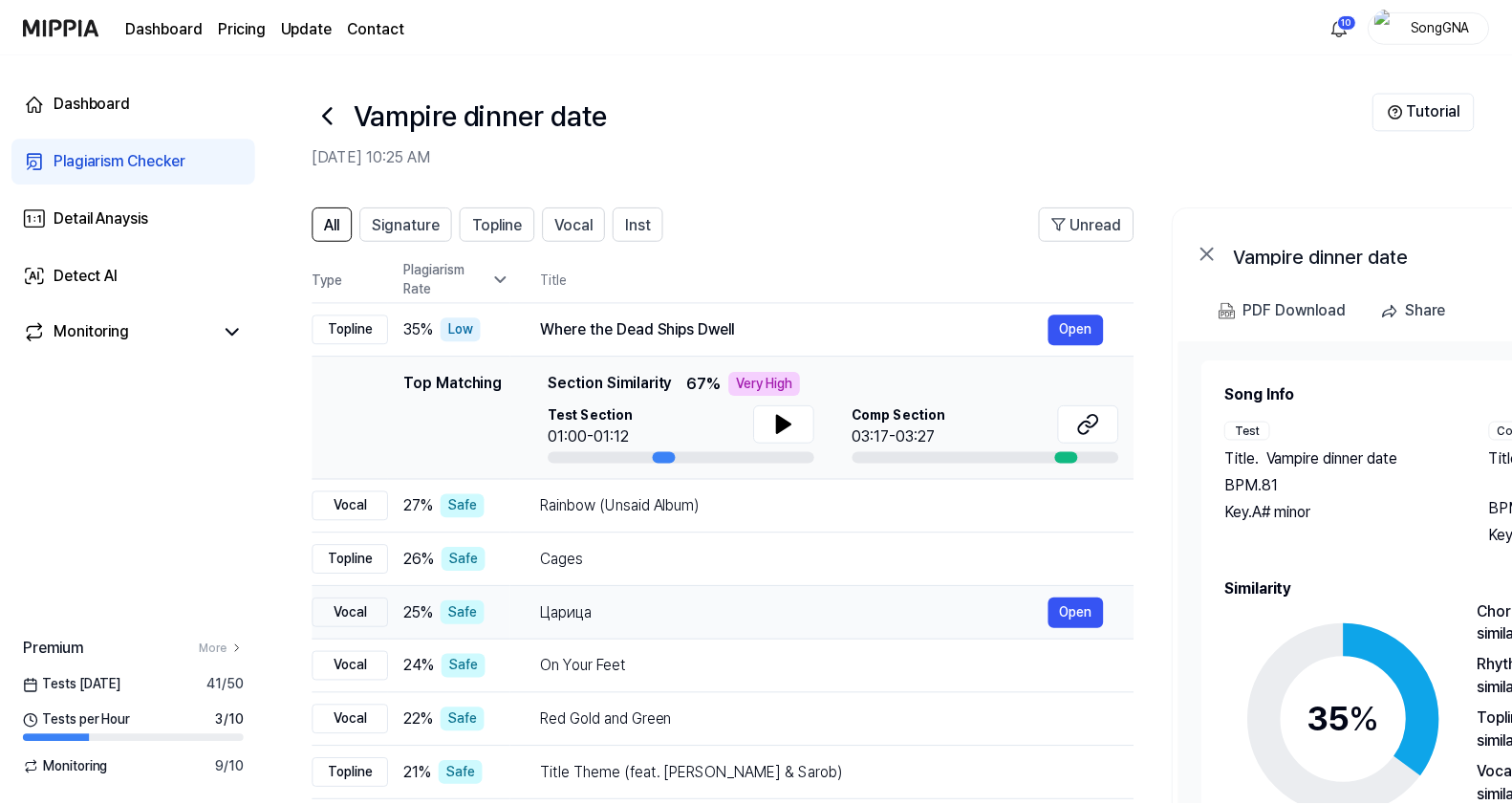
scroll to position [157, 0]
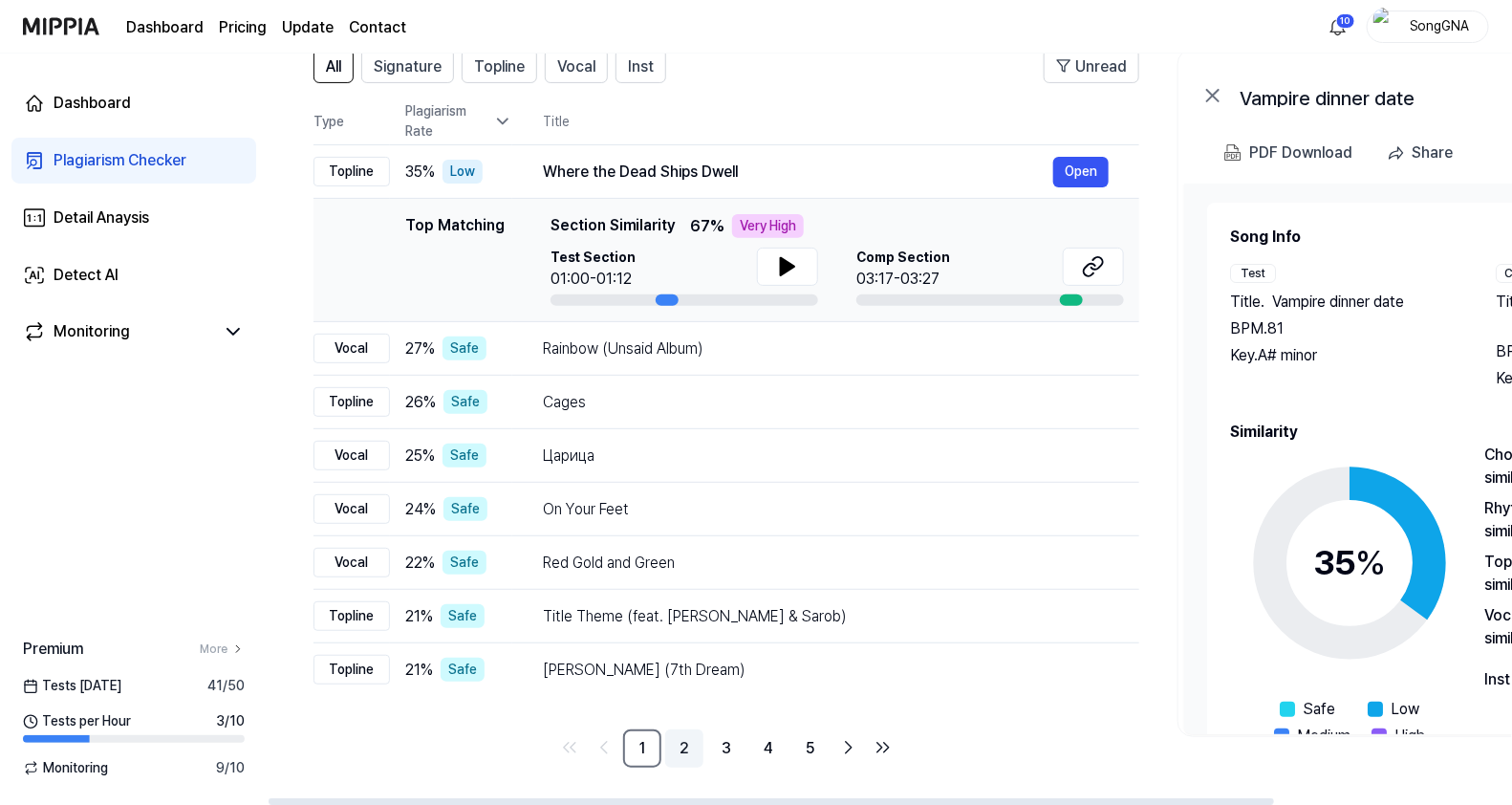
click at [675, 740] on link "2" at bounding box center [684, 748] width 38 height 38
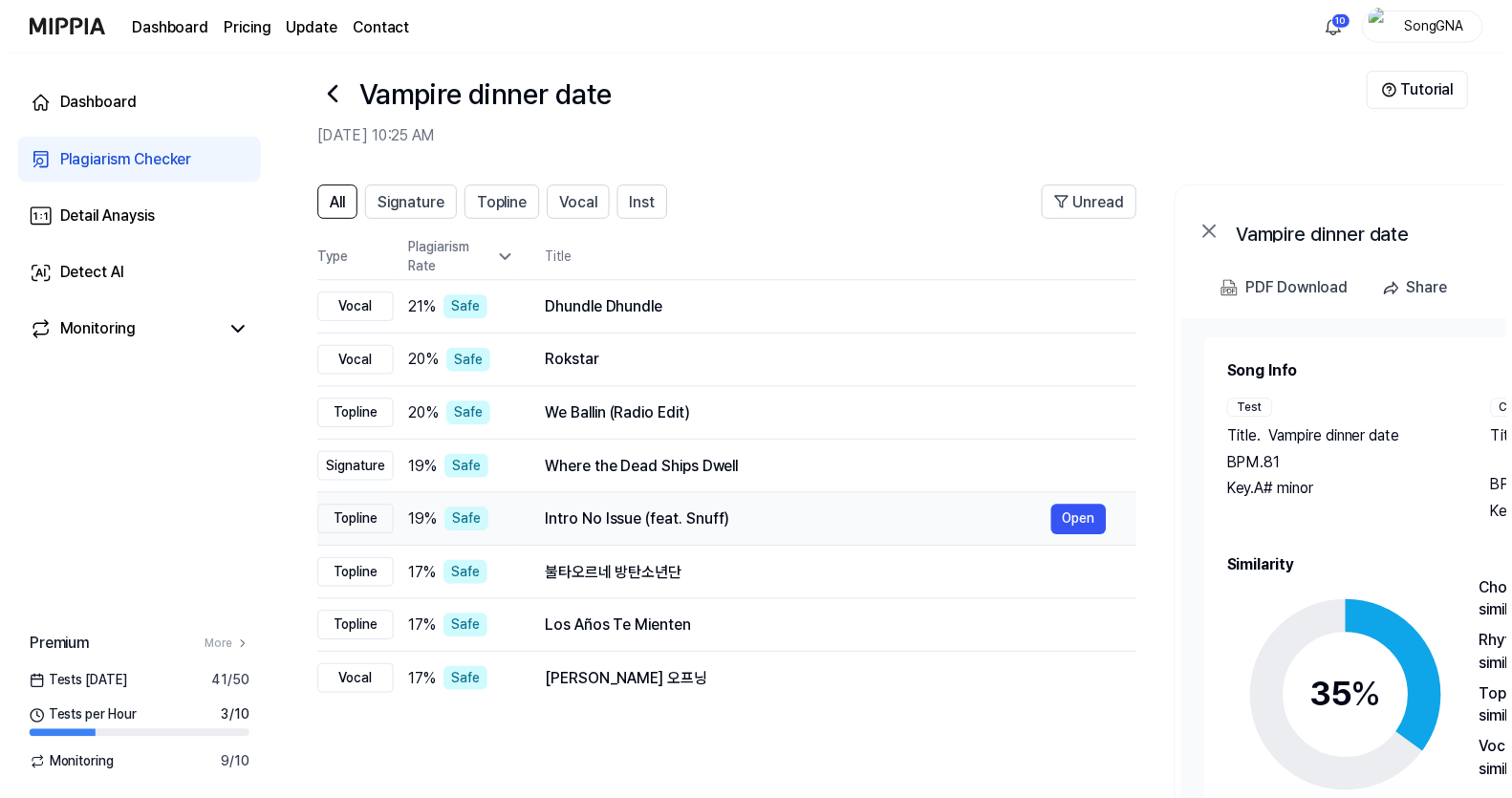
scroll to position [0, 0]
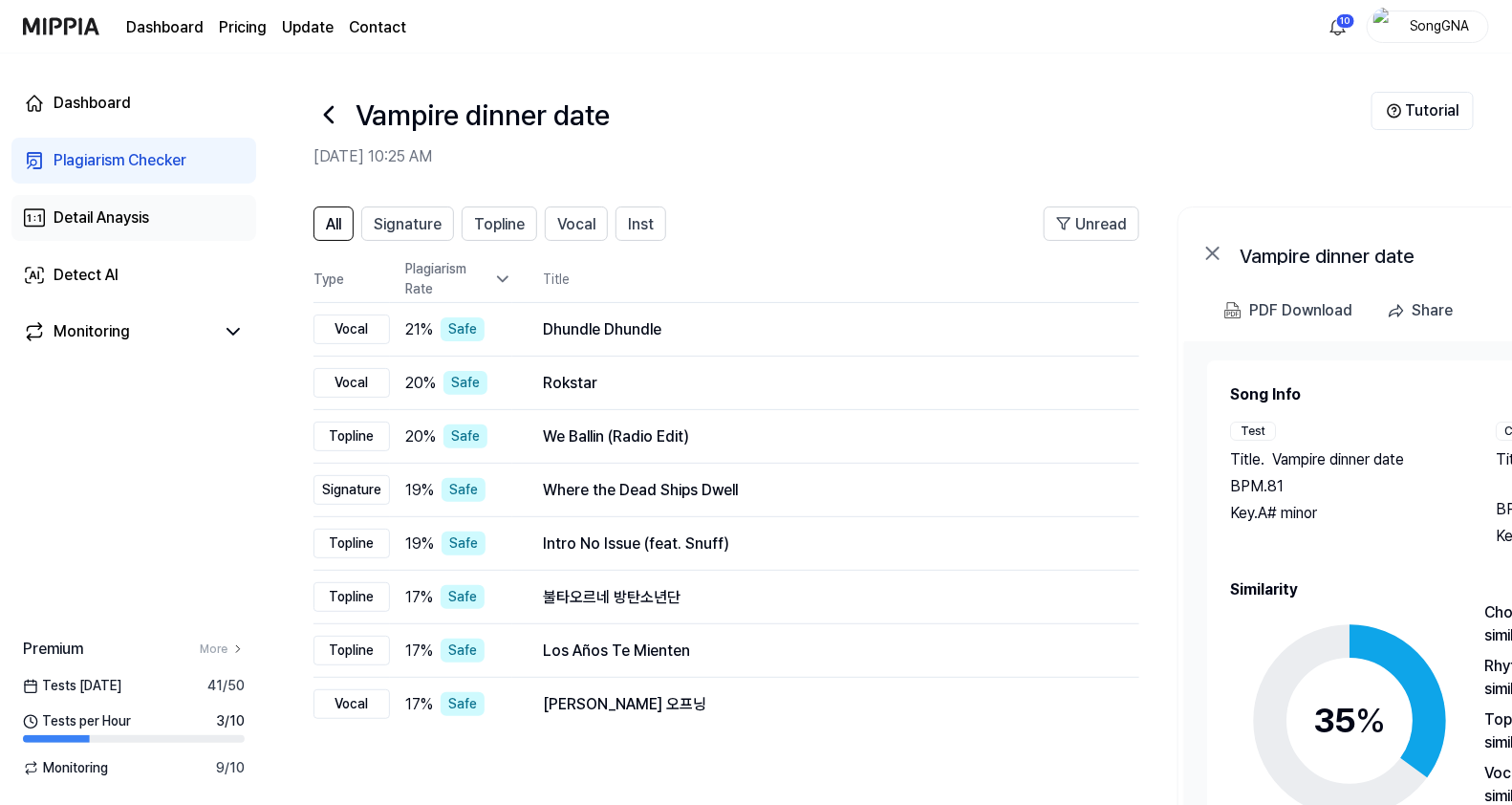
click at [109, 208] on div "Detail Anaysis" at bounding box center [100, 217] width 95 height 23
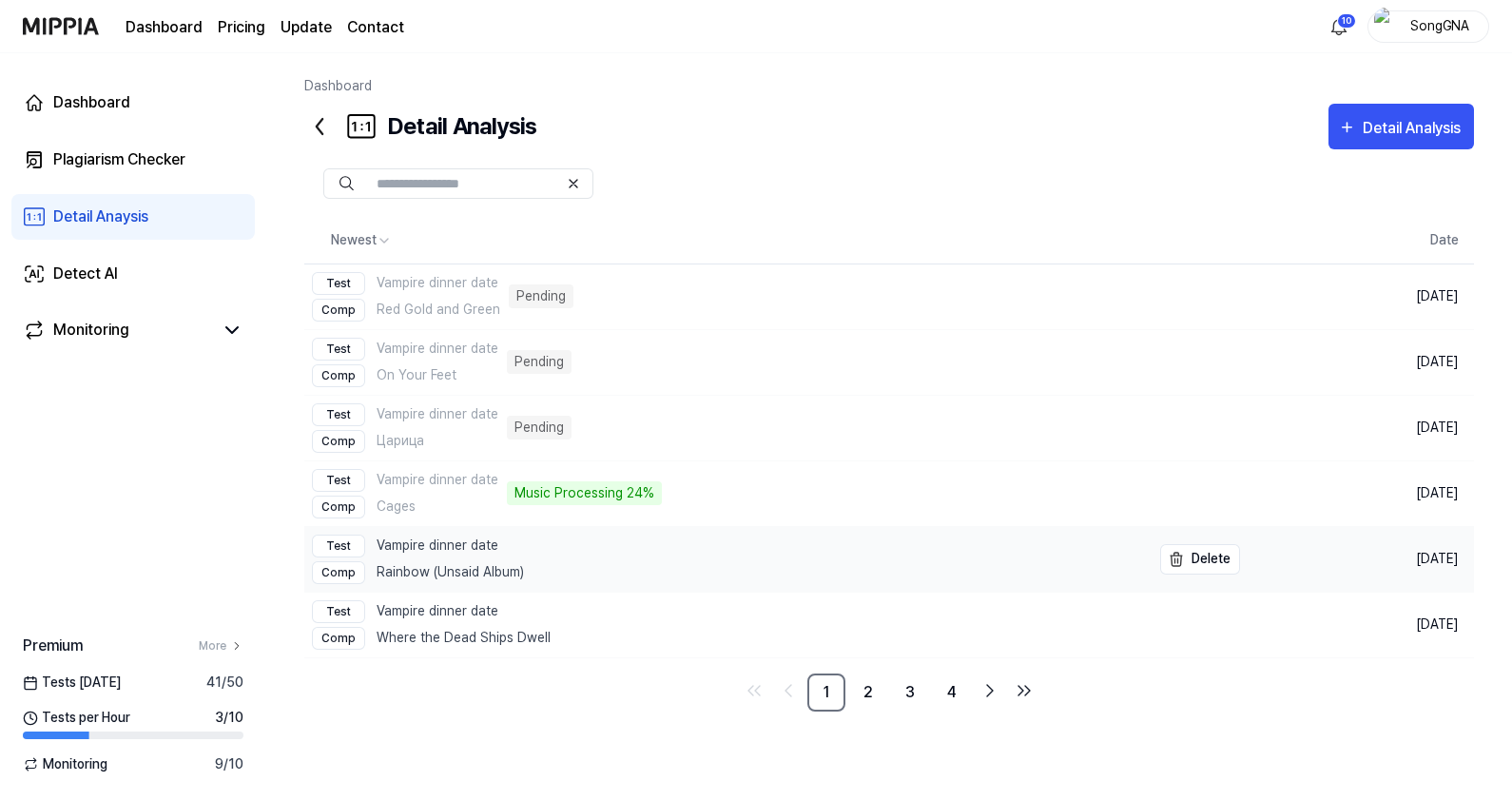
click at [420, 541] on div "Test Vampire dinner date" at bounding box center [418, 545] width 212 height 22
click at [66, 153] on div "Plagiarism Checker" at bounding box center [118, 159] width 132 height 22
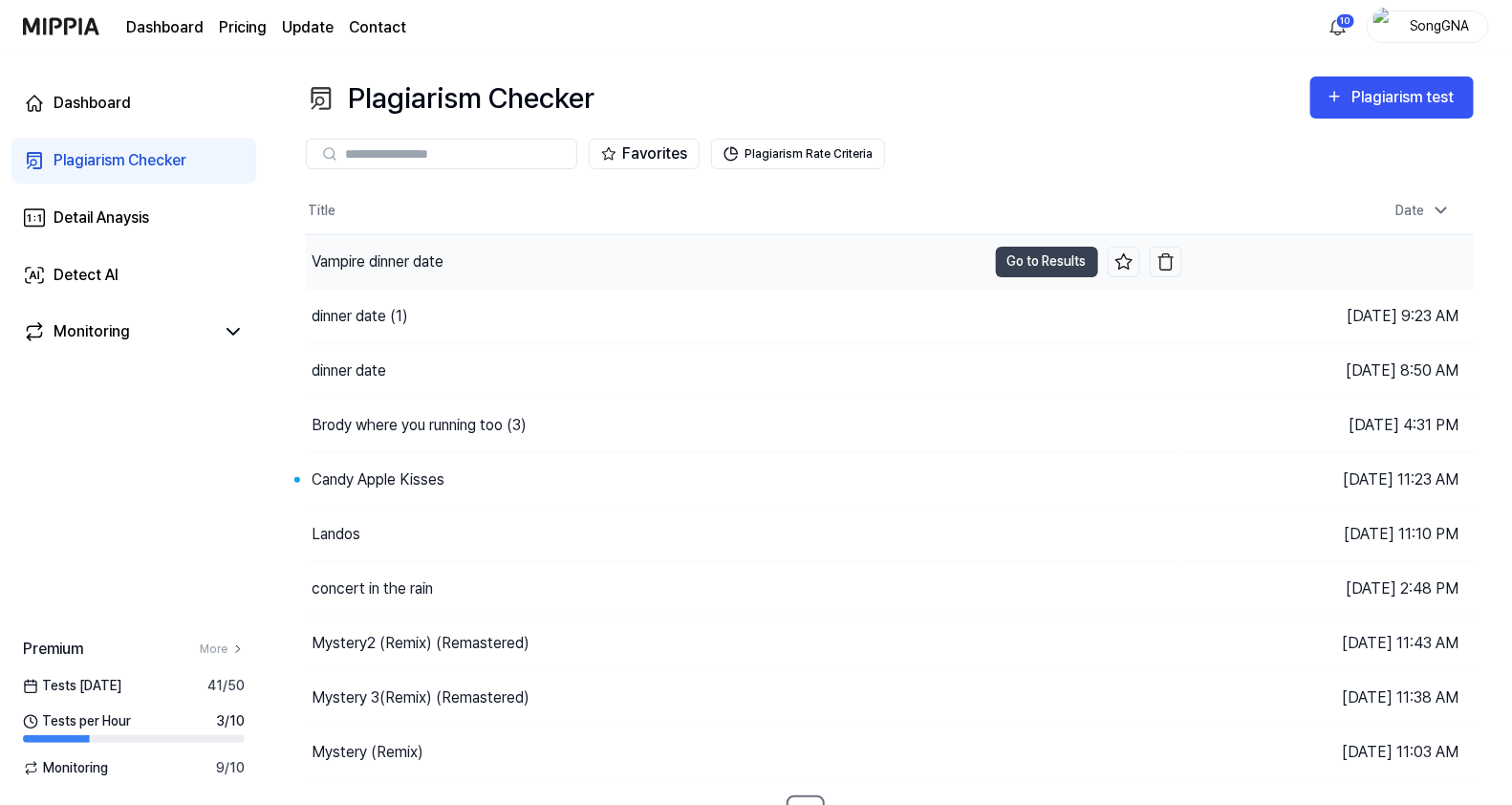
click at [479, 254] on div "Vampire dinner date" at bounding box center [646, 261] width 680 height 53
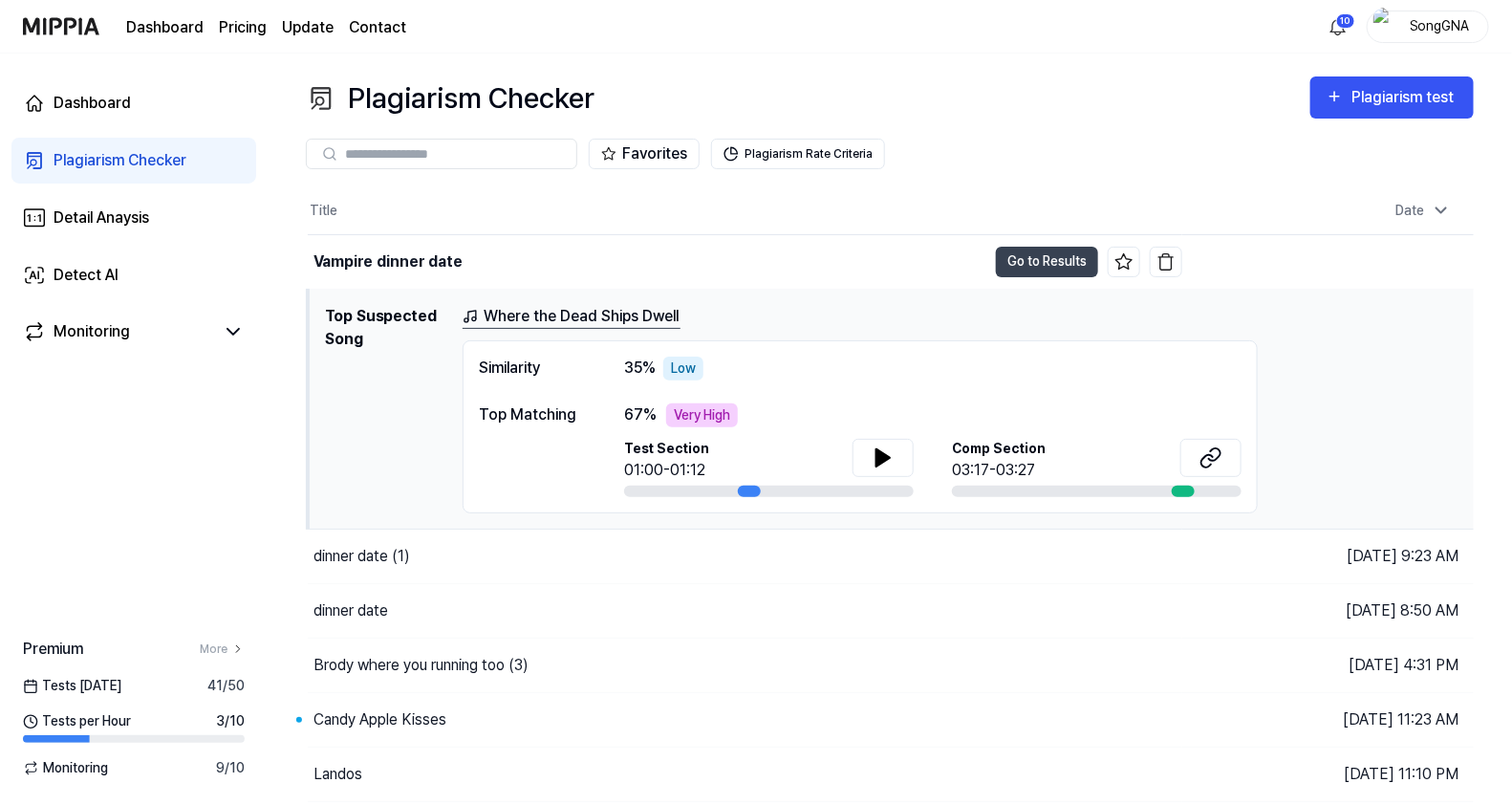
click at [1056, 231] on th "Title" at bounding box center [745, 211] width 875 height 46
click at [1047, 257] on button "Go to Results" at bounding box center [1047, 261] width 102 height 30
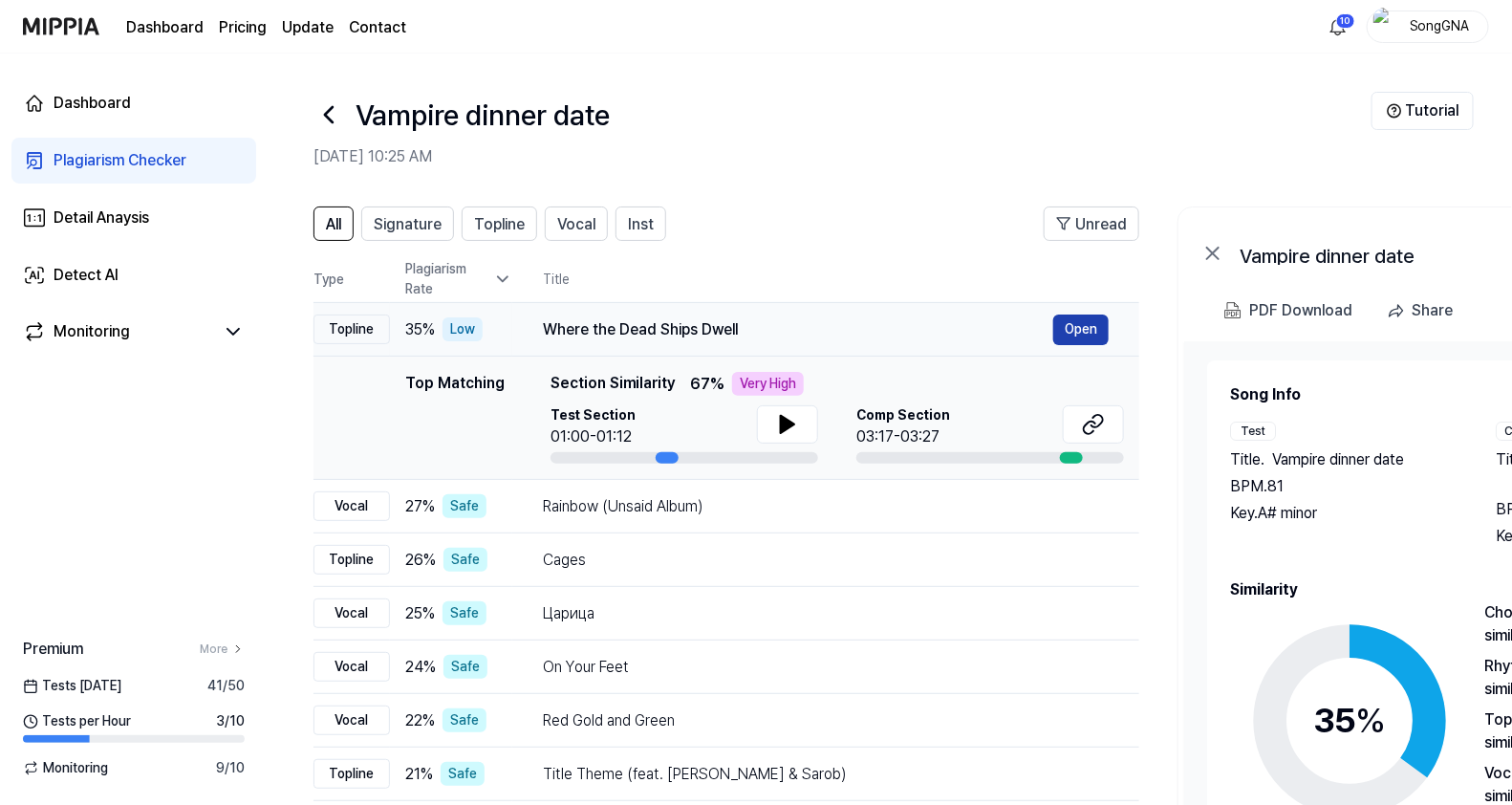
click at [1069, 322] on button "Open" at bounding box center [1080, 329] width 55 height 30
click at [1063, 549] on button "Open" at bounding box center [1080, 559] width 55 height 30
click at [84, 201] on link "Detail Anaysis" at bounding box center [134, 217] width 245 height 46
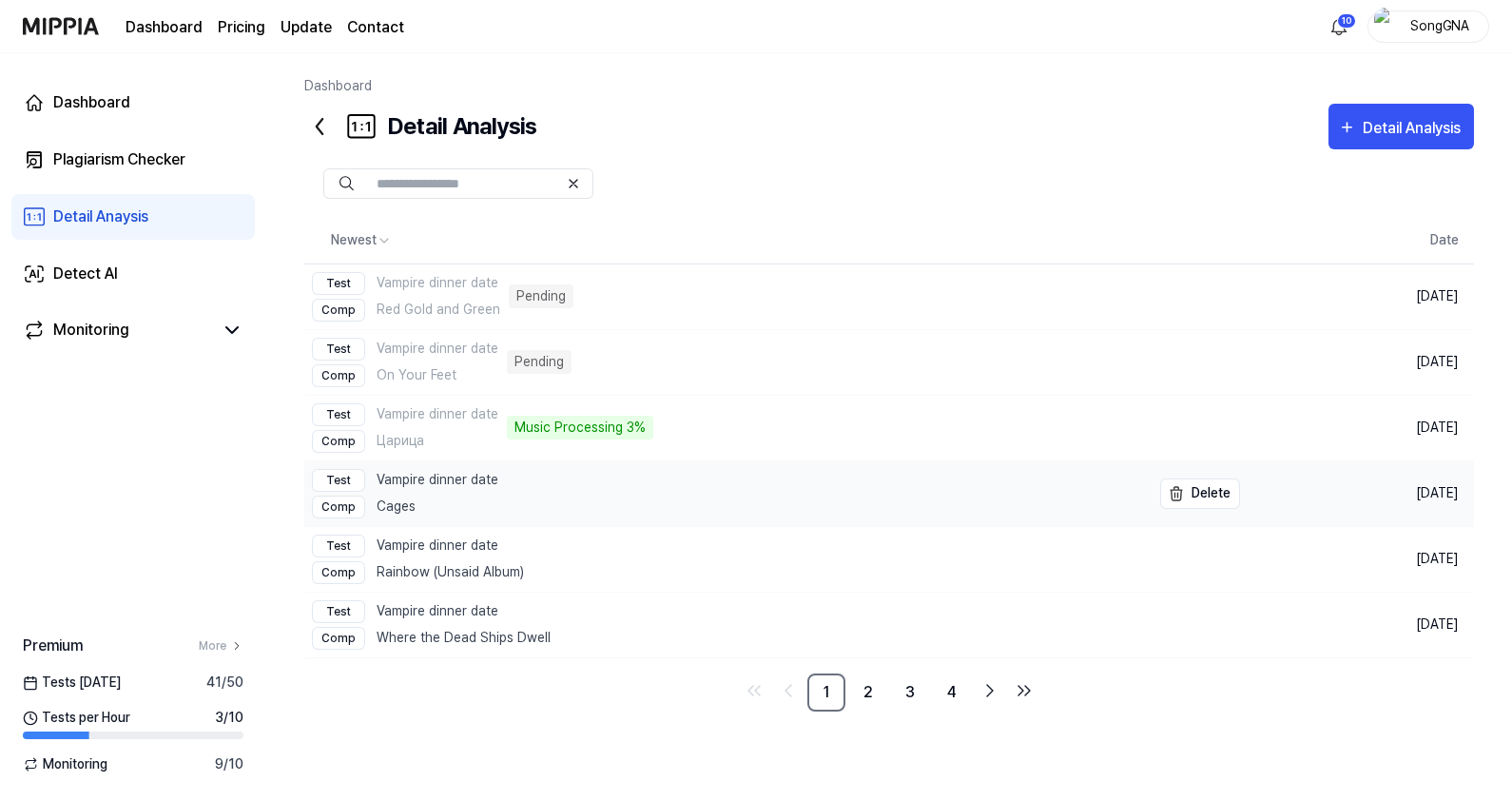
click at [637, 499] on link "Test Vampire dinner date Comp Cages" at bounding box center [727, 493] width 846 height 65
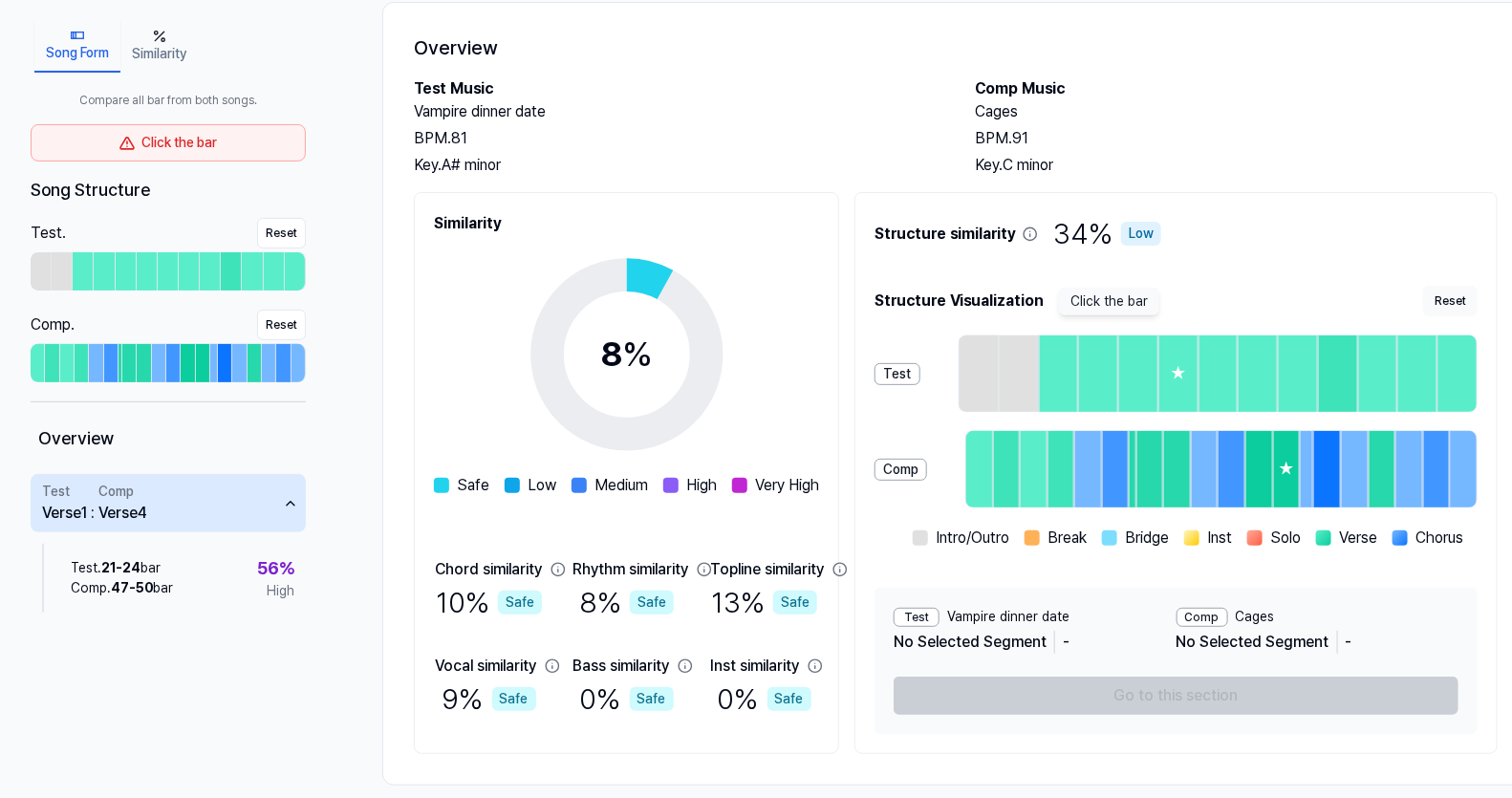
scroll to position [119, 0]
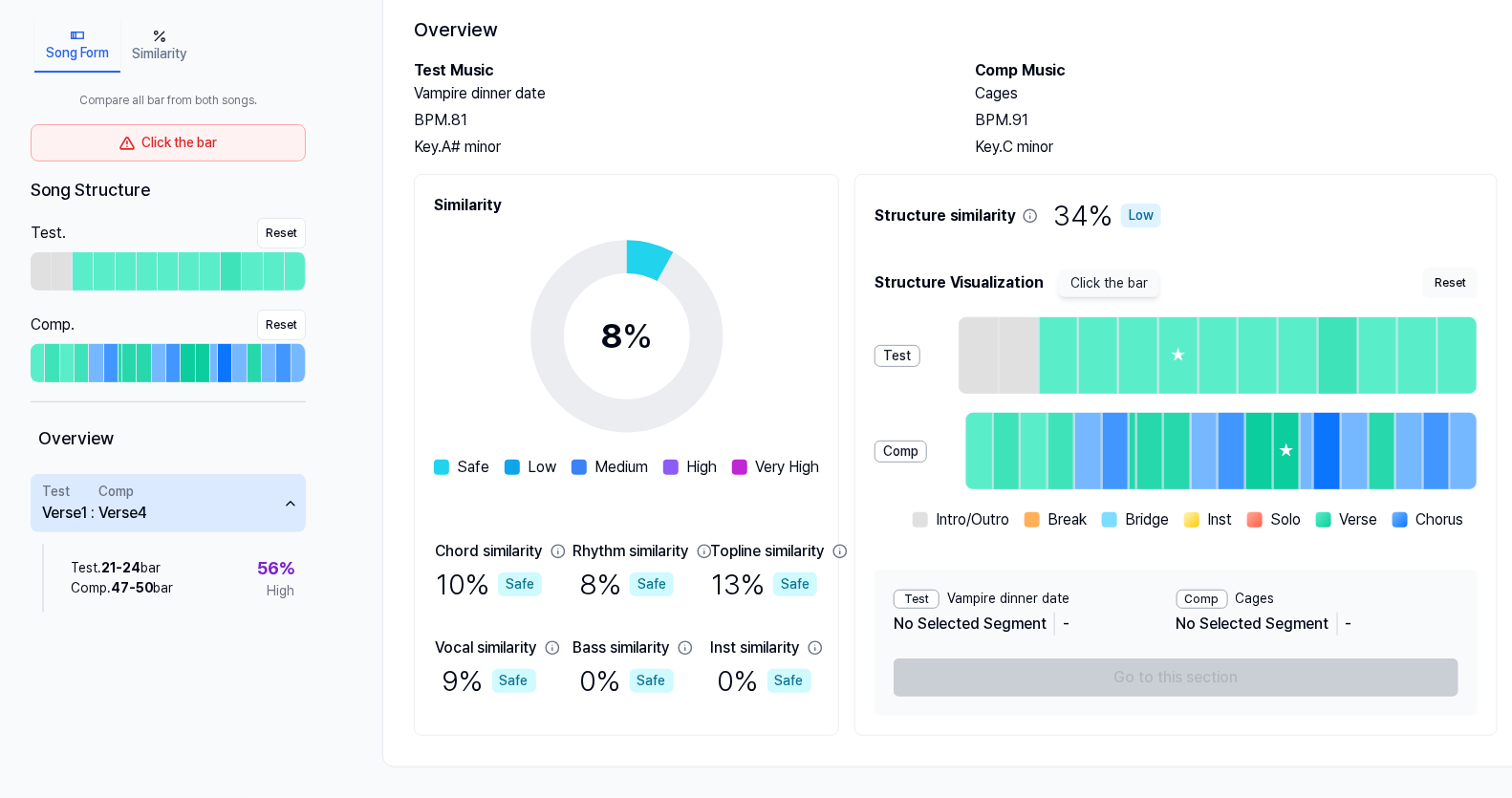
click at [287, 504] on icon "button" at bounding box center [291, 503] width 8 height 4
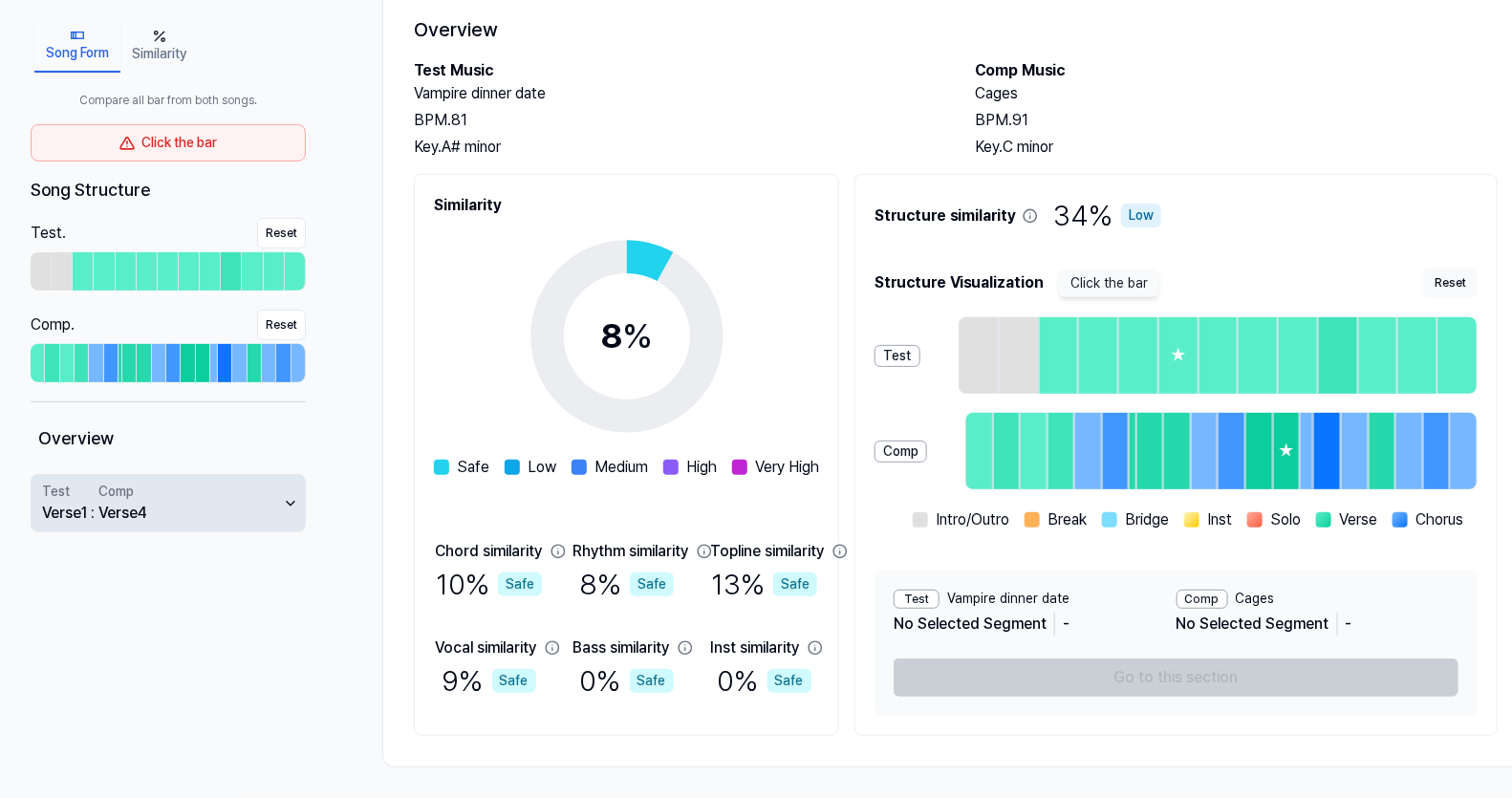
click at [287, 504] on icon "button" at bounding box center [291, 504] width 16 height 16
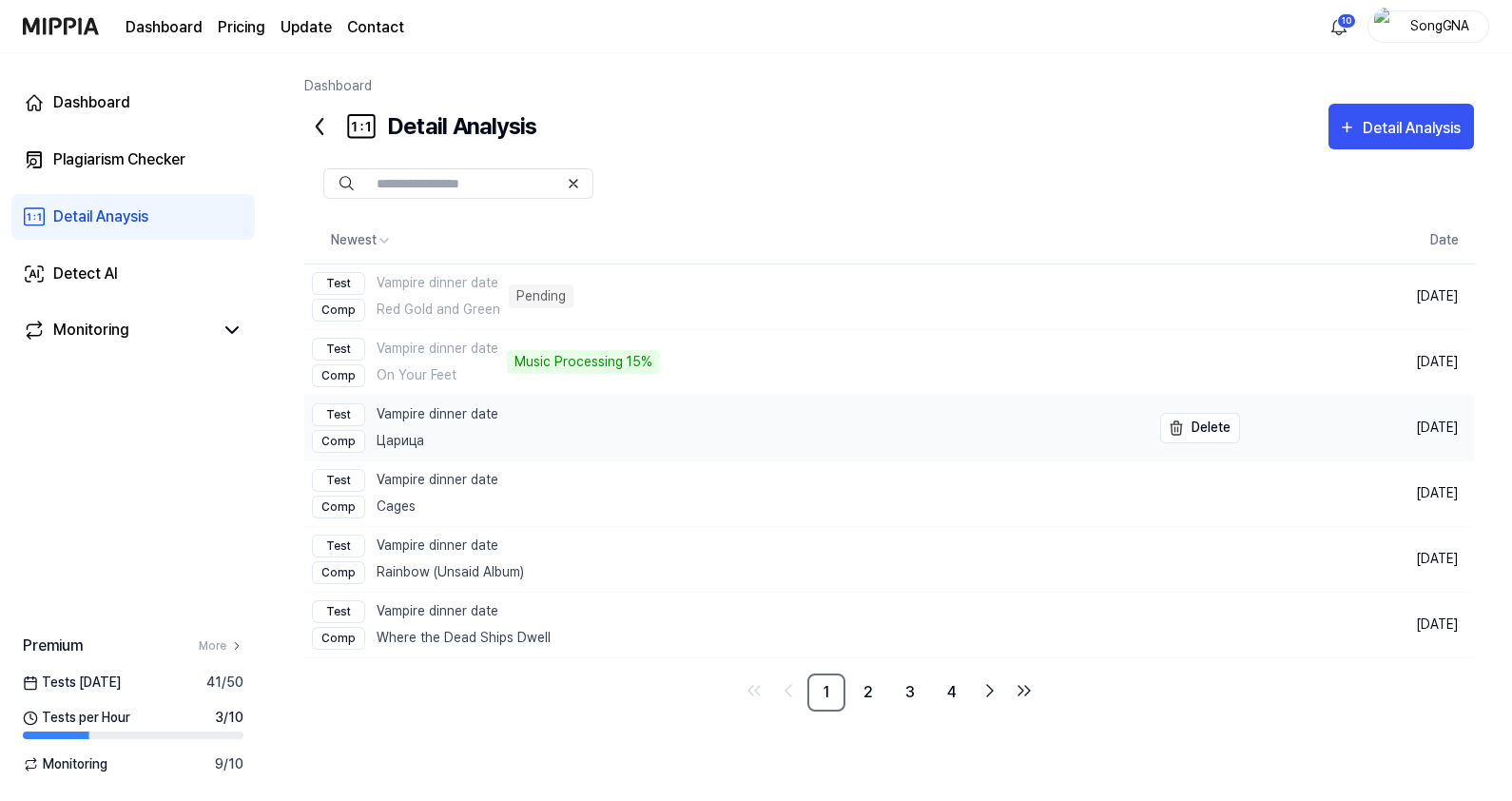
click at [448, 423] on div "Test Vampire dinner date" at bounding box center [405, 414] width 187 height 22
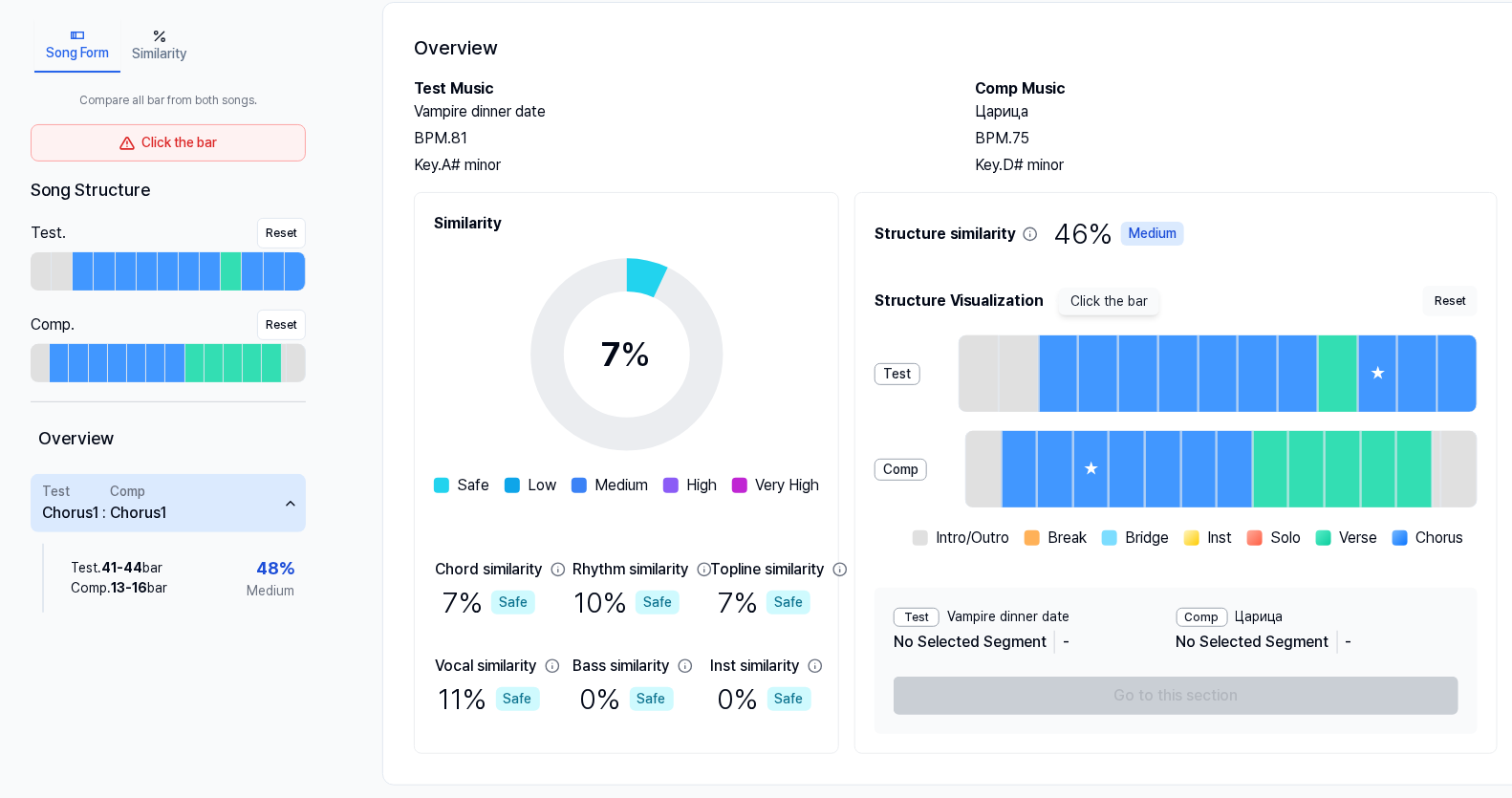
scroll to position [138, 0]
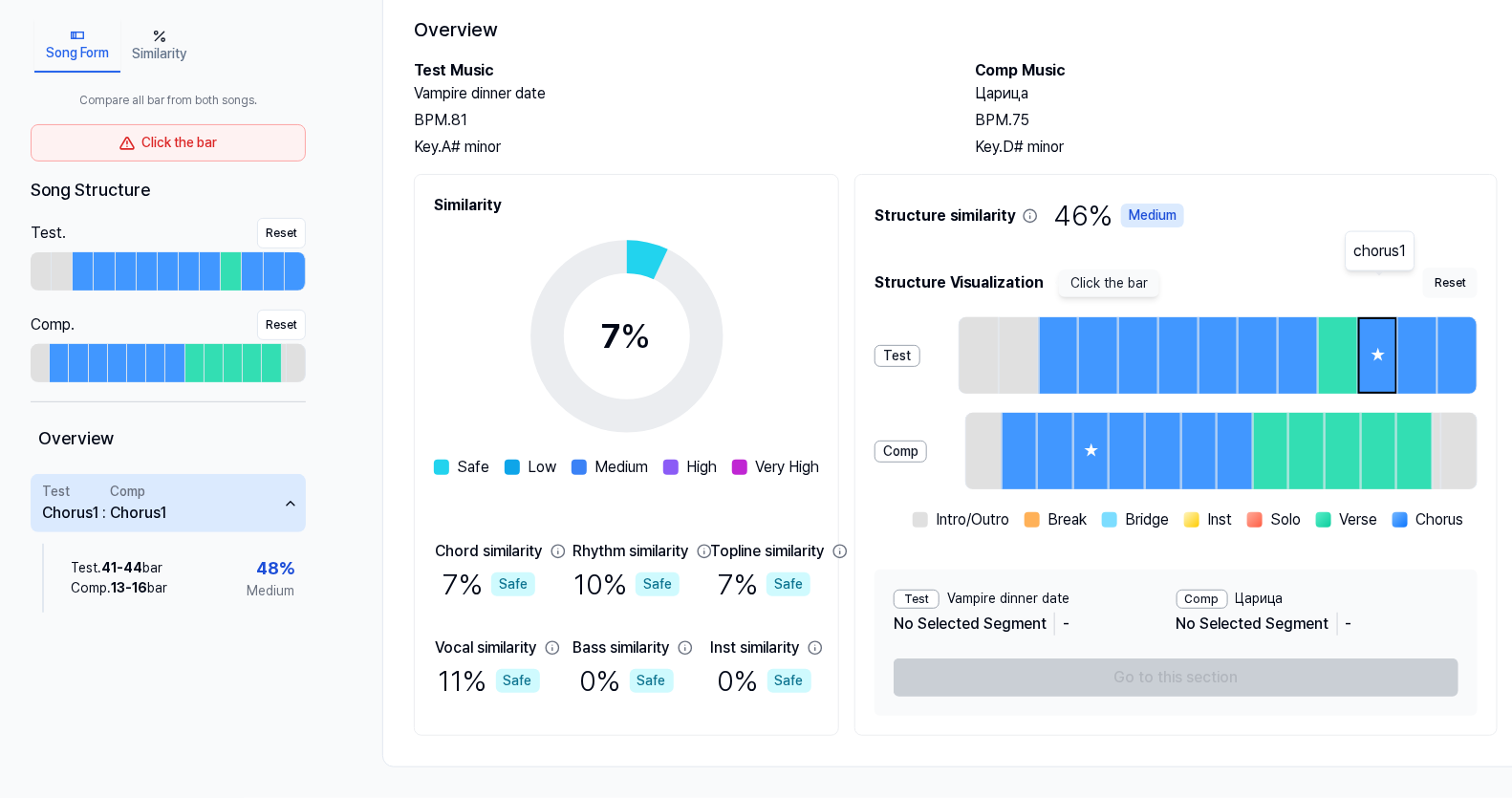
click at [1385, 319] on div "★" at bounding box center [1377, 356] width 36 height 73
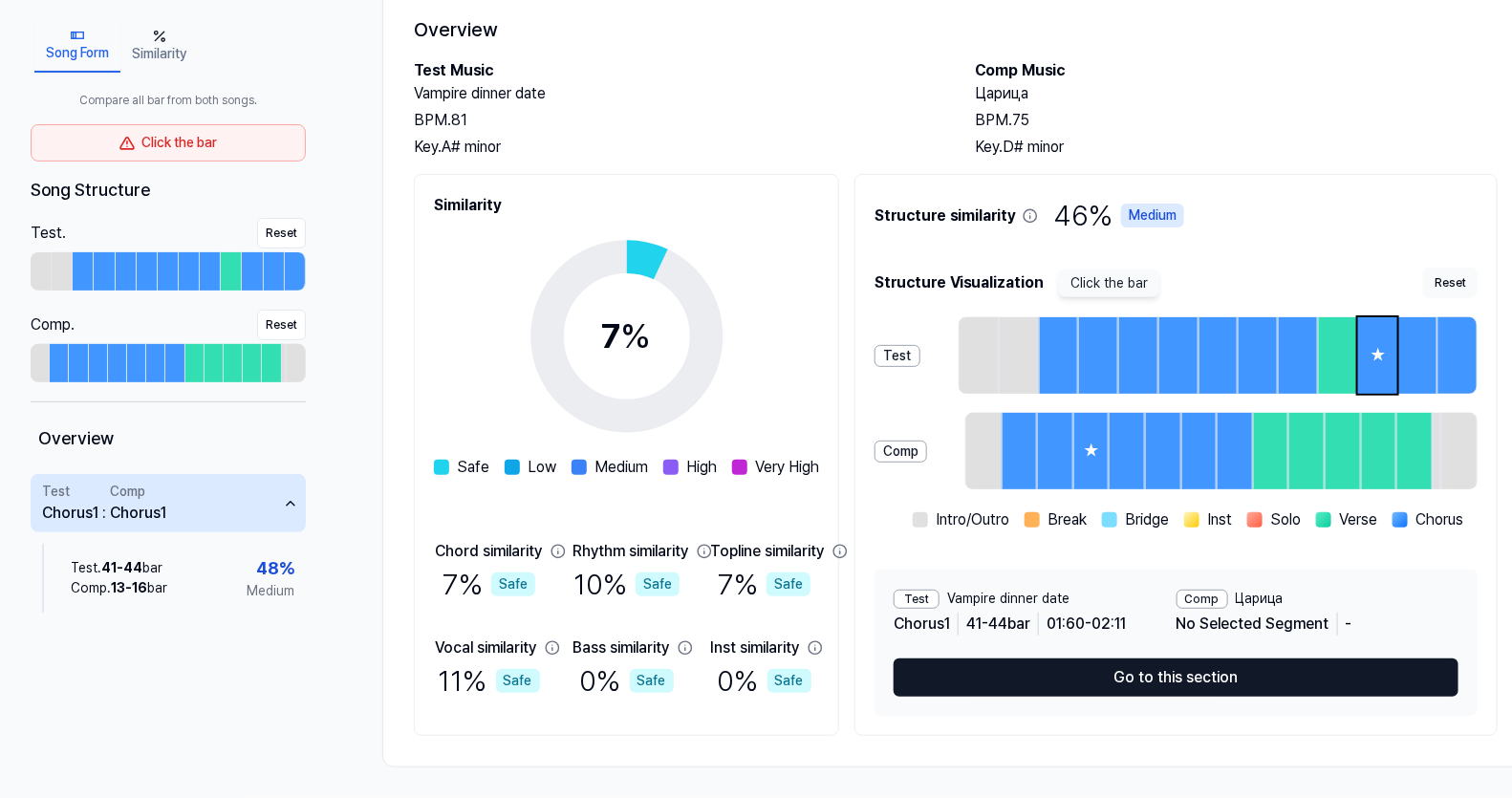
click at [1203, 606] on div "Comp" at bounding box center [1202, 598] width 51 height 19
click at [1203, 592] on div "Comp" at bounding box center [1202, 598] width 51 height 19
click at [1108, 426] on div "★" at bounding box center [1091, 451] width 32 height 73
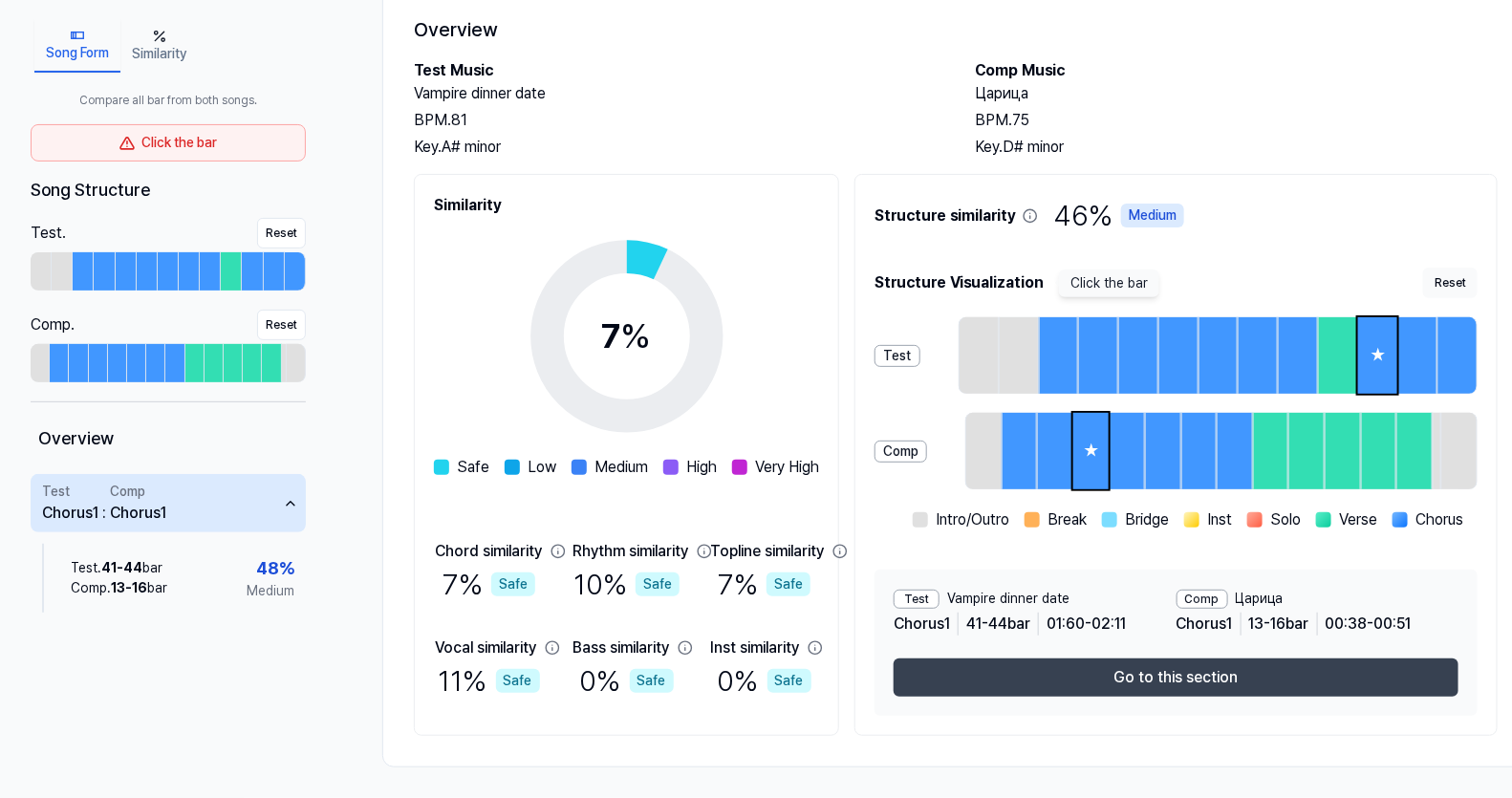
click at [1207, 687] on button "Go to this section" at bounding box center [1176, 677] width 565 height 38
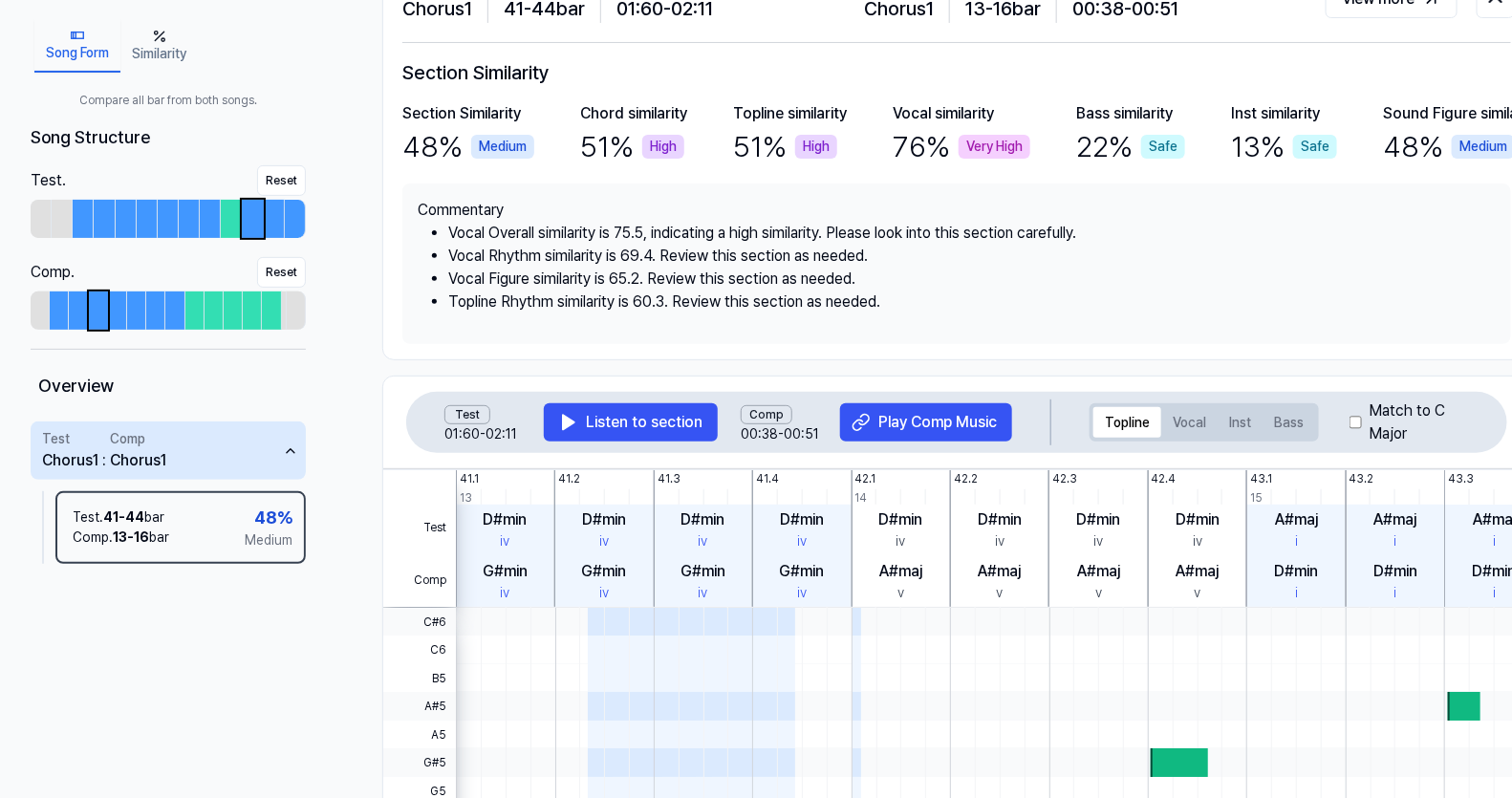
drag, startPoint x: 1161, startPoint y: 793, endPoint x: 1328, endPoint y: 817, distance: 168.7
click at [1328, 660] on html "Test . Vampire dinner date 00:00 / 02:45 Comp . Царица Play Comp Music Song For…" at bounding box center [756, 261] width 1512 height 798
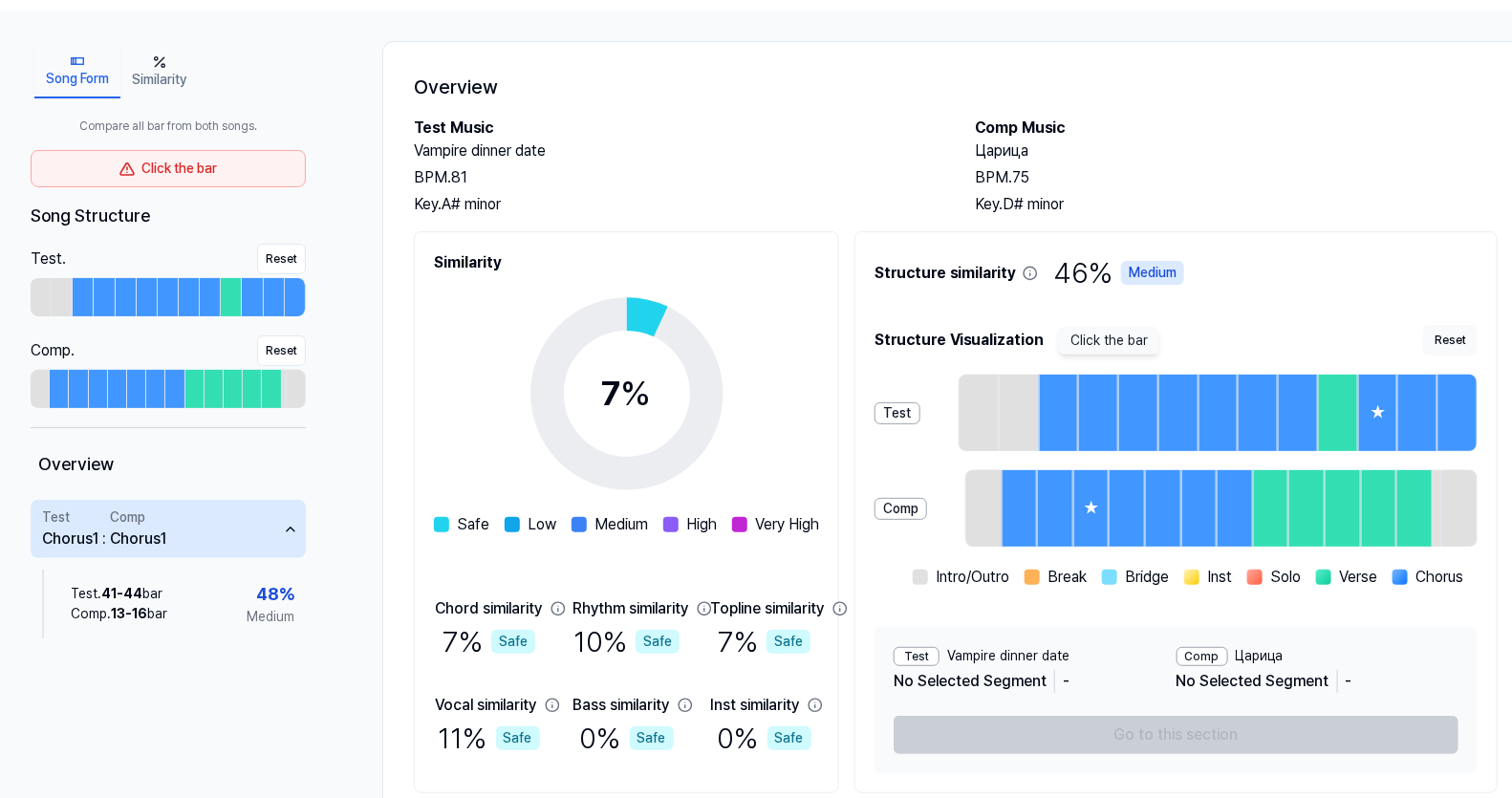
scroll to position [0, 0]
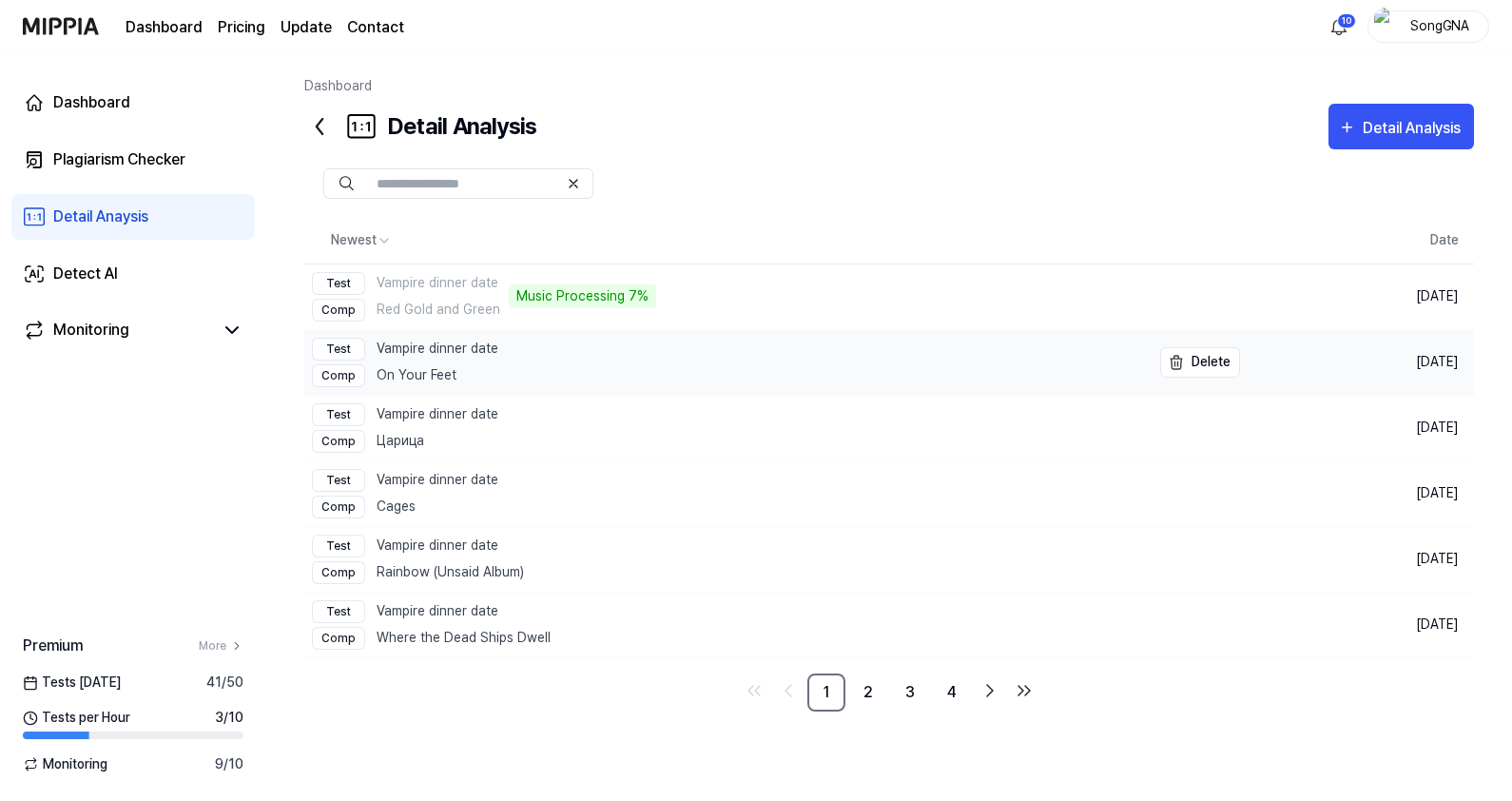
click at [690, 352] on link "Test Vampire dinner date Comp On Your Feet" at bounding box center [727, 362] width 846 height 65
click at [481, 298] on div "Comp Red Gold and Green" at bounding box center [406, 309] width 188 height 22
